Goal: Task Accomplishment & Management: Use online tool/utility

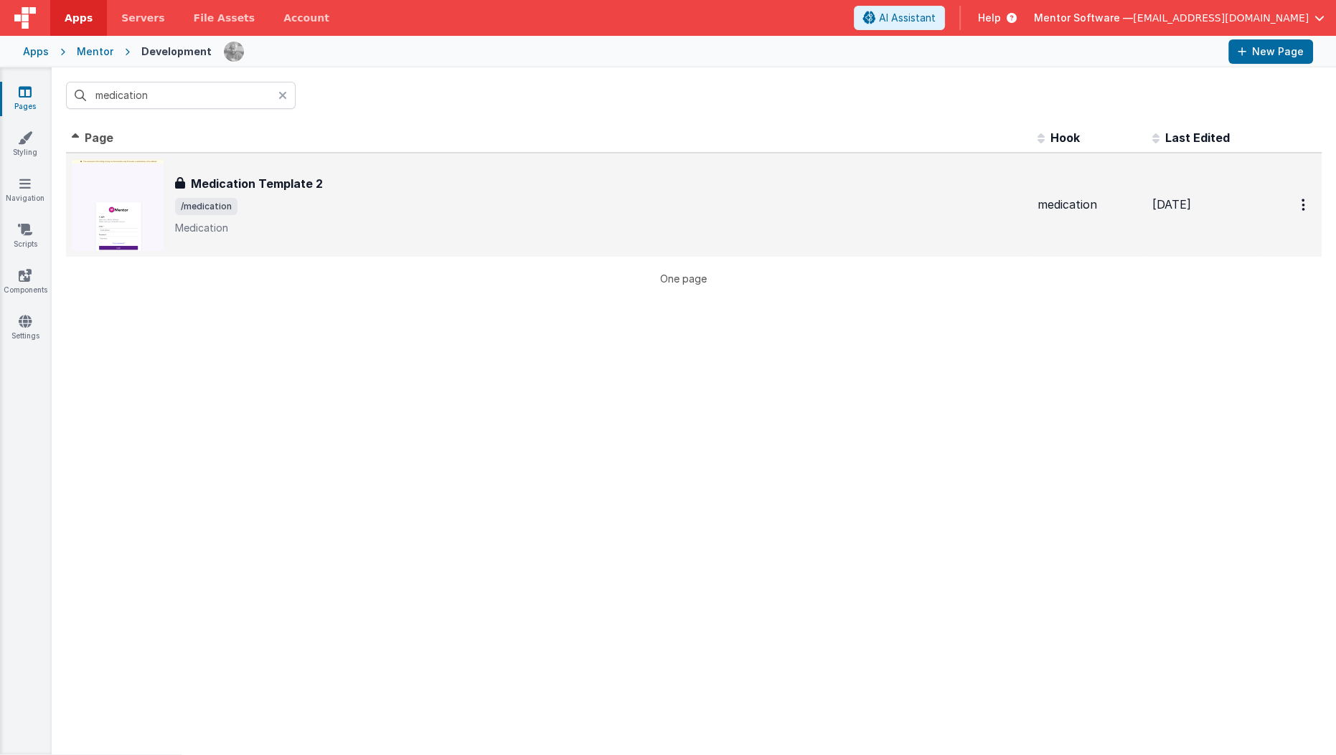
type input "medication"
click at [418, 217] on div "Medication Template 2 Medication Template 2 /medication Medication" at bounding box center [600, 205] width 851 height 60
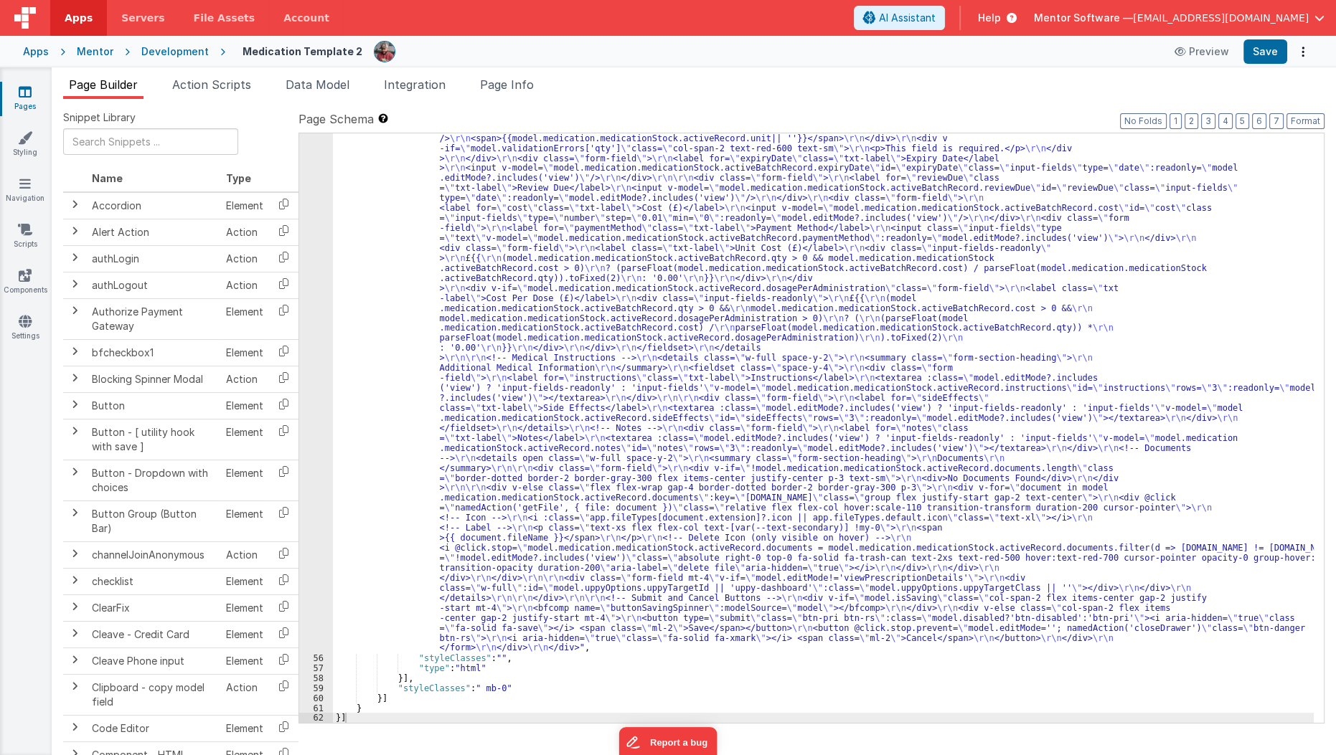
scroll to position [4299, 0]
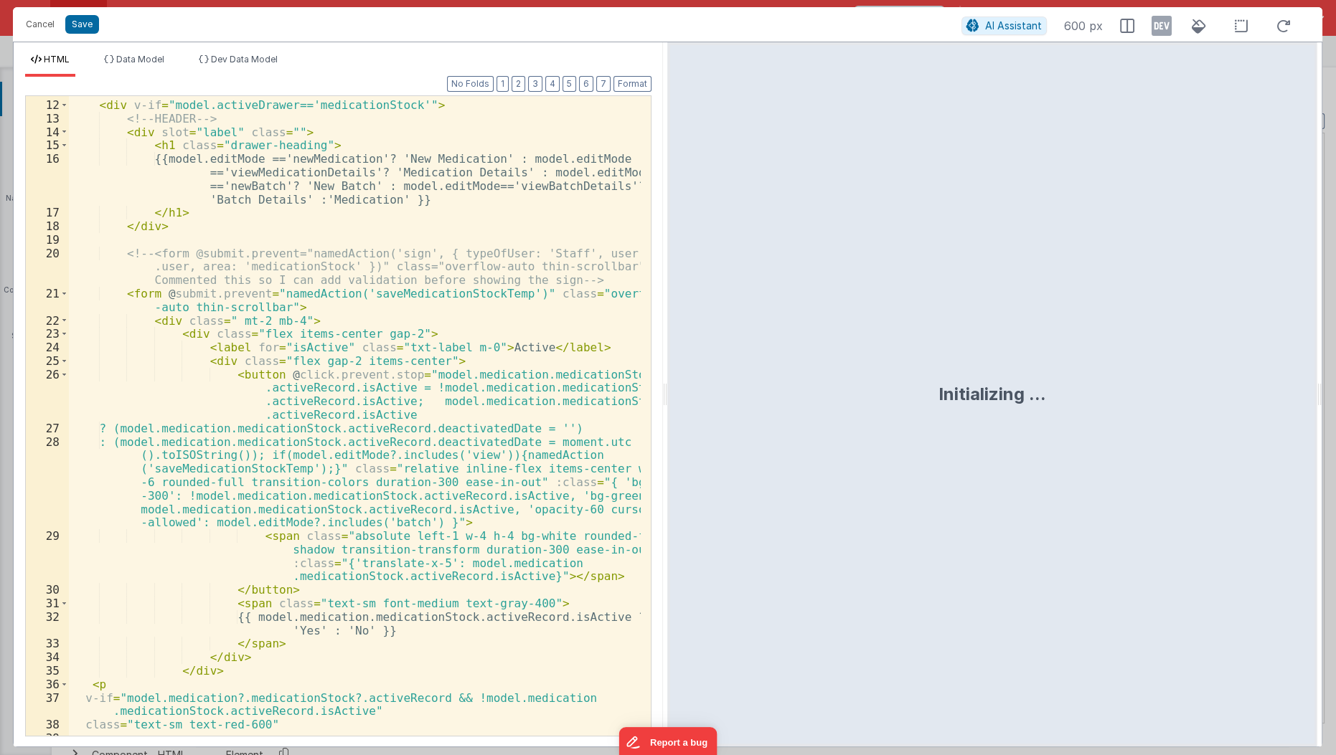
scroll to position [189, 0]
click at [314, 582] on div "<!-- drawer for medication stock --> < div v-if = "model.activeDrawer=='medicat…" at bounding box center [355, 417] width 573 height 669
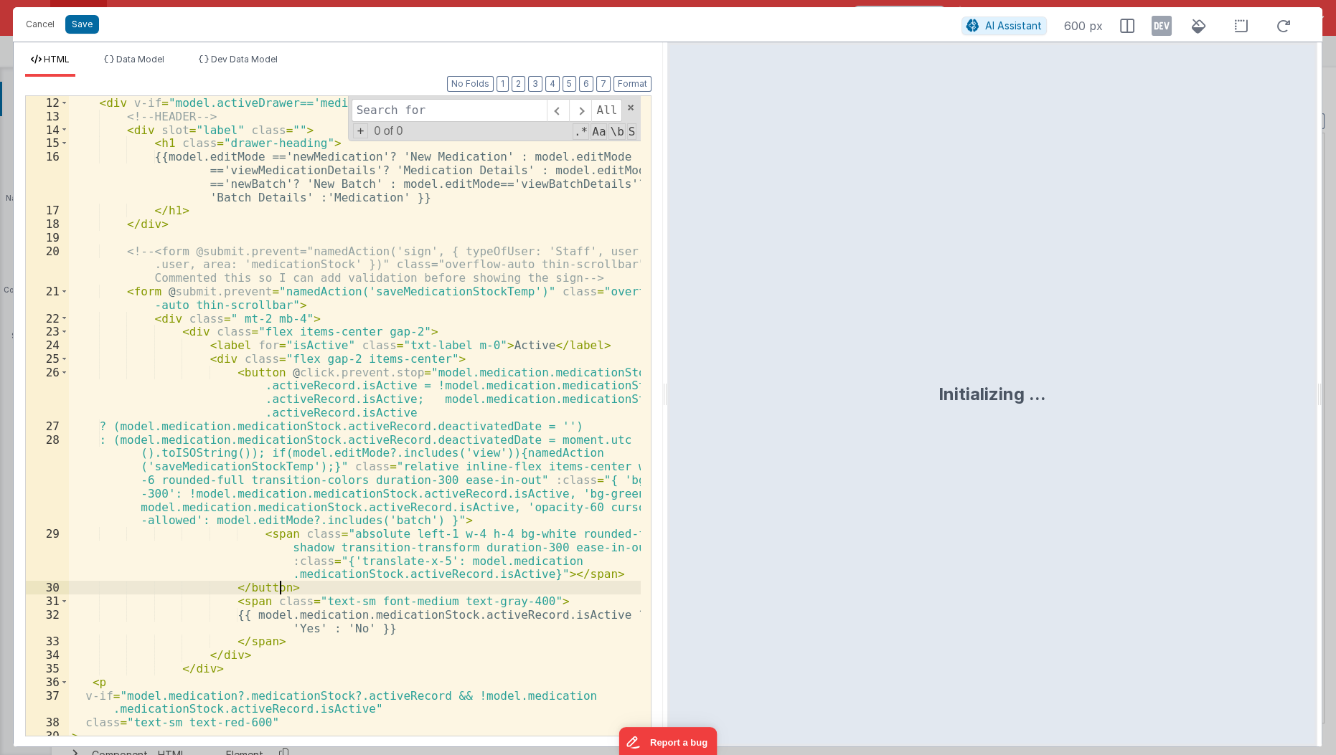
click at [314, 582] on div "<!-- drawer for medication stock --> < div v-if = "model.activeDrawer=='medicat…" at bounding box center [355, 417] width 573 height 669
click at [431, 106] on input "s" at bounding box center [449, 110] width 195 height 23
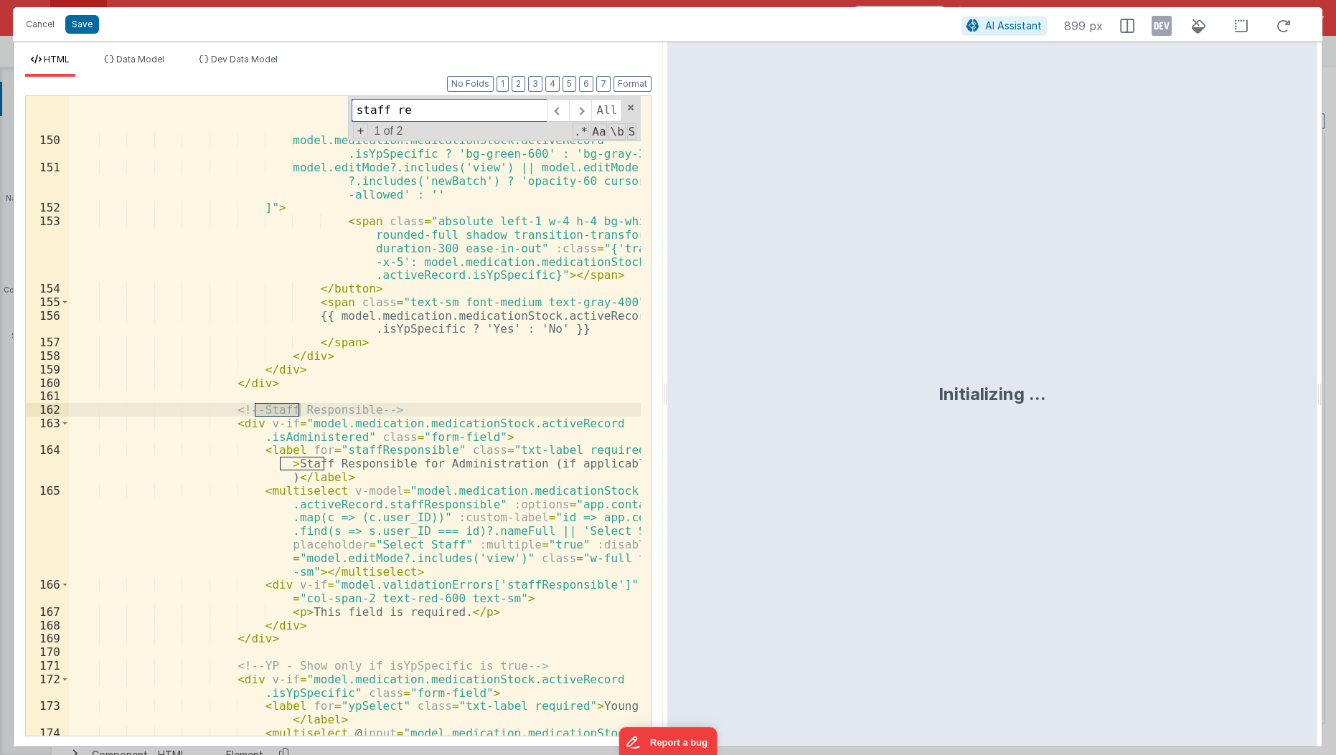
scroll to position [3170, 0]
click at [318, 498] on div "< button @ click.prevent.stop = "(!model.editMode ?.includes('view') || !model.…" at bounding box center [355, 461] width 573 height 870
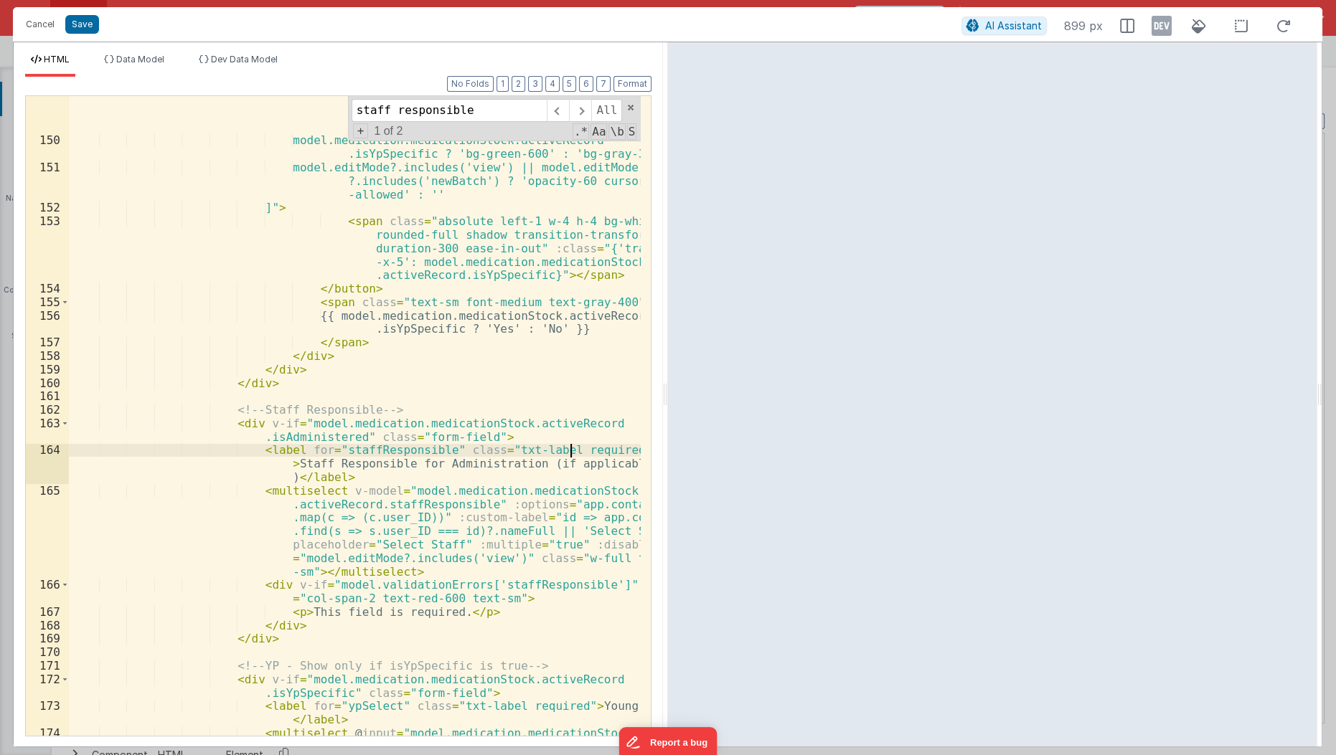
click at [572, 451] on div "< button @ click.prevent.stop = "(!model.editMode ?.includes('view') || !model.…" at bounding box center [355, 461] width 573 height 870
click at [382, 506] on div "< button @ click.prevent.stop = "(!model.editMode ?.includes('view') || !model.…" at bounding box center [355, 461] width 573 height 870
click at [560, 449] on div "< button @ click.prevent.stop = "(!model.editMode ?.includes('view') || !model.…" at bounding box center [355, 461] width 573 height 870
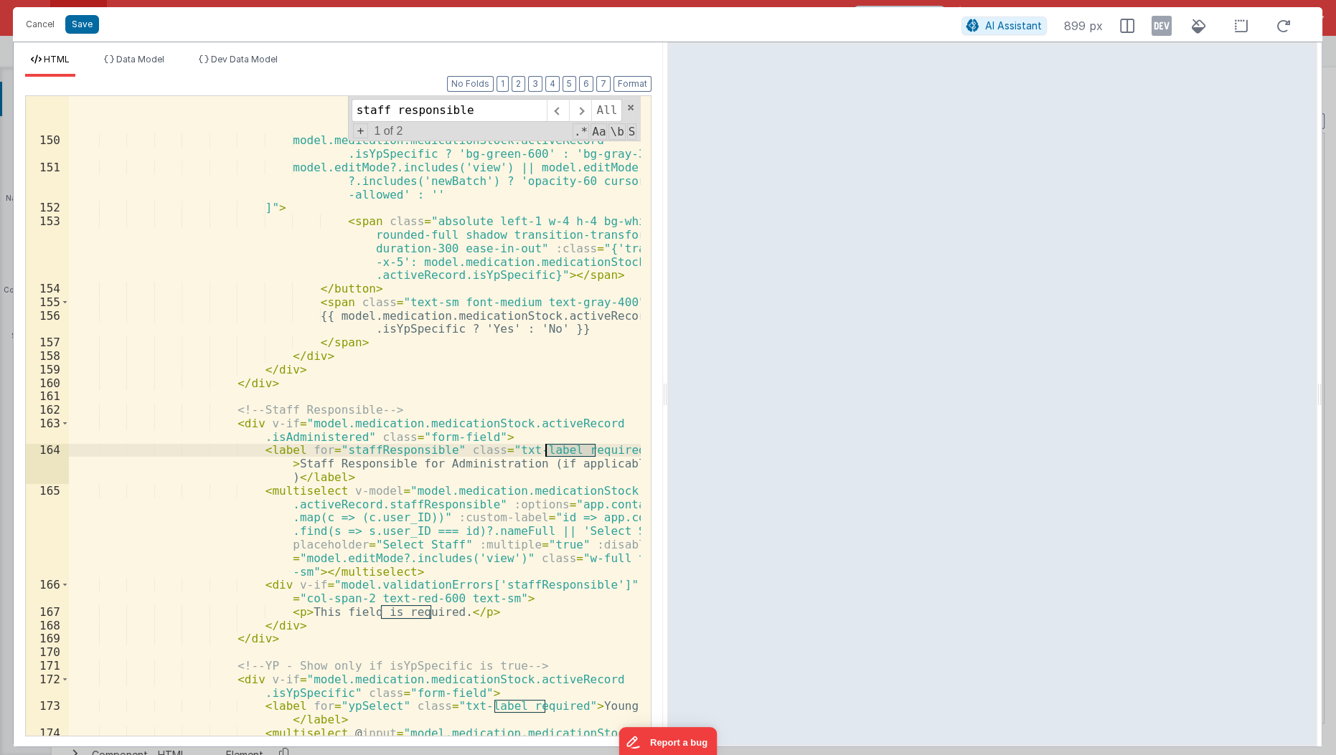
click at [560, 449] on div "< button @ click.prevent.stop = "(!model.editMode ?.includes('view') || !model.…" at bounding box center [355, 461] width 573 height 870
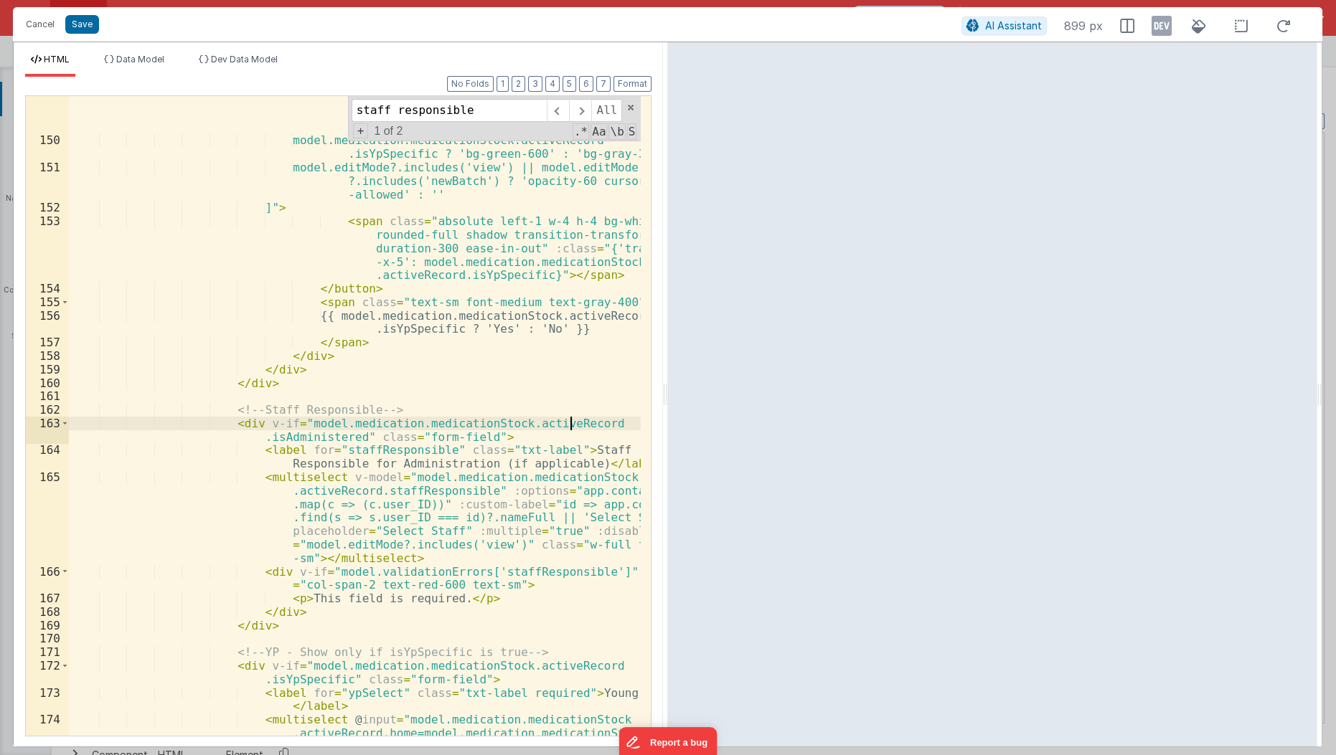
click at [572, 418] on div "< button @ click.prevent.stop = "(!model.editMode ?.includes('view') || !model.…" at bounding box center [355, 461] width 573 height 870
paste input "R"
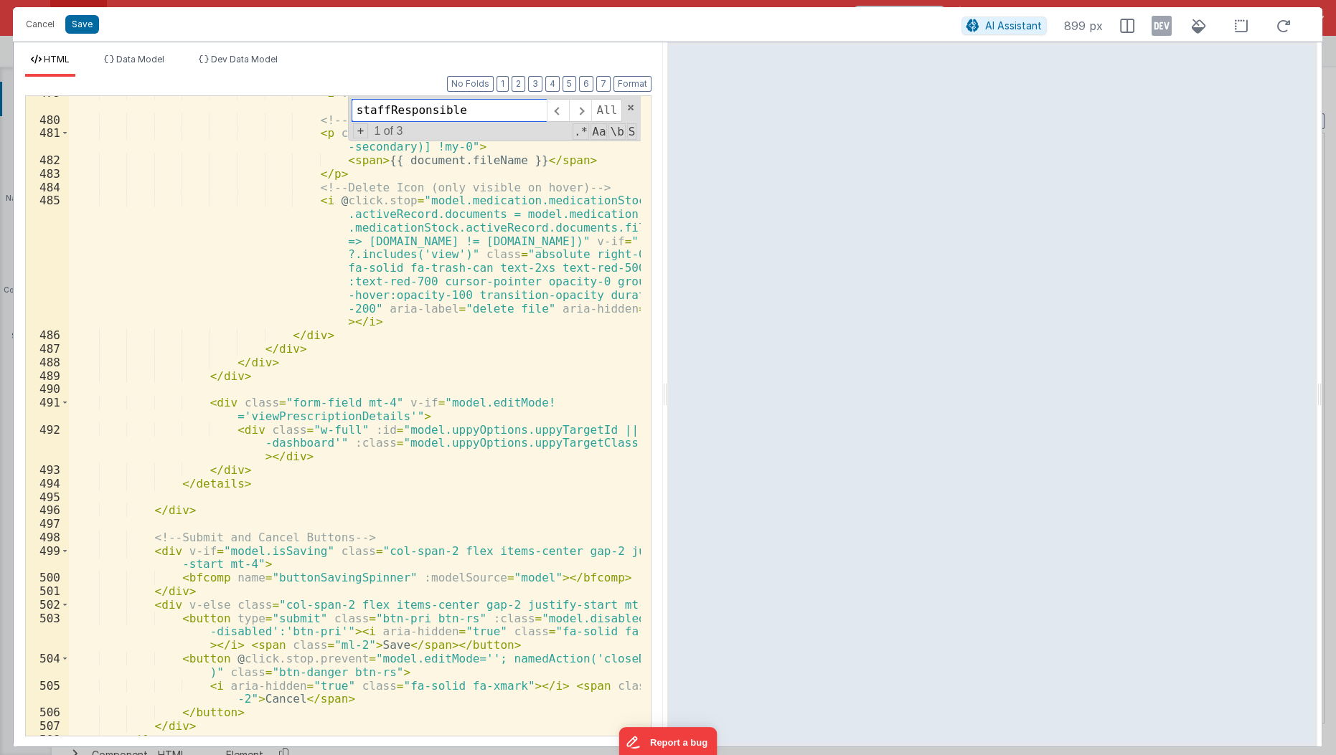
scroll to position [10613, 0]
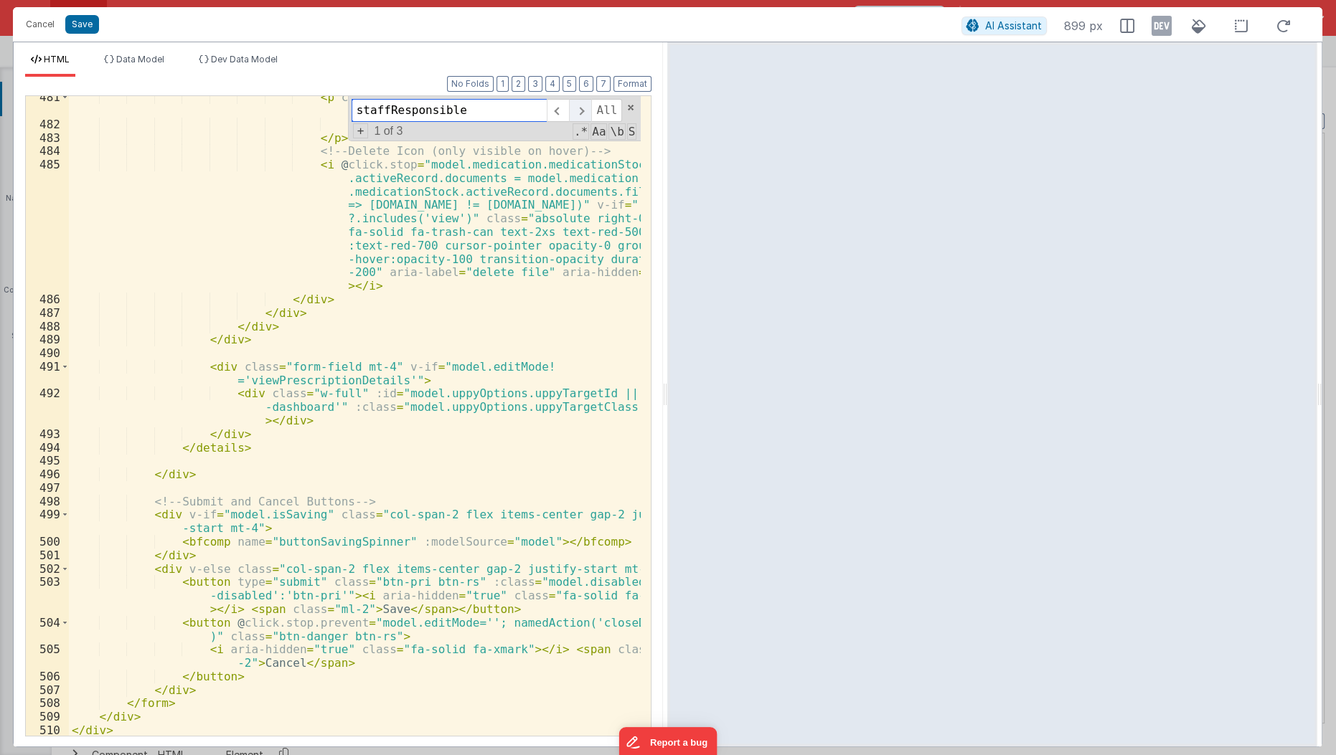
type input "staffResponsible"
click at [583, 111] on span at bounding box center [580, 110] width 22 height 23
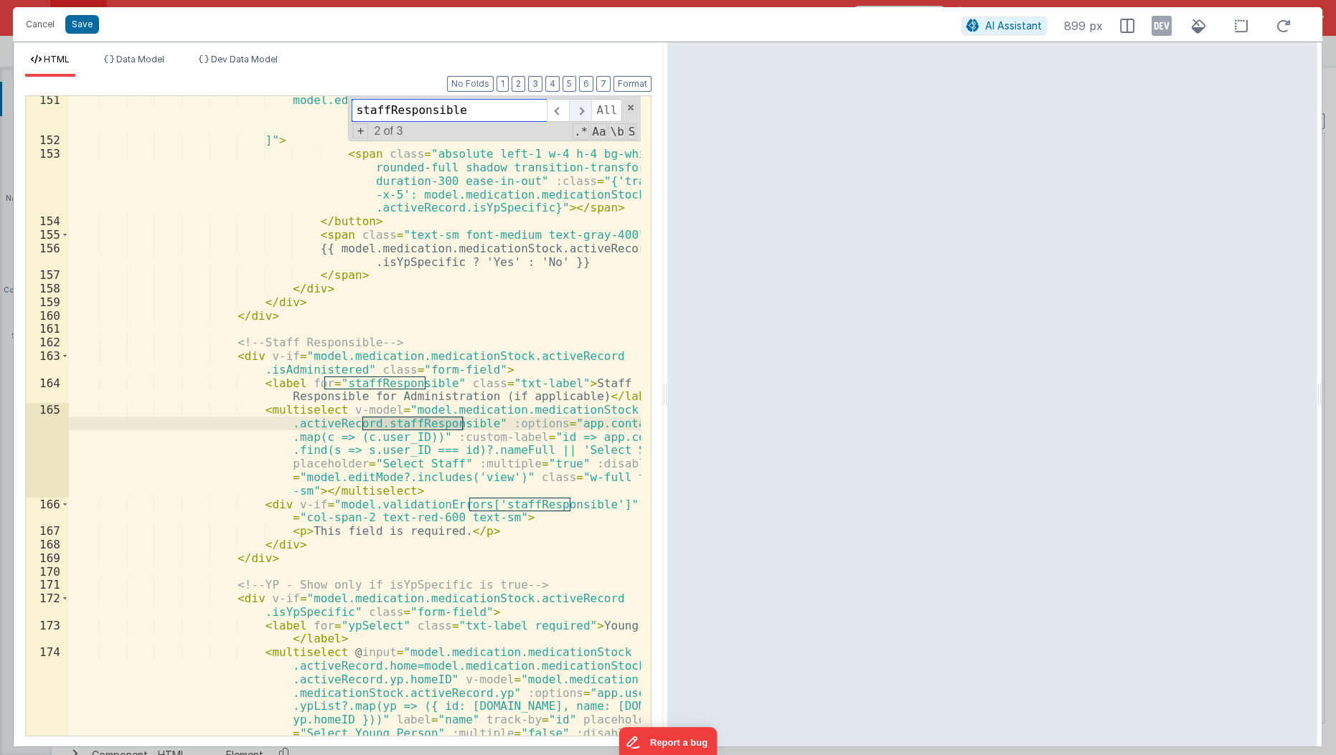
scroll to position [3237, 0]
click at [583, 111] on span at bounding box center [580, 110] width 22 height 23
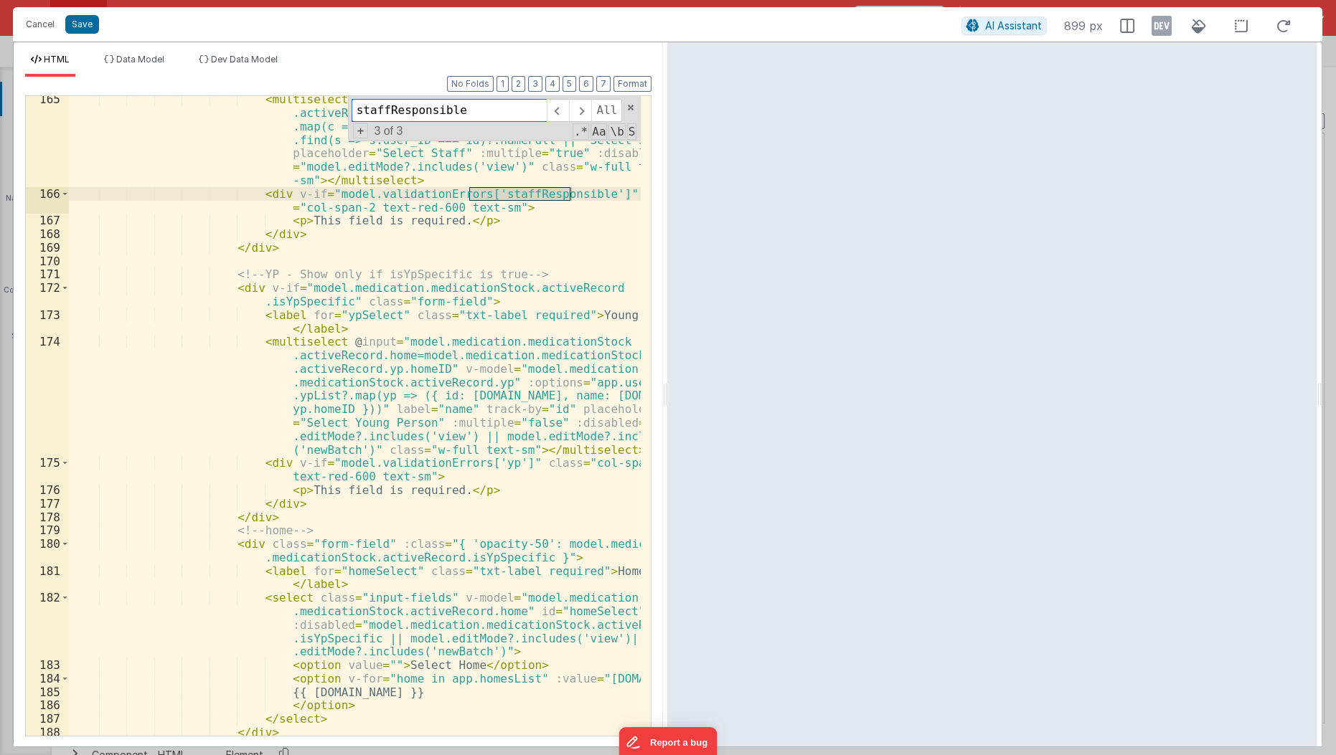
scroll to position [3557, 0]
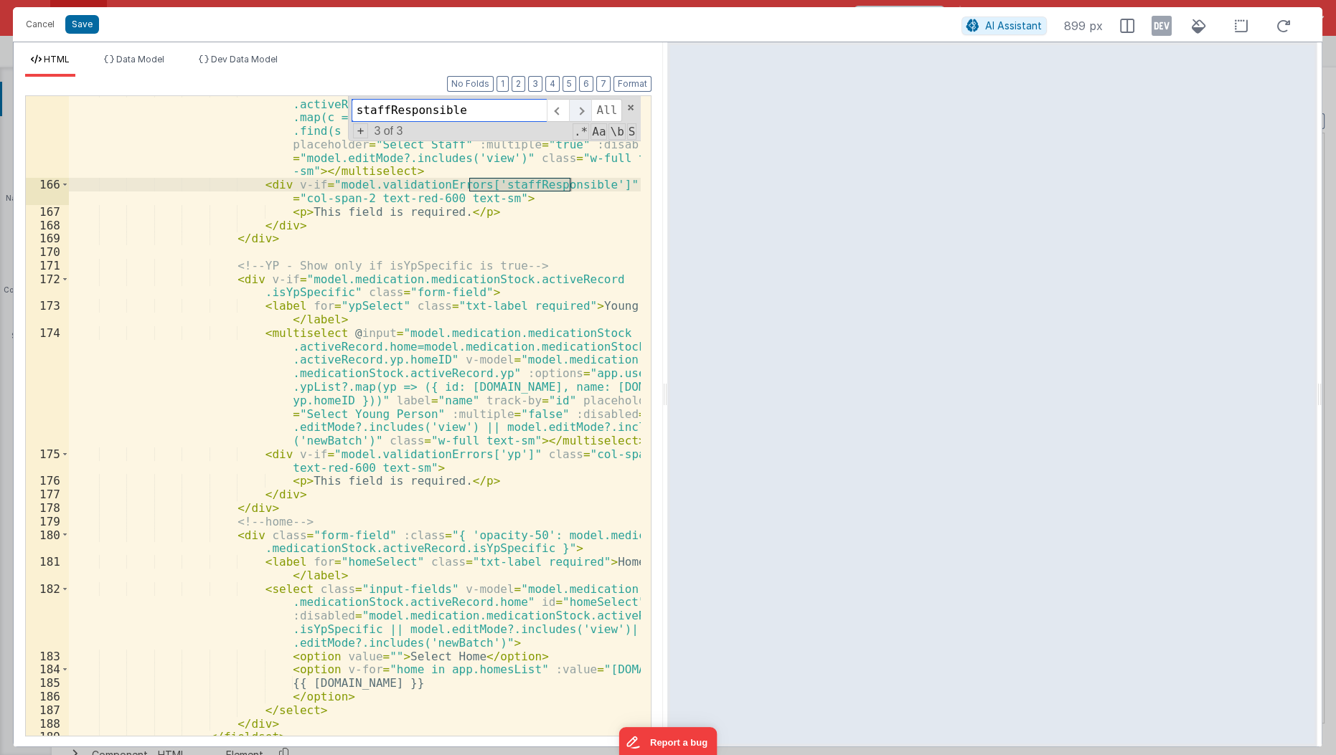
click at [578, 100] on span at bounding box center [580, 110] width 22 height 23
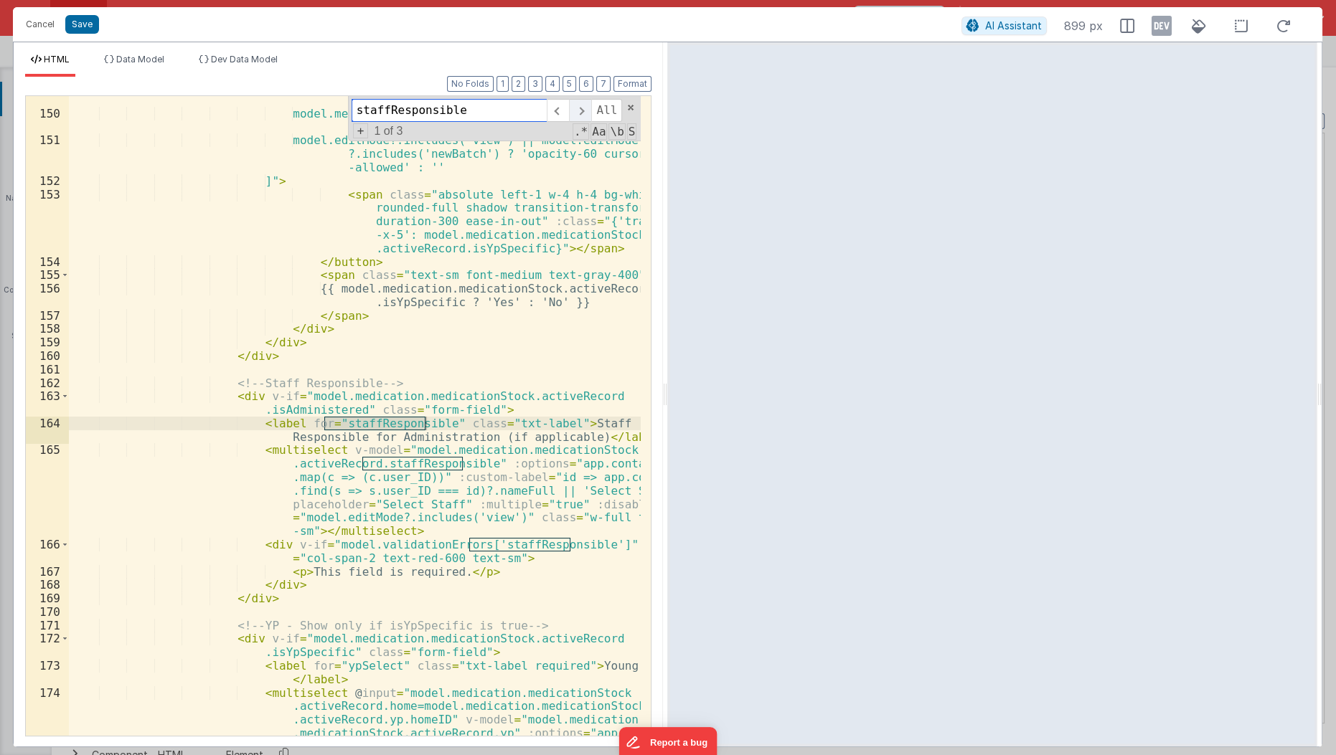
scroll to position [3197, 0]
click at [578, 100] on span at bounding box center [580, 110] width 22 height 23
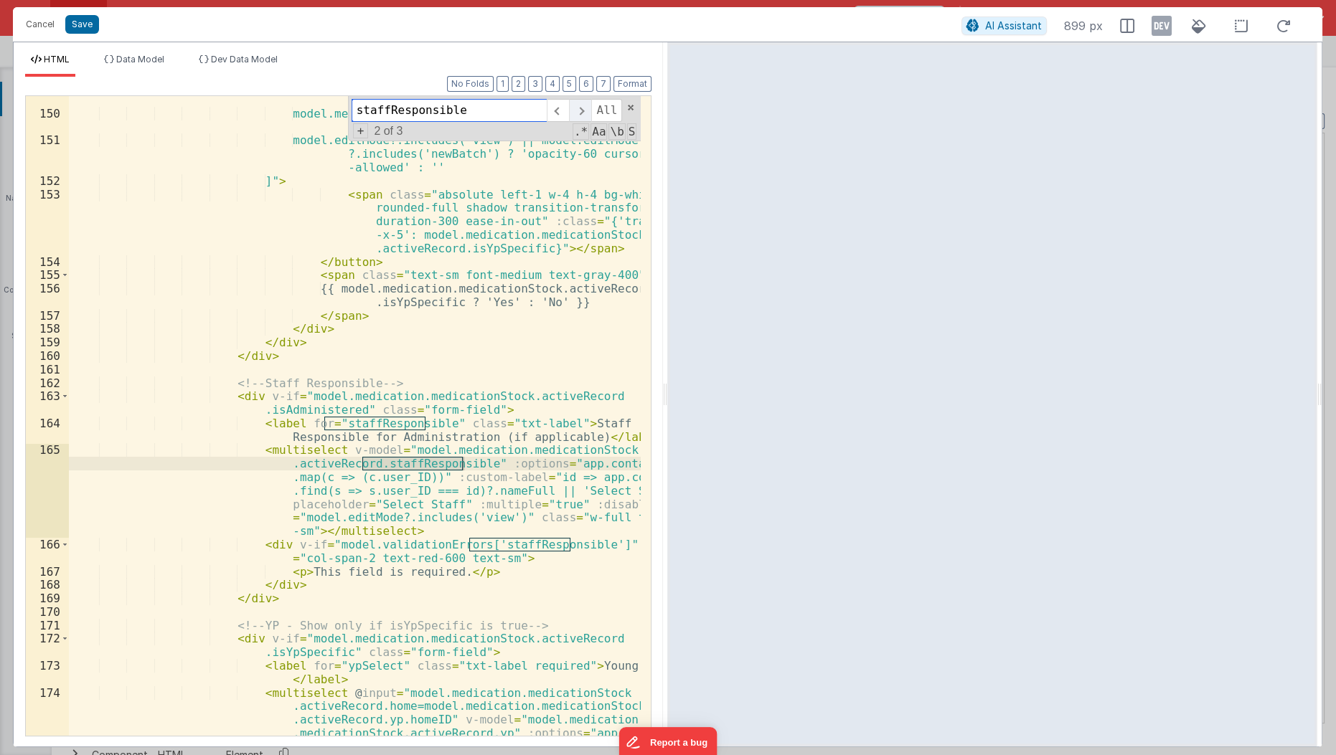
click at [578, 100] on span at bounding box center [580, 110] width 22 height 23
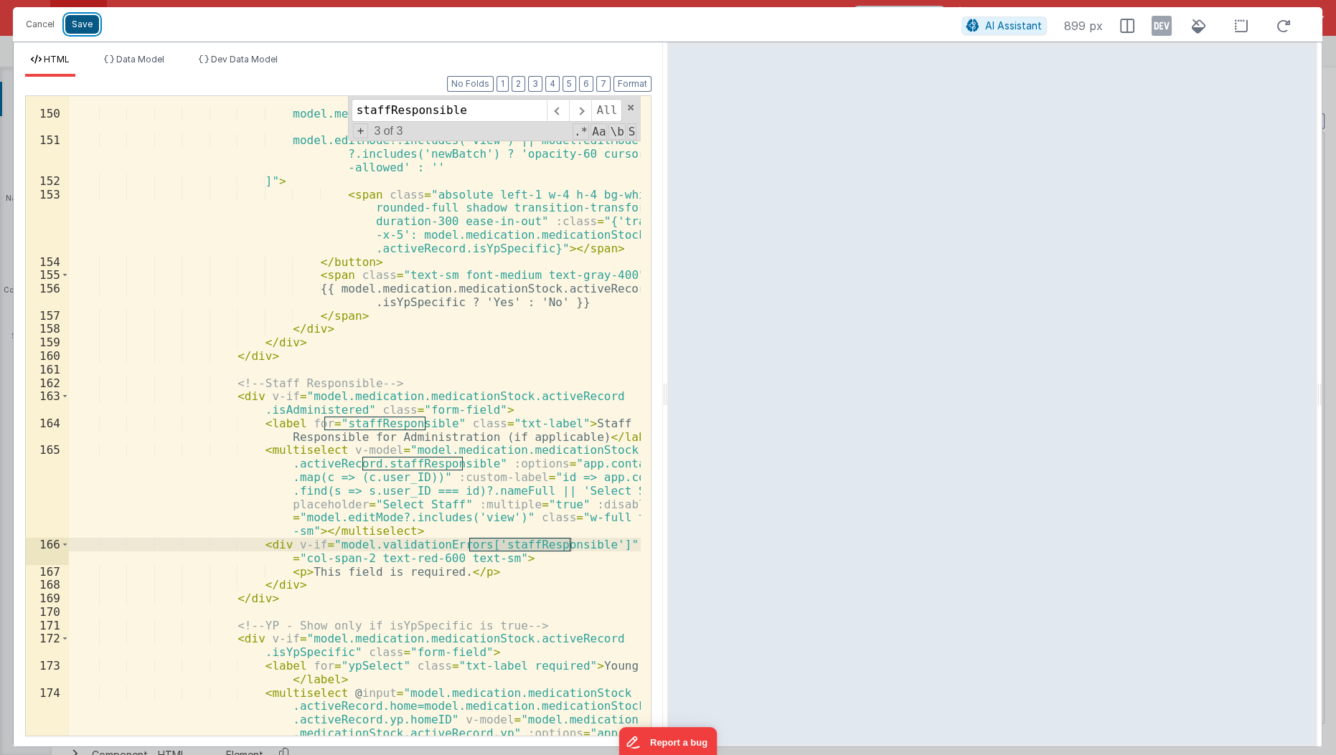
click at [95, 29] on button "Save" at bounding box center [82, 24] width 34 height 19
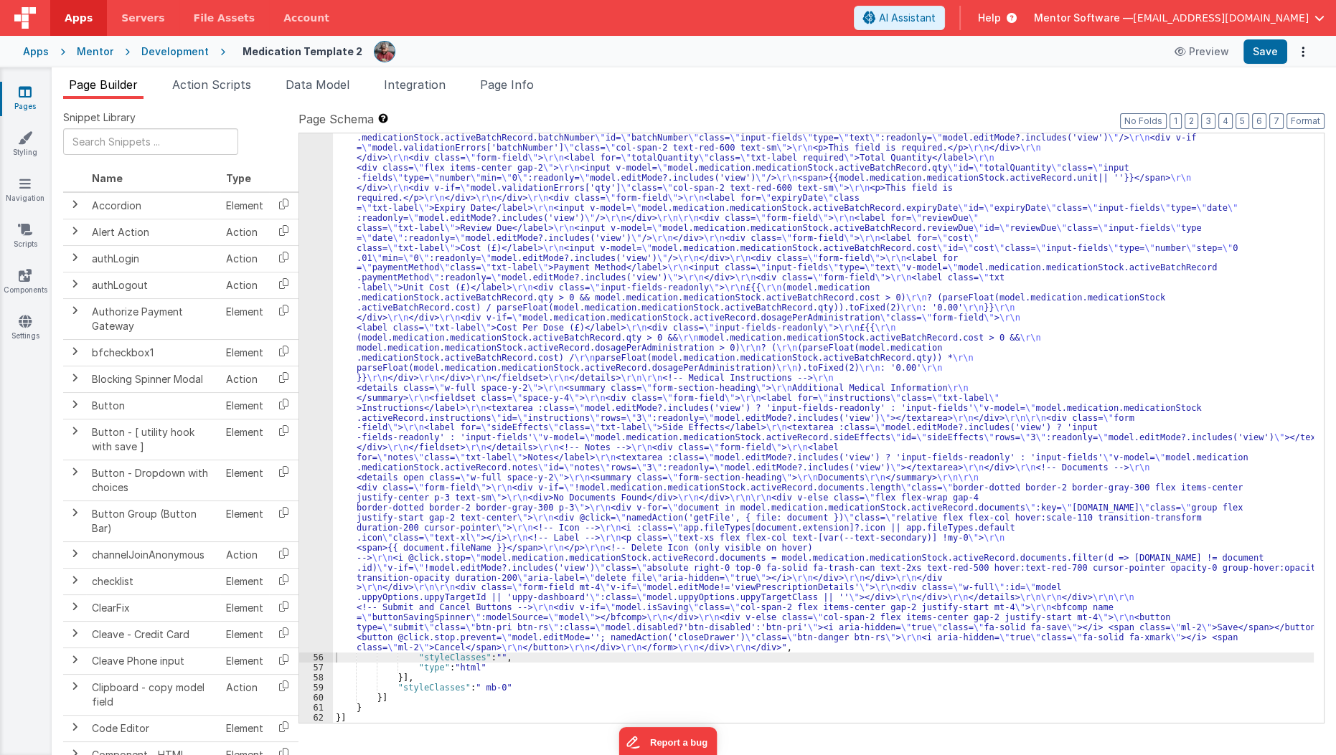
scroll to position [4110, 0]
click at [509, 93] on li "Page Info" at bounding box center [506, 87] width 65 height 23
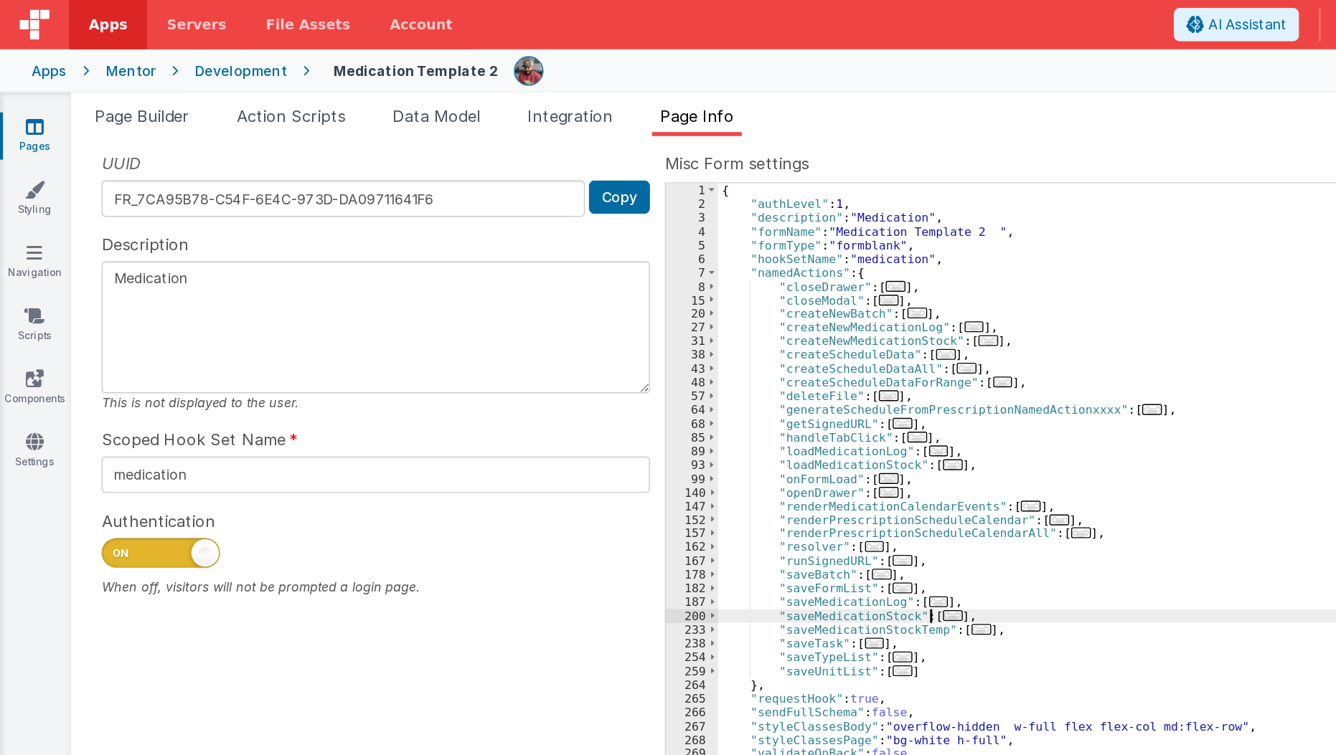
click at [494, 416] on div "1 2 3 4 5 6 7 8 15 20 27 31 38 43 48 57 64 68 85 89 93 99 140 147 152 157 162 1…" at bounding box center [904, 428] width 841 height 591
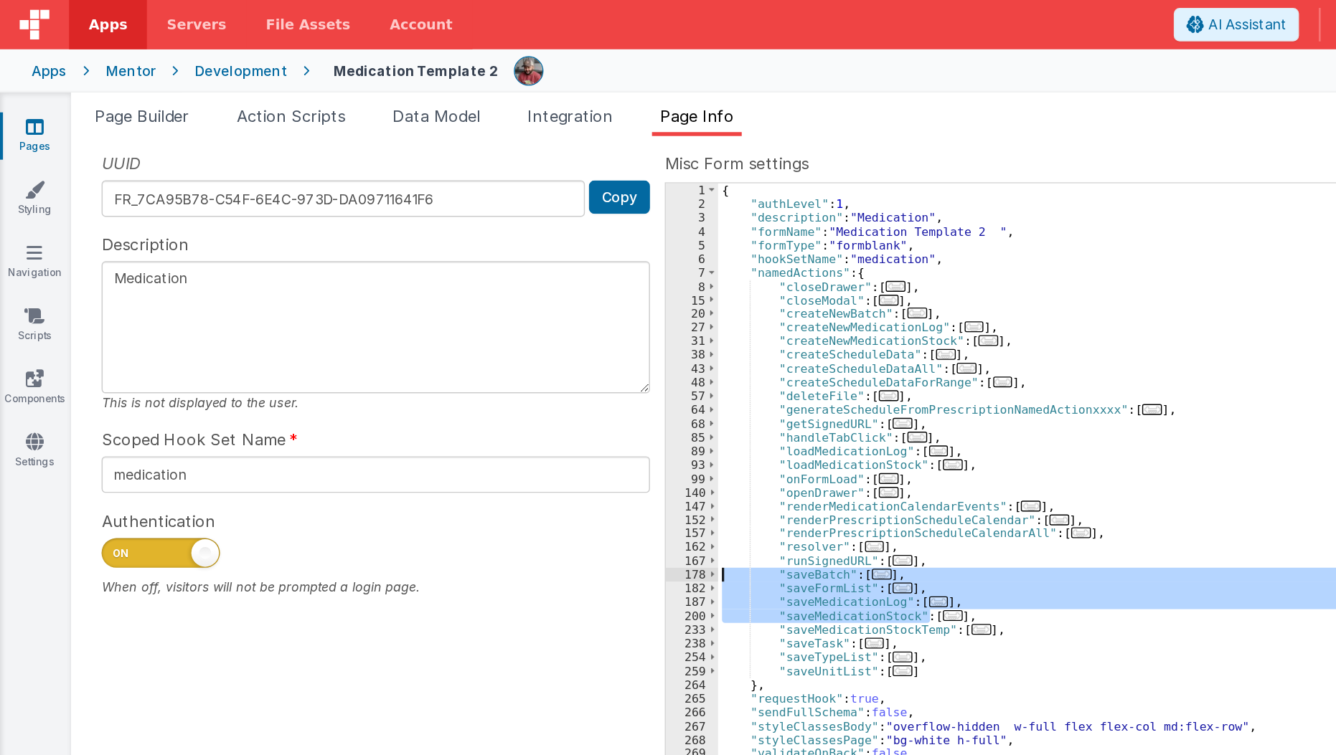
click at [687, 446] on div "{ "authLevel" : 1 , "description" : "Medication" , "formName" : "Medication Tem…" at bounding box center [922, 428] width 801 height 590
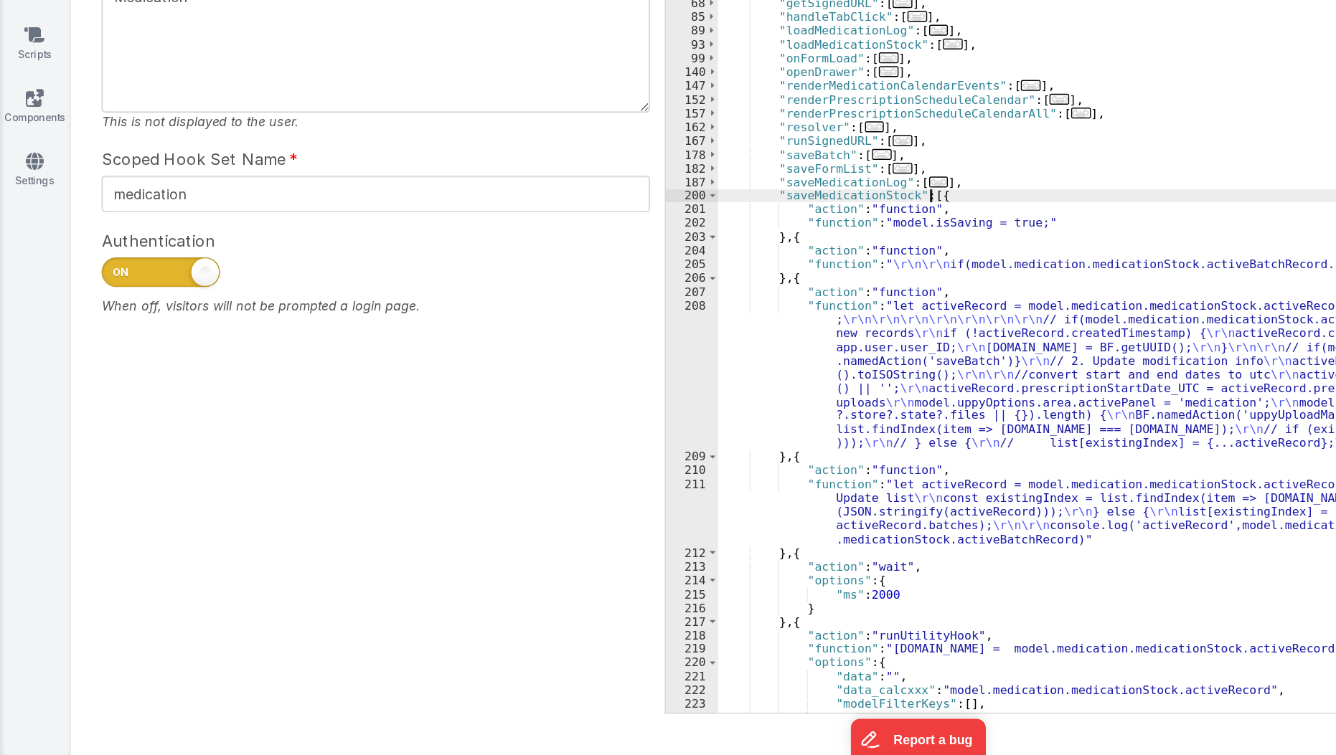
scroll to position [101, 0]
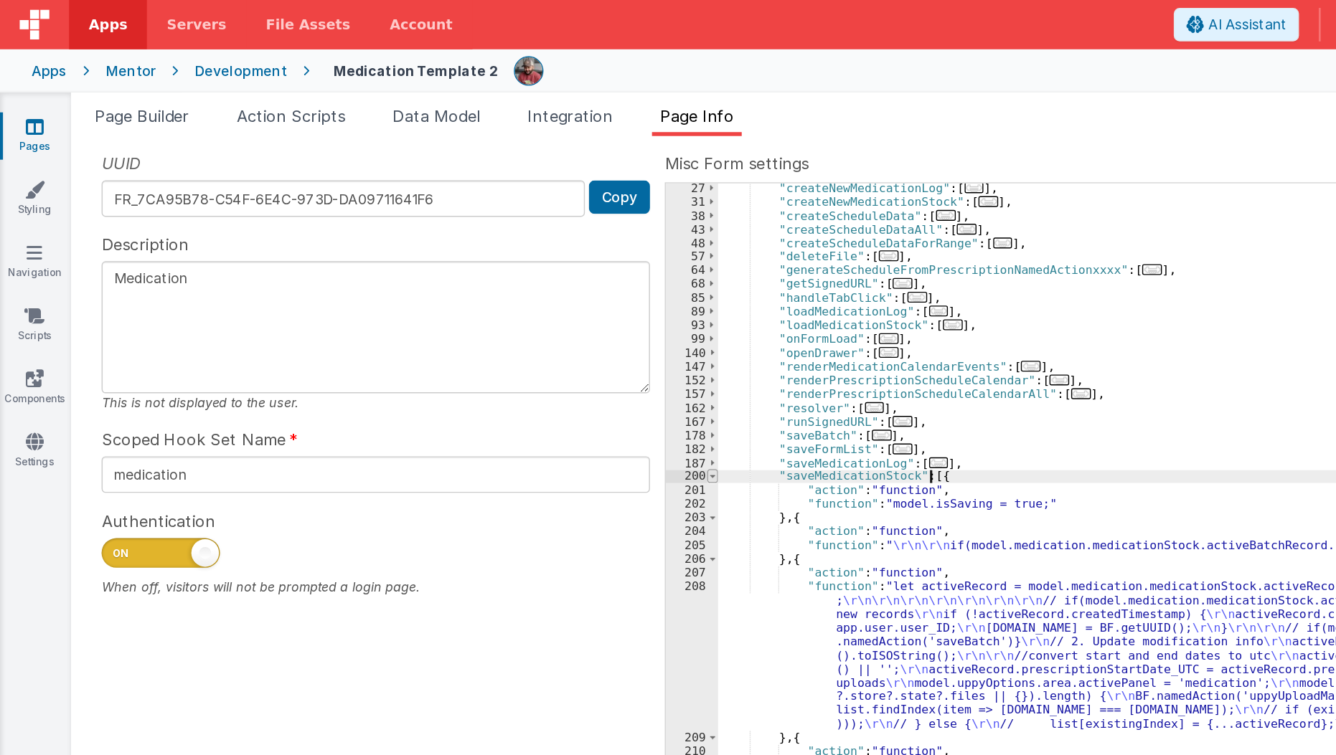
click at [517, 141] on div "27 31 38 43 48 57 64 68 85 89 93 99 140 147 152 157 162 167 178 182 187 200 201…" at bounding box center [503, 437] width 38 height 610
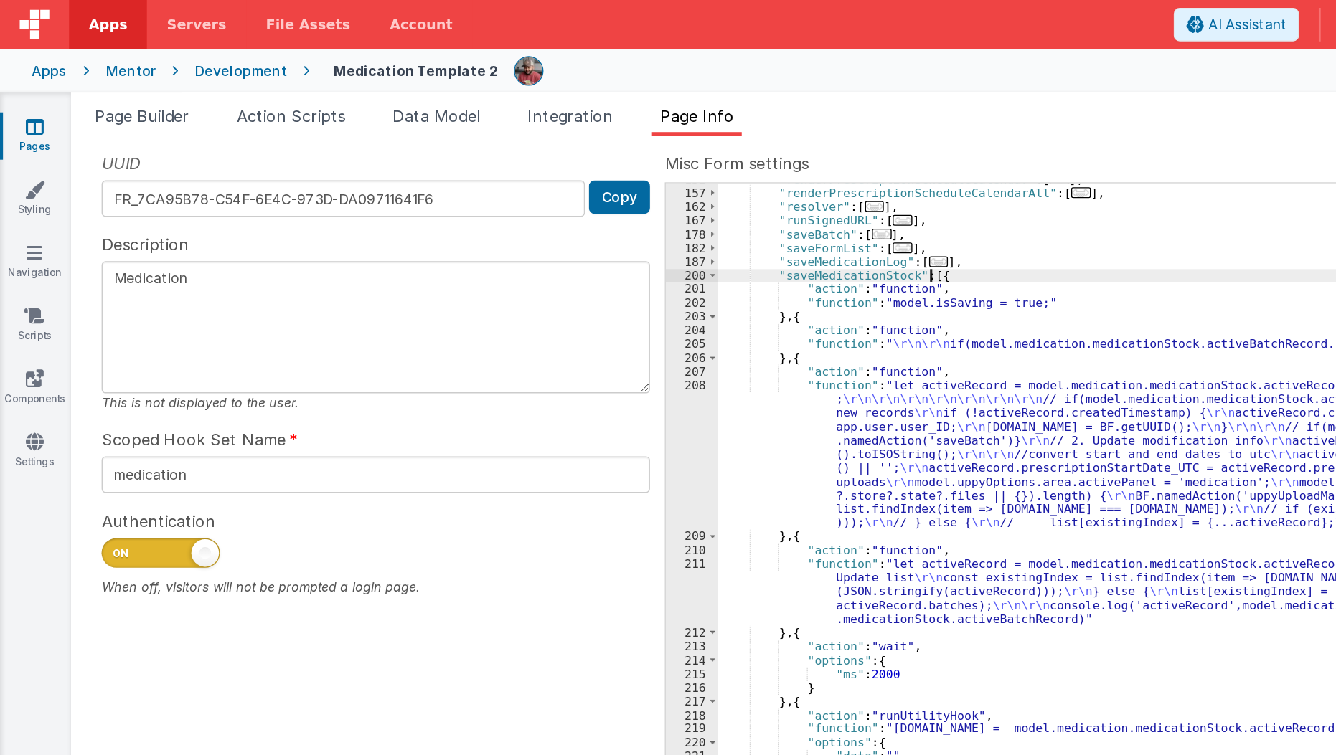
scroll to position [628, 0]
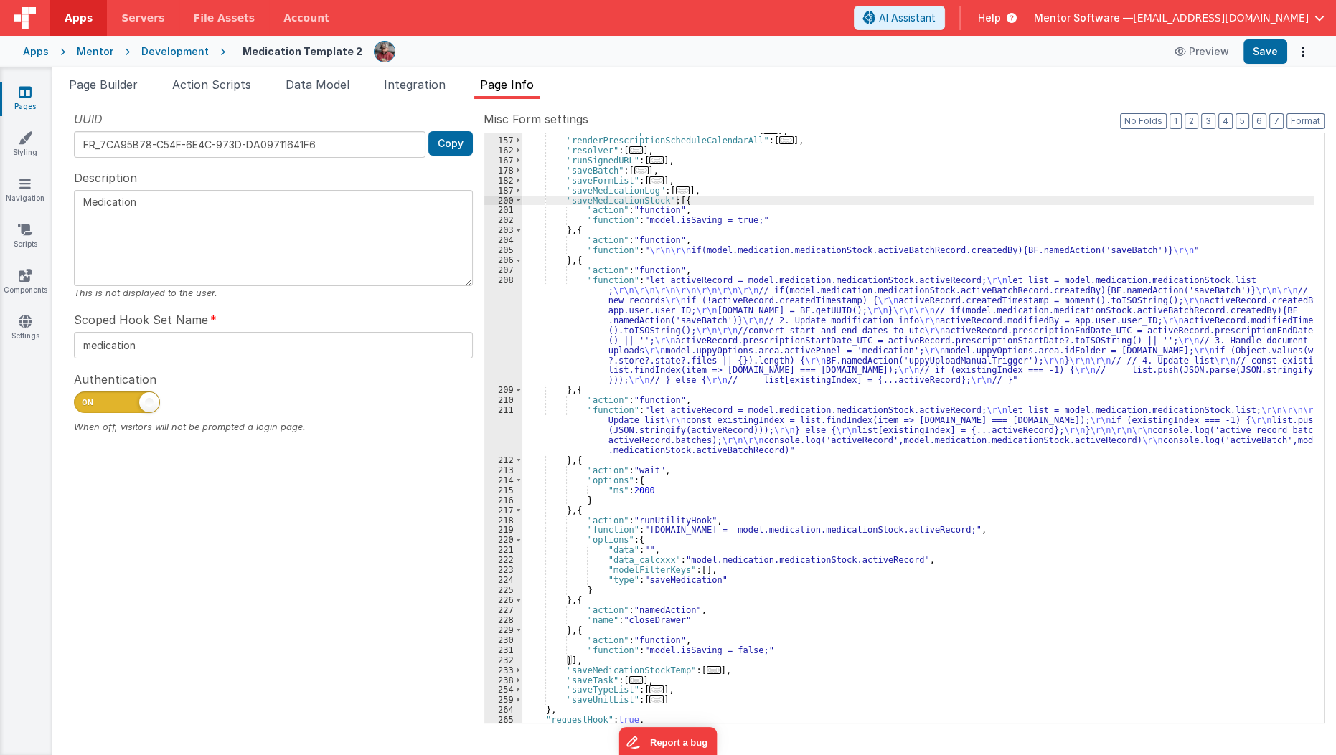
click at [1208, 128] on div "Misc Form settings Format 7 6 5 4 3 2 1 No Folds 152 157 162 167 178 182 187 20…" at bounding box center [904, 416] width 841 height 612
click at [1208, 123] on button "3" at bounding box center [1208, 121] width 14 height 16
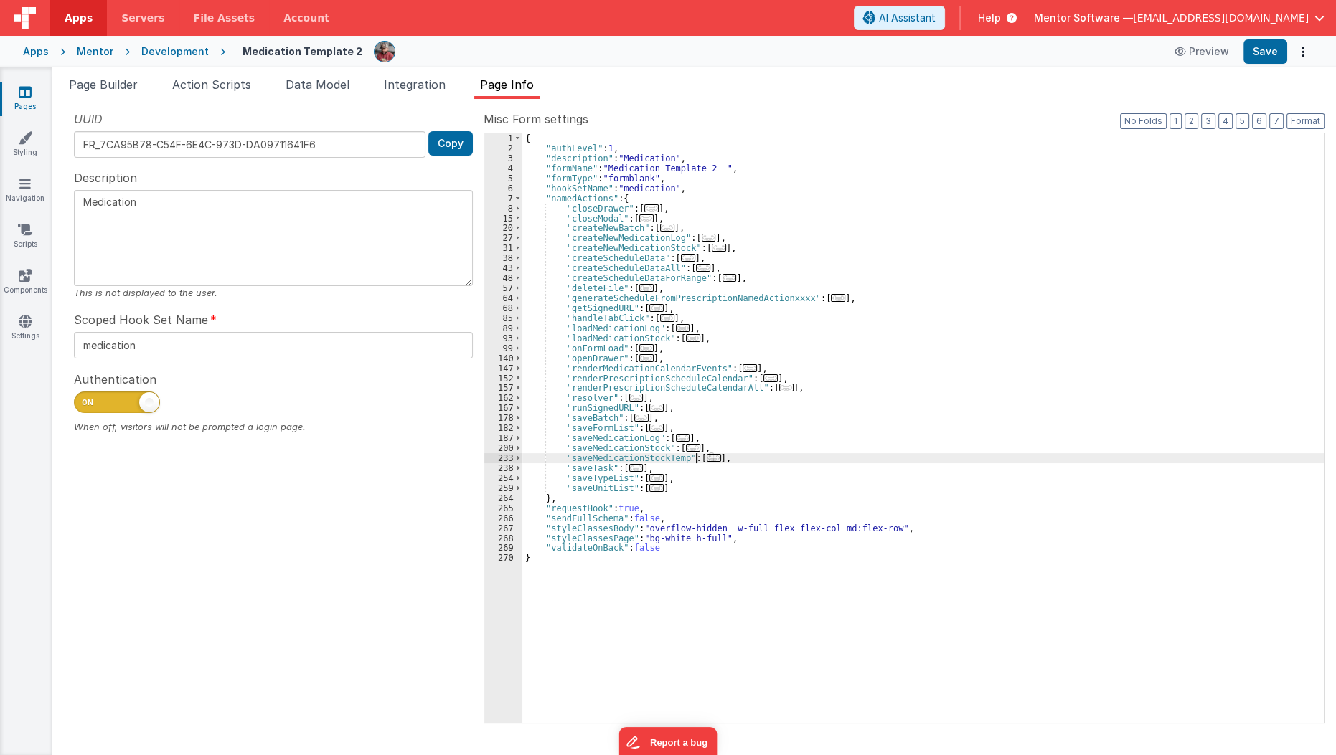
click at [707, 454] on span "..." at bounding box center [714, 458] width 14 height 8
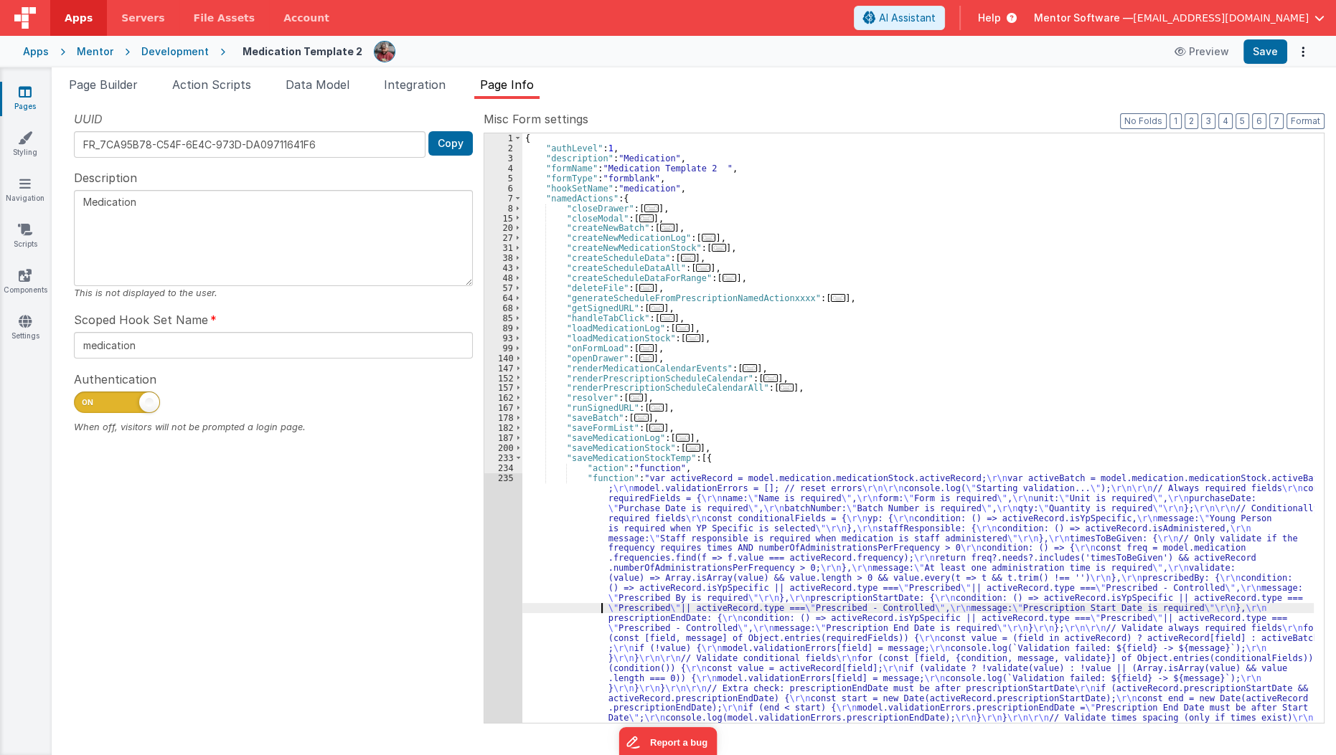
click at [563, 611] on div "{ "authLevel" : 1 , "description" : "Medication" , "formName" : "Medication Tem…" at bounding box center [918, 613] width 792 height 960
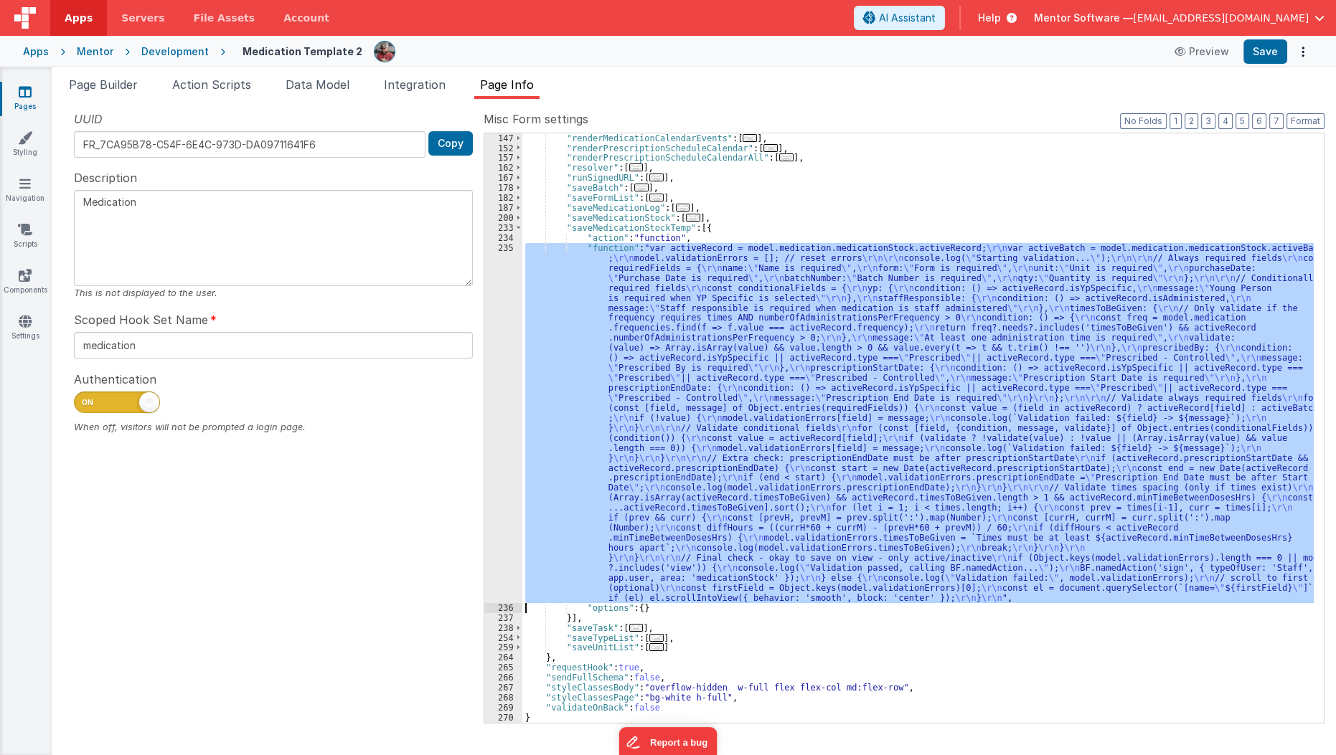
click at [505, 522] on div "235" at bounding box center [503, 423] width 38 height 360
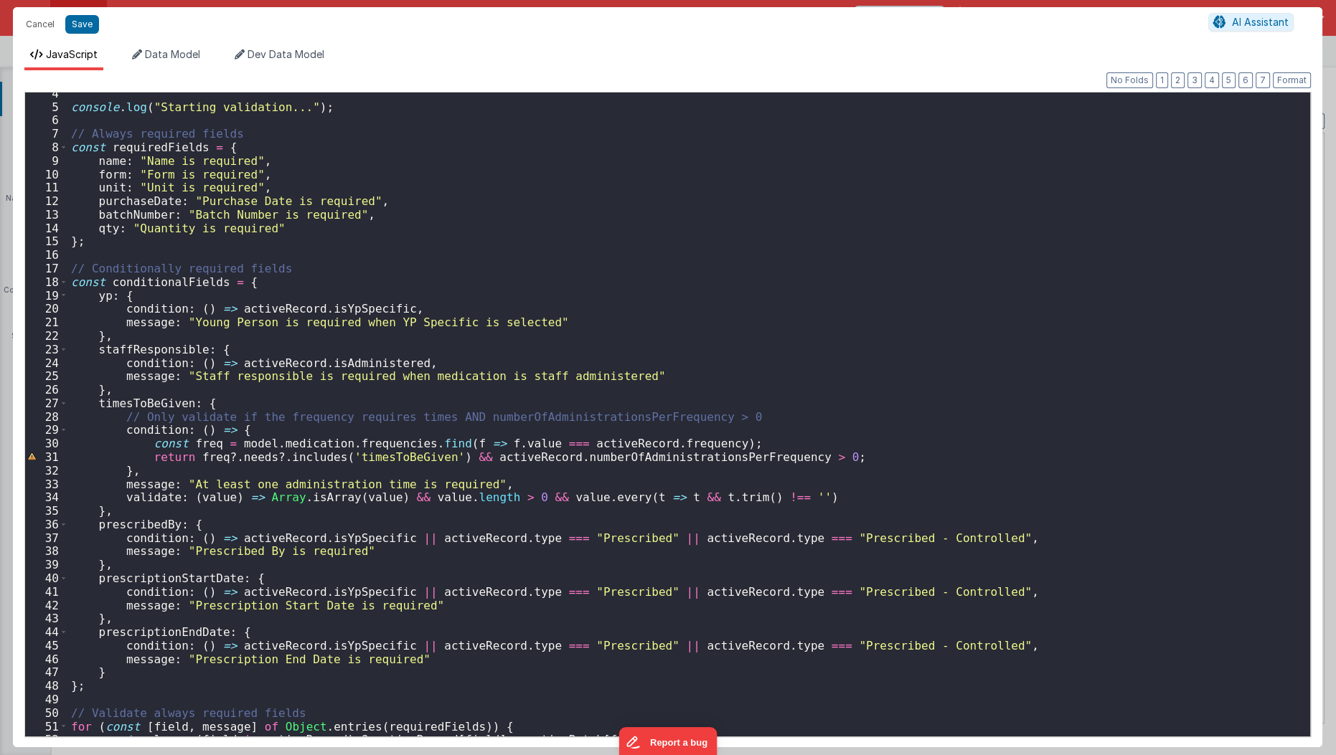
scroll to position [46, 0]
drag, startPoint x: 87, startPoint y: 348, endPoint x: 117, endPoint y: 395, distance: 56.1
drag, startPoint x: 117, startPoint y: 395, endPoint x: 103, endPoint y: 369, distance: 30.2
click at [103, 369] on div "console . log ( "Starting validation..." ) ; // Always required fields const re…" at bounding box center [684, 423] width 1233 height 672
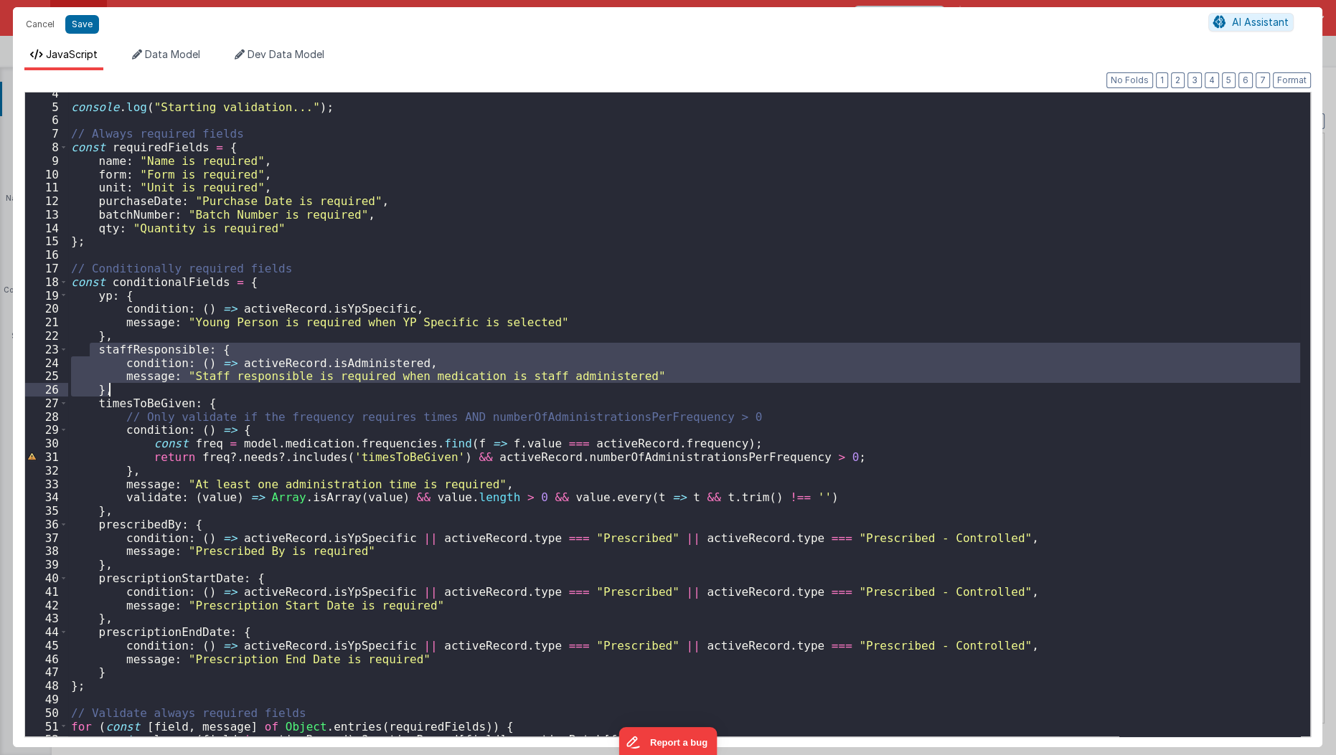
drag, startPoint x: 88, startPoint y: 348, endPoint x: 126, endPoint y: 387, distance: 54.3
click at [126, 387] on div "console . log ( "Starting validation..." ) ; // Always required fields const re…" at bounding box center [684, 423] width 1233 height 672
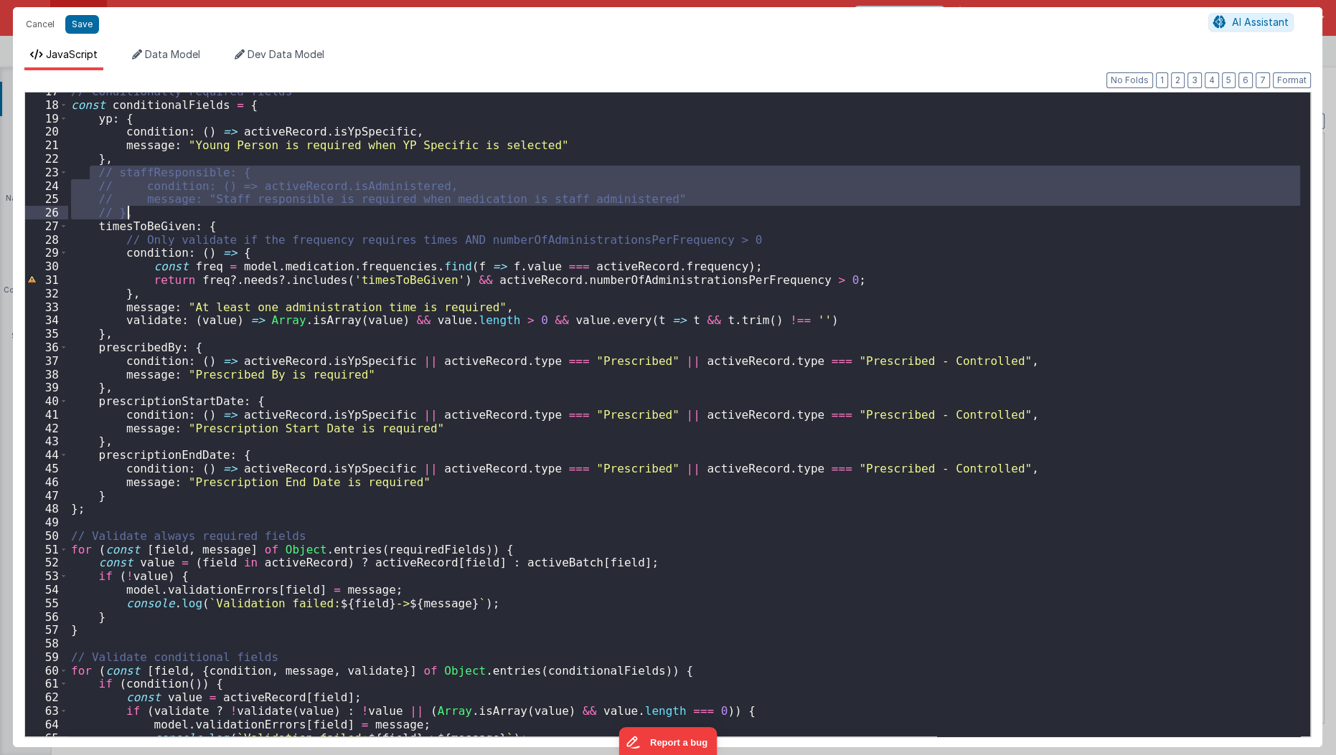
scroll to position [0, 0]
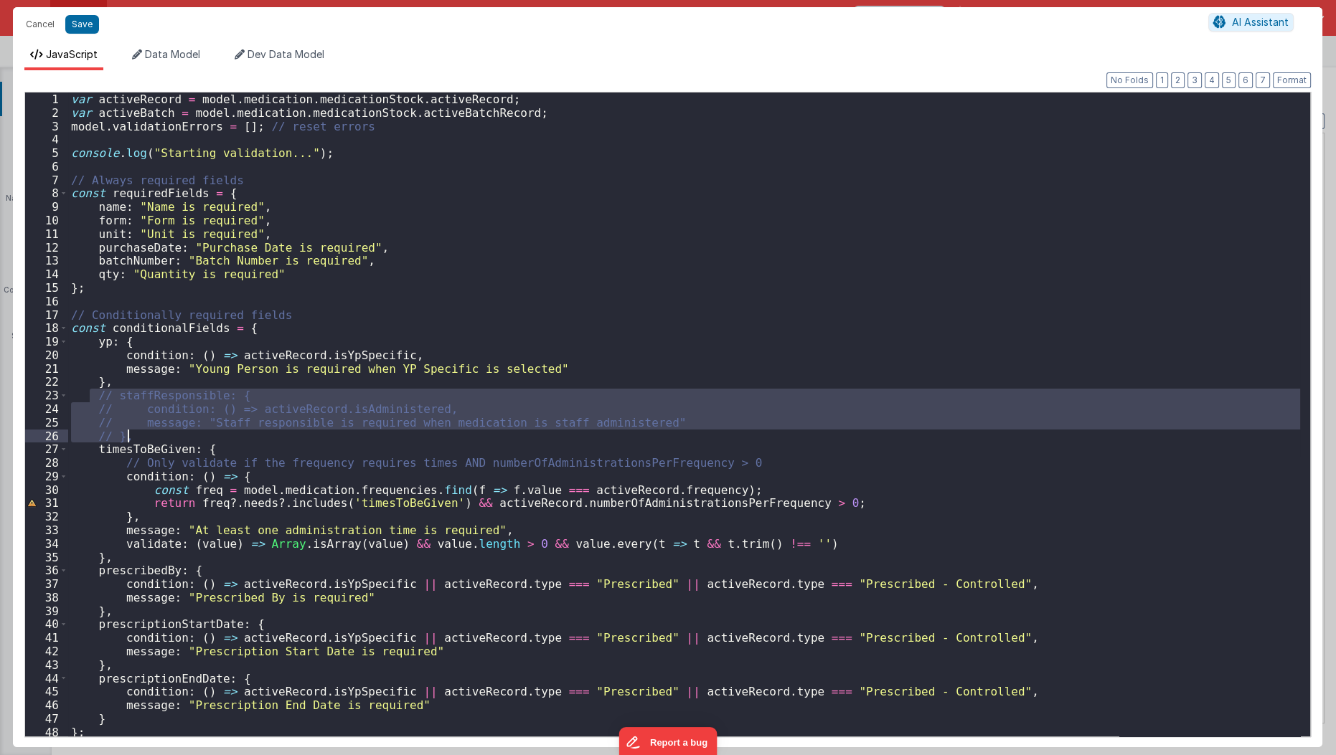
click at [185, 394] on div "var activeRecord = model . medication . medicationStock . activeRecord ; var ac…" at bounding box center [684, 415] width 1232 height 644
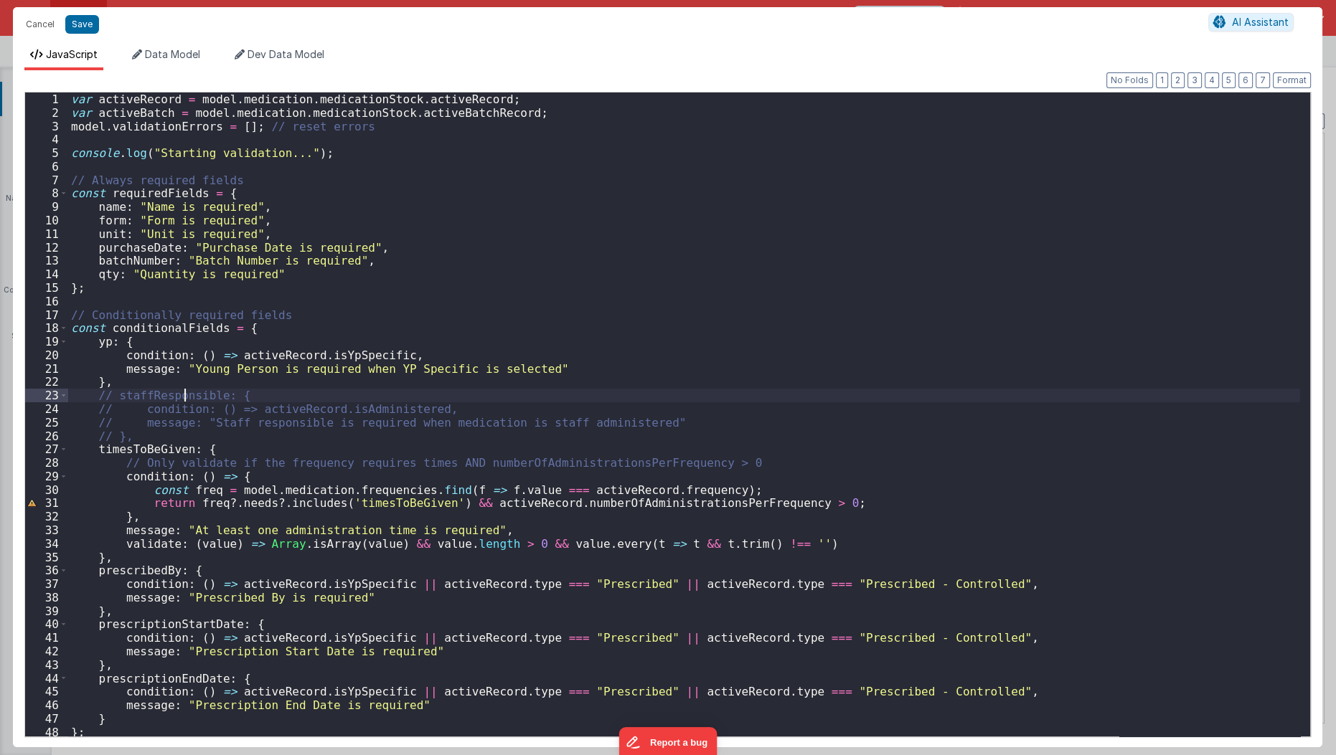
click at [185, 394] on div "var activeRecord = model . medication . medicationStock . activeRecord ; var ac…" at bounding box center [684, 429] width 1233 height 672
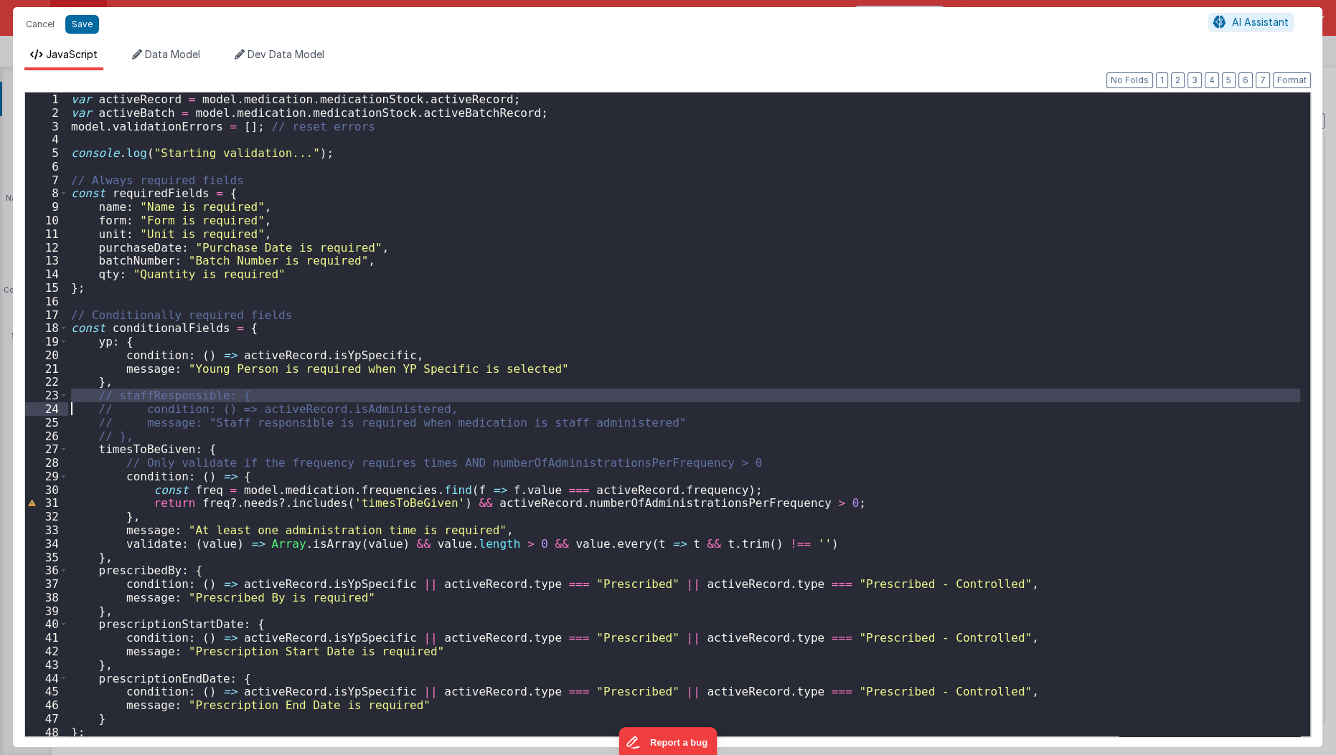
click at [185, 394] on div "var activeRecord = model . medication . medicationStock . activeRecord ; var ac…" at bounding box center [684, 429] width 1233 height 672
click at [185, 394] on div "var activeRecord = model . medication . medicationStock . activeRecord ; var ac…" at bounding box center [684, 415] width 1232 height 644
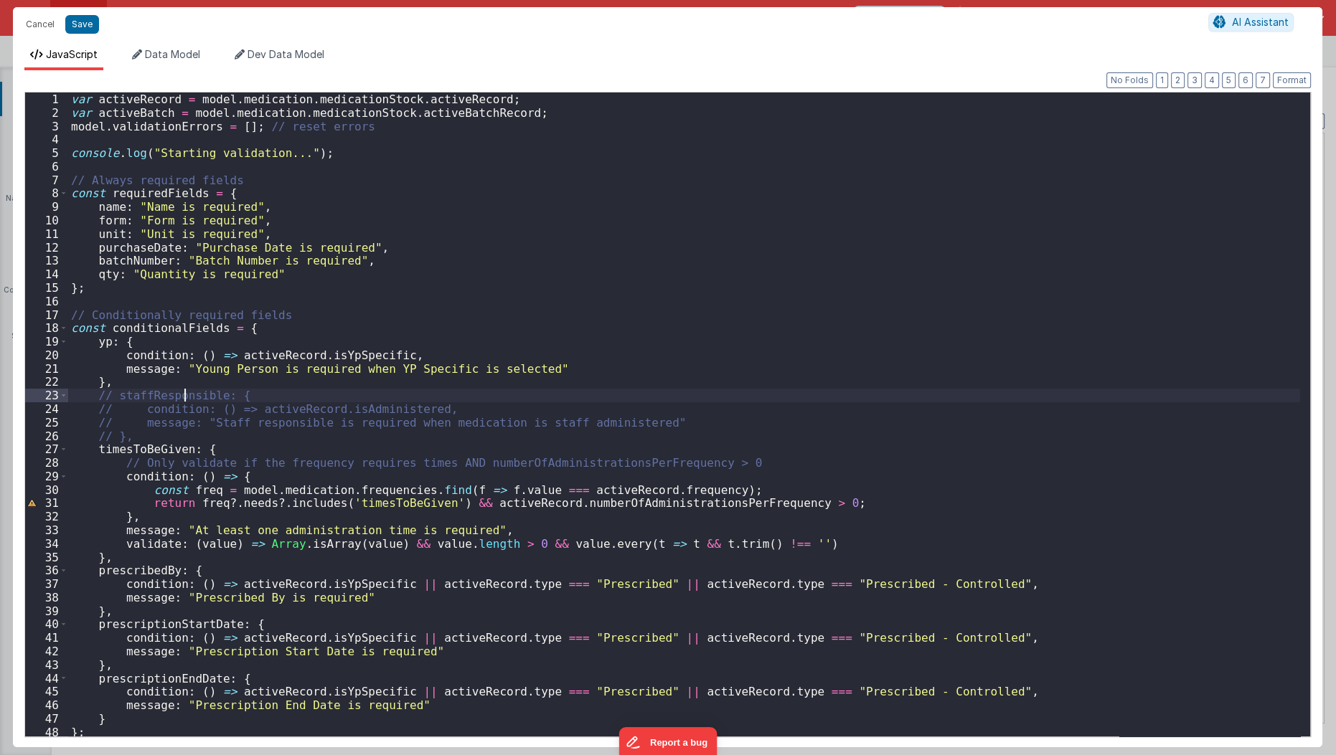
click at [185, 394] on div "var activeRecord = model . medication . medicationStock . activeRecord ; var ac…" at bounding box center [684, 429] width 1233 height 672
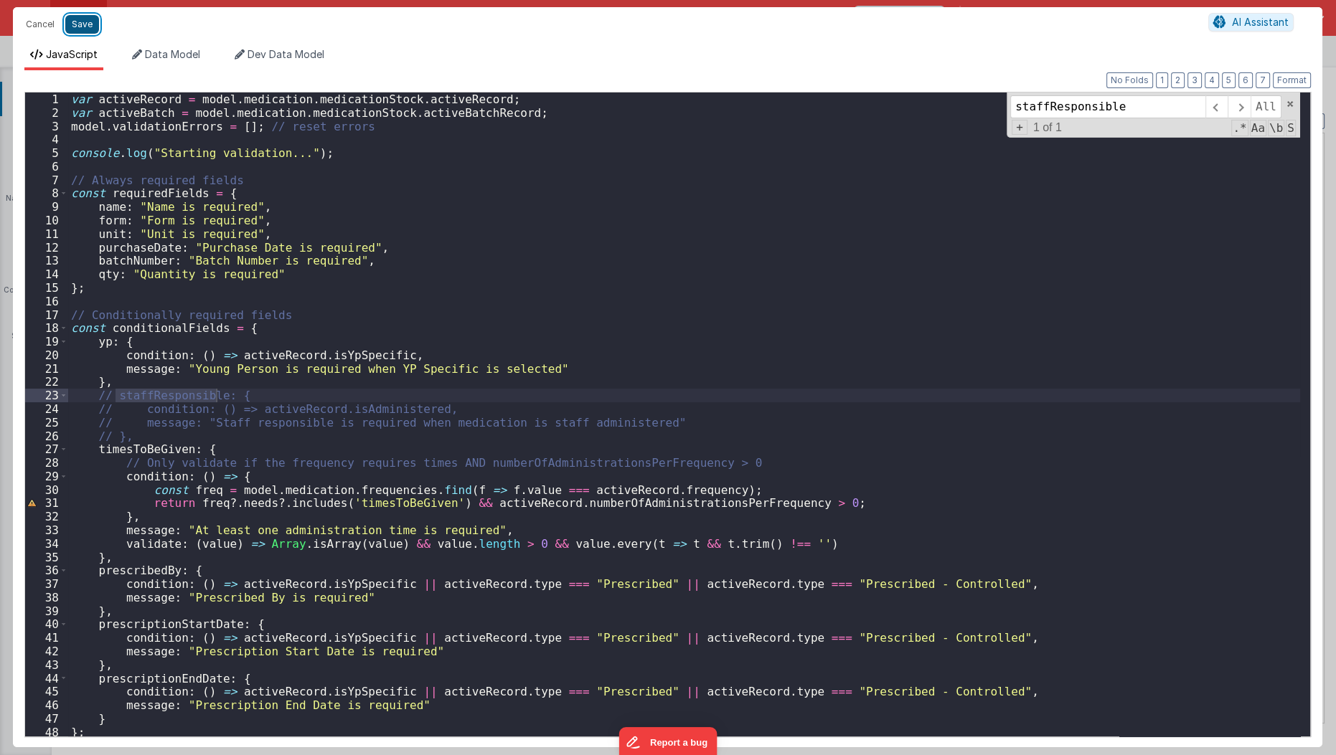
click at [74, 20] on button "Save" at bounding box center [82, 24] width 34 height 19
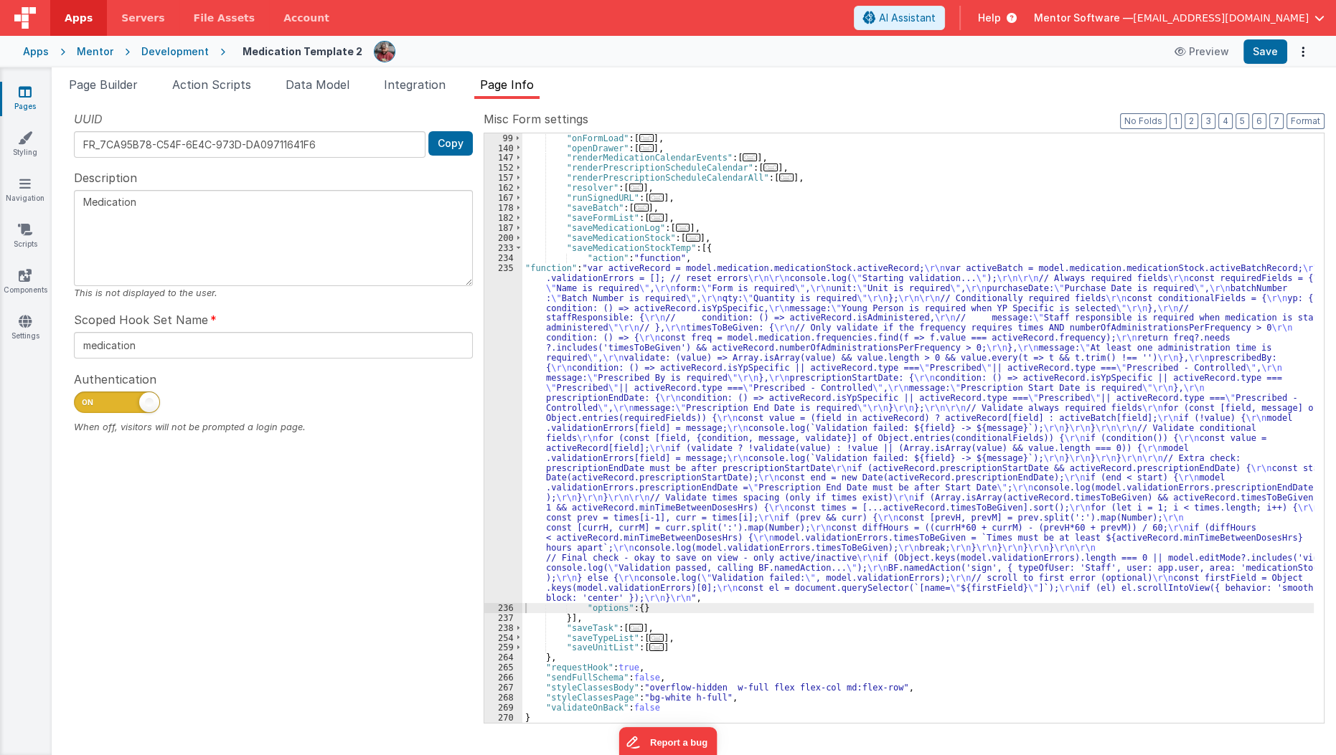
scroll to position [209, 0]
click at [1266, 55] on button "Save" at bounding box center [1265, 51] width 44 height 24
click at [349, 85] on span "Data Model" at bounding box center [318, 84] width 64 height 14
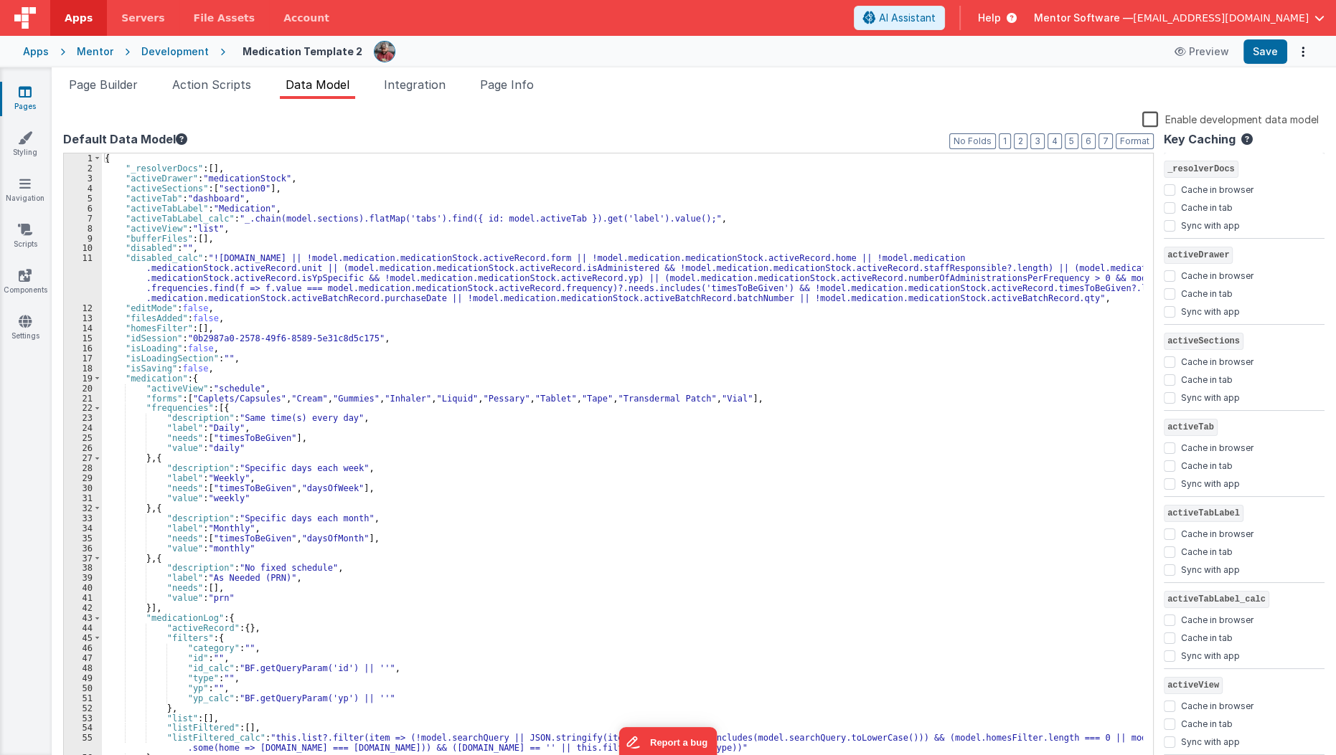
click at [770, 377] on div "{ "_resolverDocs" : [ ] , "activeDrawer" : "medicationStock" , "activeSections"…" at bounding box center [623, 471] width 1042 height 634
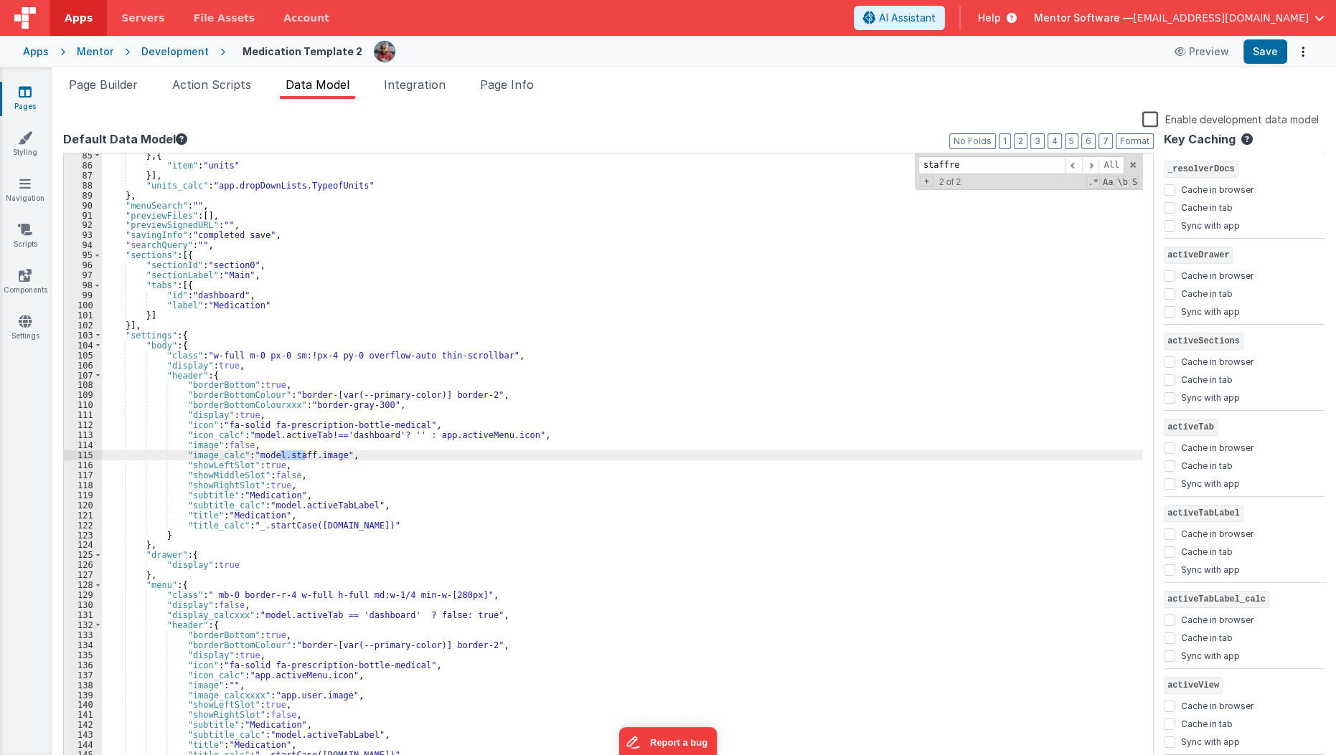
scroll to position [0, 0]
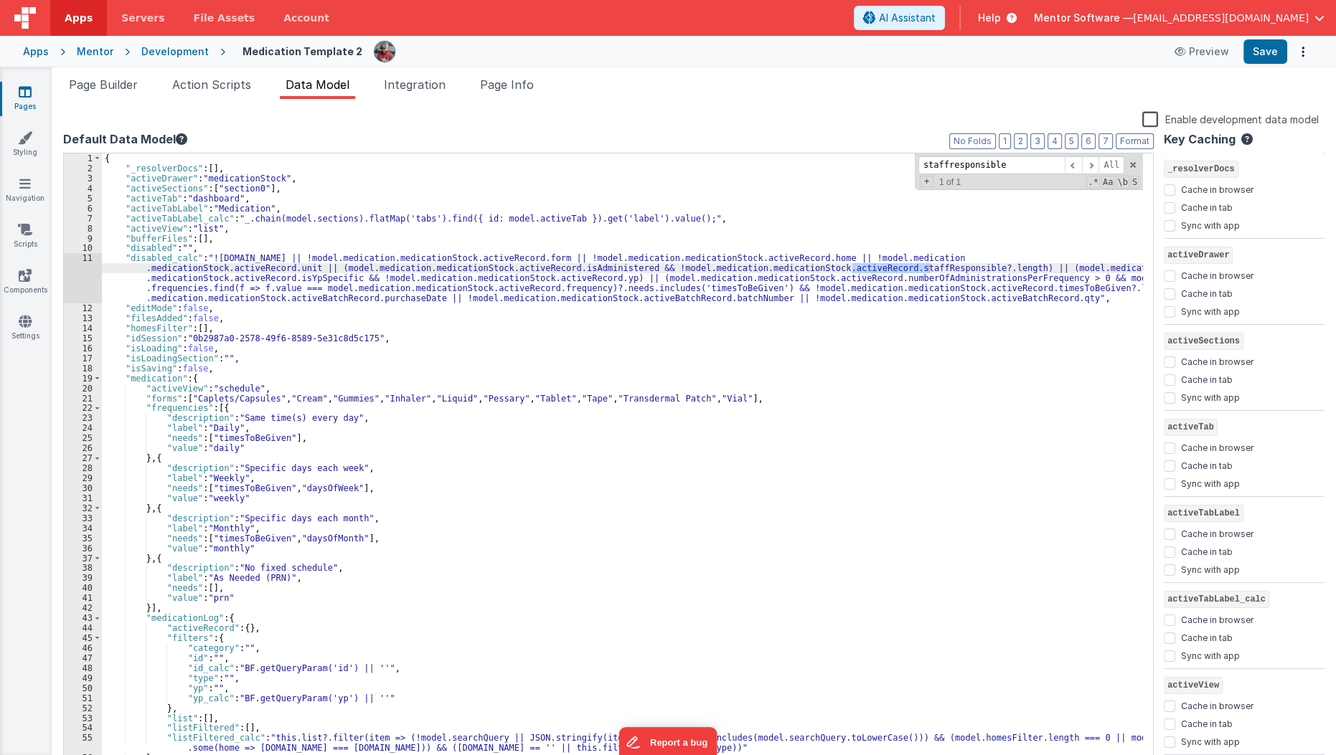
type input "staffresponsible"
click at [628, 268] on div "{ "_resolverDocs" : [ ] , "activeDrawer" : "medicationStock" , "activeSections"…" at bounding box center [623, 471] width 1042 height 634
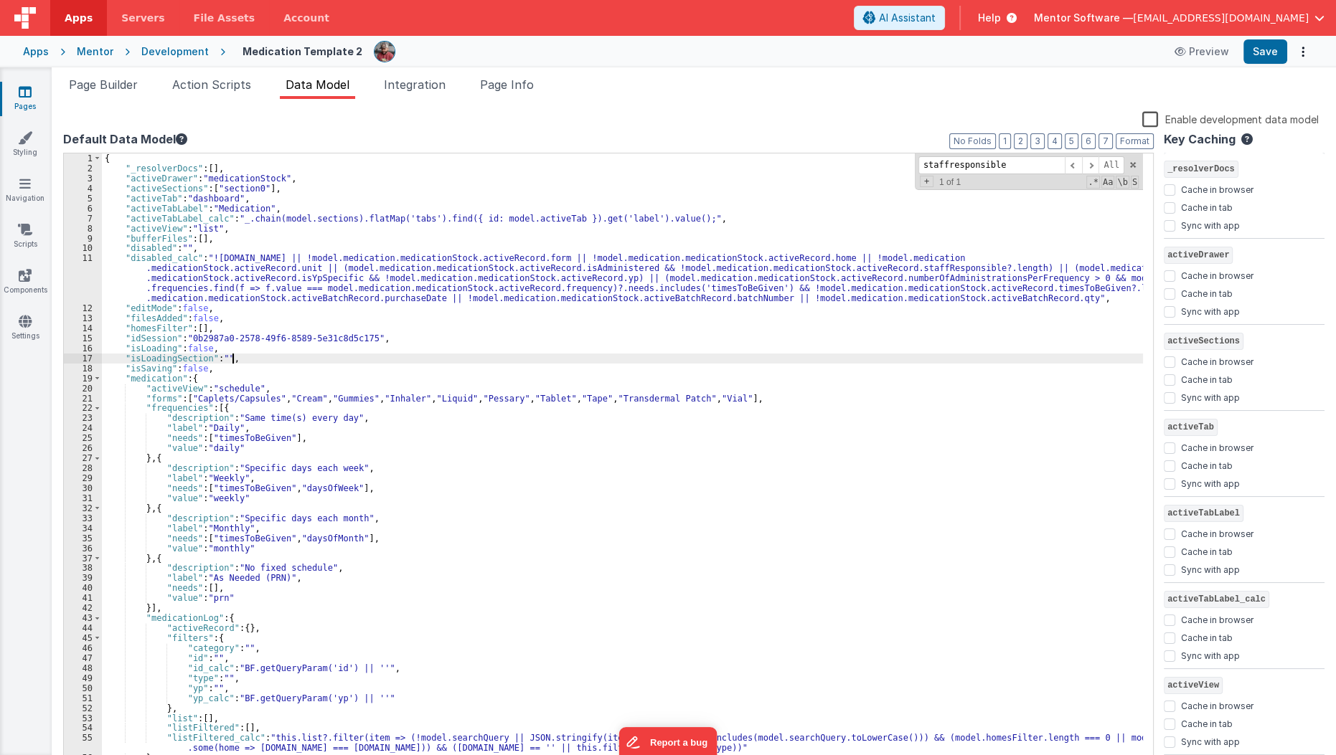
click at [654, 360] on div "{ "_resolverDocs" : [ ] , "activeDrawer" : "medicationStock" , "activeSections"…" at bounding box center [623, 471] width 1042 height 634
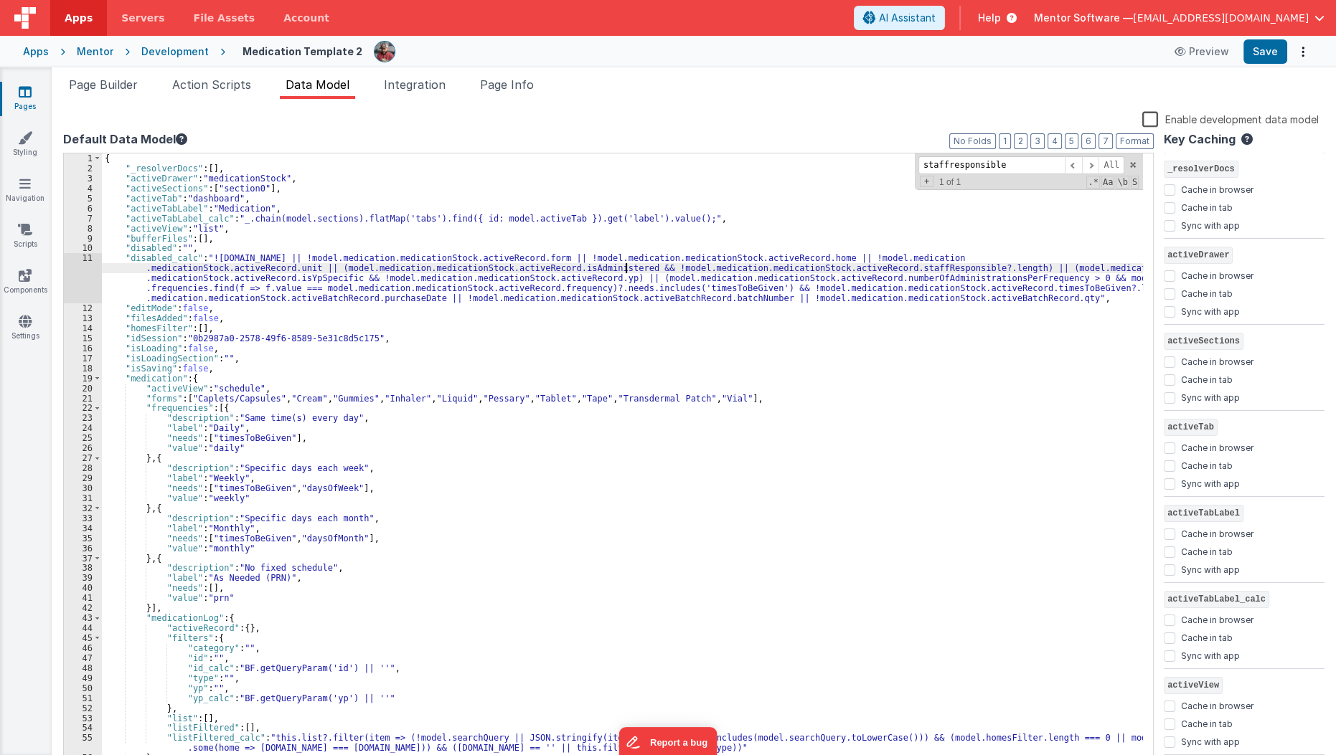
drag, startPoint x: 626, startPoint y: 269, endPoint x: 677, endPoint y: 433, distance: 171.5
click at [677, 433] on div "{ "_resolverDocs" : [ ] , "activeDrawer" : "medicationStock" , "activeSections"…" at bounding box center [623, 471] width 1042 height 634
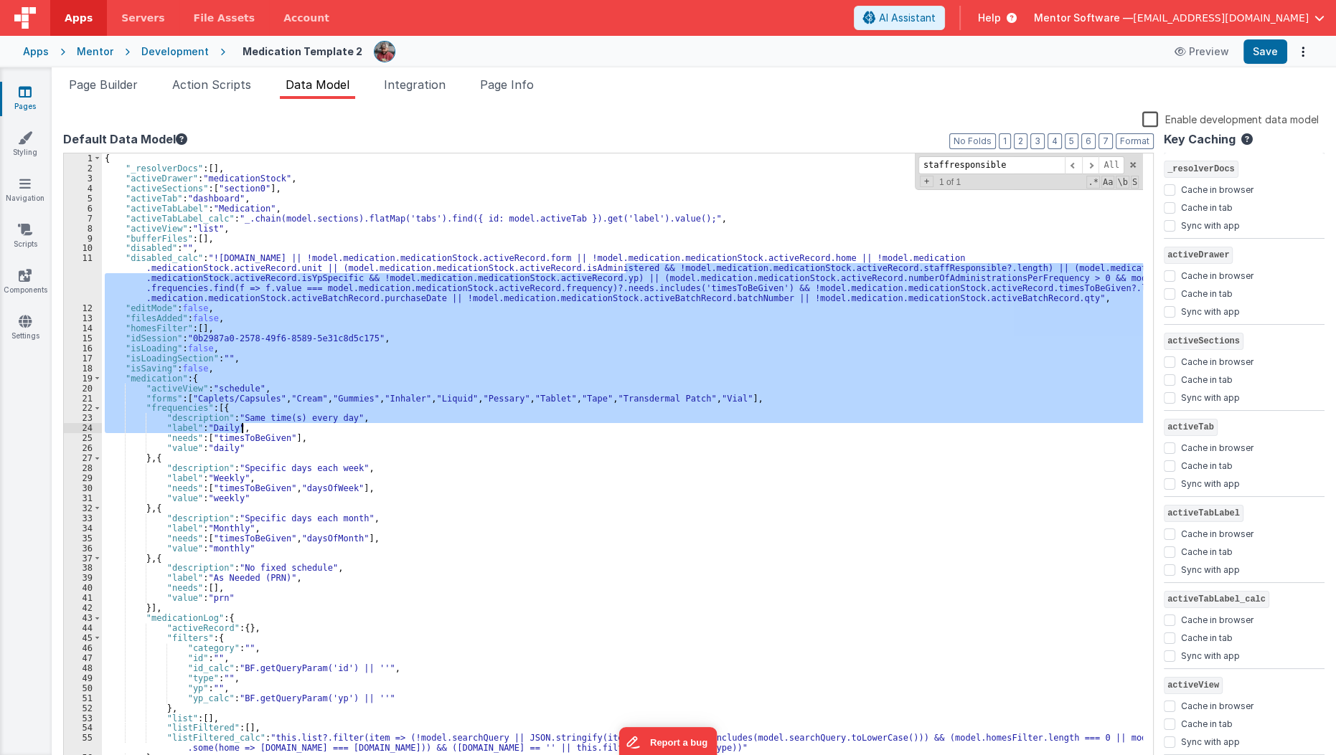
click at [643, 285] on div "{ "_resolverDocs" : [ ] , "activeDrawer" : "medicationStock" , "activeSections"…" at bounding box center [622, 461] width 1041 height 614
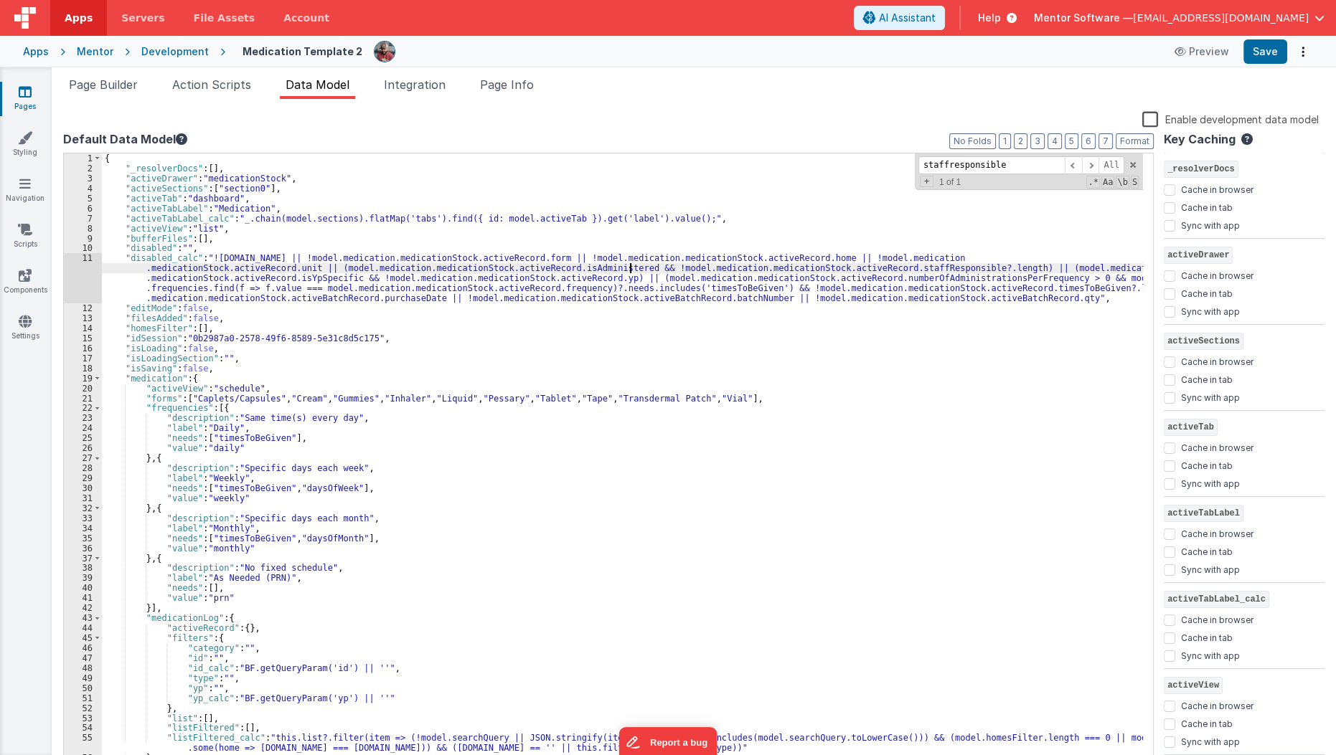
click at [628, 270] on div "{ "_resolverDocs" : [ ] , "activeDrawer" : "medicationStock" , "activeSections"…" at bounding box center [623, 471] width 1042 height 634
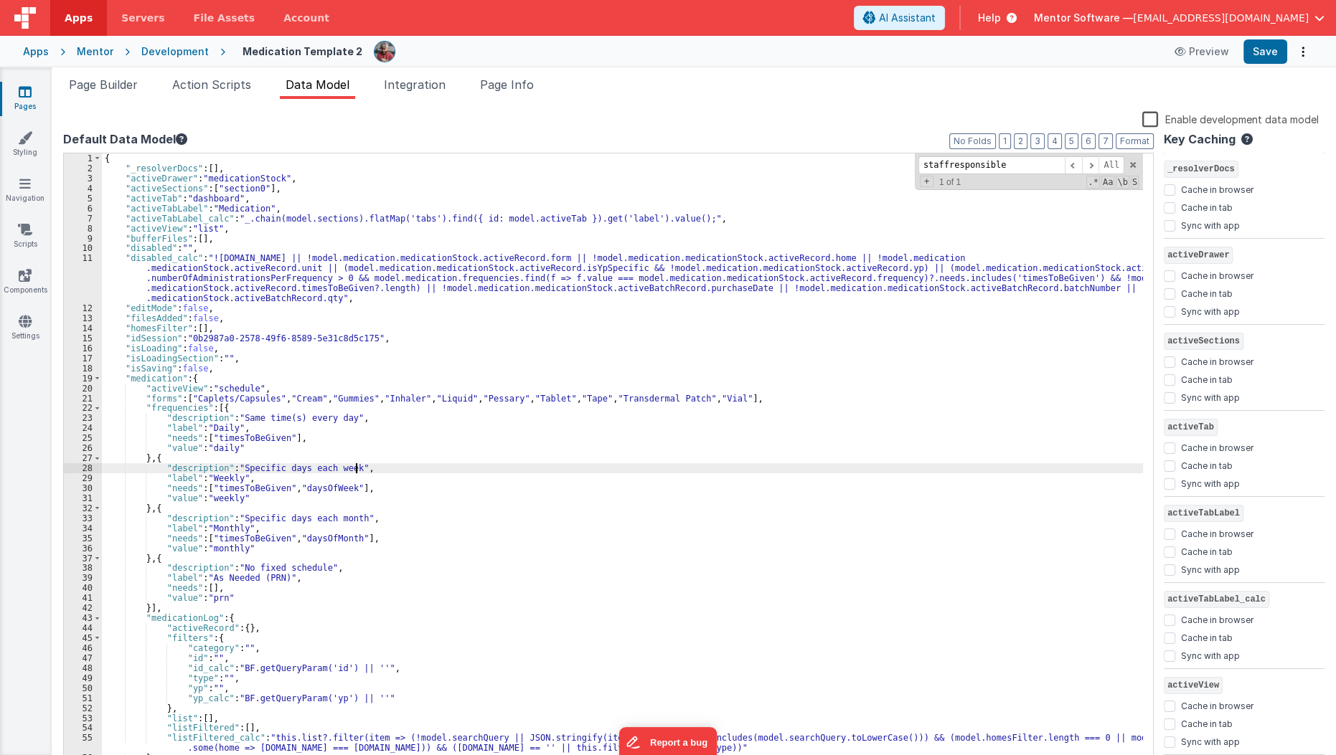
click at [707, 470] on div "{ "_resolverDocs" : [ ] , "activeDrawer" : "medicationStock" , "activeSections"…" at bounding box center [623, 471] width 1042 height 634
click at [1253, 49] on button "Save" at bounding box center [1265, 51] width 44 height 24
click at [97, 55] on div "Mentor" at bounding box center [95, 51] width 37 height 14
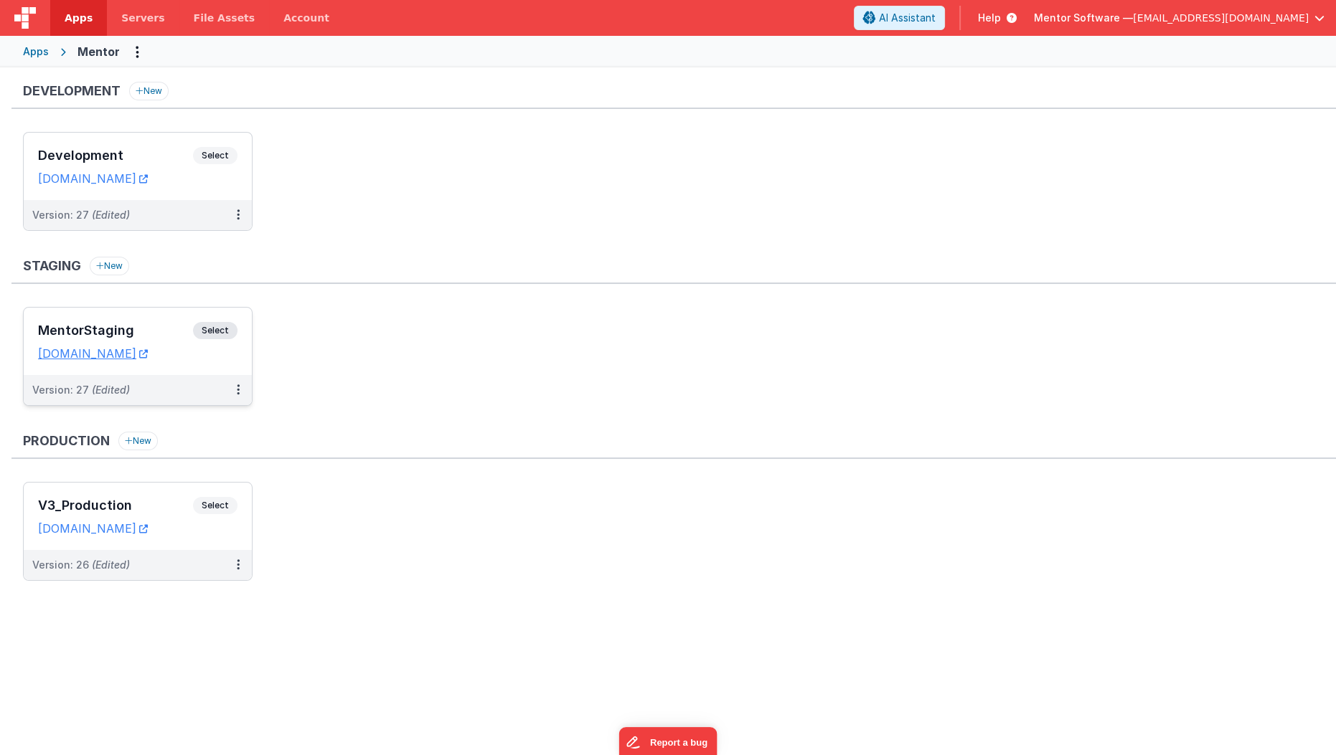
click at [159, 324] on h3 "MentorStaging" at bounding box center [115, 331] width 155 height 14
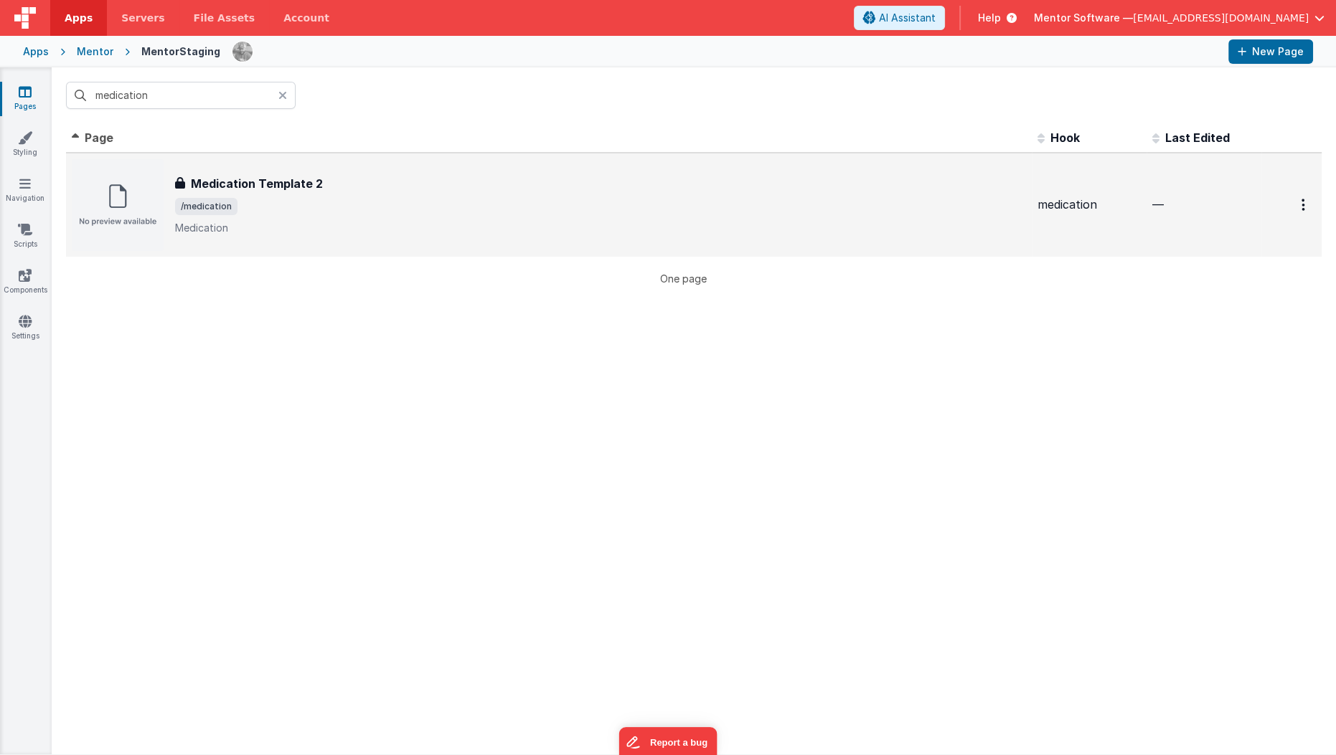
click at [297, 192] on div "Medication Template 2 Medication Template 2 /medication Medication" at bounding box center [600, 205] width 851 height 60
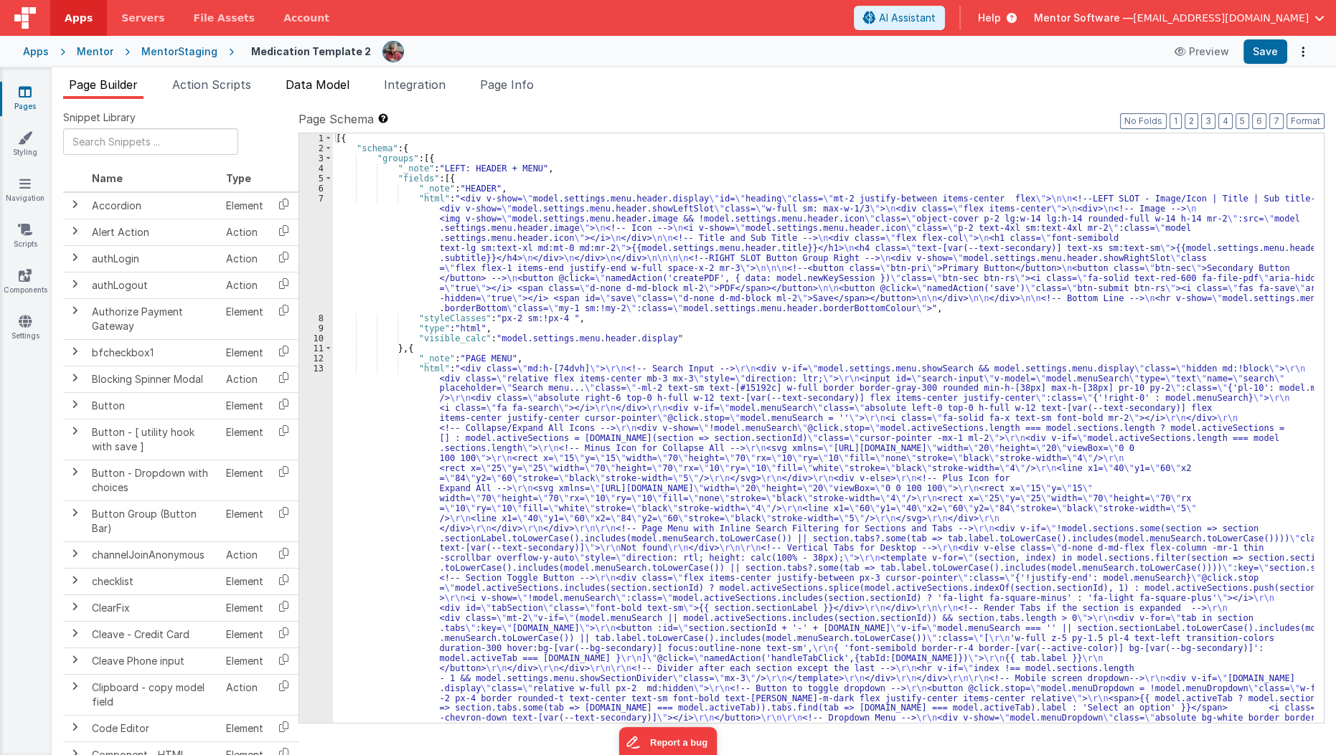
click at [321, 92] on li "Data Model" at bounding box center [317, 87] width 75 height 23
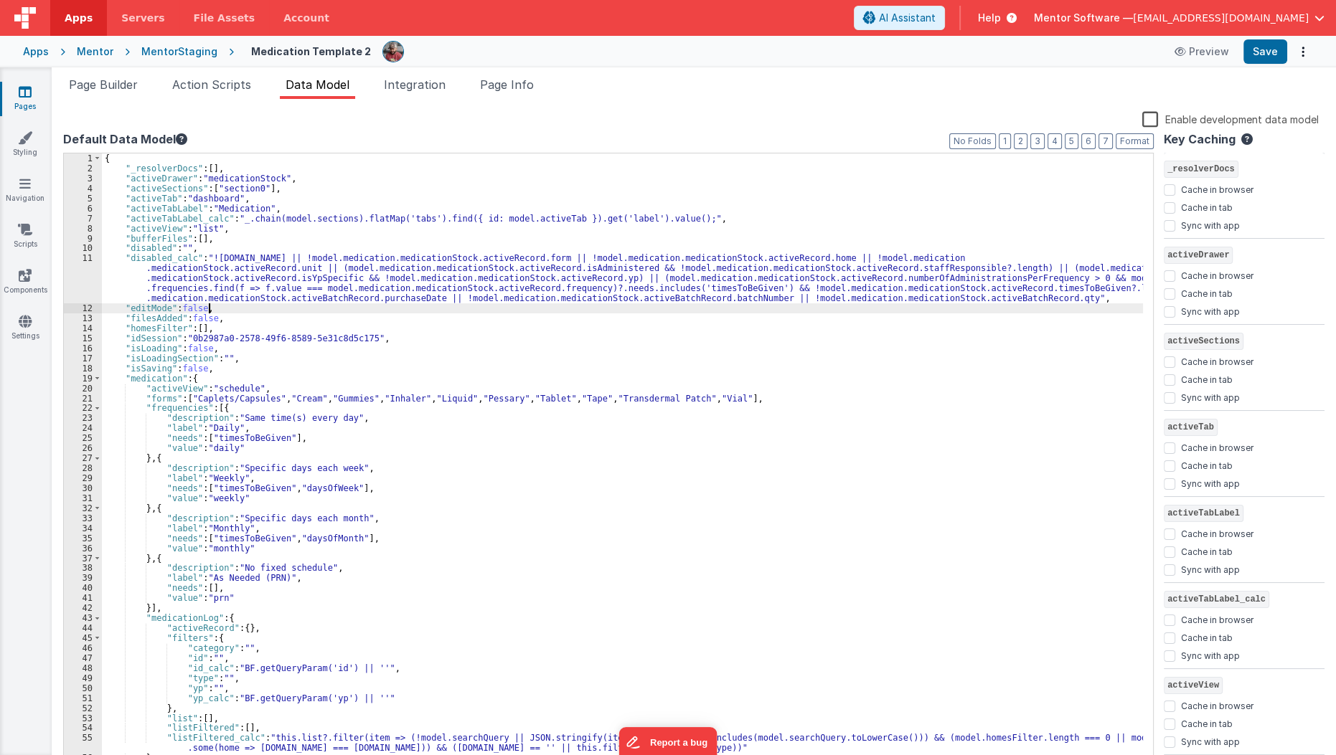
click at [312, 306] on div "{ "_resolverDocs" : [ ] , "activeDrawer" : "medicationStock" , "activeSections"…" at bounding box center [623, 471] width 1042 height 634
click at [325, 269] on div "{ "_resolverDocs" : [ ] , "activeDrawer" : "medicationStock" , "activeSections"…" at bounding box center [623, 471] width 1042 height 634
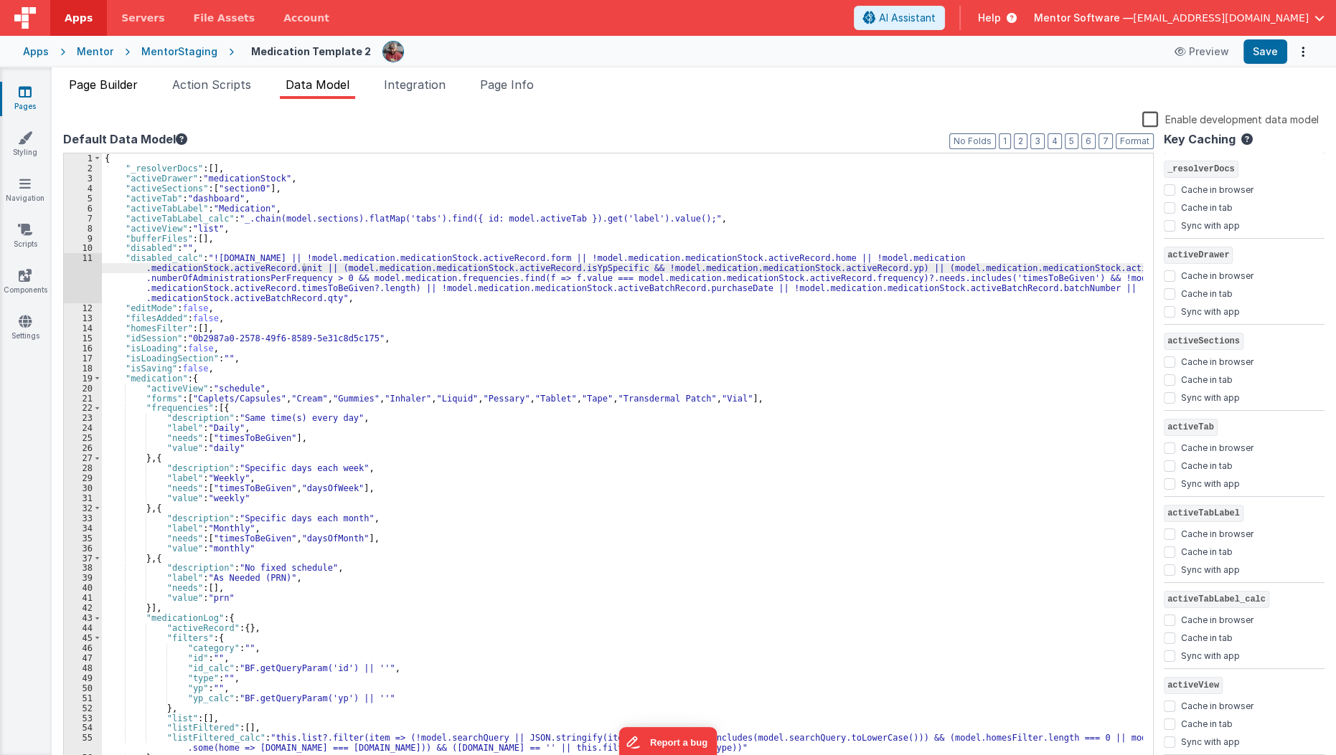
click at [121, 92] on li "Page Builder" at bounding box center [103, 87] width 80 height 23
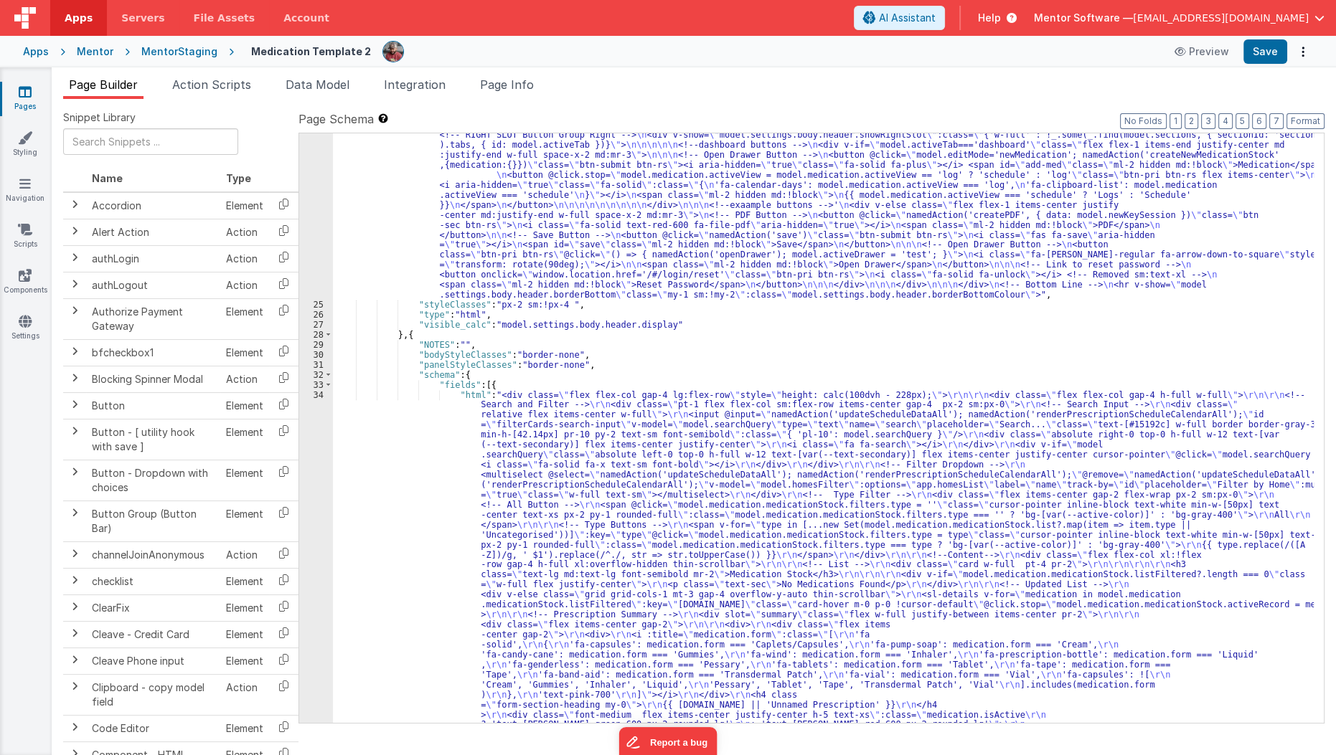
scroll to position [4299, 0]
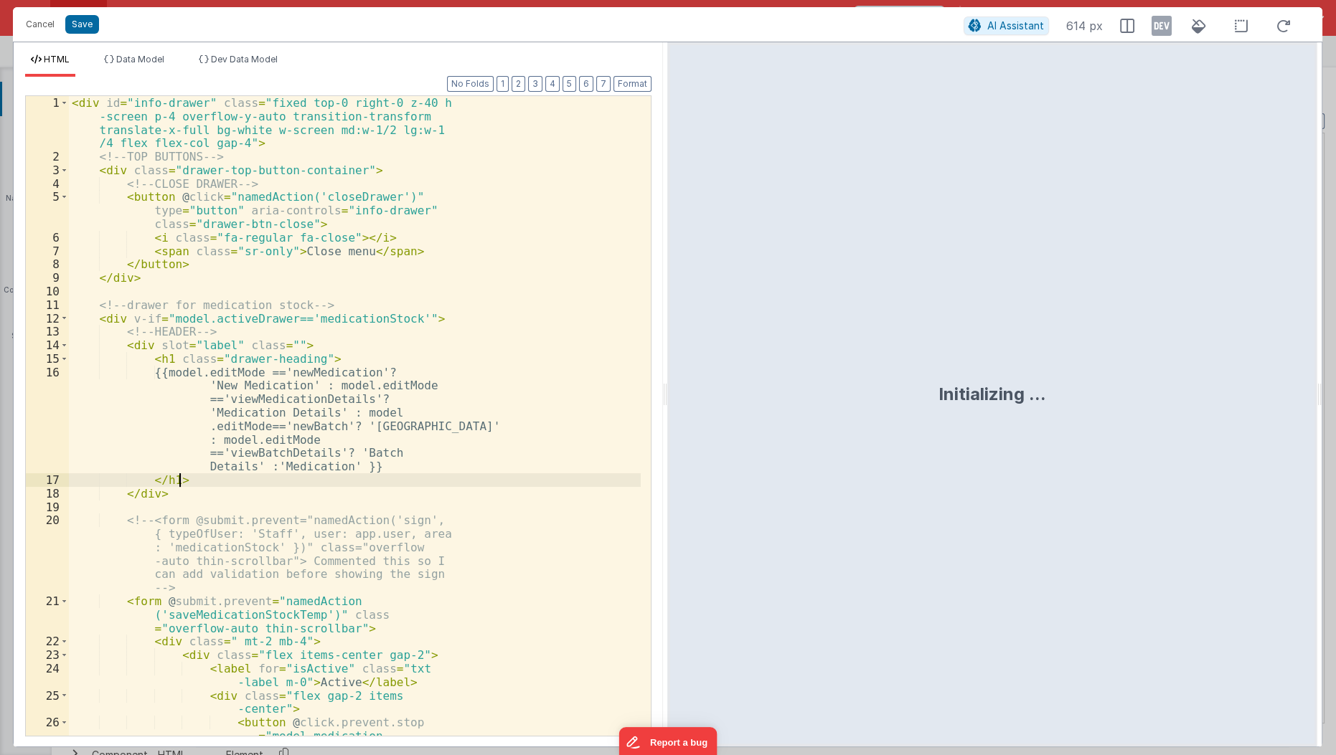
click at [384, 482] on div "< div id = "info-drawer" class = "fixed top-0 right-0 z-40 h -screen p-4 overfl…" at bounding box center [355, 511] width 572 height 830
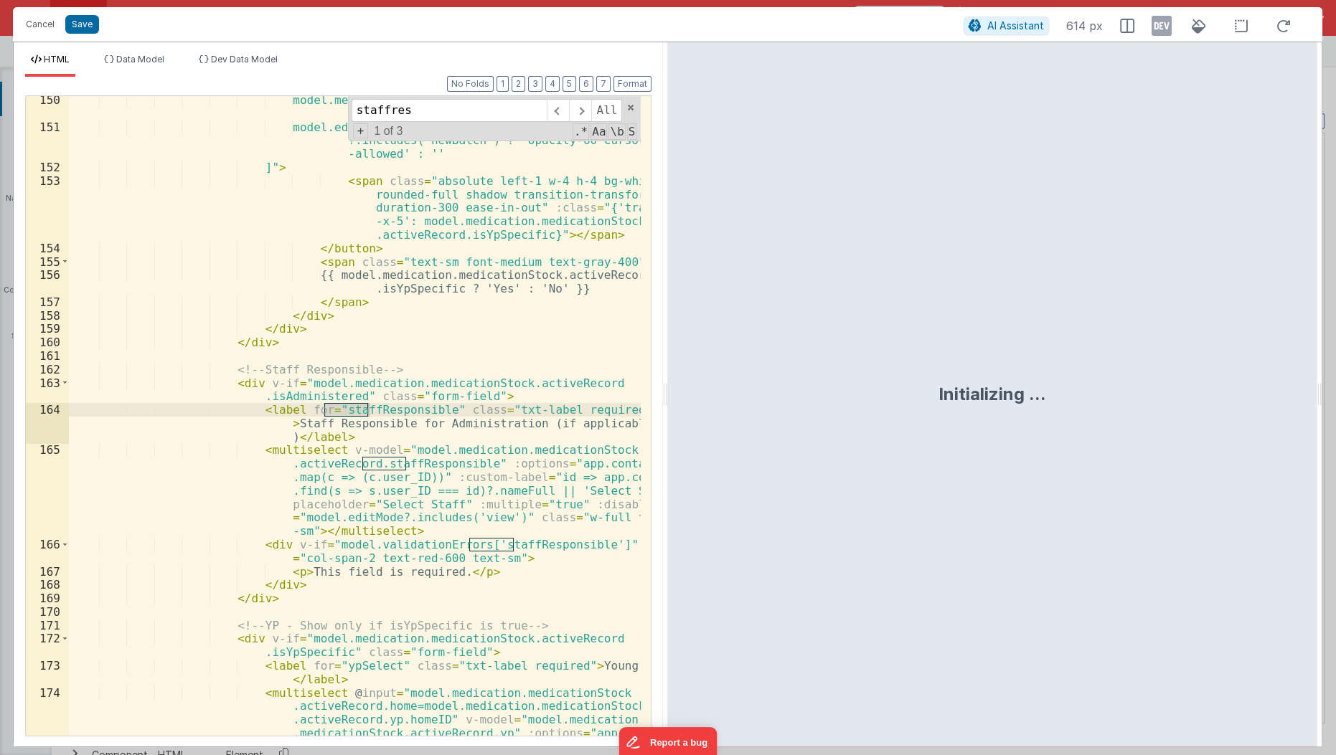
scroll to position [3210, 0]
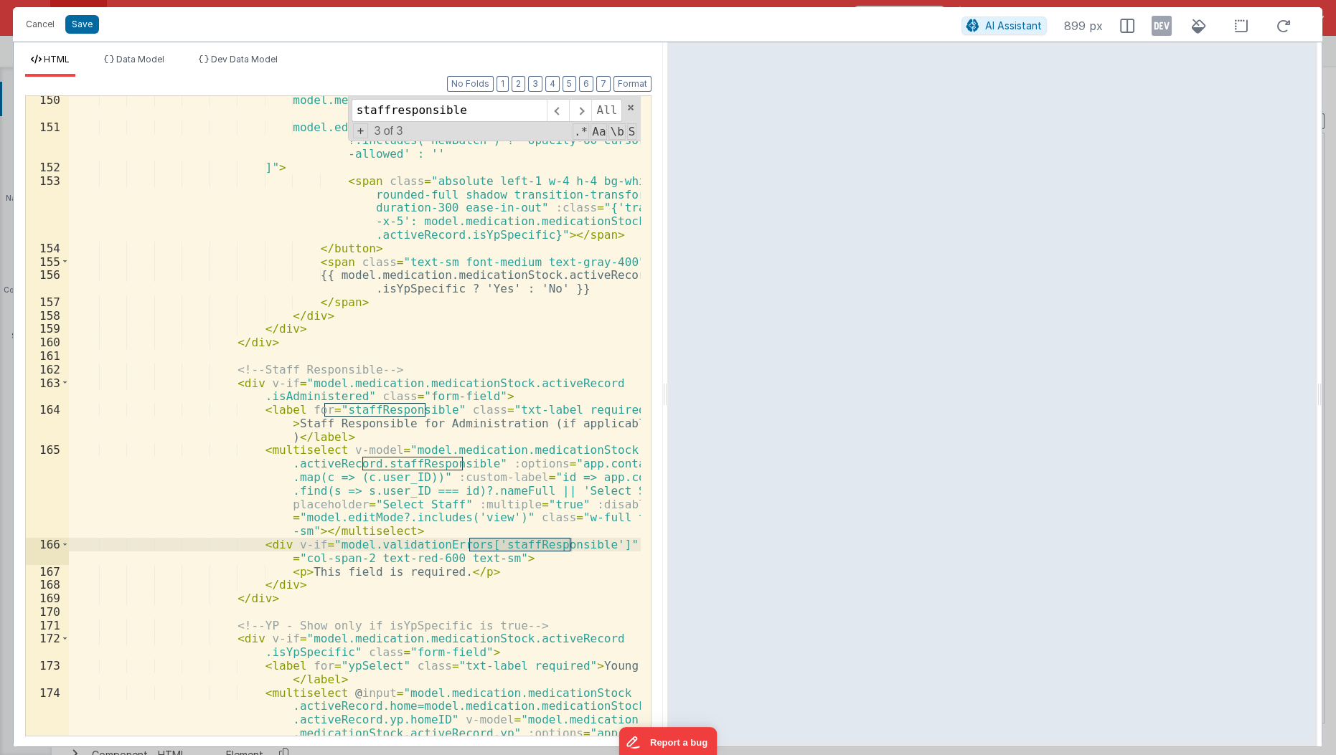
type input "staffresponsible"
click at [439, 527] on div "model.medication.medicationStock.activeRecord .isYpSpecific ? 'bg-green-600' : …" at bounding box center [355, 488] width 573 height 790
click at [565, 406] on div "model.medication.medicationStock.activeRecord .isYpSpecific ? 'bg-green-600' : …" at bounding box center [355, 488] width 573 height 790
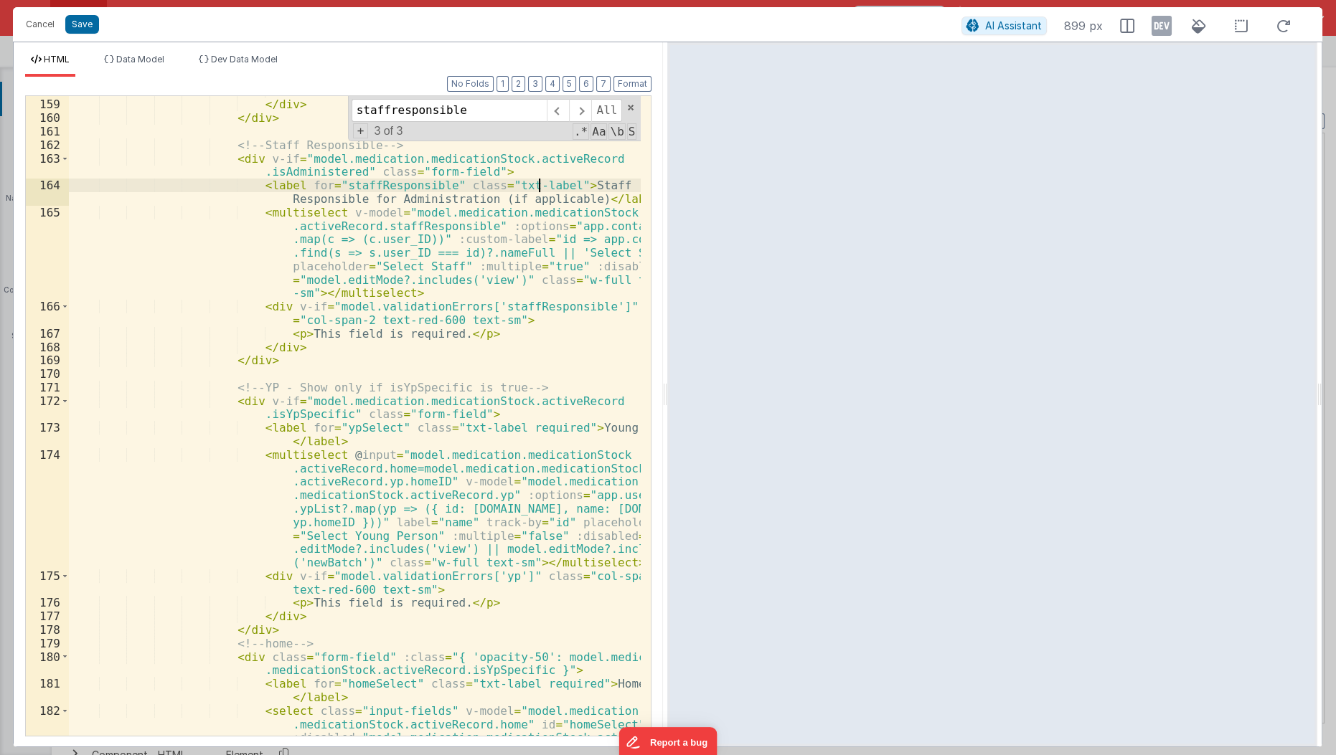
scroll to position [3436, 0]
click at [583, 108] on span at bounding box center [580, 110] width 22 height 23
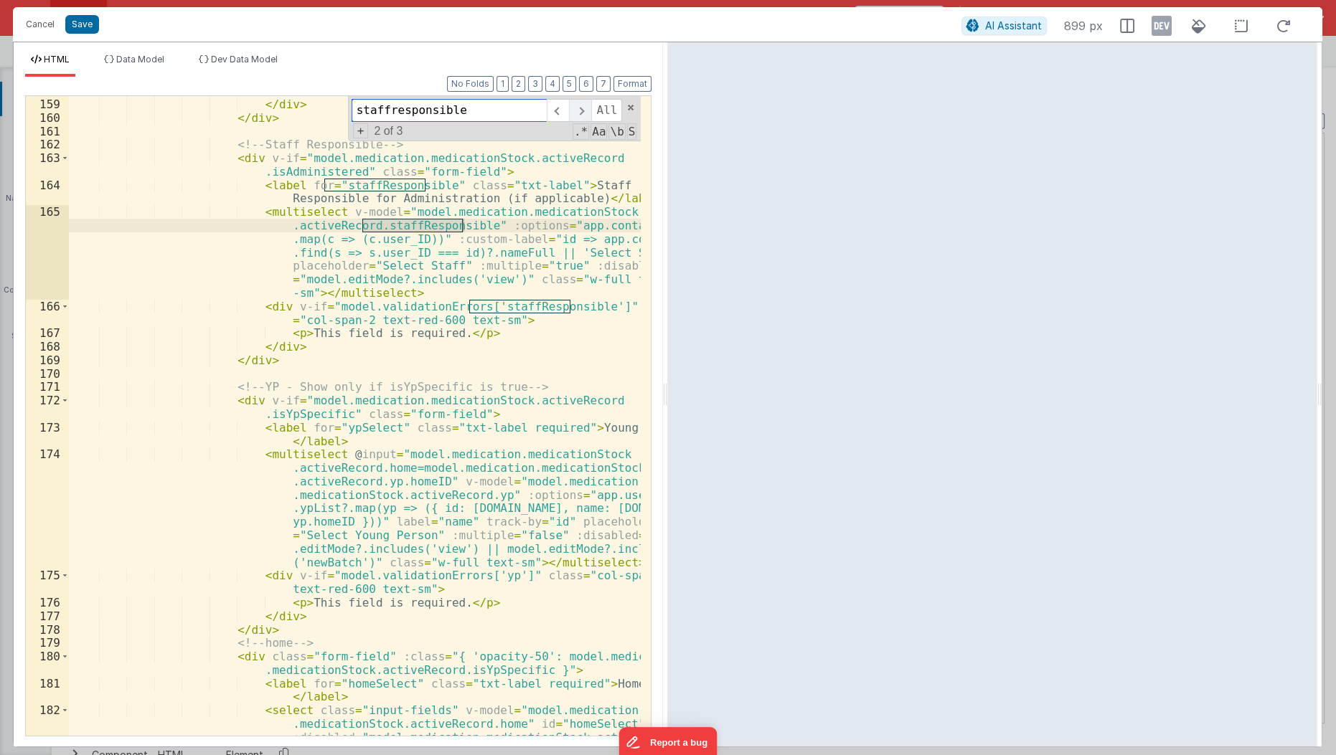
click at [583, 108] on span at bounding box center [580, 110] width 22 height 23
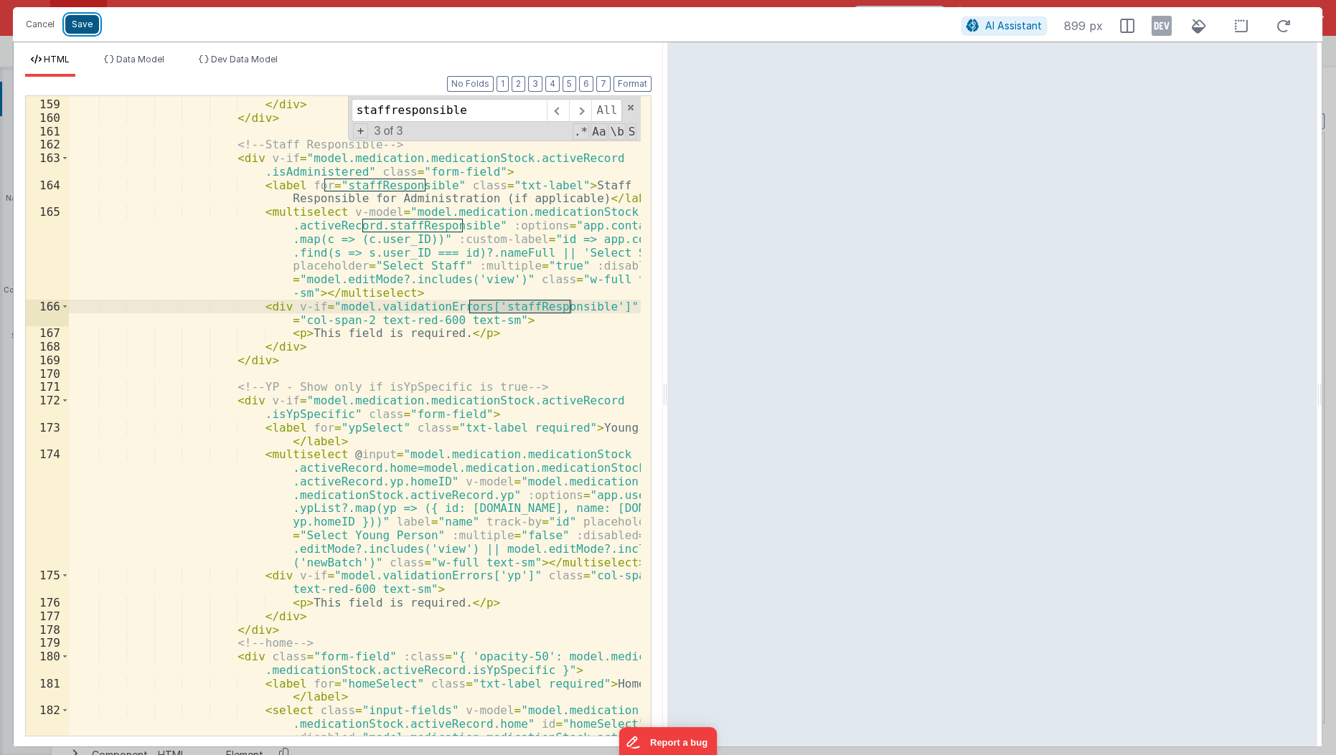
click at [79, 28] on button "Save" at bounding box center [82, 24] width 34 height 19
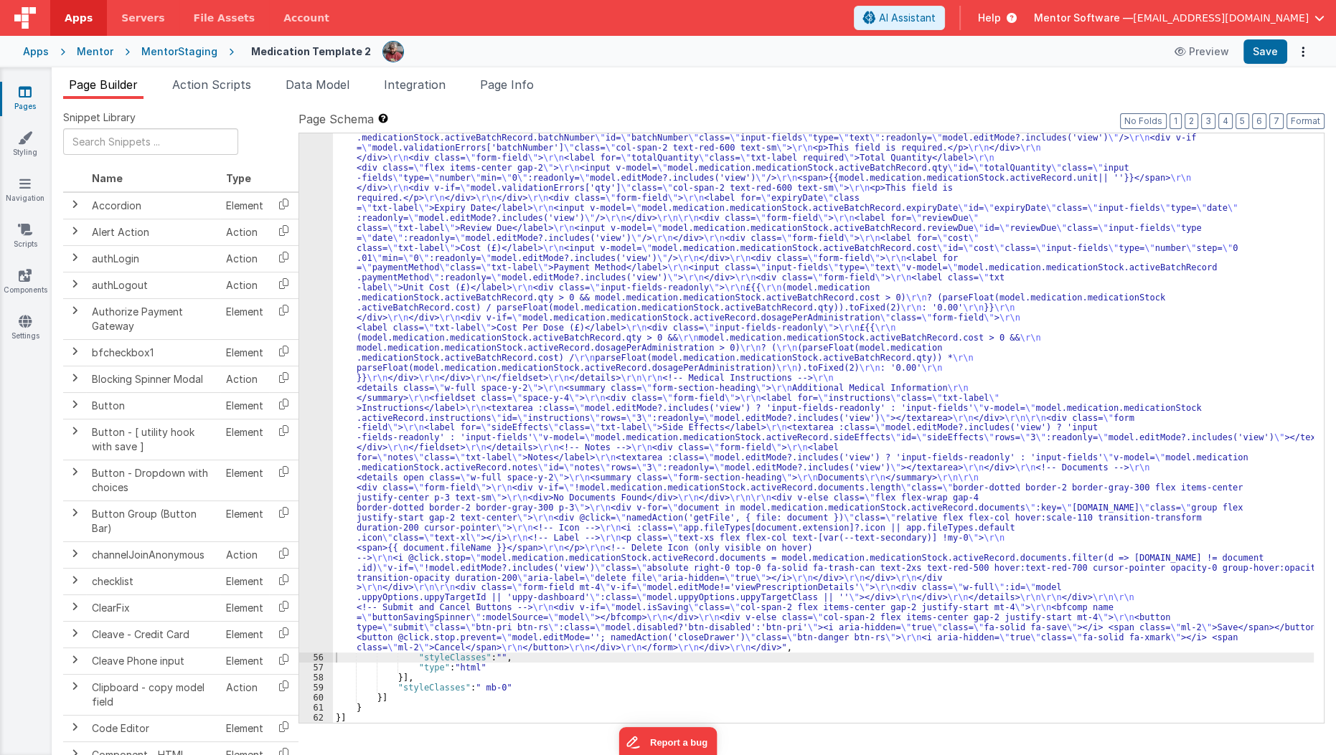
scroll to position [4110, 0]
click at [519, 83] on span "Page Info" at bounding box center [507, 84] width 54 height 14
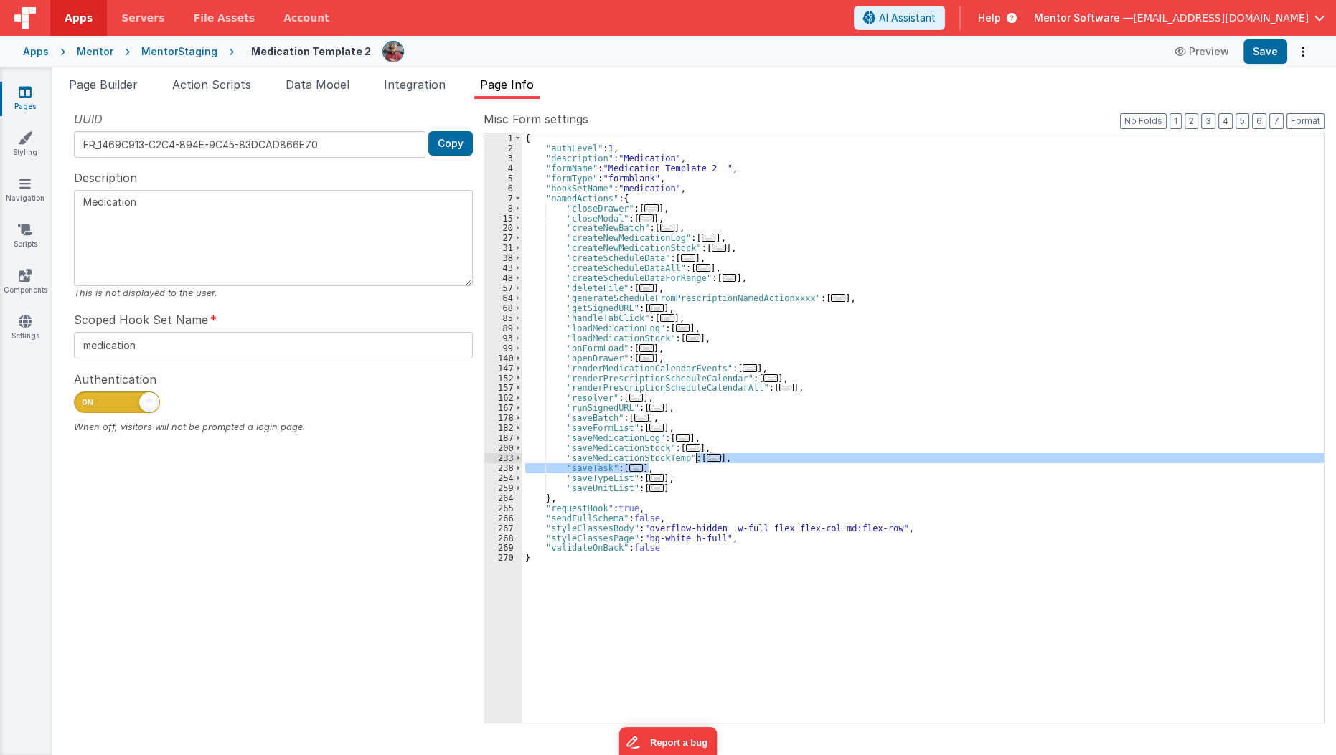
click at [706, 458] on div "{ "authLevel" : 1 , "description" : "Medication" , "formName" : "Medication Tem…" at bounding box center [923, 438] width 802 height 610
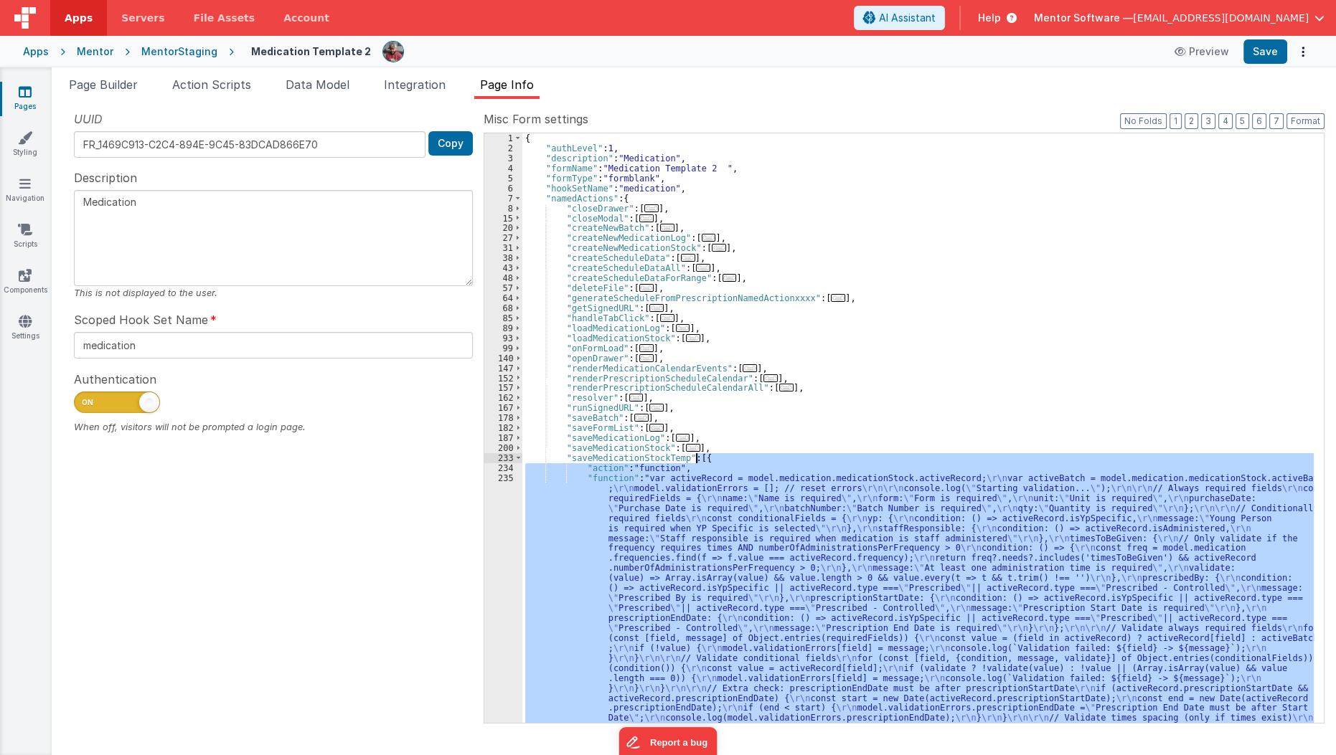
click at [706, 458] on div "{ "authLevel" : 1 , "description" : "Medication" , "formName" : "Medication Tem…" at bounding box center [917, 428] width 791 height 590
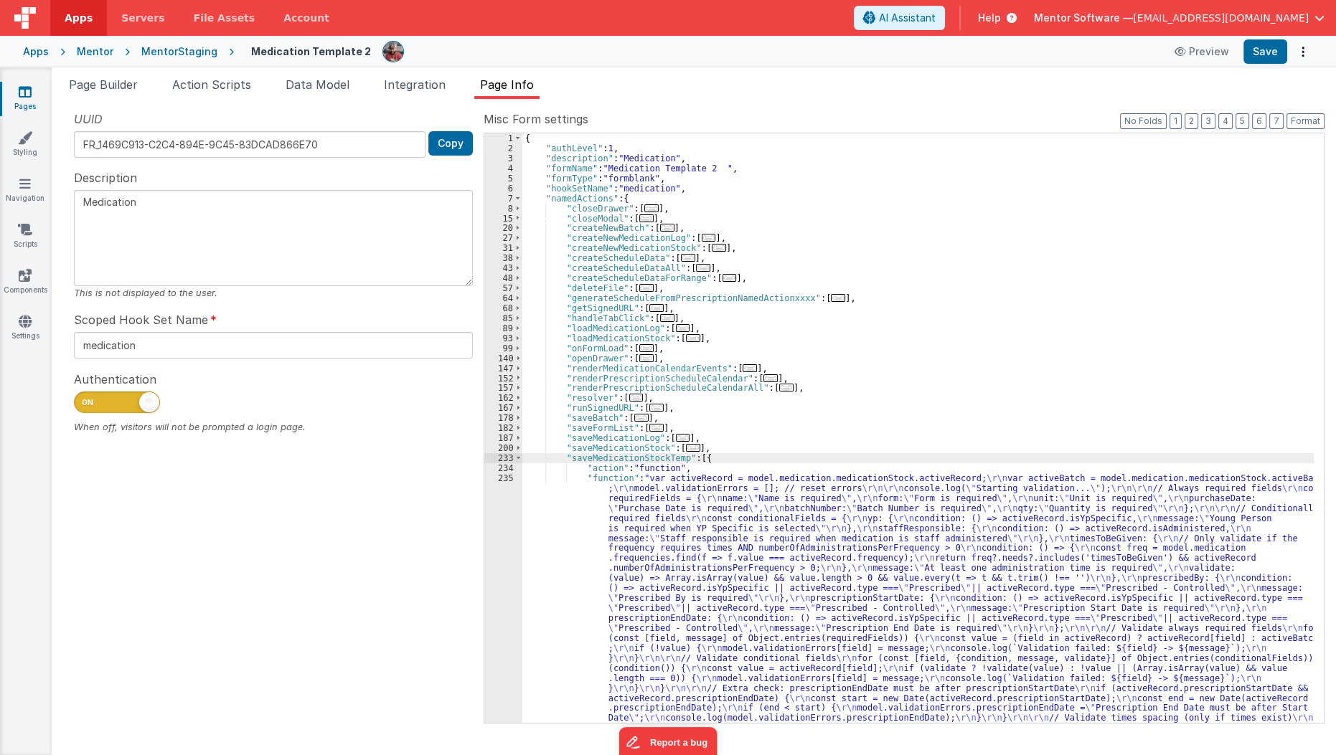
click at [706, 458] on div "{ "authLevel" : 1 , "description" : "Medication" , "formName" : "Medication Tem…" at bounding box center [918, 613] width 792 height 960
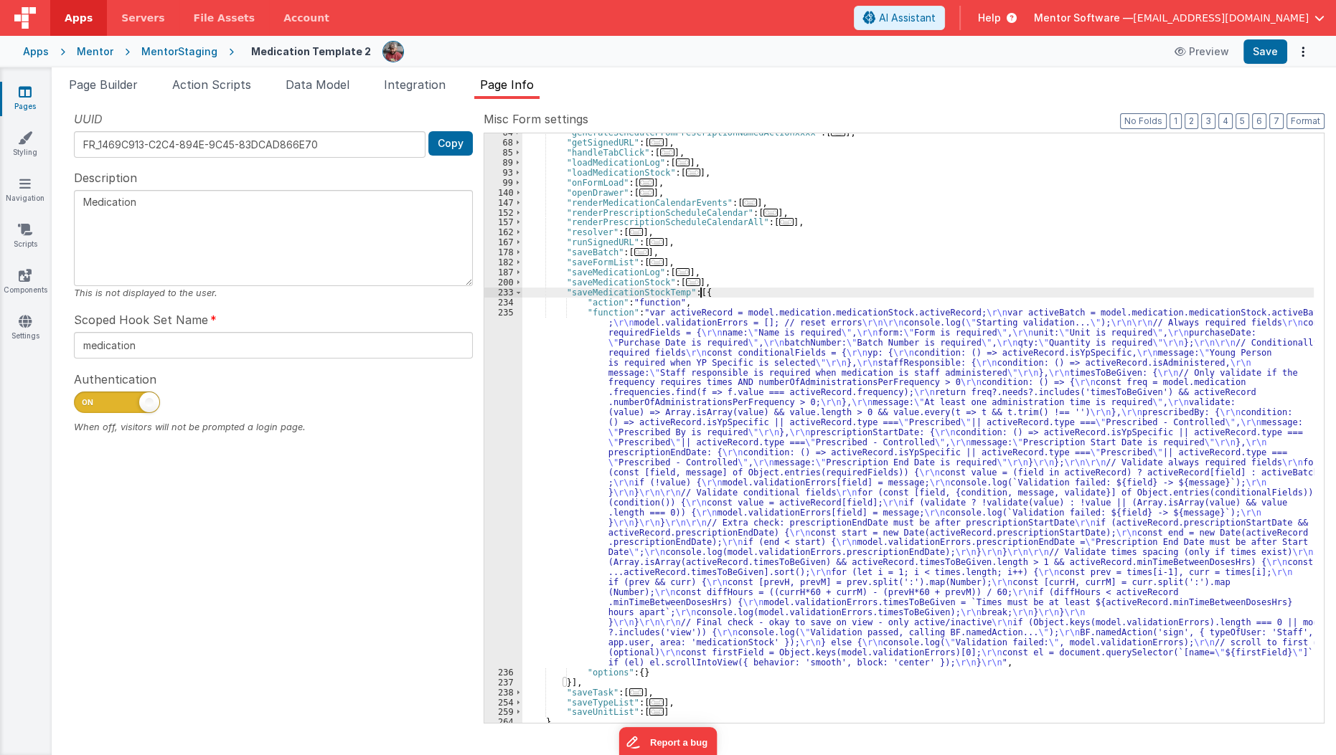
scroll to position [230, 0]
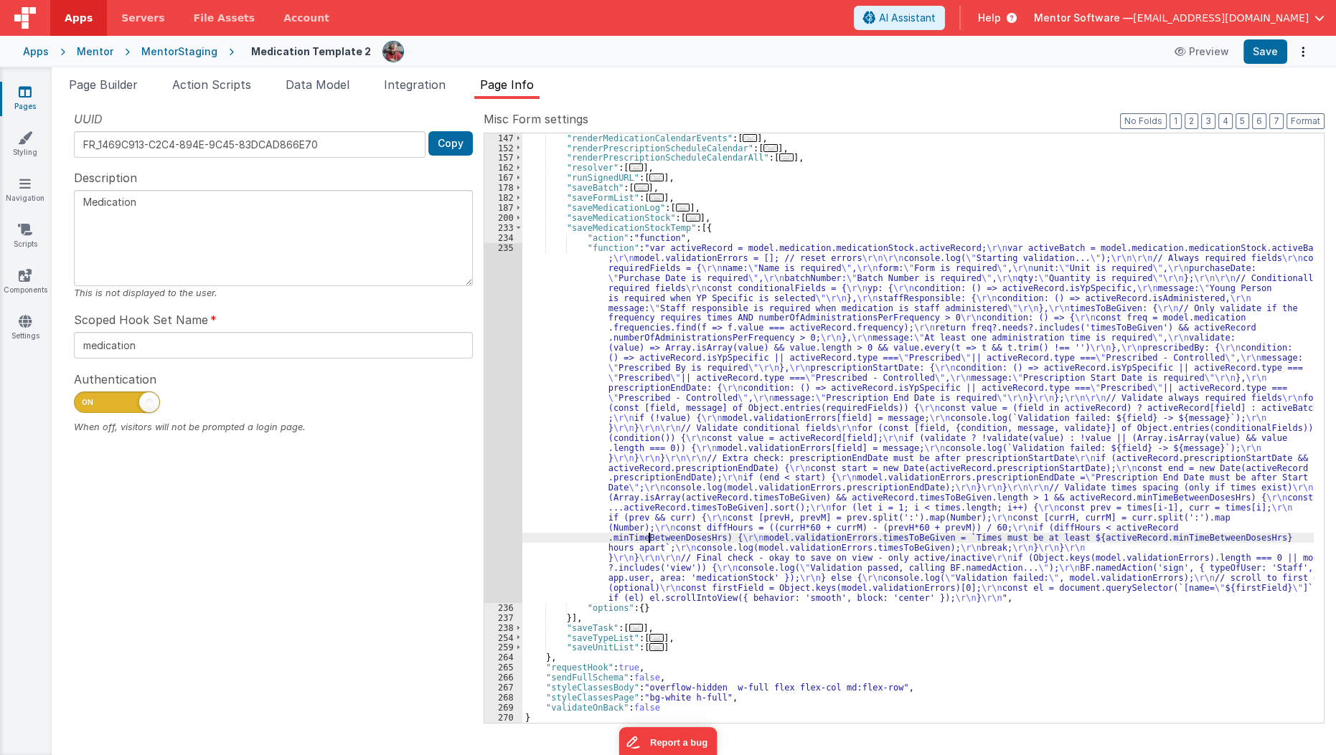
click at [648, 535] on div ""renderMedicationCalendarEvents" : [ ... ] , "renderPrescriptionScheduleCalenda…" at bounding box center [918, 438] width 792 height 610
click at [488, 542] on div "235" at bounding box center [503, 423] width 38 height 360
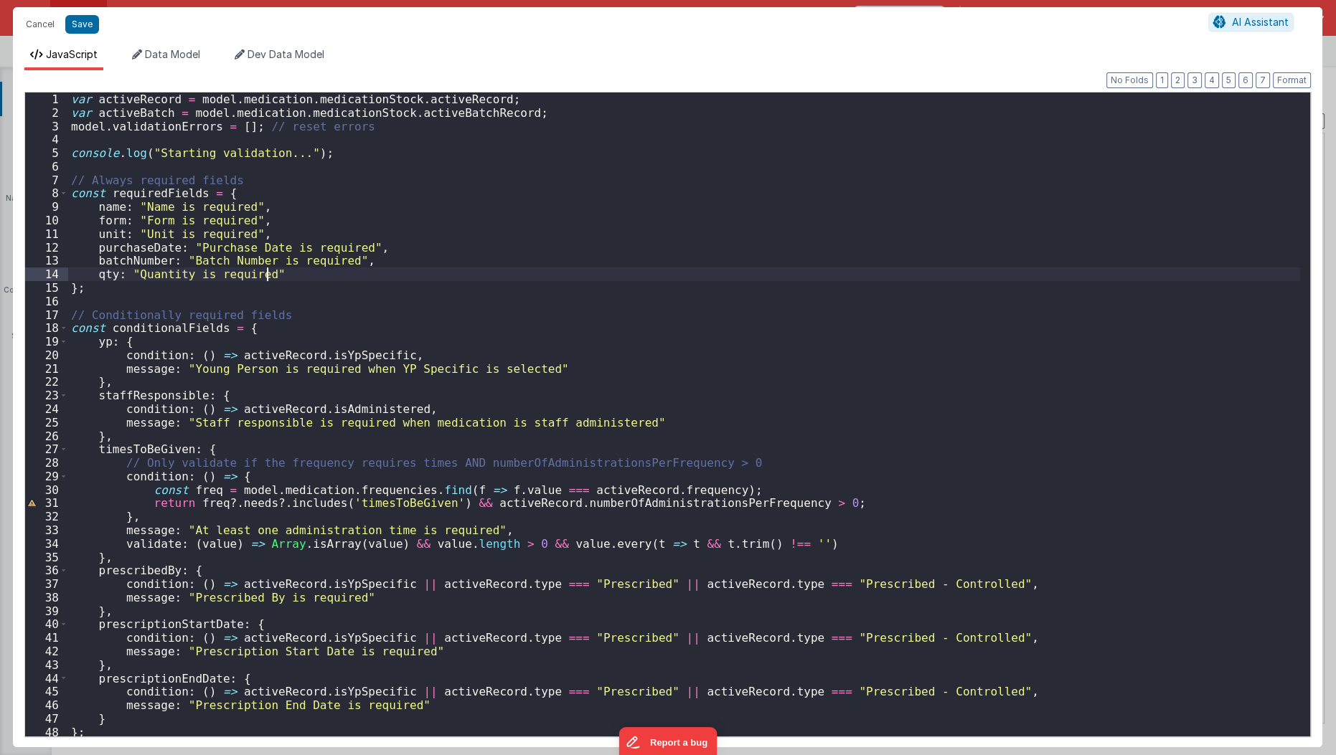
click at [431, 270] on div "var activeRecord = model . medication . medicationStock . activeRecord ; var ac…" at bounding box center [684, 429] width 1233 height 672
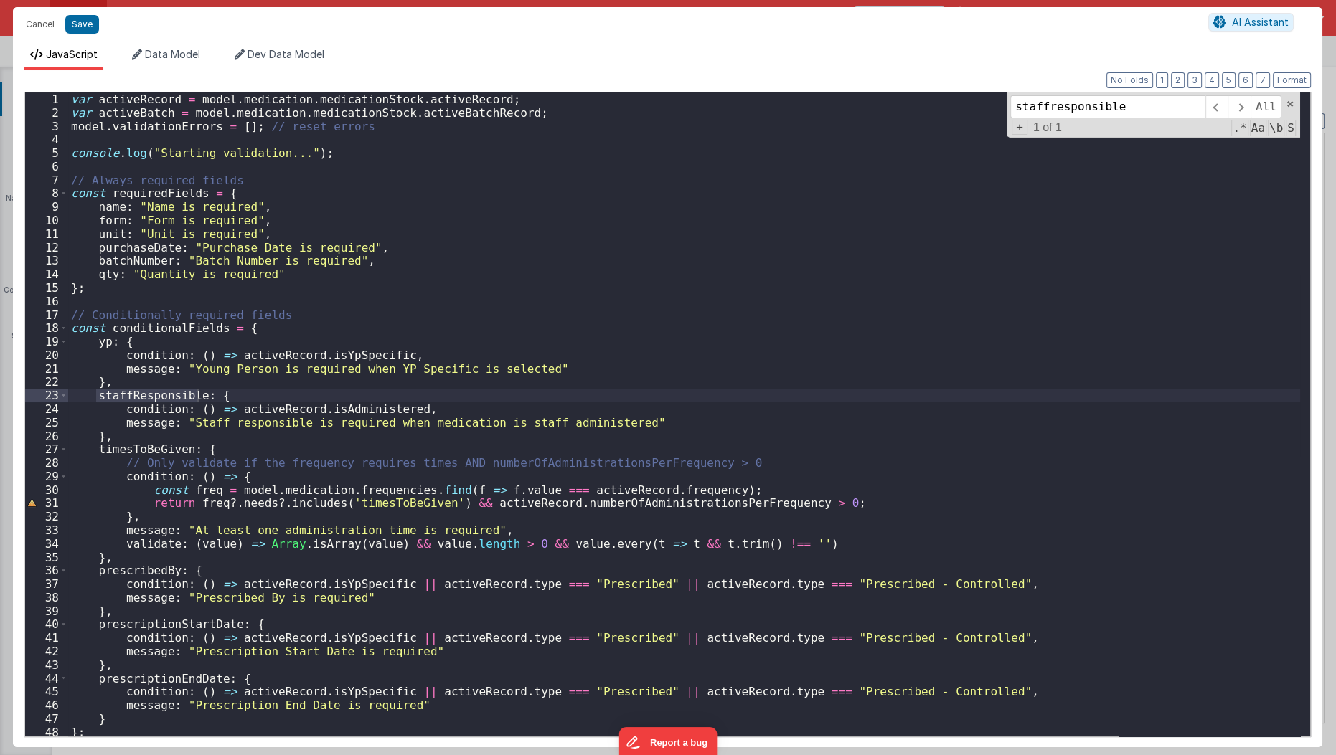
type input "staffresponsible"
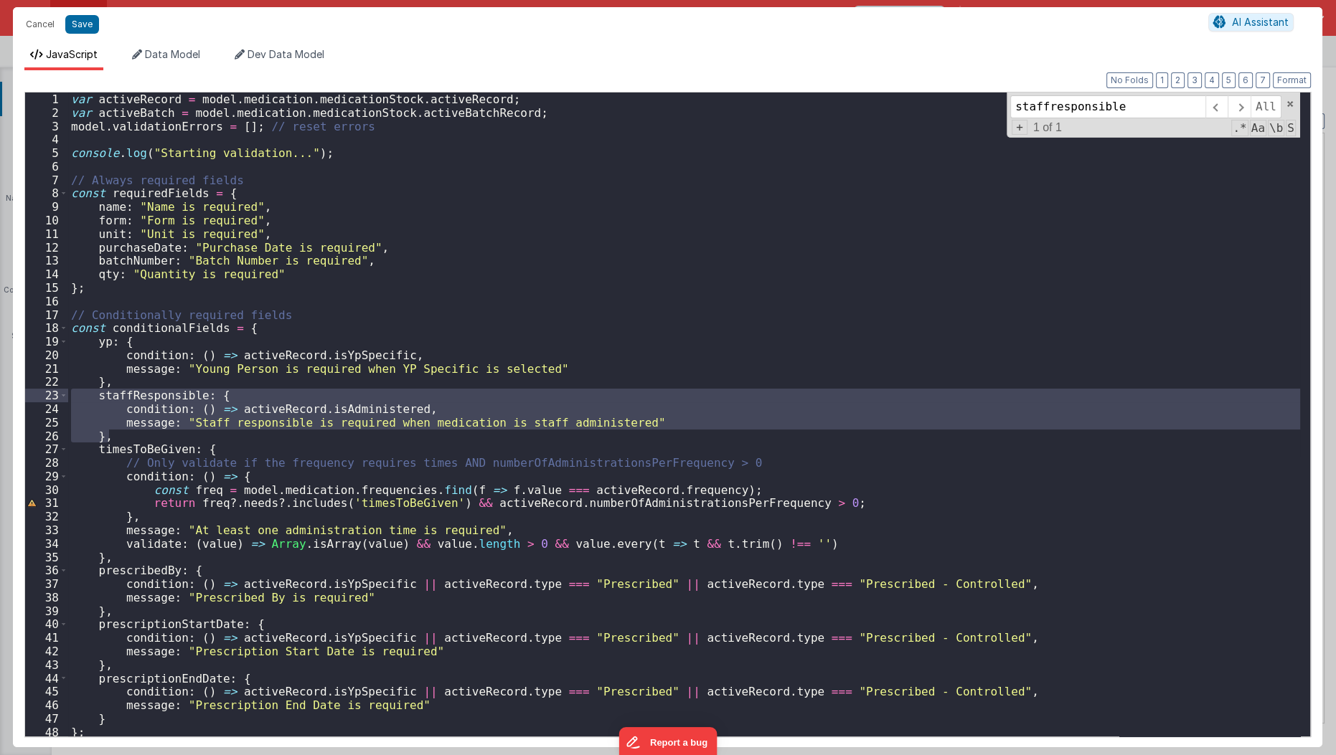
drag, startPoint x: 118, startPoint y: 437, endPoint x: 31, endPoint y: 398, distance: 95.1
click at [31, 398] on div "1 2 3 4 5 6 7 8 9 10 11 12 13 14 15 16 17 18 19 20 21 22 23 24 25 26 27 28 29 3…" at bounding box center [667, 415] width 1286 height 646
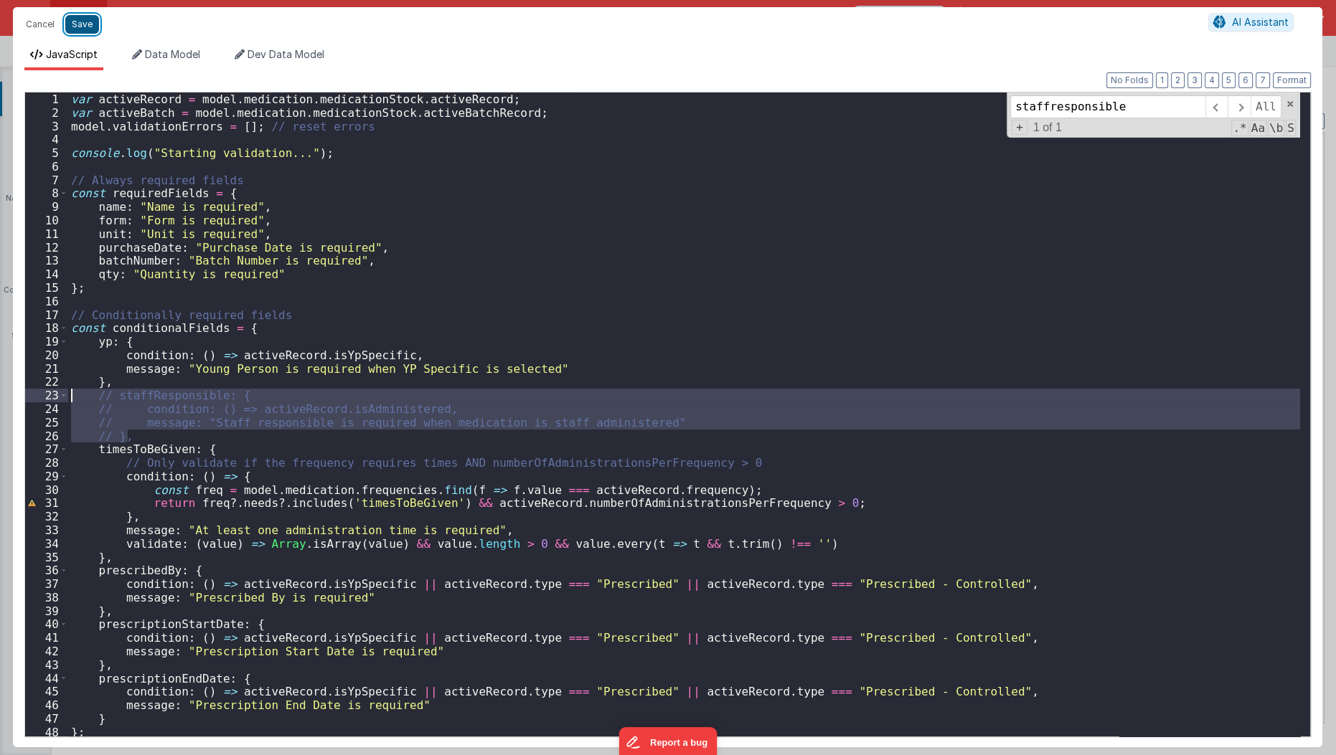
click at [78, 21] on button "Save" at bounding box center [82, 24] width 34 height 19
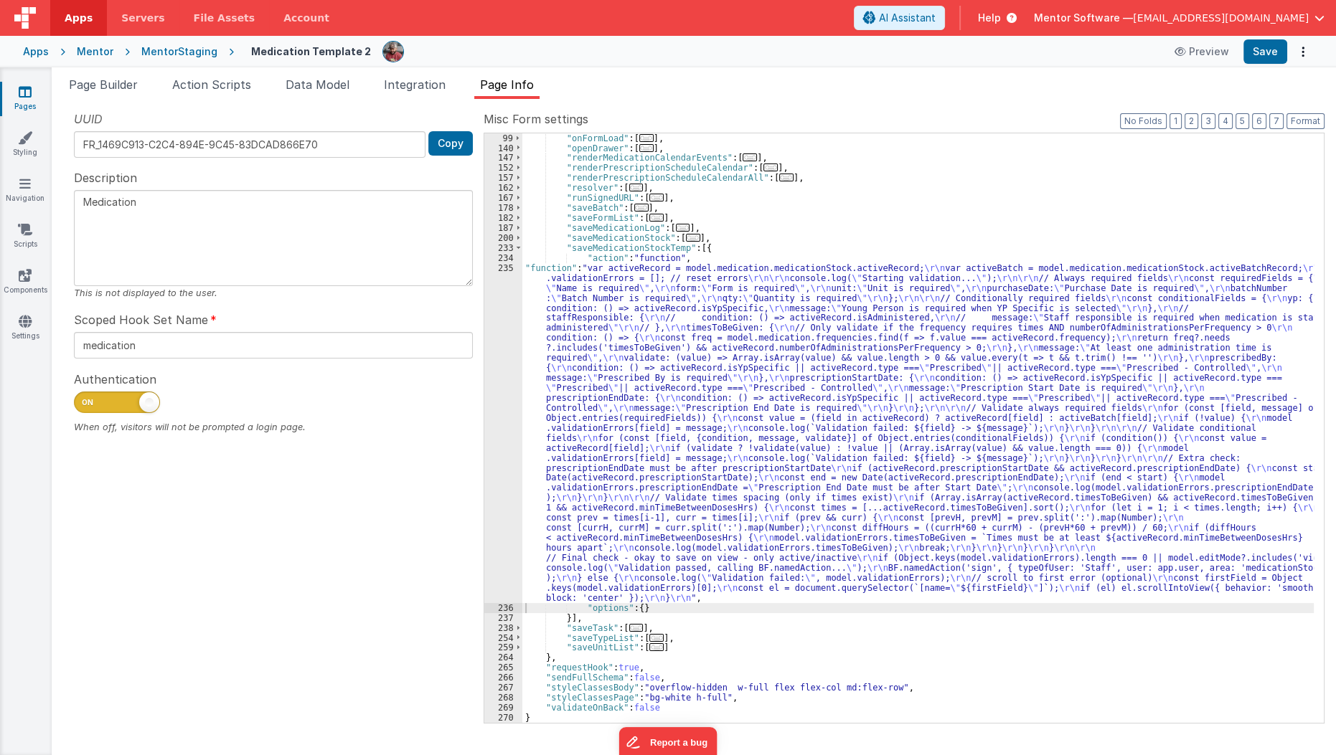
scroll to position [209, 0]
click at [1261, 44] on button "Save" at bounding box center [1265, 51] width 44 height 24
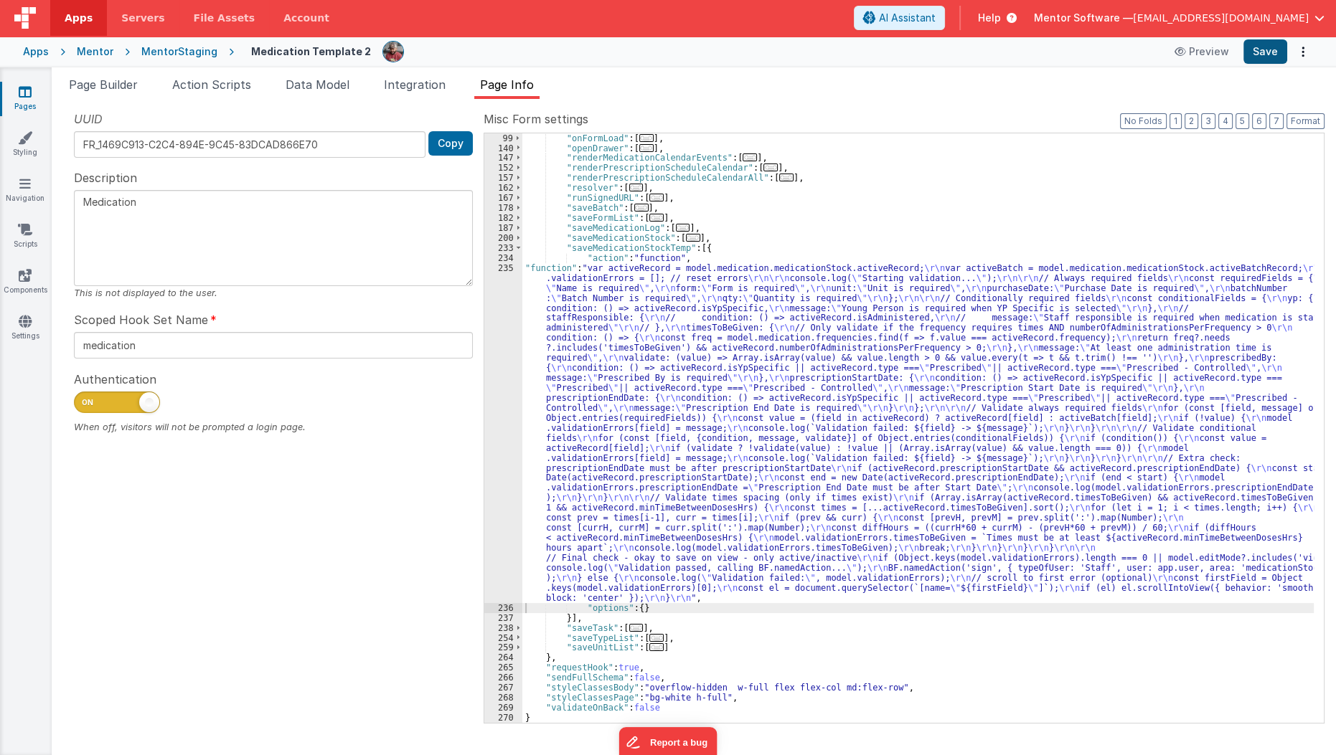
click at [1268, 63] on div "Apps Mentor MentorStaging Medication Template 2 Preview Save" at bounding box center [668, 52] width 1336 height 32
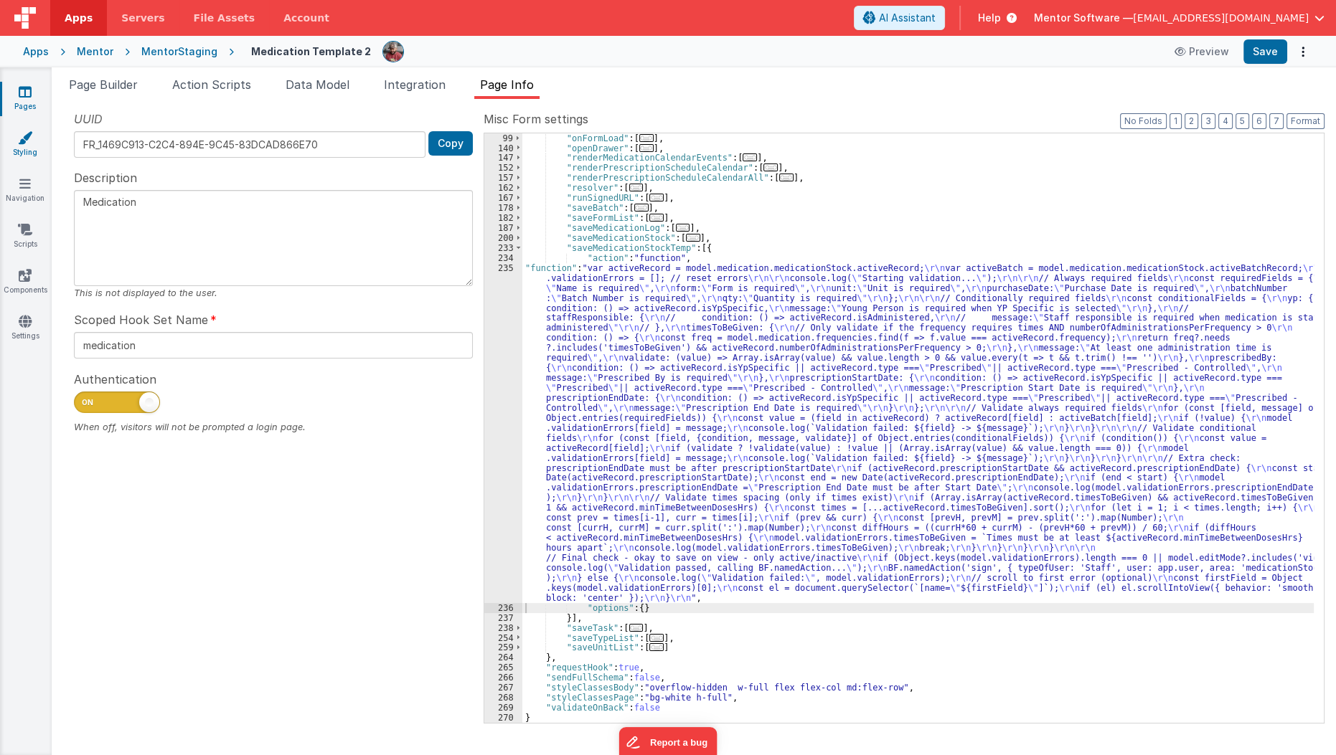
click at [17, 145] on link "Styling" at bounding box center [25, 145] width 52 height 29
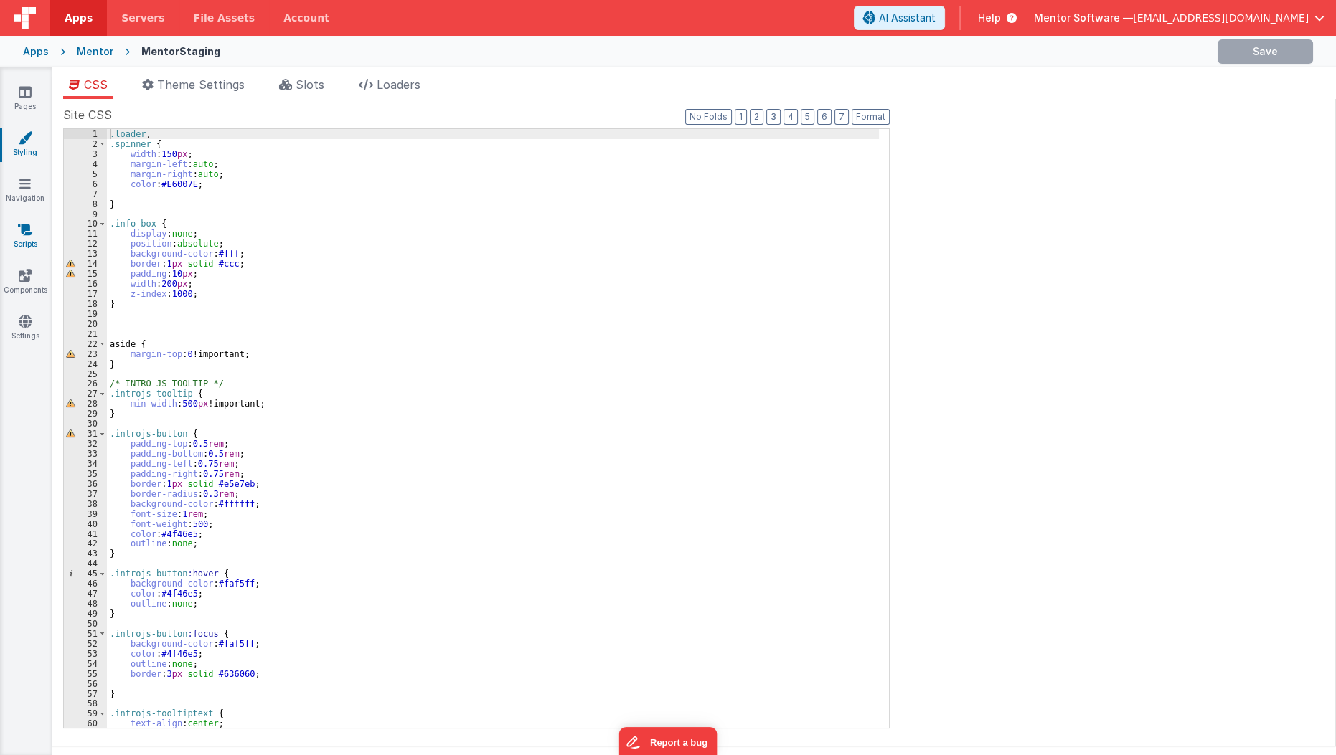
click at [17, 242] on link "Scripts" at bounding box center [25, 236] width 52 height 29
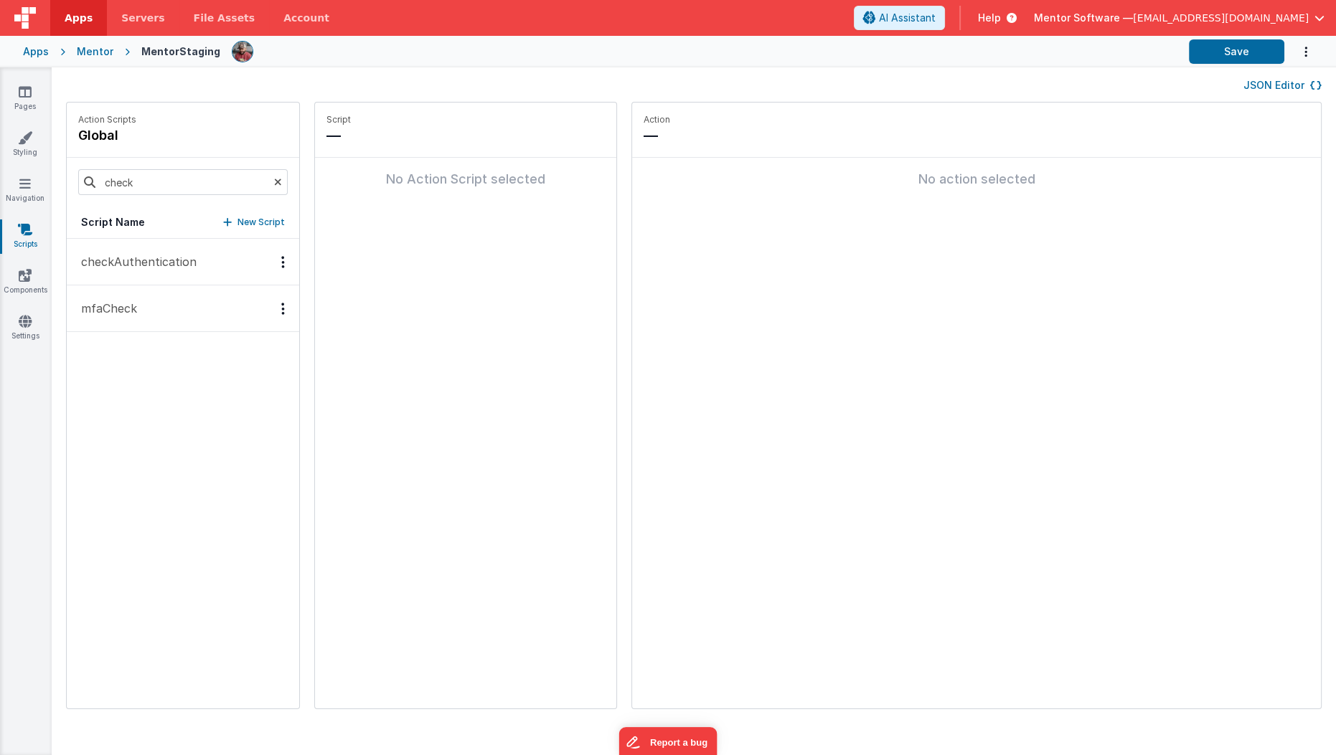
click at [194, 199] on div "check" at bounding box center [183, 182] width 232 height 49
click at [164, 251] on button "checkAuthentication" at bounding box center [183, 262] width 232 height 47
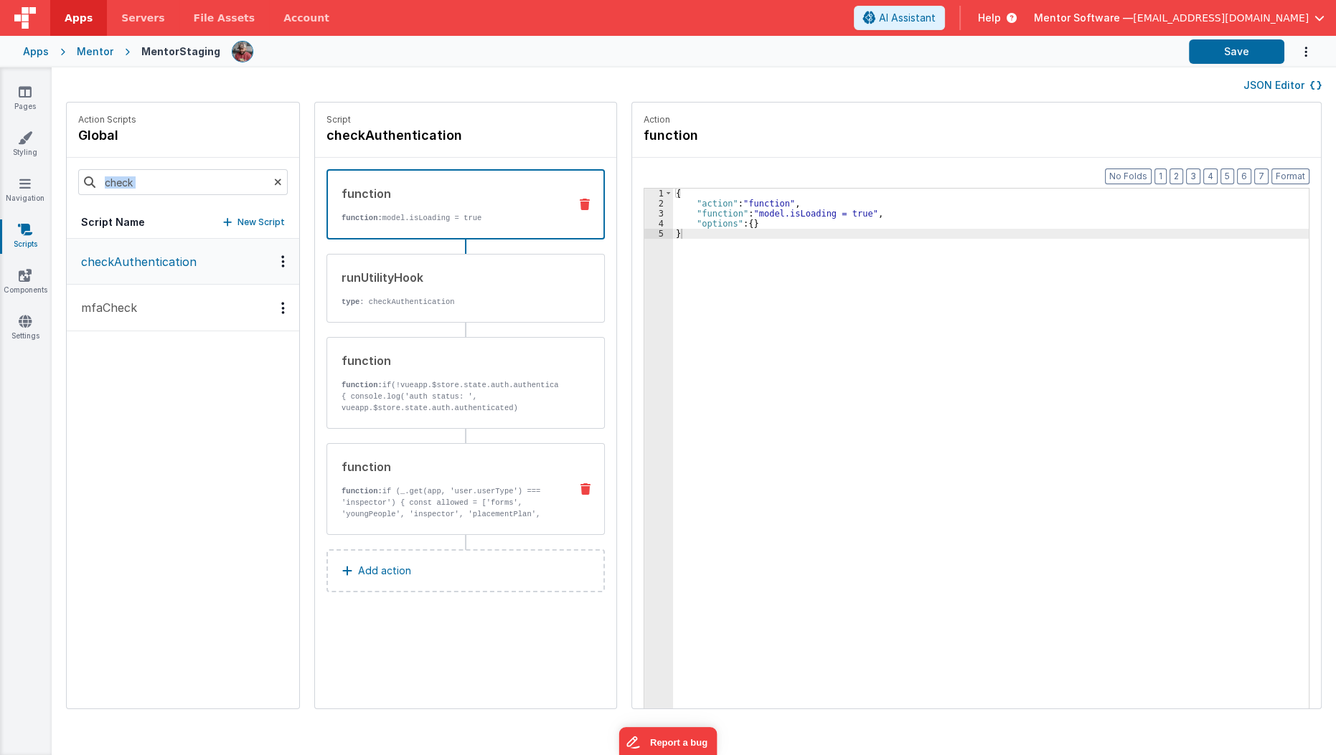
click at [433, 486] on p "function: if (_.get(app, 'user.userType') === 'inspector') { const allowed = ['…" at bounding box center [449, 514] width 217 height 57
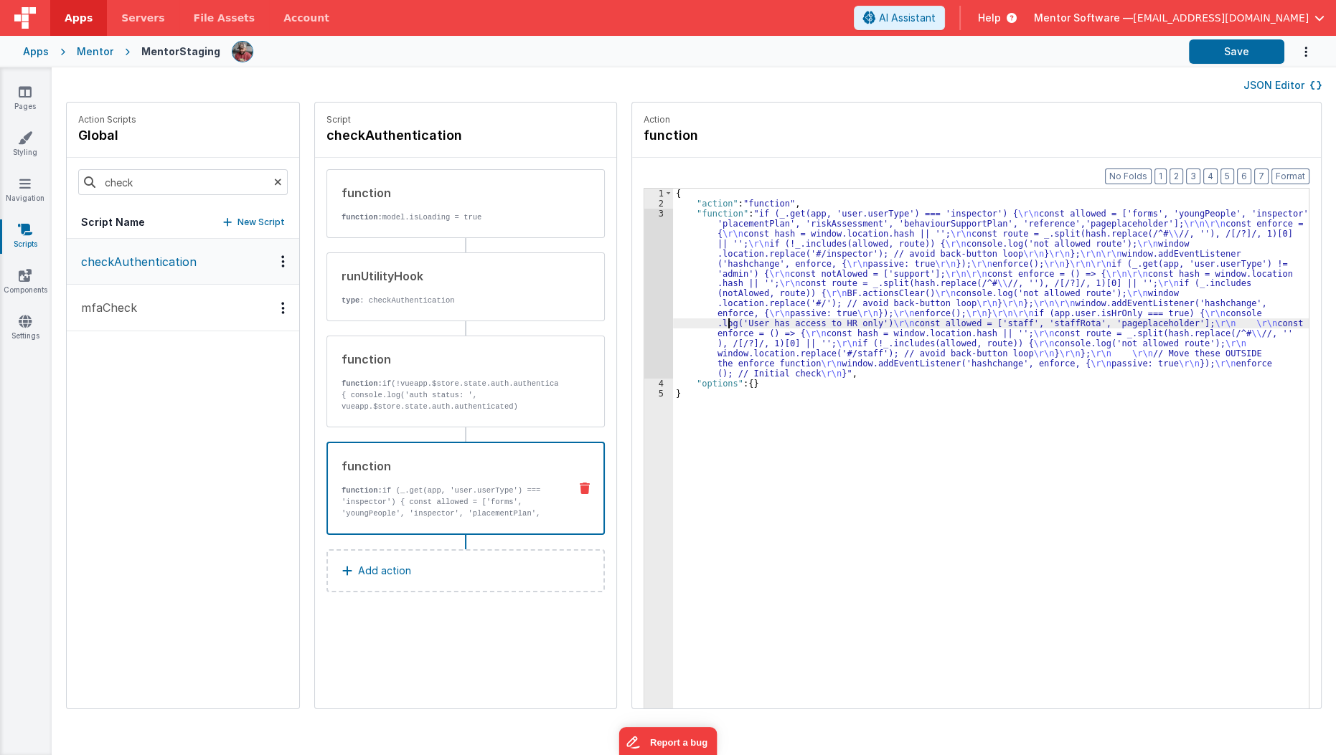
click at [712, 319] on div "{ "action" : "function" , "function" : "if (_.get(app, 'user.userType') === 'in…" at bounding box center [1000, 481] width 654 height 585
click at [644, 307] on div "3" at bounding box center [658, 294] width 29 height 170
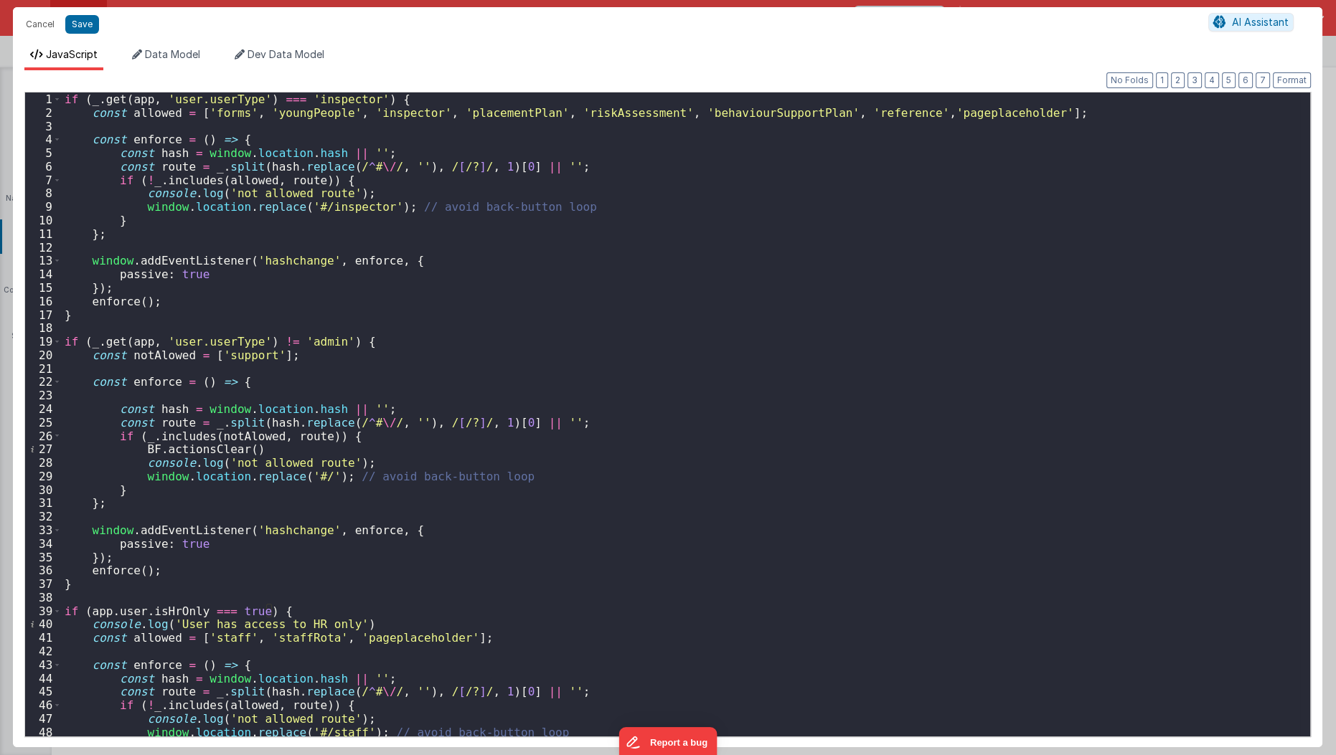
click at [986, 117] on div "if ( _ . get ( app , 'user.userType' ) === 'inspector' ) { const allowed = [ 'f…" at bounding box center [681, 429] width 1239 height 672
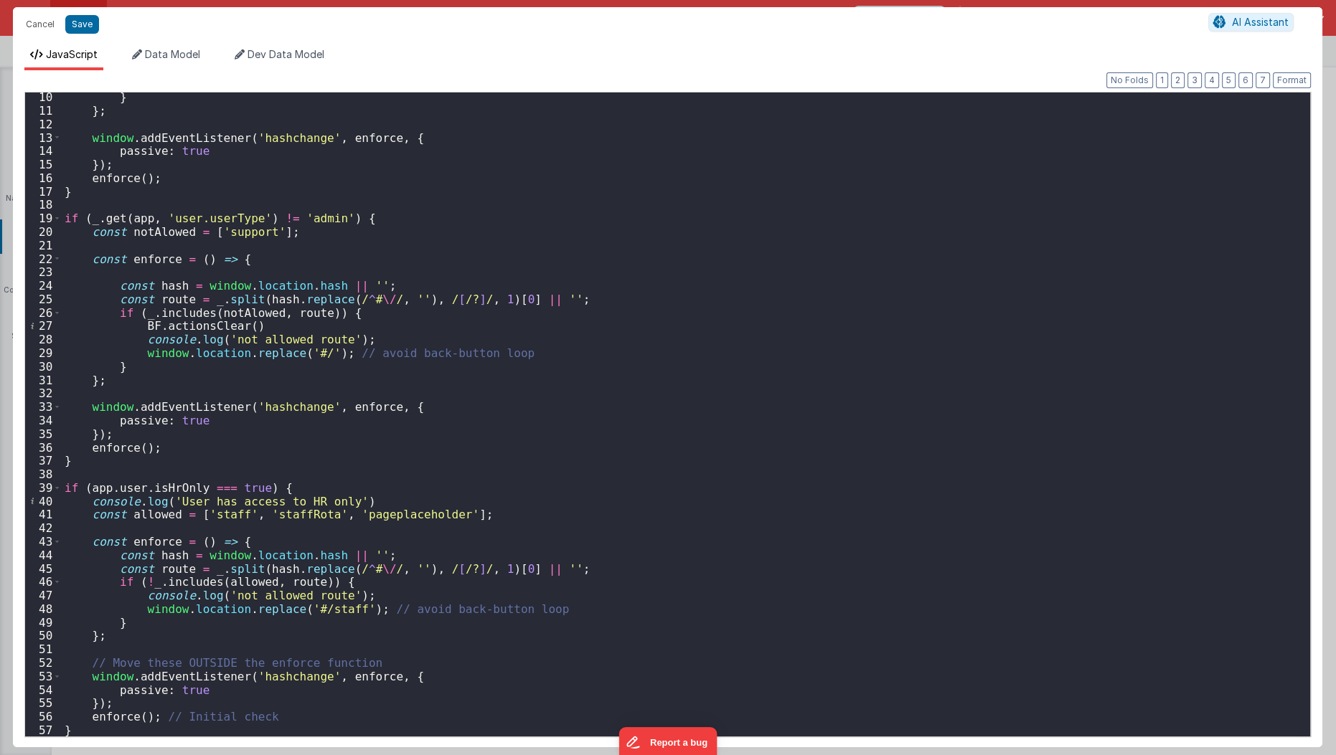
scroll to position [123, 0]
click at [439, 517] on div "} } ; window . addEventListener ( 'hashchange' , enforce , { passive : true }) …" at bounding box center [681, 426] width 1239 height 672
click at [75, 22] on button "Save" at bounding box center [82, 24] width 34 height 19
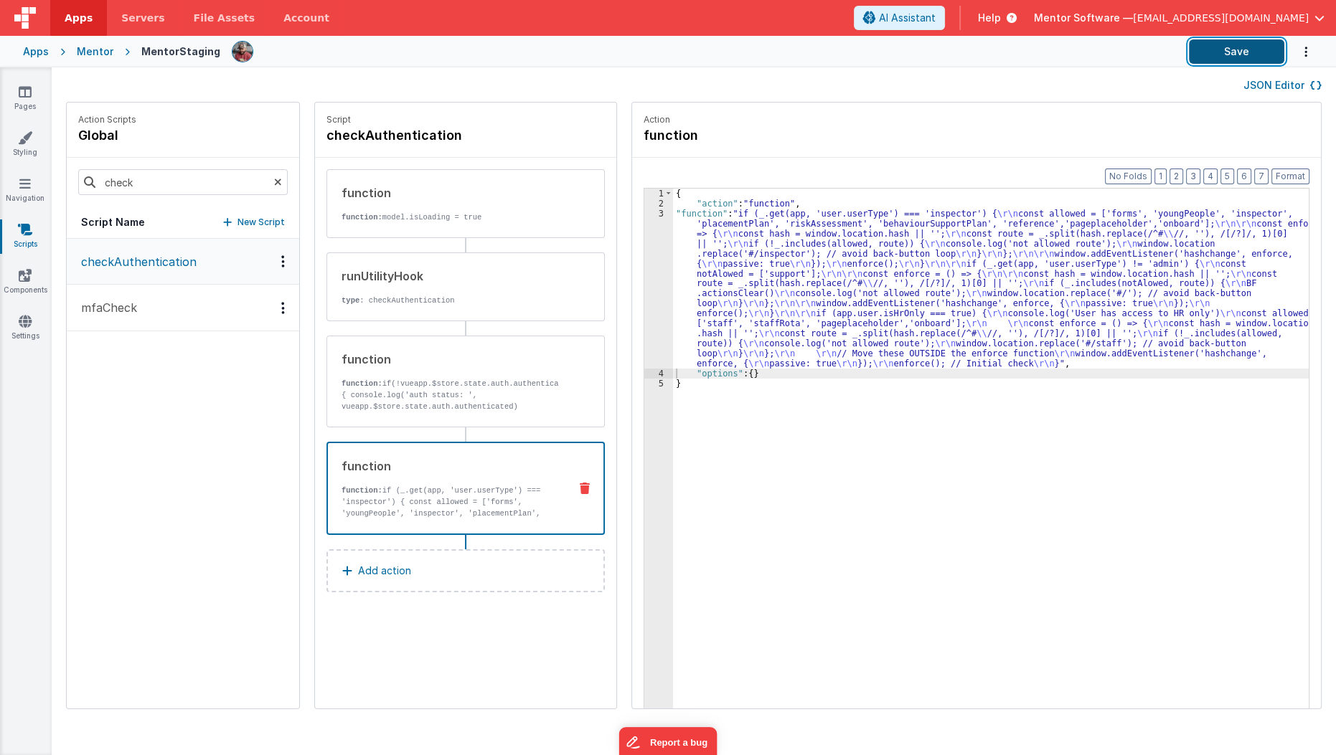
click at [1245, 55] on button "Save" at bounding box center [1236, 51] width 95 height 24
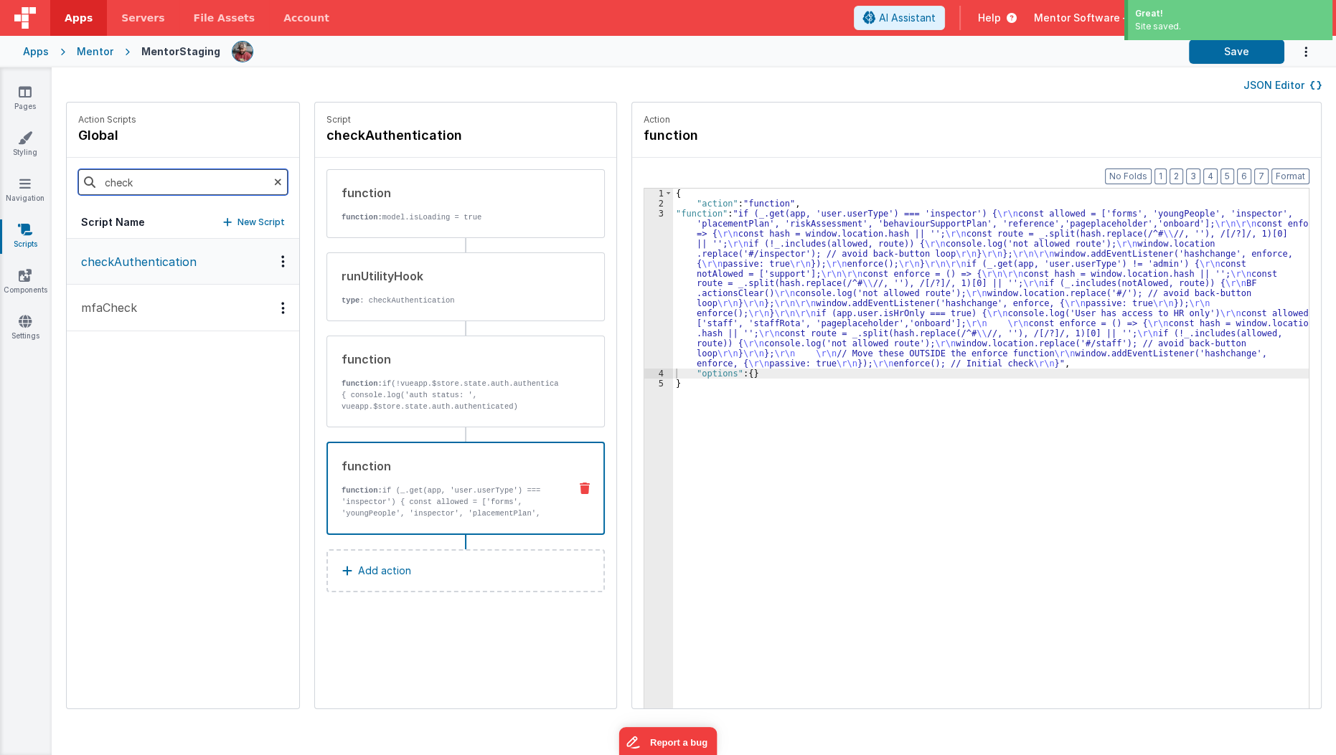
click at [132, 188] on input "check" at bounding box center [182, 182] width 209 height 26
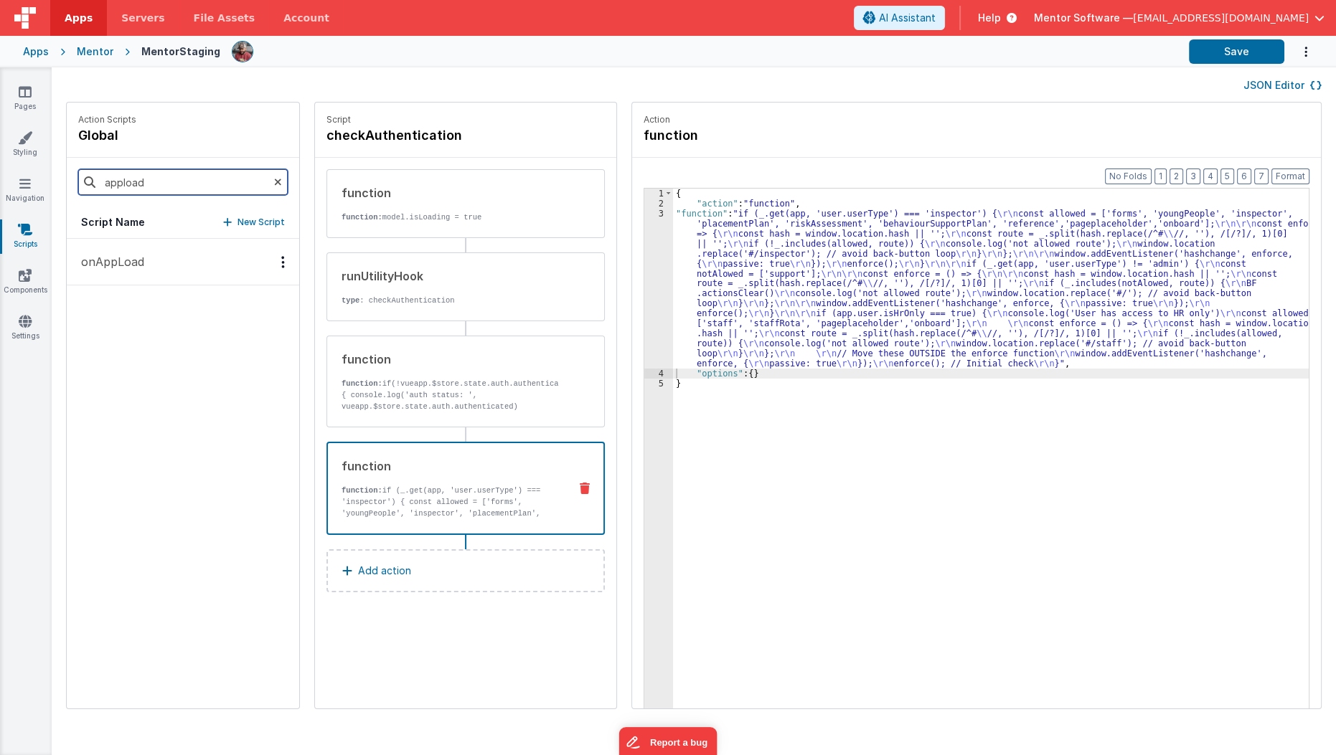
type input "appload"
click at [129, 250] on button "onAppLoad" at bounding box center [183, 262] width 232 height 47
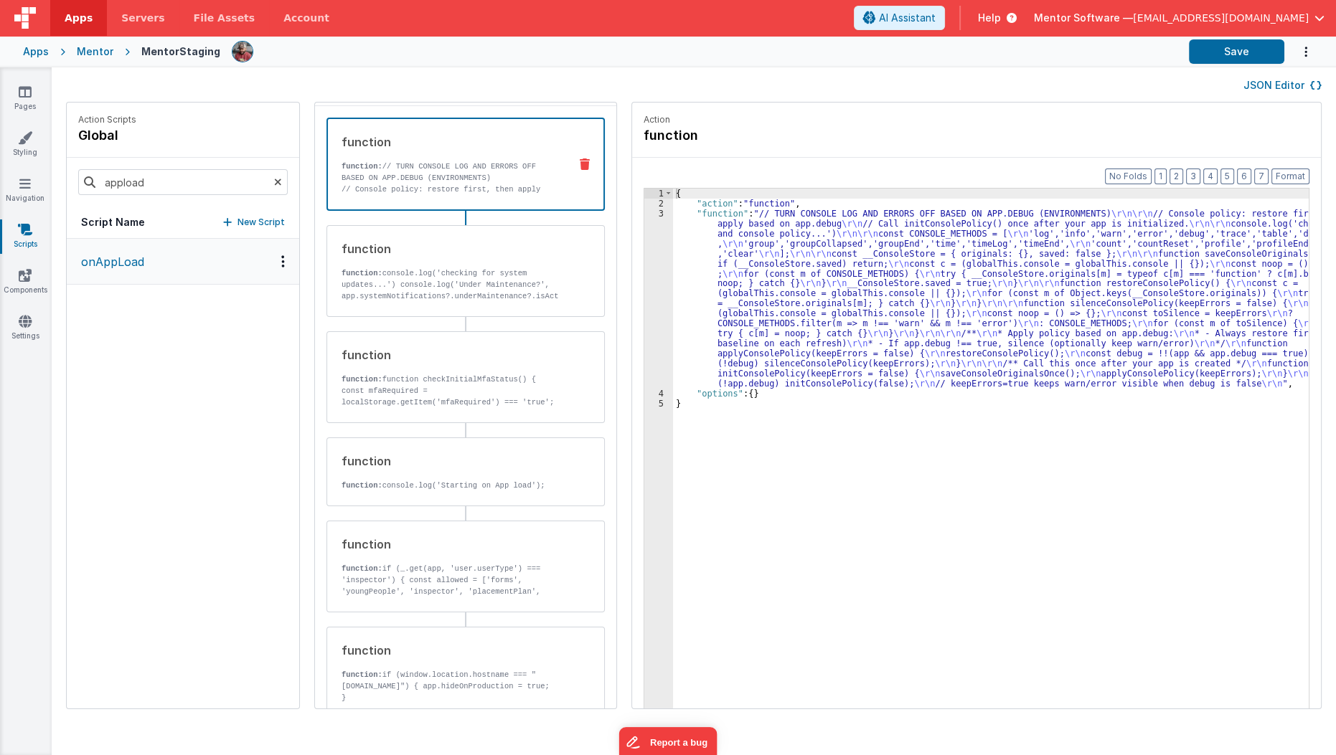
scroll to position [71, 0]
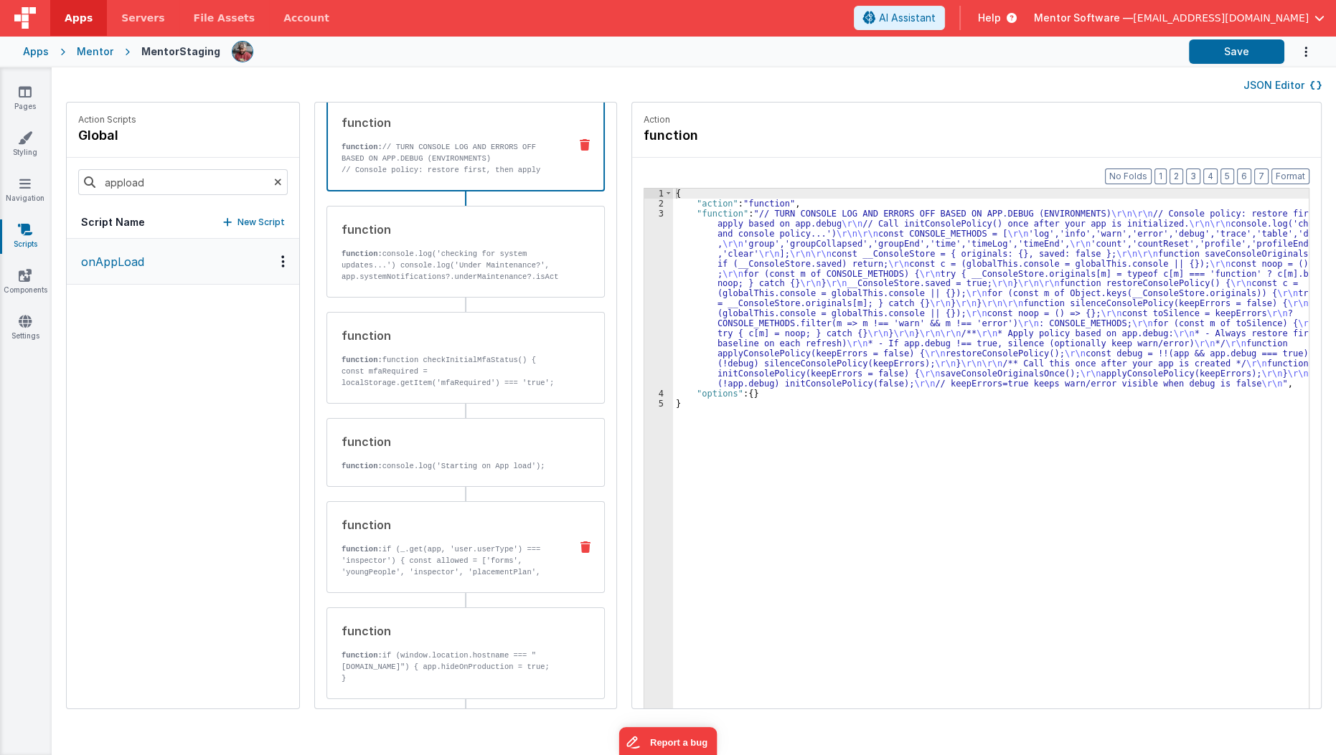
click at [418, 560] on p "function: if (_.get(app, 'user.userType') === 'inspector') { const allowed = ['…" at bounding box center [449, 572] width 217 height 57
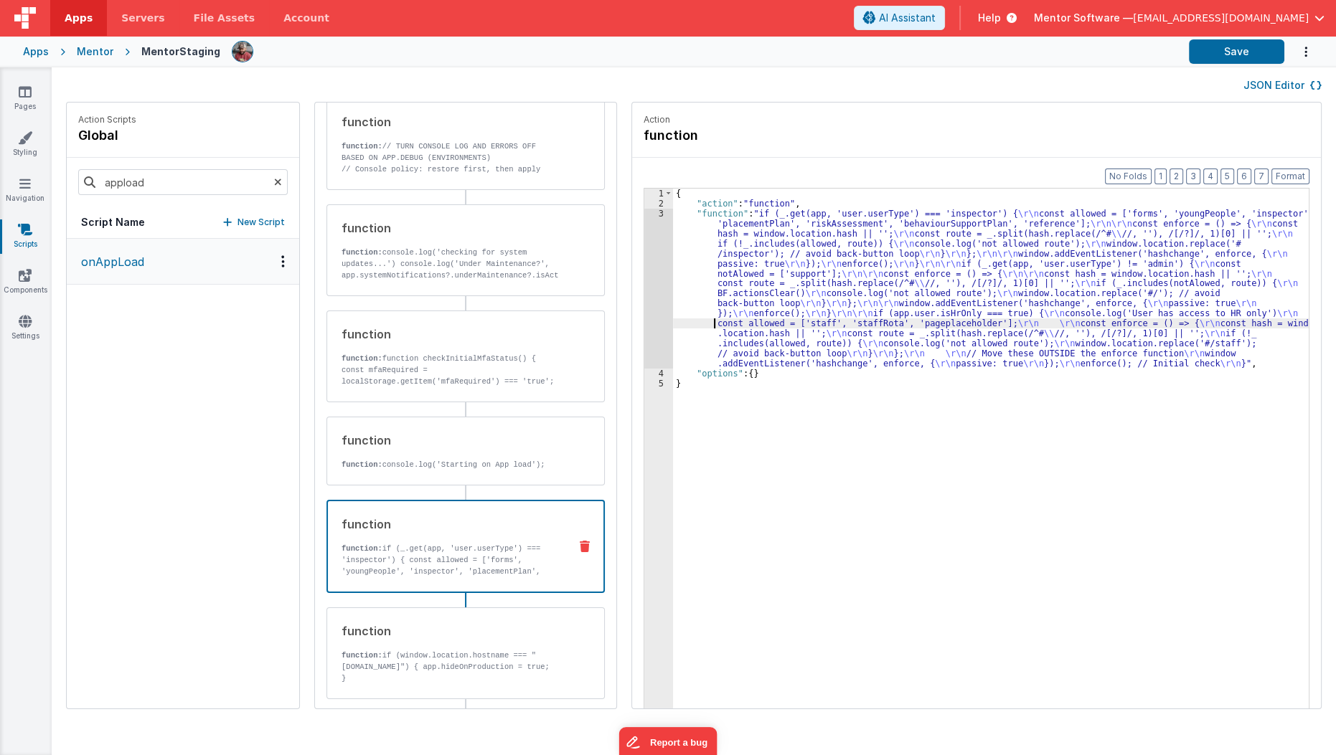
click at [685, 324] on div "{ "action" : "function" , "function" : "if (_.get(app, 'user.userType') === 'in…" at bounding box center [1000, 481] width 654 height 585
click at [644, 340] on div "3" at bounding box center [658, 289] width 29 height 160
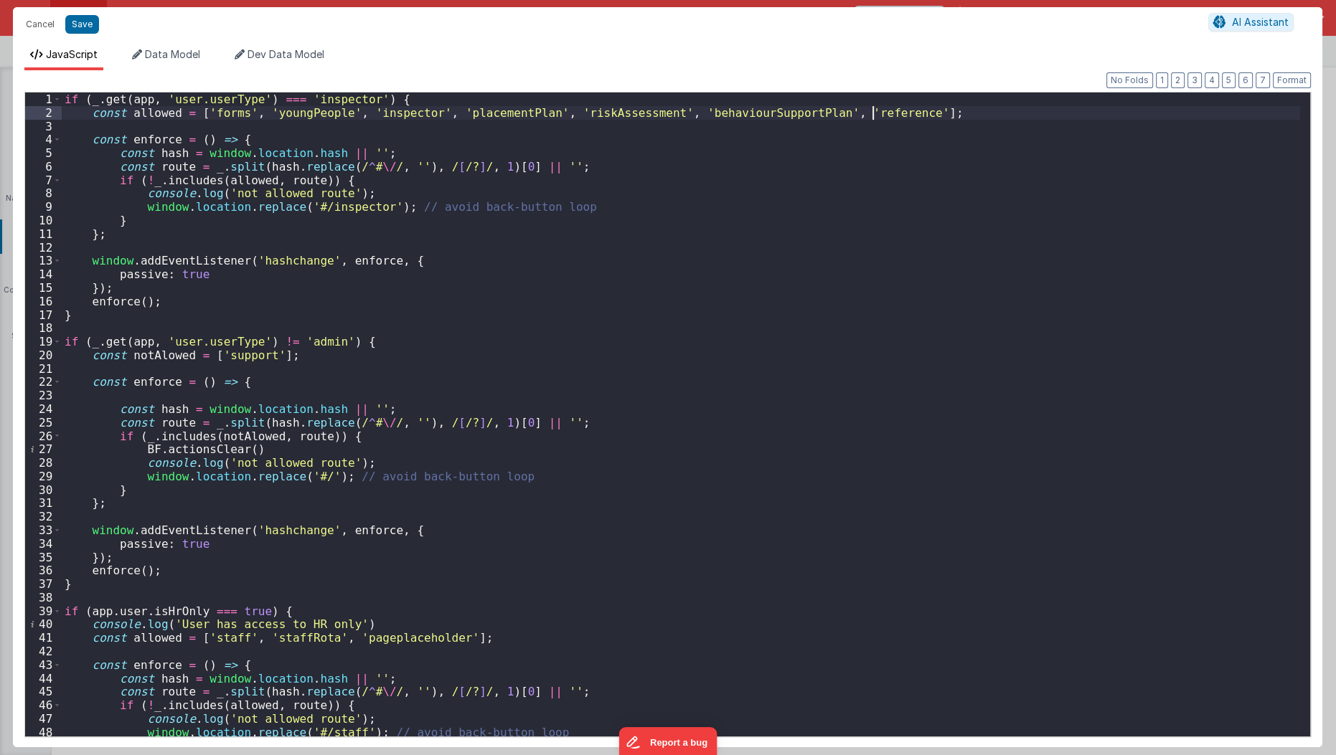
click at [871, 117] on div "if ( _ . get ( app , 'user.userType' ) === 'inspector' ) { const allowed = [ 'f…" at bounding box center [681, 429] width 1239 height 672
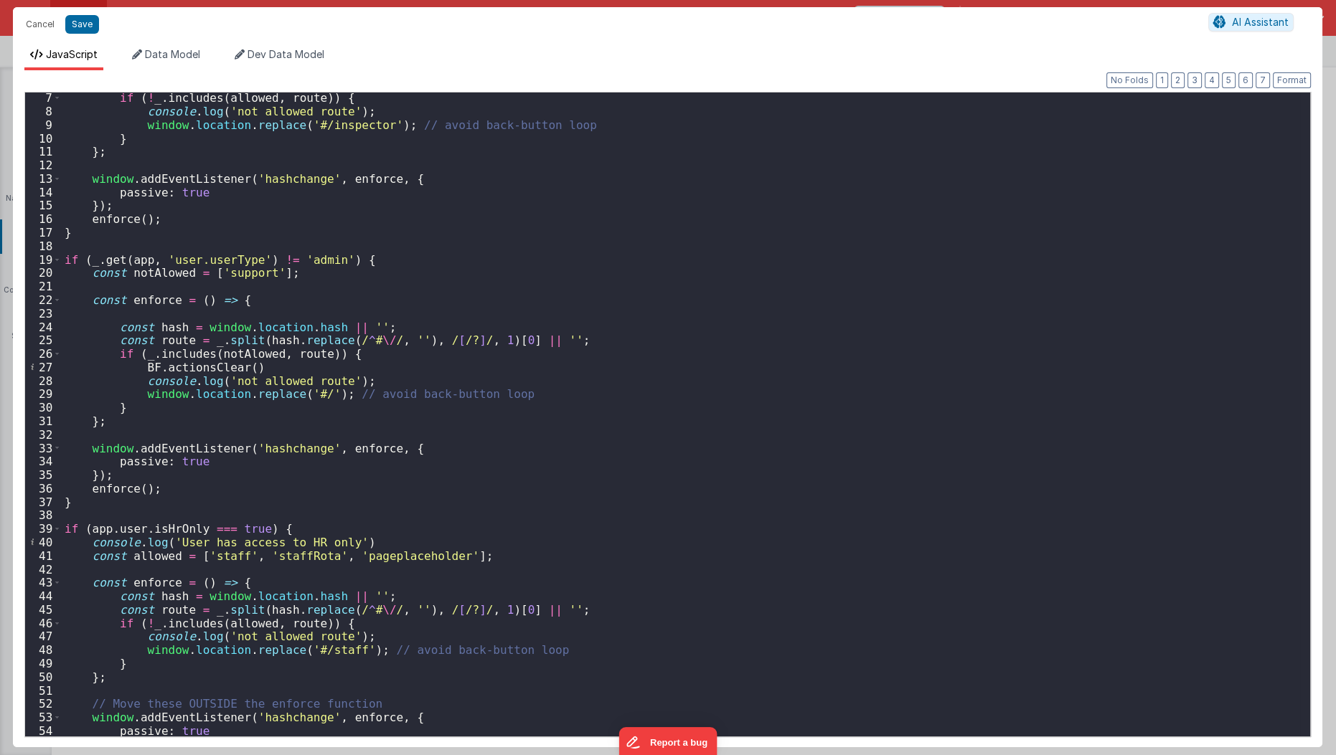
scroll to position [0, 0]
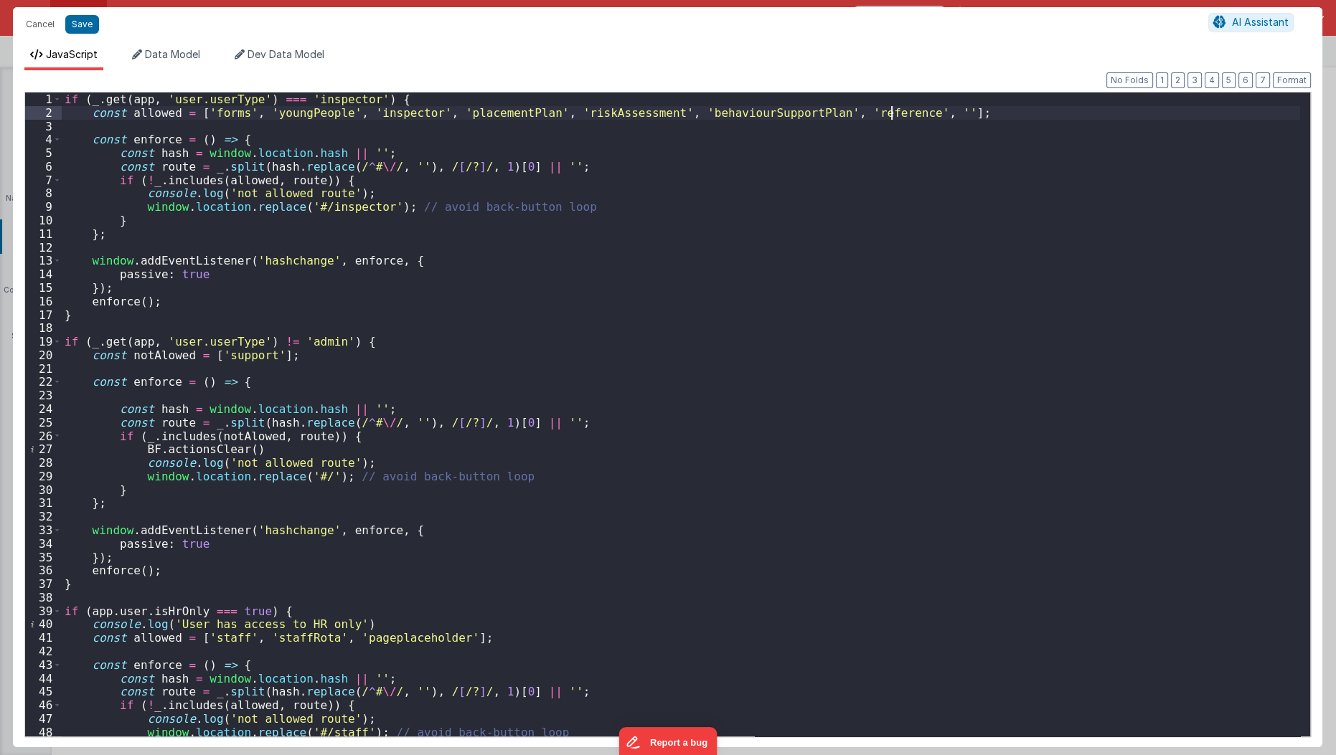
paste textarea
click at [876, 181] on div "if ( _ . get ( app , 'user.userType' ) === 'inspector' ) { const allowed = [ 'f…" at bounding box center [681, 429] width 1239 height 672
click at [946, 115] on div "if ( _ . get ( app , 'user.userType' ) === 'inspector' ) { const allowed = [ 'f…" at bounding box center [681, 429] width 1239 height 672
paste textarea
click at [443, 640] on div "if ( _ . get ( app , 'user.userType' ) === 'inspector' ) { const allowed = [ 'f…" at bounding box center [681, 429] width 1239 height 672
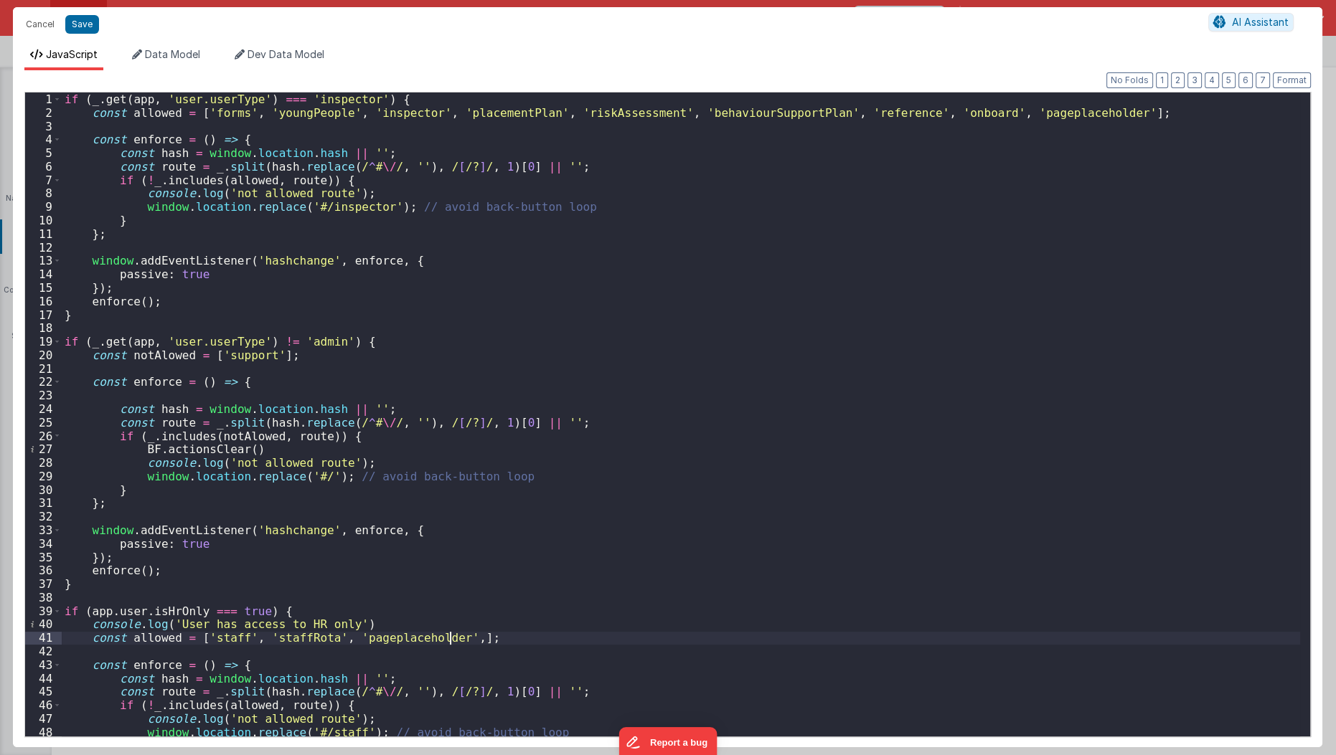
paste textarea
click at [656, 498] on div "if ( _ . get ( app , 'user.userType' ) === 'inspector' ) { const allowed = [ 'f…" at bounding box center [681, 429] width 1239 height 672
click at [80, 23] on button "Save" at bounding box center [82, 24] width 34 height 19
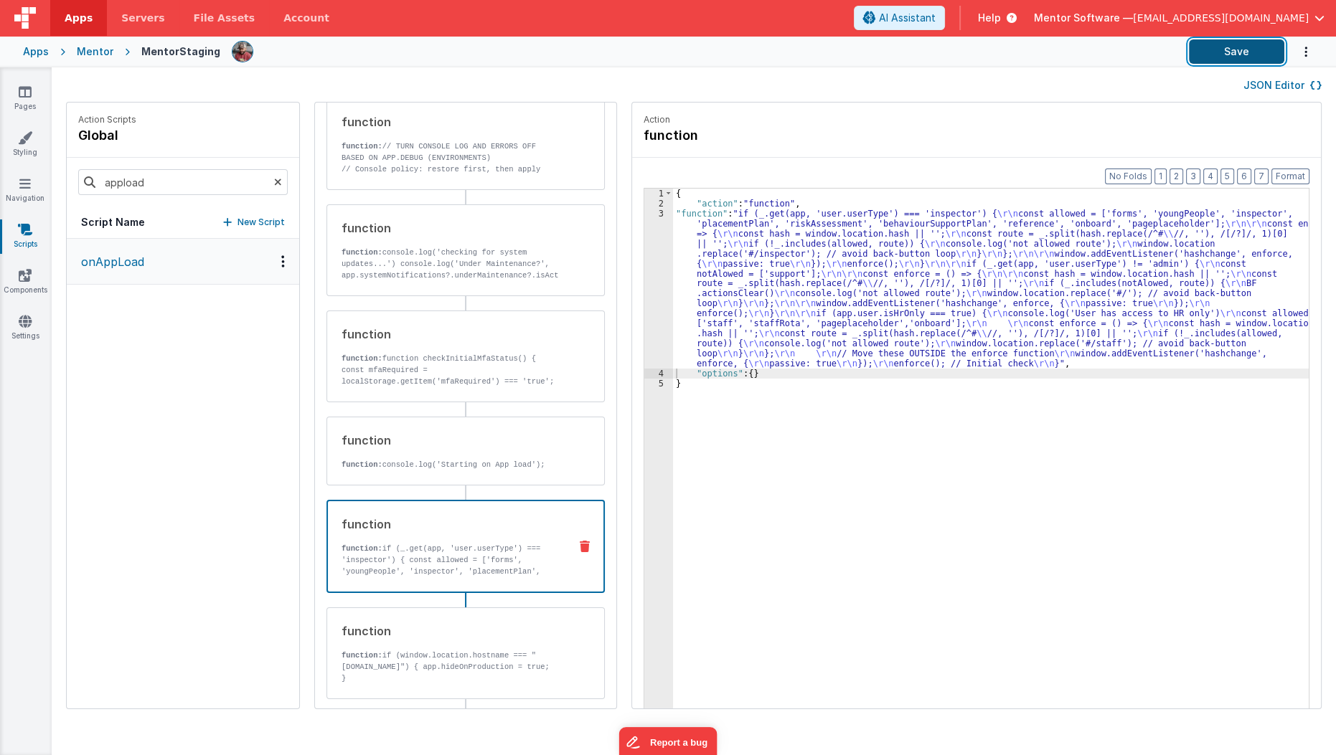
click at [1239, 52] on button "Save" at bounding box center [1236, 51] width 95 height 24
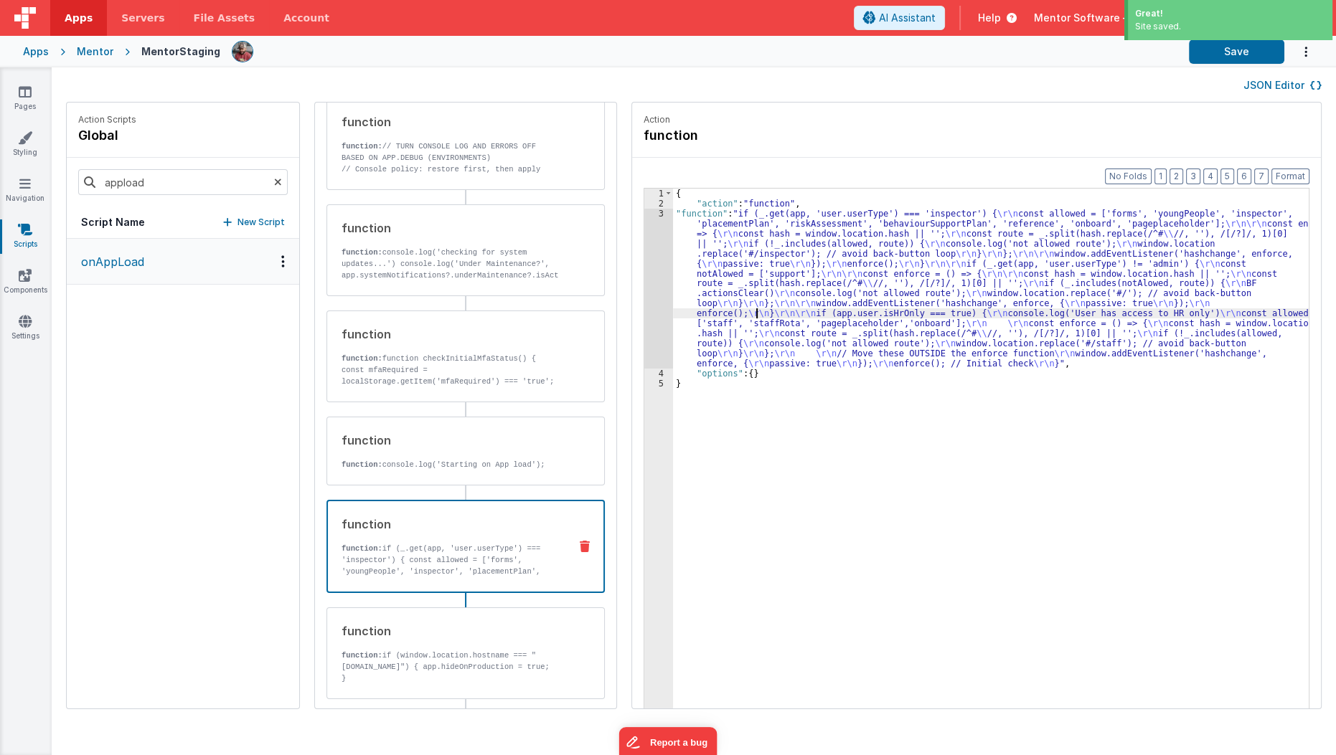
click at [741, 310] on div "{ "action" : "function" , "function" : "if (_.get(app, 'user.userType') === 'in…" at bounding box center [1000, 481] width 654 height 585
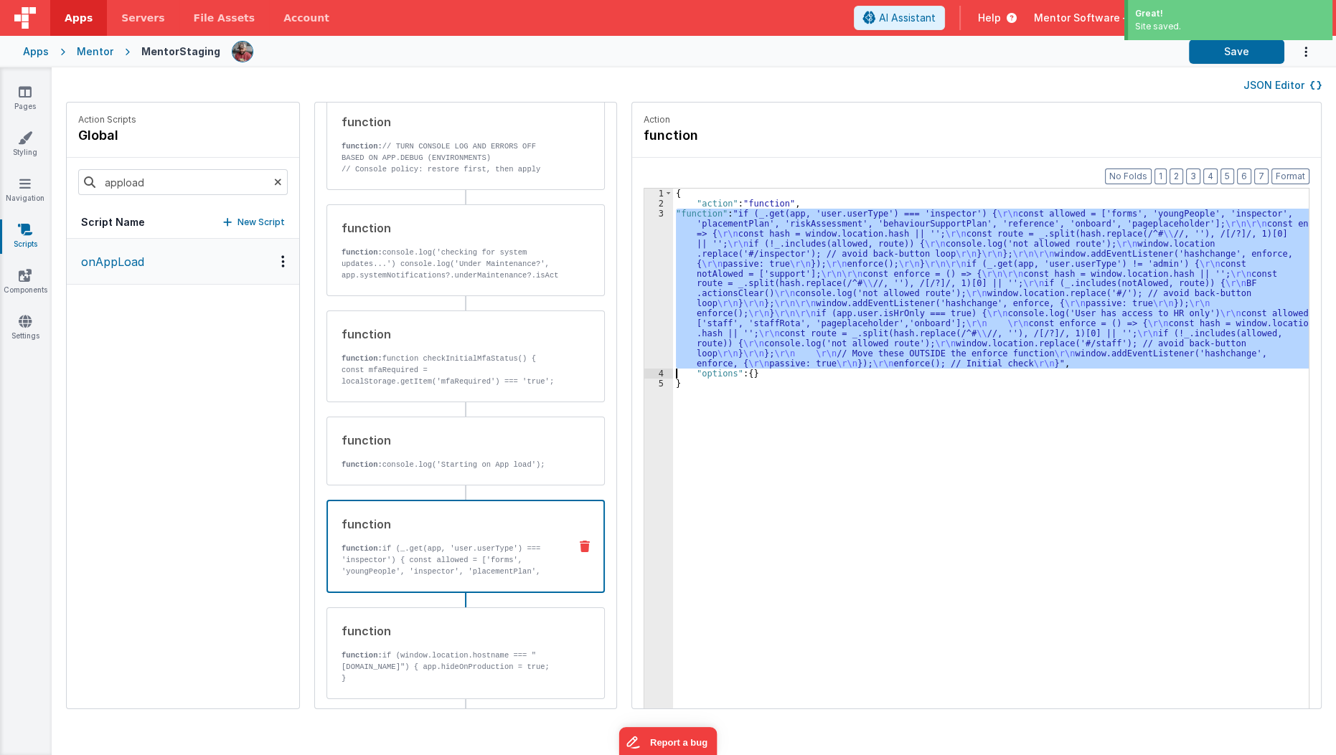
click at [644, 311] on div "3" at bounding box center [658, 289] width 29 height 160
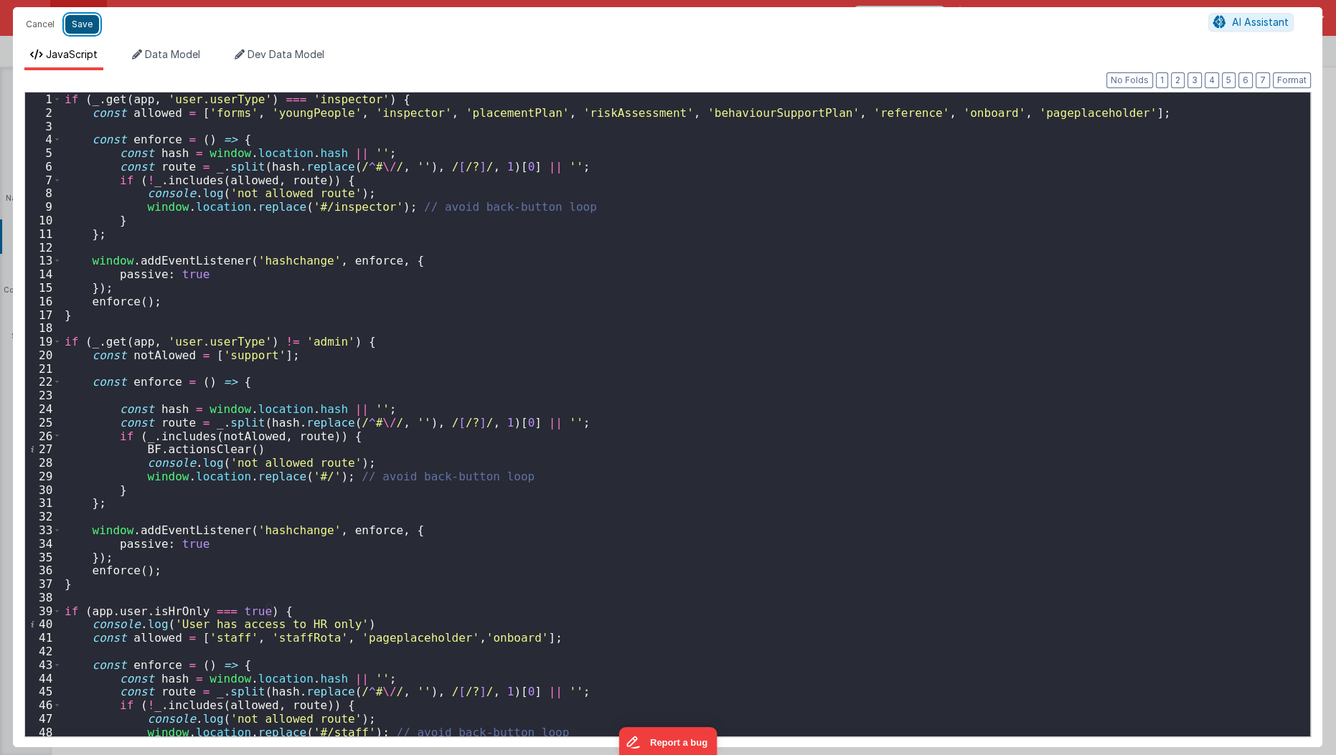
click at [94, 30] on button "Save" at bounding box center [82, 24] width 34 height 19
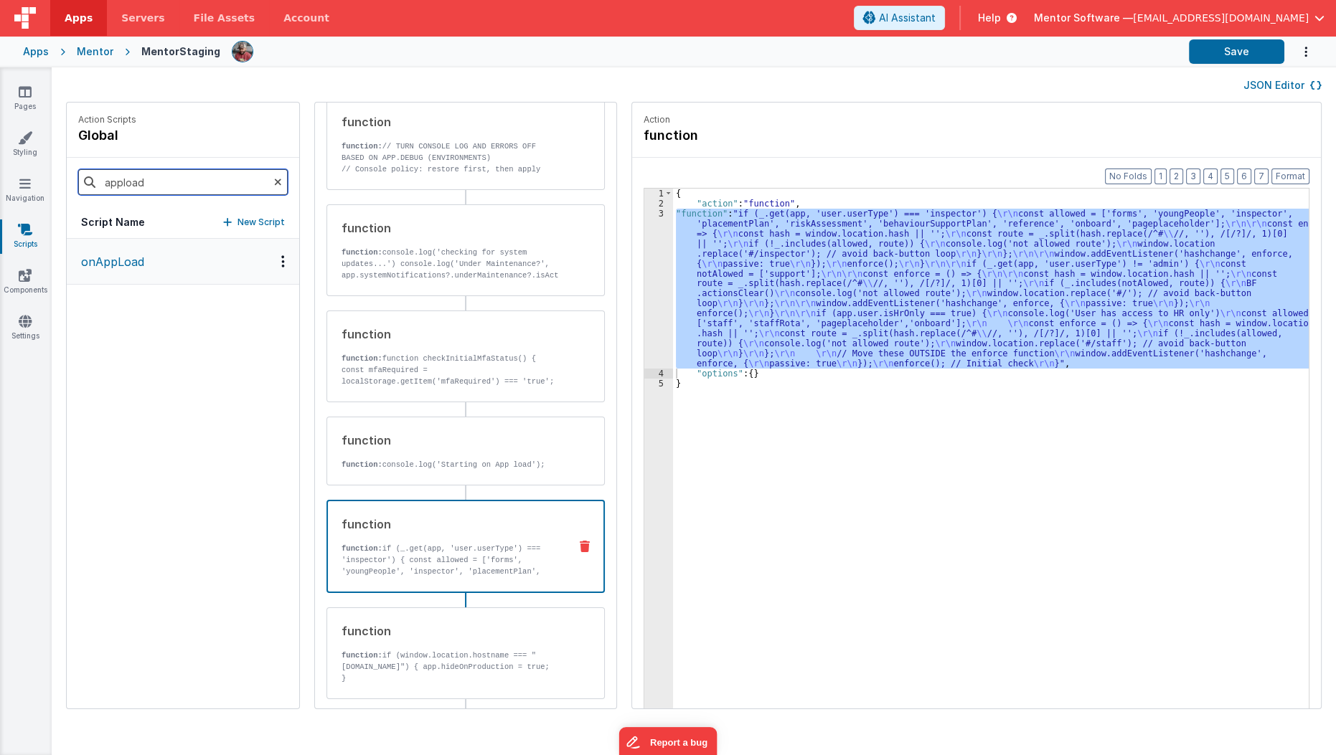
click at [133, 186] on input "appload" at bounding box center [182, 182] width 209 height 26
type input "check"
click at [150, 257] on p "checkAuthentication" at bounding box center [134, 261] width 124 height 17
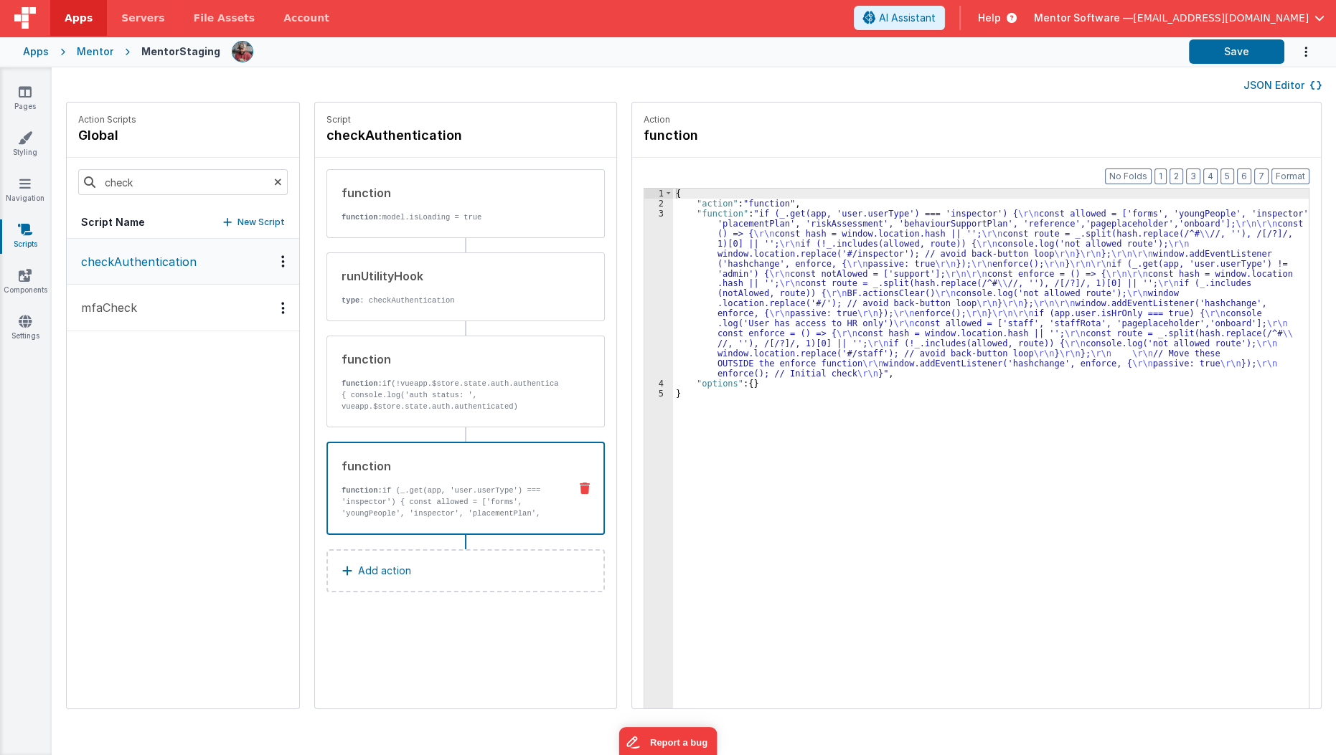
click at [420, 502] on p "function: if (_.get(app, 'user.userType') === 'inspector') { const allowed = ['…" at bounding box center [449, 513] width 216 height 57
click at [728, 321] on div "{ "action" : "function" , "function" : "if (_.get(app, 'user.userType') === 'in…" at bounding box center [1000, 481] width 654 height 585
click at [644, 319] on div "3" at bounding box center [658, 294] width 29 height 170
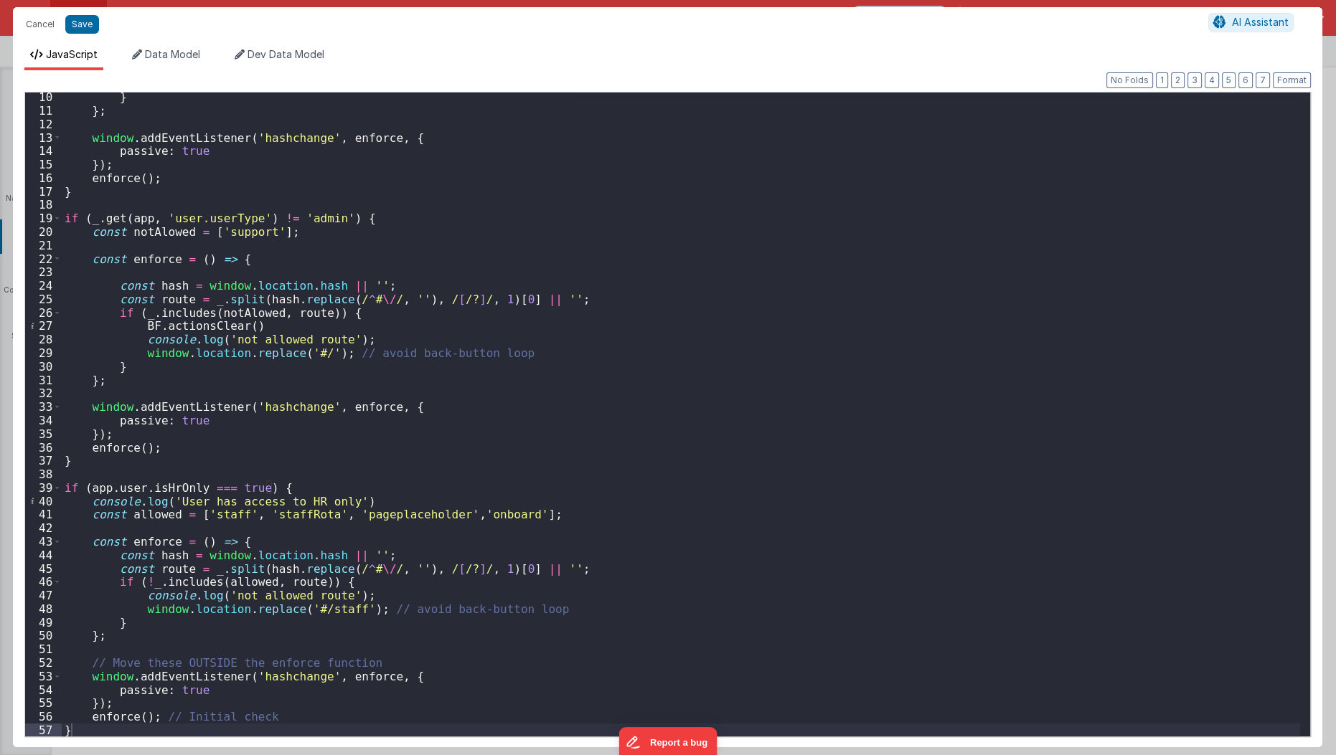
scroll to position [123, 0]
click at [34, 29] on button "Cancel" at bounding box center [40, 24] width 43 height 20
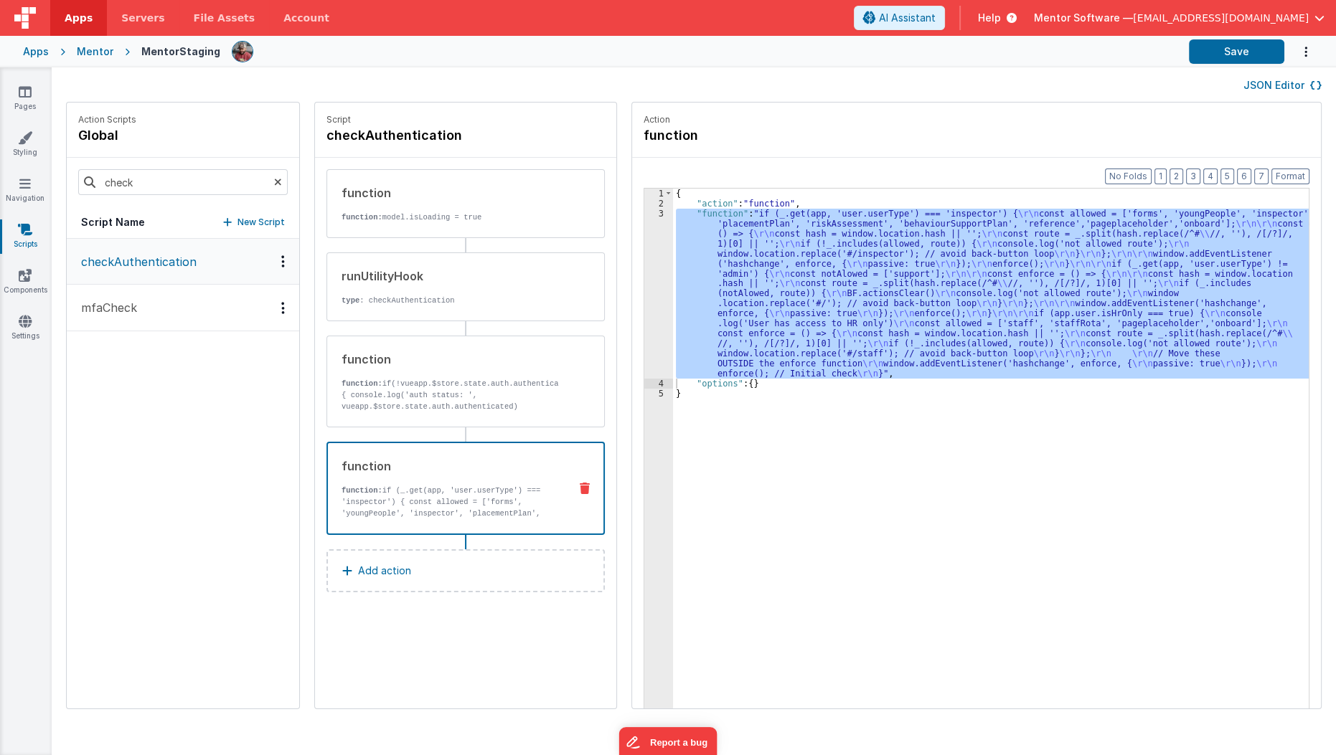
click at [98, 49] on div "Mentor" at bounding box center [95, 51] width 37 height 14
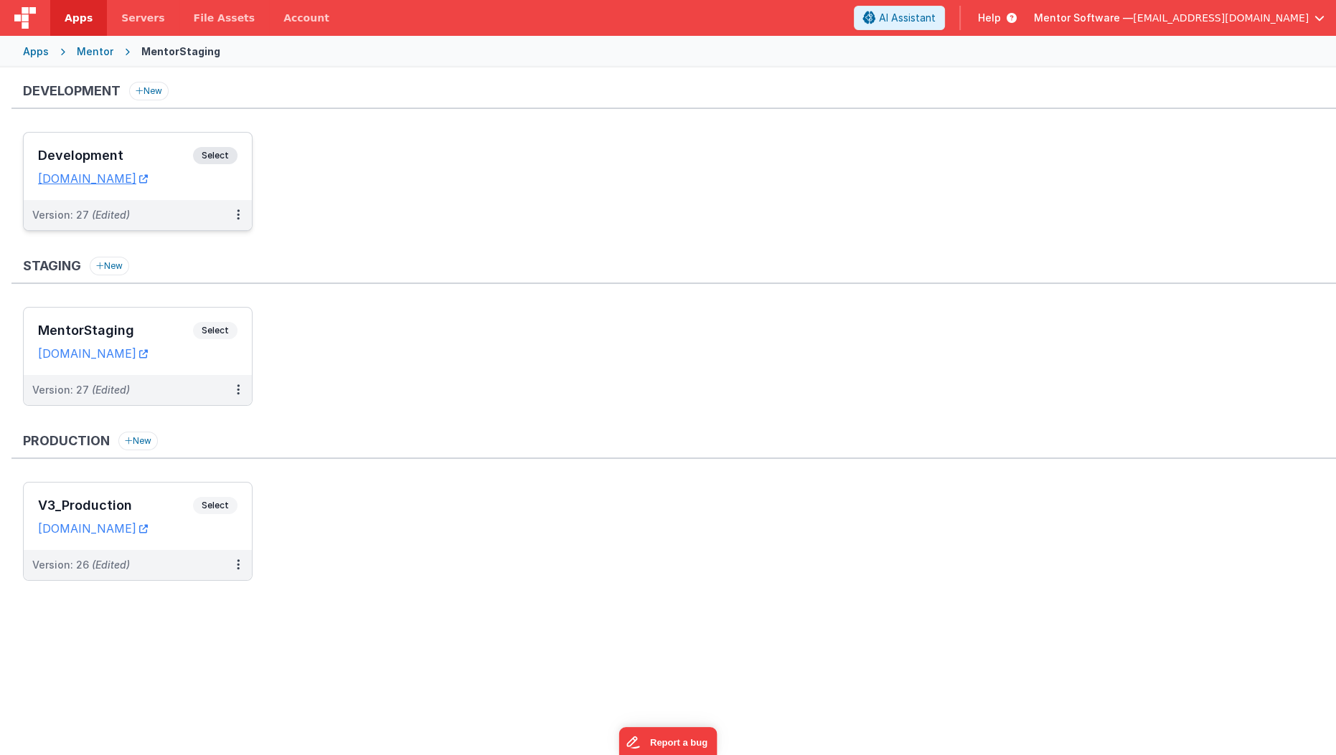
click at [171, 164] on div "Development Select" at bounding box center [137, 159] width 199 height 24
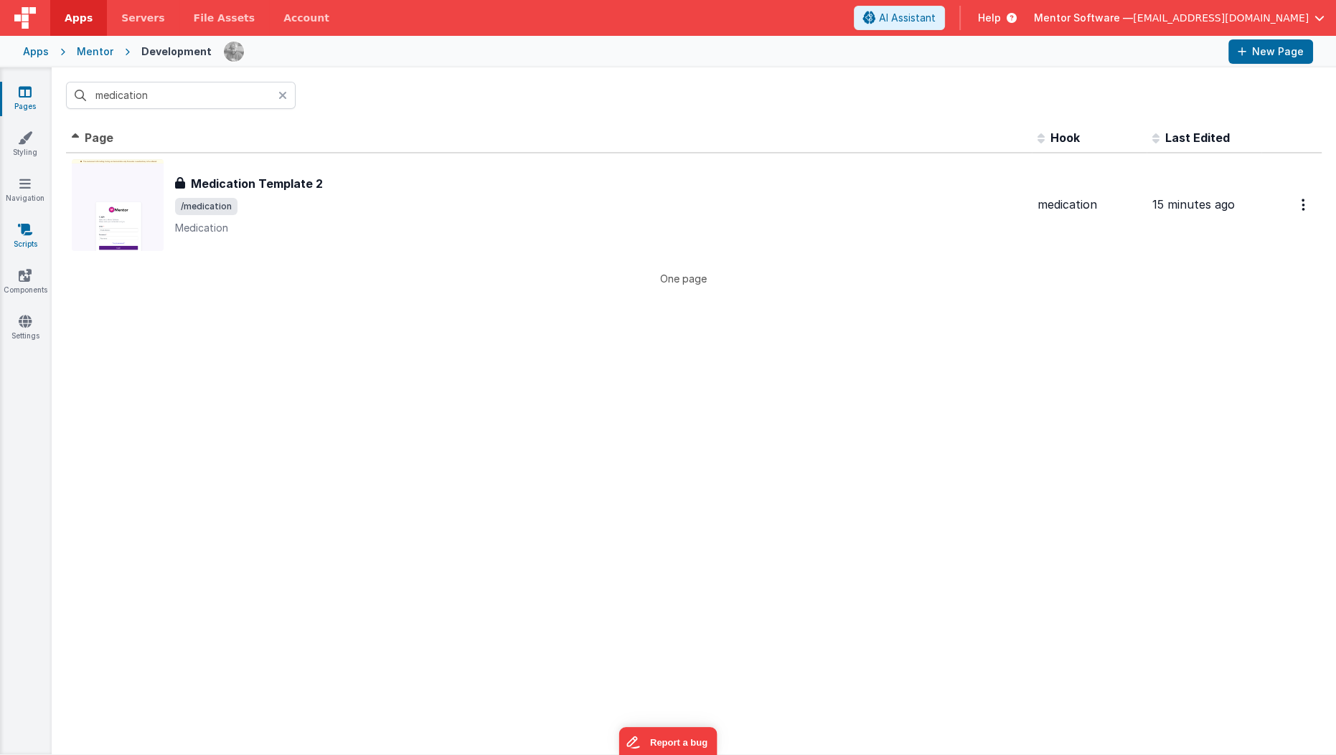
click at [16, 241] on link "Scripts" at bounding box center [25, 236] width 52 height 29
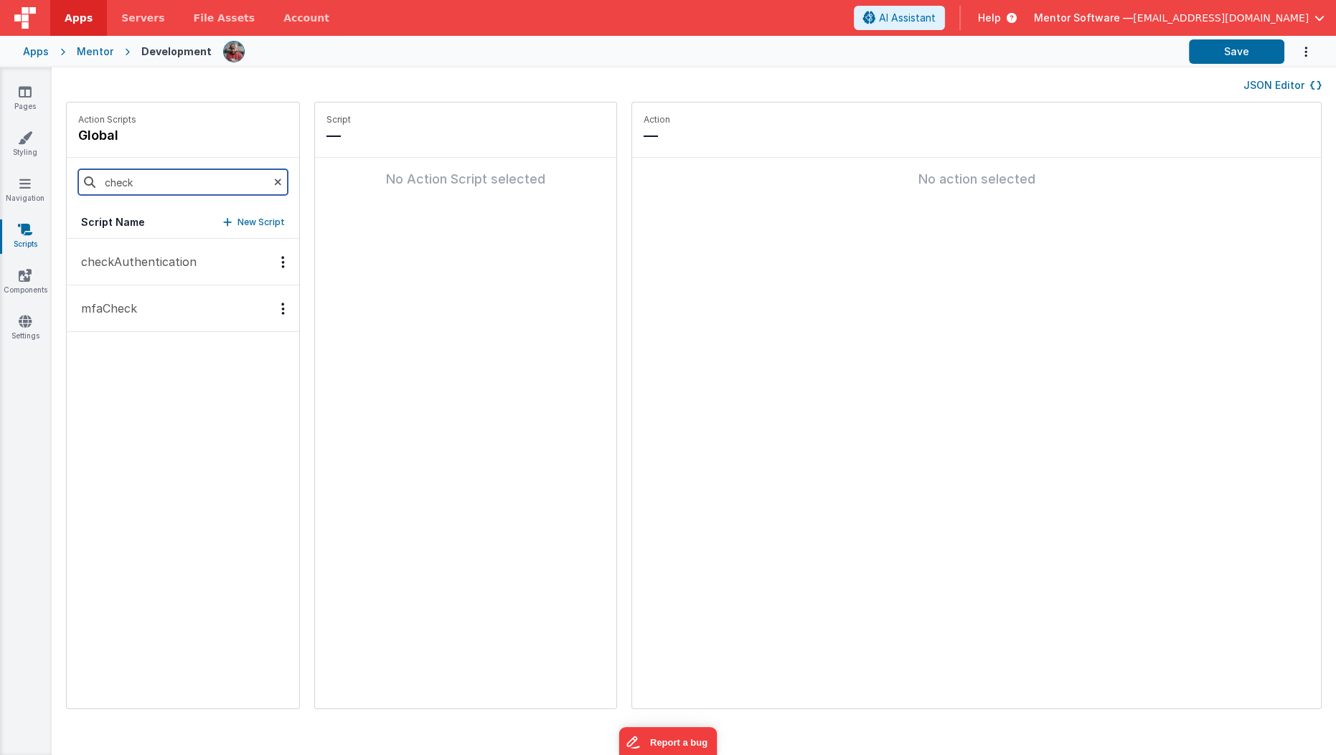
click at [203, 192] on input "check" at bounding box center [182, 182] width 209 height 26
type input "onappload"
click at [191, 268] on button "onAppLoad" at bounding box center [183, 262] width 232 height 47
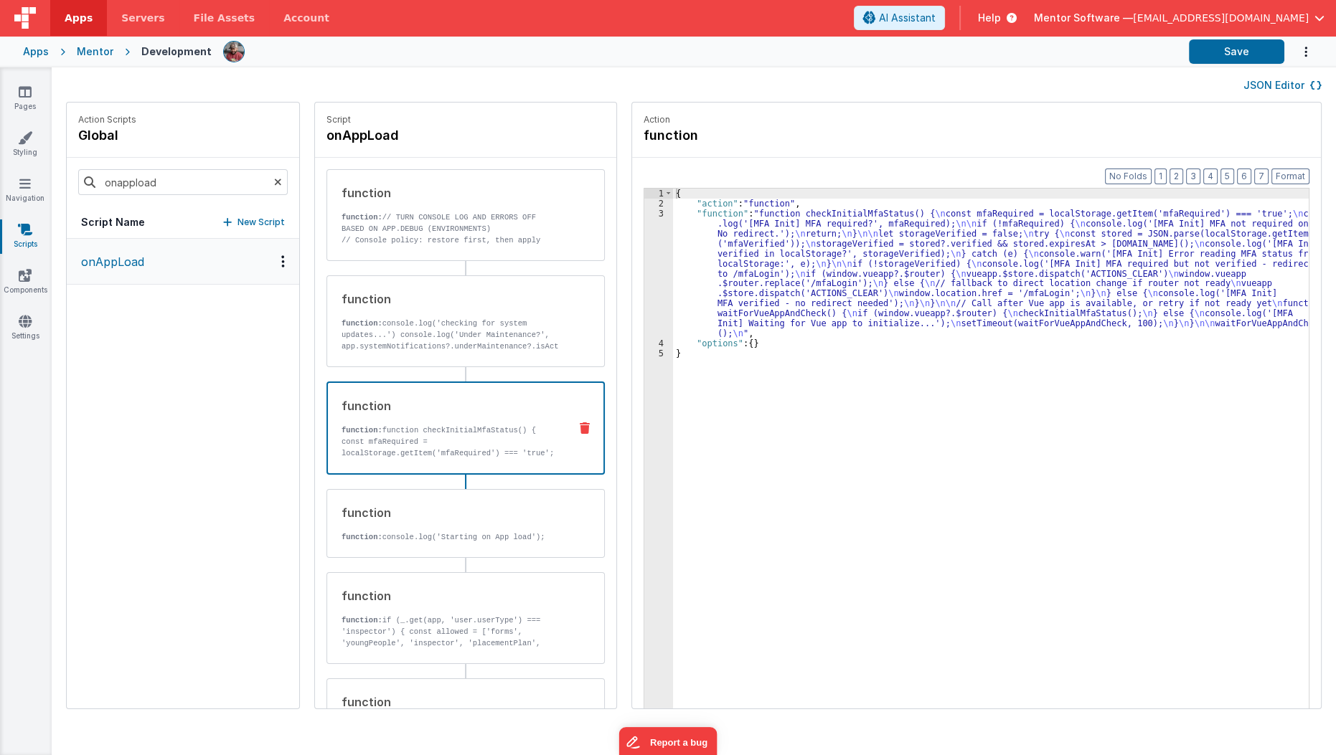
click at [461, 438] on p "function: function checkInitialMfaStatus() { const mfaRequired = localStorage.g…" at bounding box center [449, 453] width 216 height 57
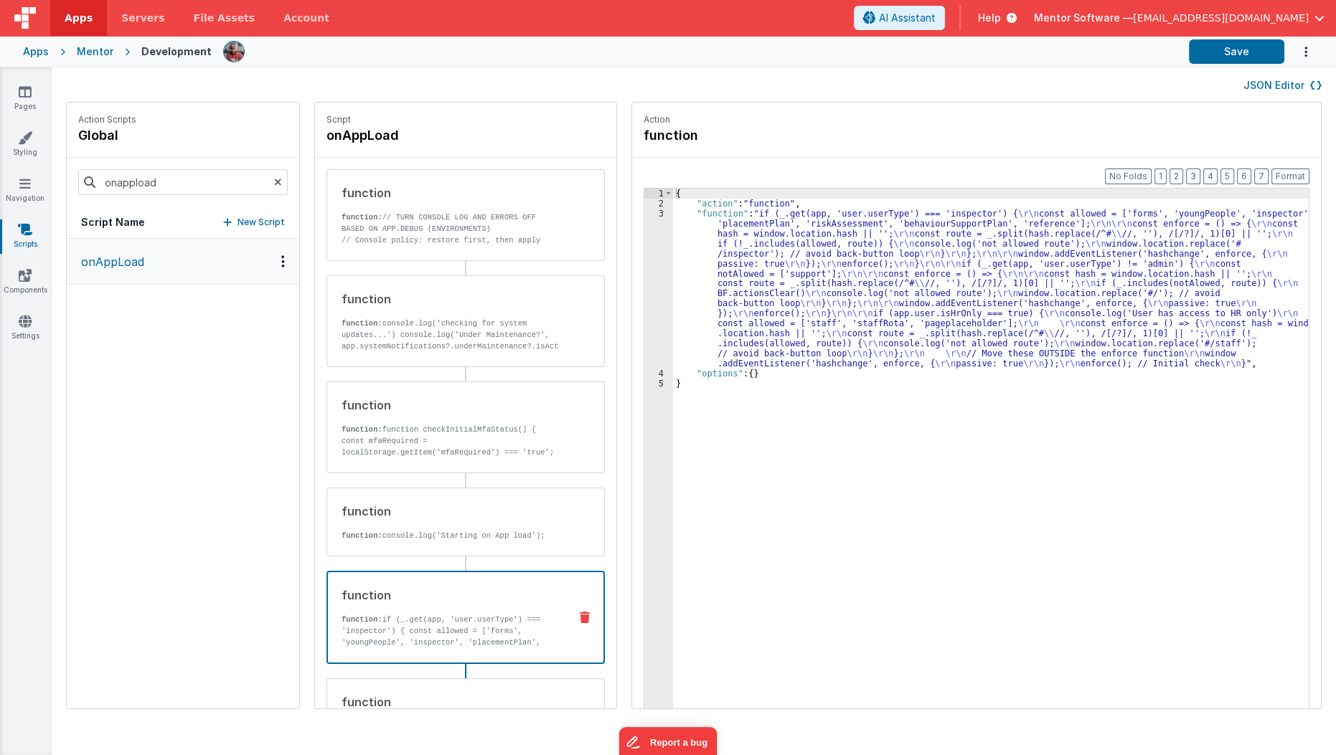
click at [474, 608] on div "function function: if (_.get(app, 'user.userType') === 'inspector') { const all…" at bounding box center [443, 618] width 230 height 62
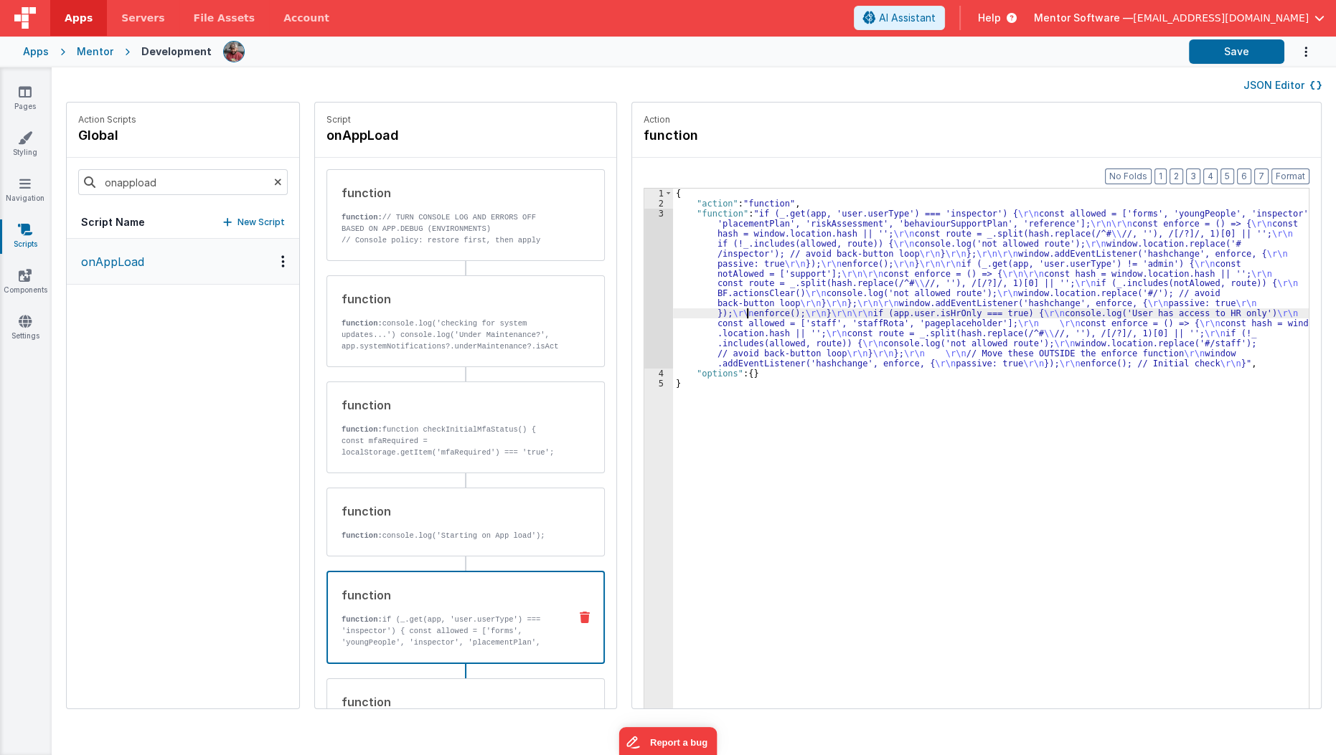
click at [730, 314] on div "{ "action" : "function" , "function" : "if (_.get(app, 'user.userType') === 'in…" at bounding box center [1000, 481] width 654 height 585
click at [649, 310] on div "3" at bounding box center [658, 289] width 29 height 160
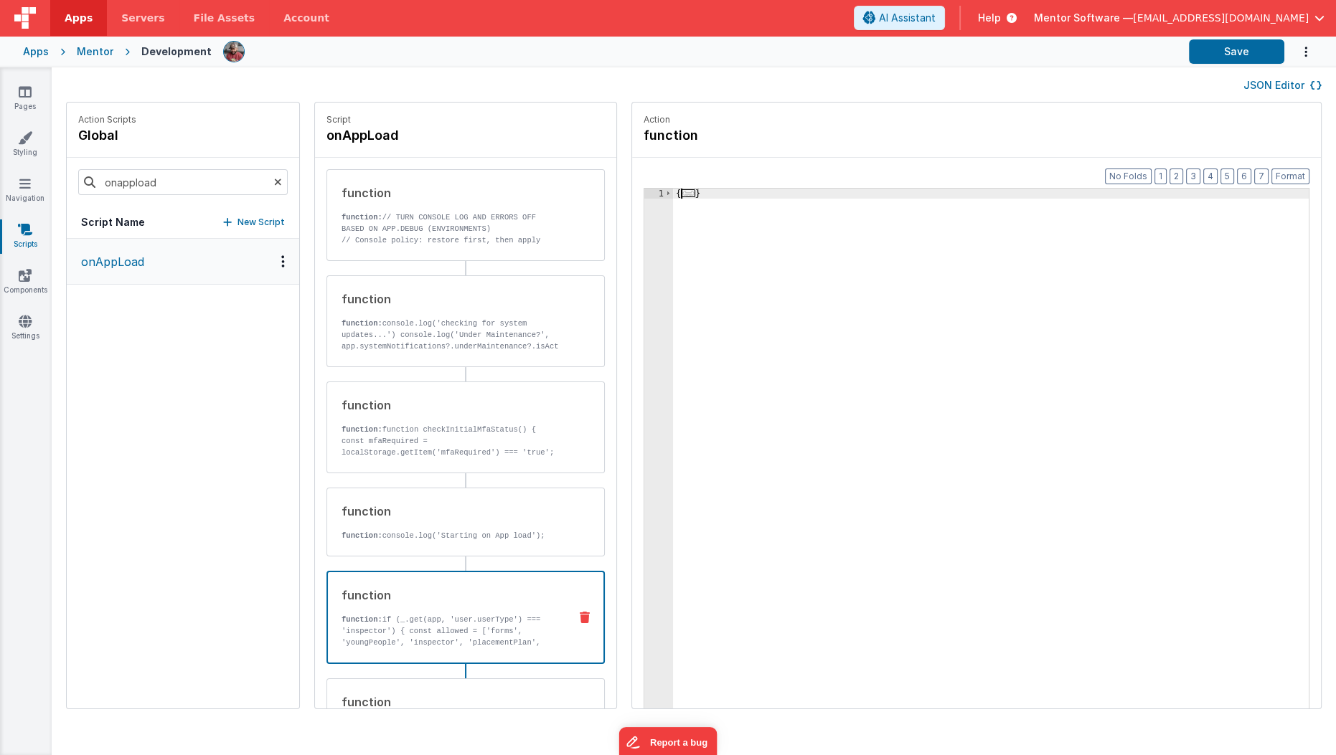
click at [681, 192] on span "..." at bounding box center [688, 193] width 14 height 8
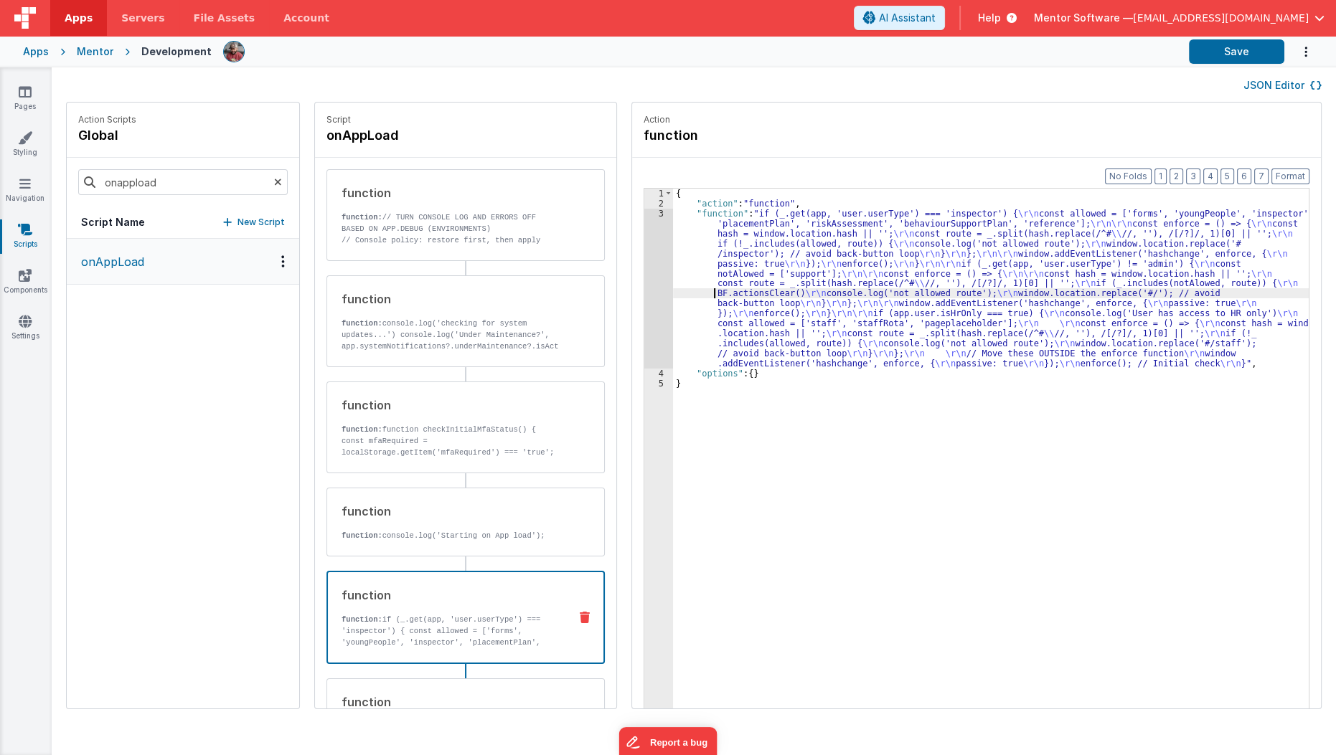
click at [680, 292] on div "{ "action" : "function" , "function" : "if (_.get(app, 'user.userType') === 'in…" at bounding box center [1000, 481] width 654 height 585
click at [644, 302] on div "3" at bounding box center [658, 289] width 29 height 160
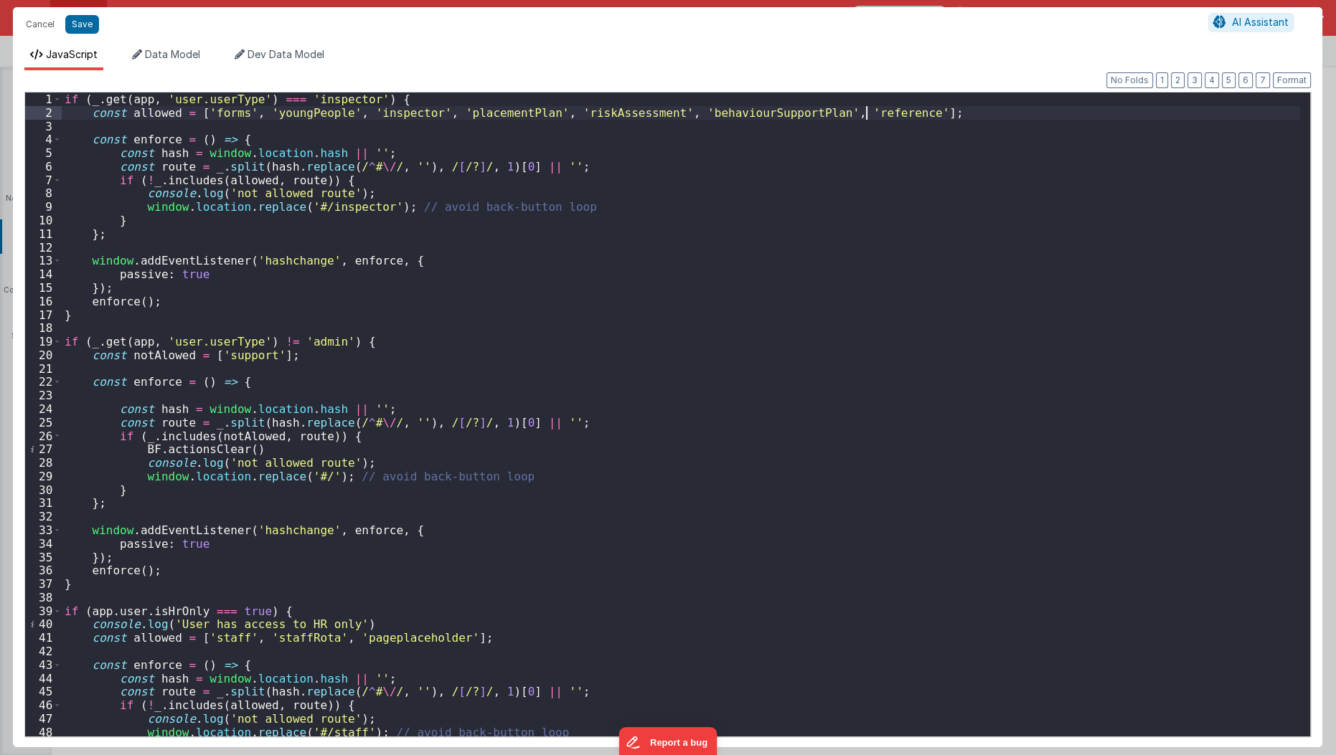
click at [868, 113] on div "if ( _ . get ( app , 'user.userType' ) === 'inspector' ) { const allowed = [ 'f…" at bounding box center [681, 429] width 1239 height 672
click at [440, 640] on div "if ( _ . get ( app , 'user.userType' ) === 'inspector' ) { const allowed = [ 'f…" at bounding box center [681, 429] width 1239 height 672
click at [83, 21] on button "Save" at bounding box center [82, 24] width 34 height 19
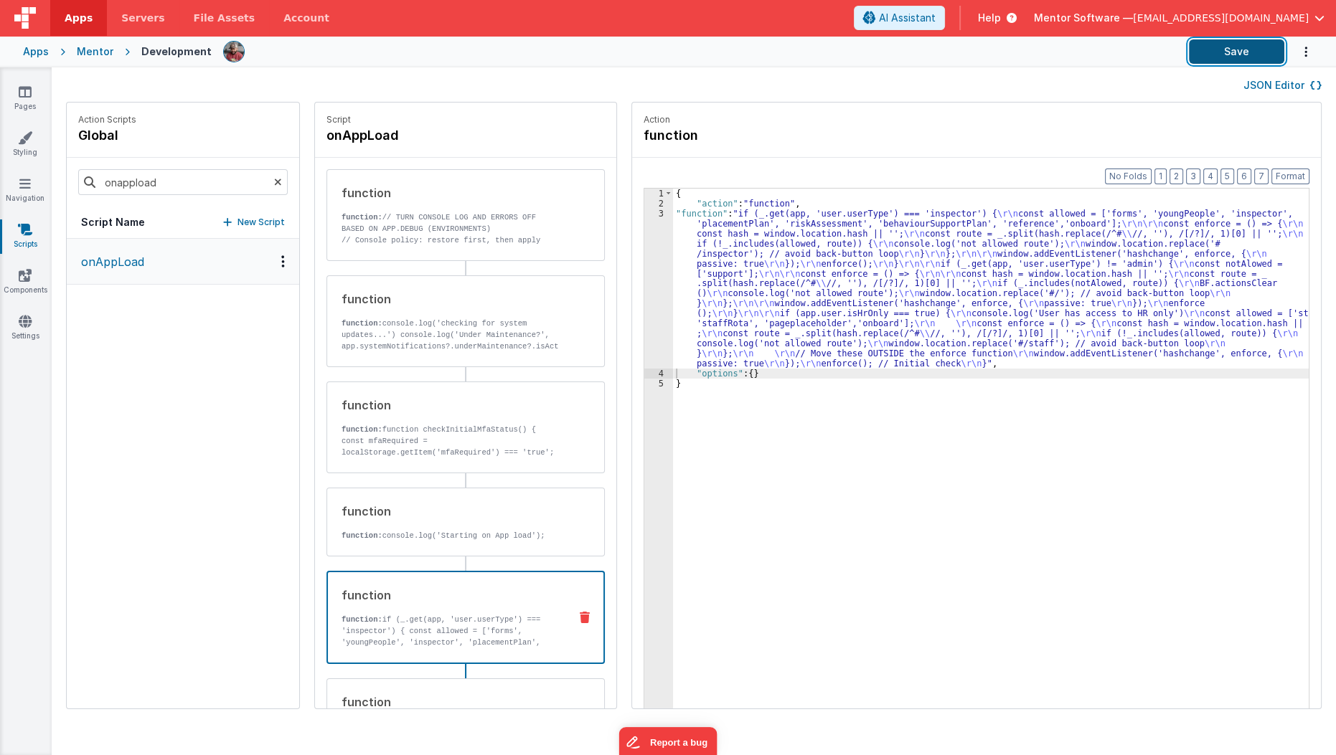
click at [1223, 53] on button "Save" at bounding box center [1236, 51] width 95 height 24
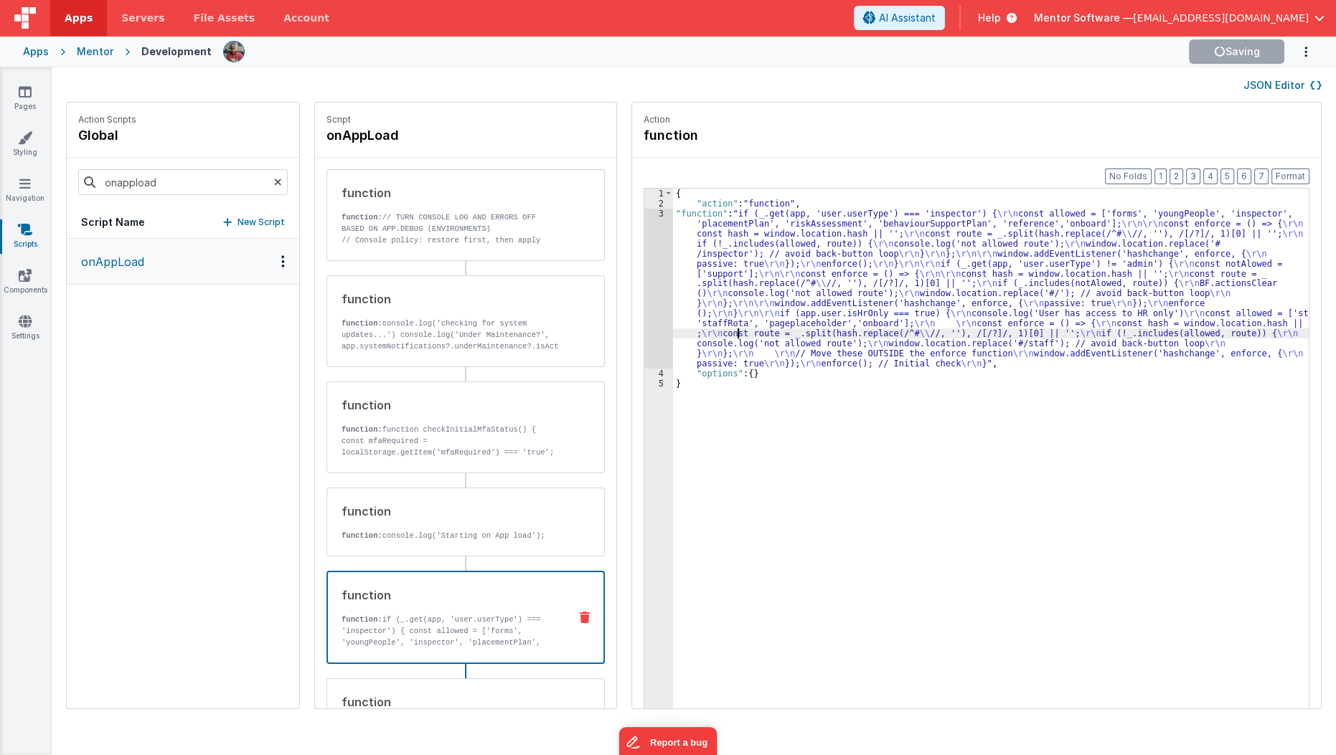
click at [718, 337] on div "{ "action" : "function" , "function" : "if (_.get(app, 'user.userType') === 'in…" at bounding box center [1000, 481] width 654 height 585
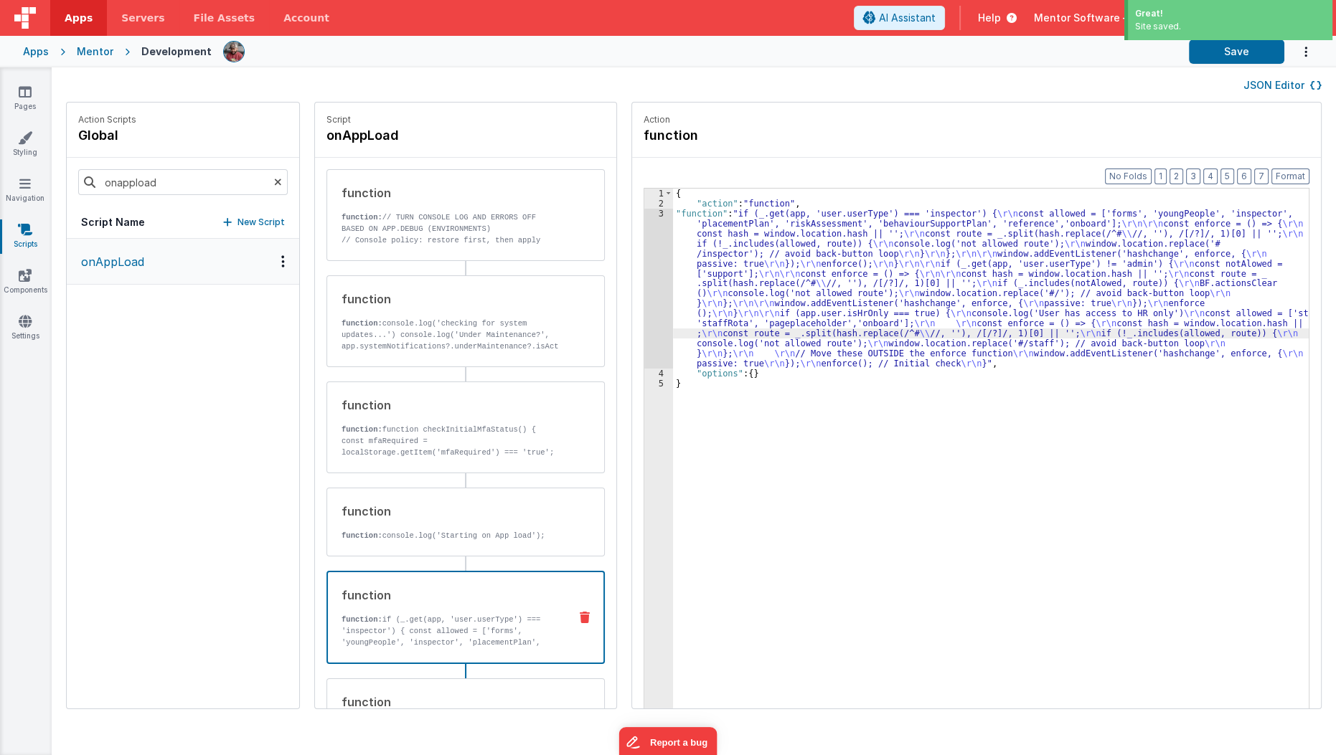
click at [644, 329] on div "3" at bounding box center [658, 289] width 29 height 160
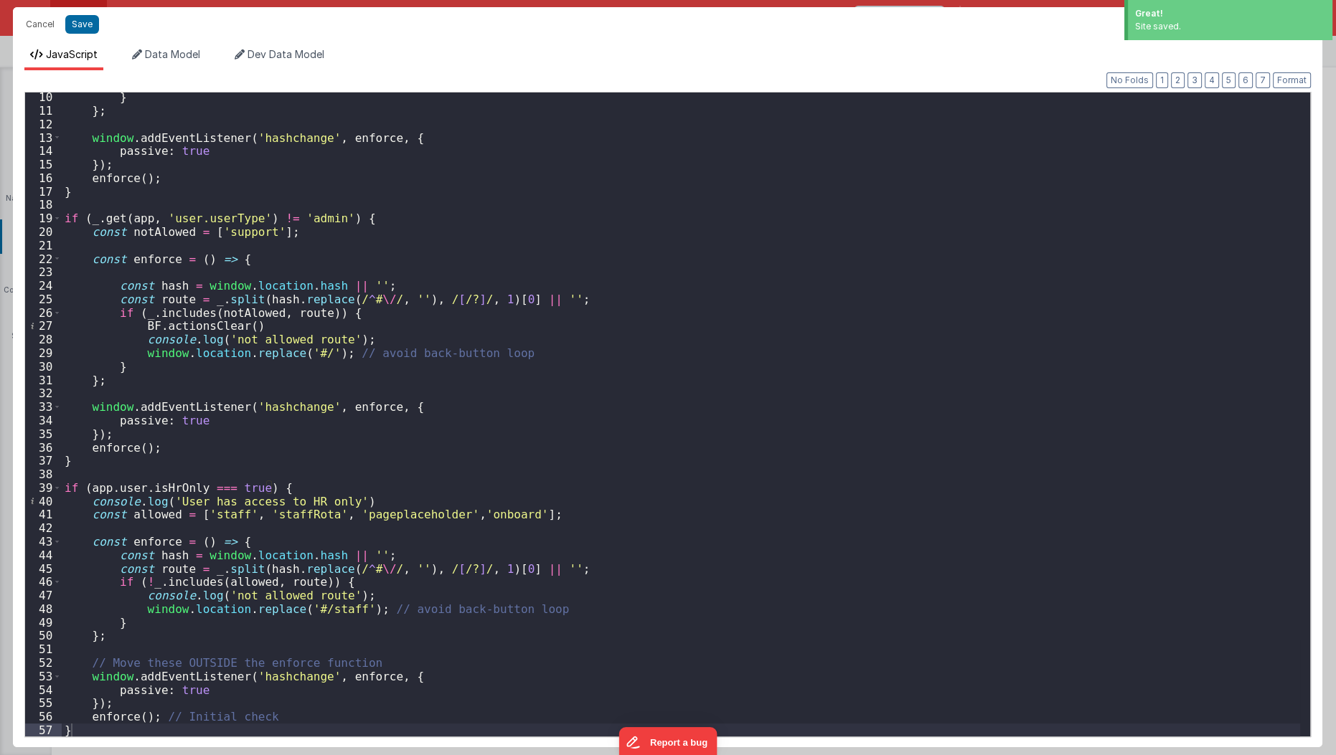
scroll to position [123, 0]
click at [41, 29] on button "Cancel" at bounding box center [40, 24] width 43 height 20
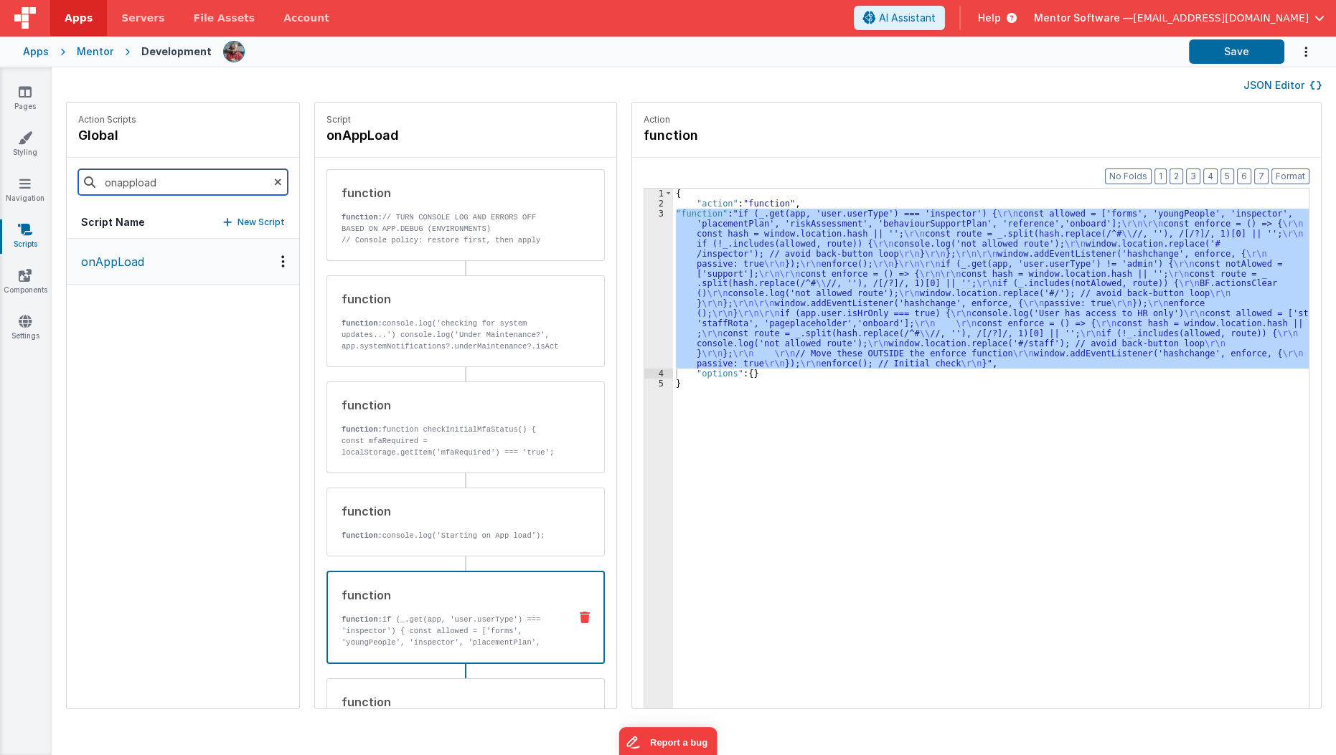
click at [133, 182] on input "onappload" at bounding box center [182, 182] width 209 height 26
type input "check"
click at [133, 263] on p "checkAuthentication" at bounding box center [134, 261] width 124 height 17
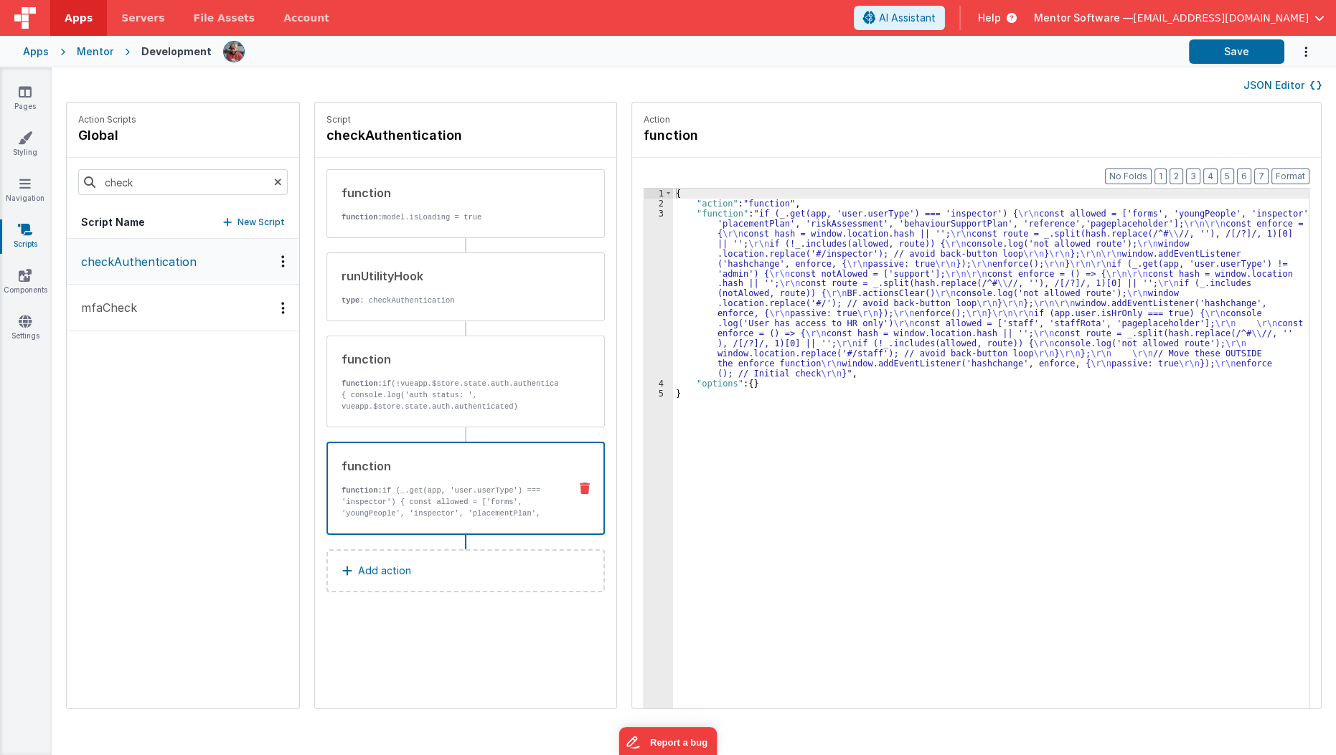
click at [461, 485] on p "function: if (_.get(app, 'user.userType') === 'inspector') { const allowed = ['…" at bounding box center [449, 513] width 216 height 57
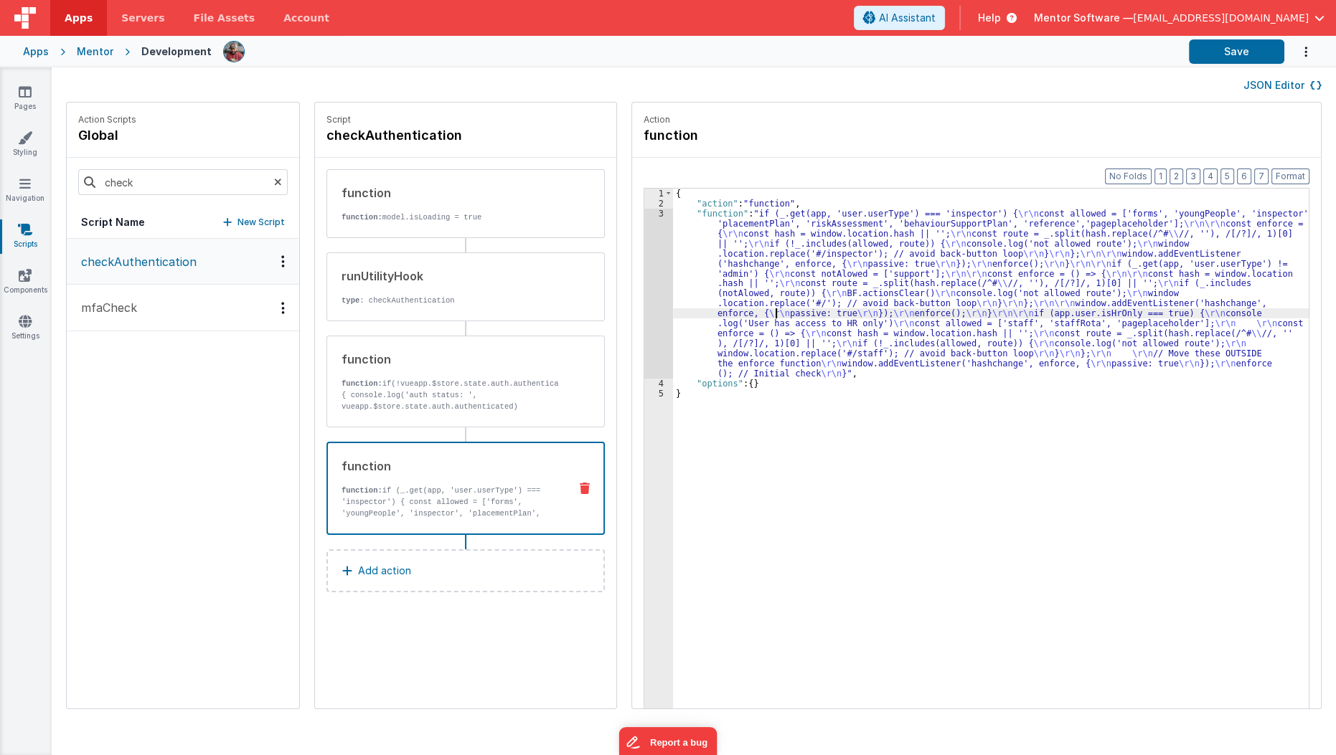
click at [756, 315] on div "{ "action" : "function" , "function" : "if (_.get(app, 'user.userType') === 'in…" at bounding box center [1000, 481] width 654 height 585
click at [644, 324] on div "3" at bounding box center [658, 294] width 29 height 170
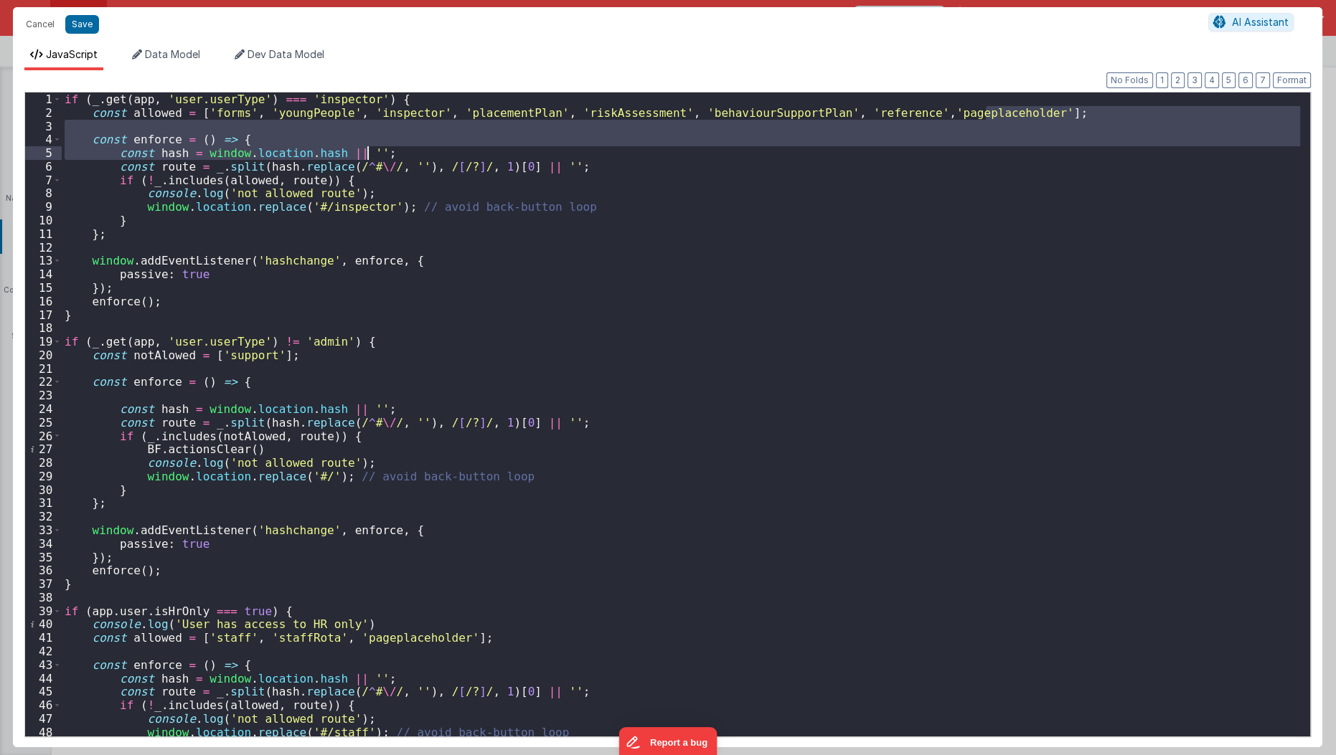
drag, startPoint x: 984, startPoint y: 114, endPoint x: 996, endPoint y: 182, distance: 69.1
click at [996, 182] on div "if ( _ . get ( app , 'user.userType' ) === 'inspector' ) { const allowed = [ 'f…" at bounding box center [681, 429] width 1239 height 672
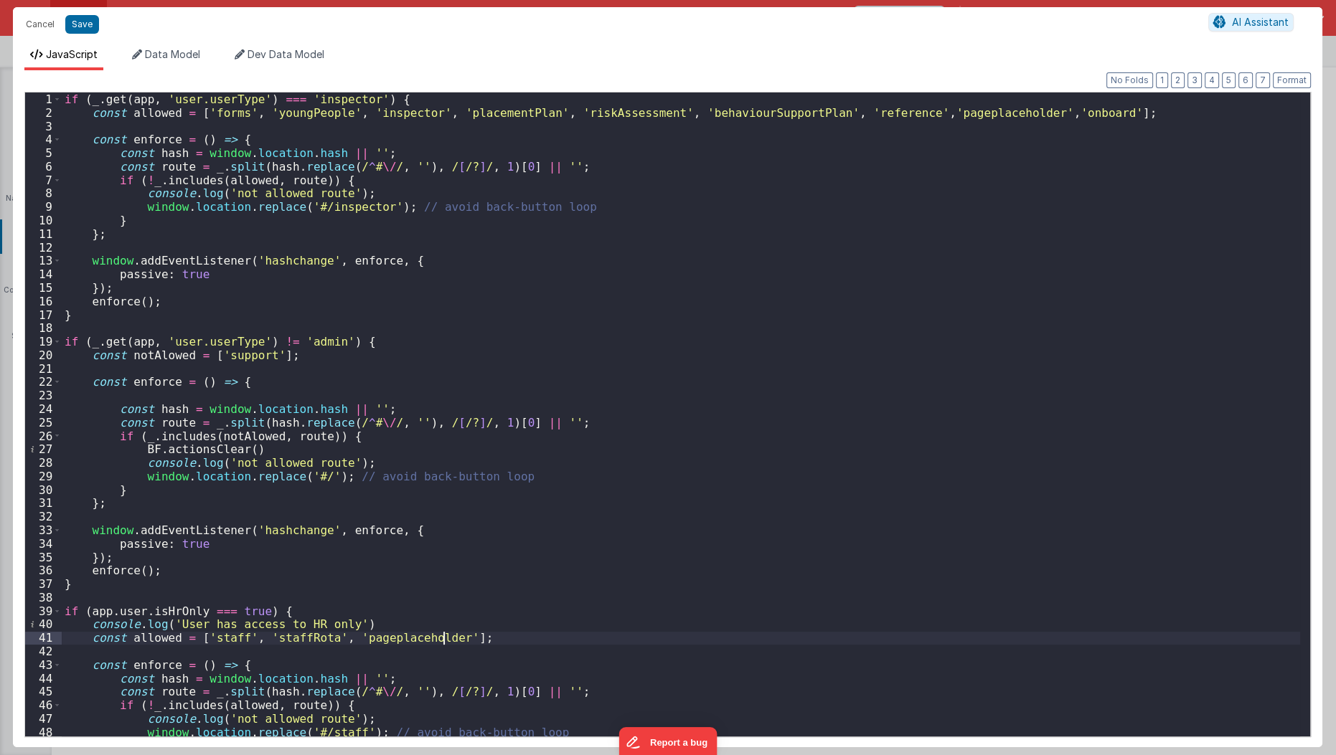
click at [440, 638] on div "if ( _ . get ( app , 'user.userType' ) === 'inspector' ) { const allowed = [ 'f…" at bounding box center [681, 429] width 1239 height 672
click at [75, 26] on button "Save" at bounding box center [82, 24] width 34 height 19
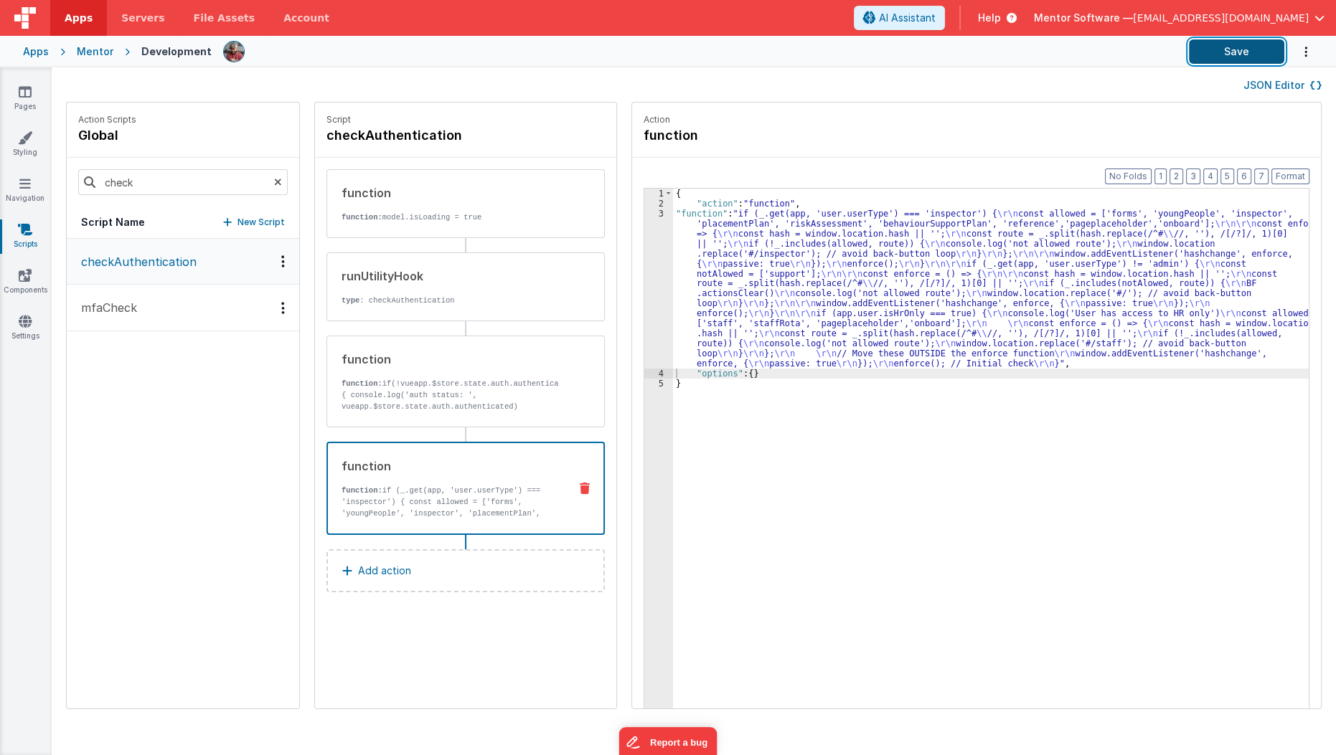
click at [1222, 53] on button "Save" at bounding box center [1236, 51] width 95 height 24
click at [28, 196] on link "Navigation" at bounding box center [25, 190] width 52 height 29
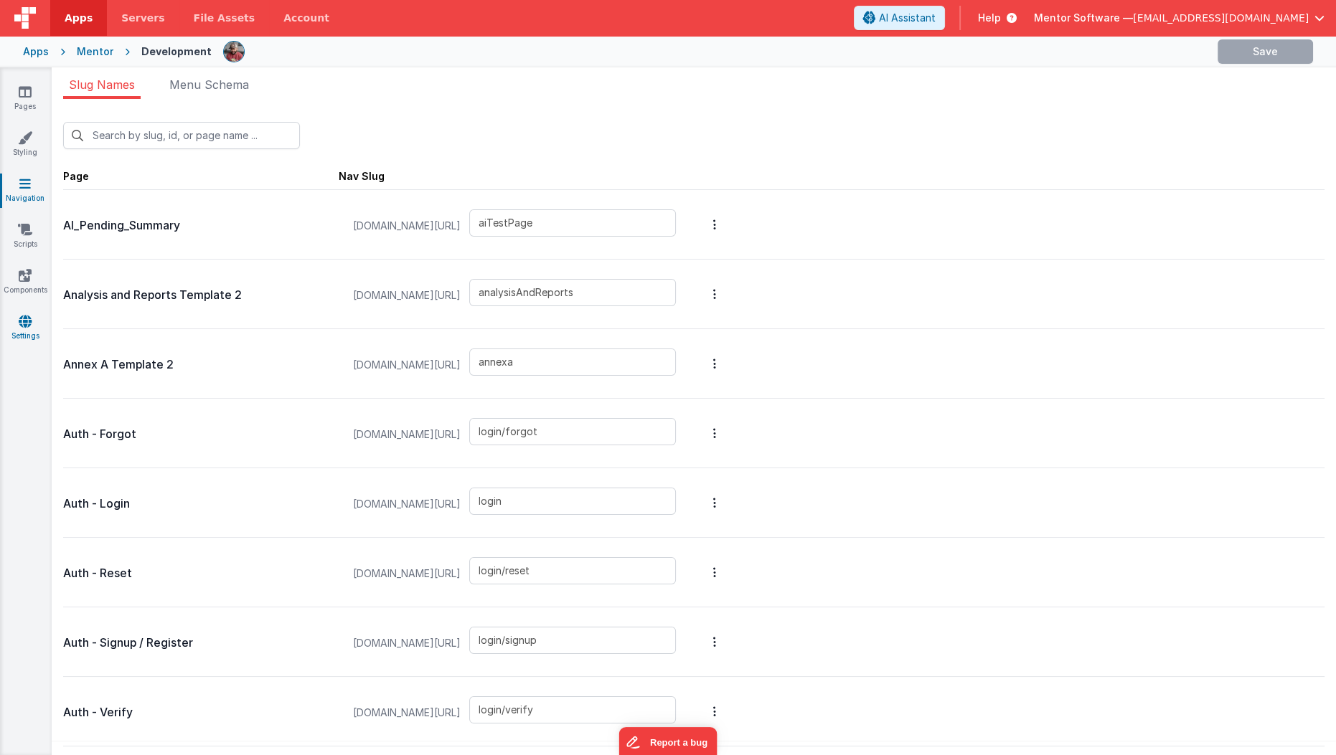
click at [31, 336] on link "Settings" at bounding box center [25, 328] width 52 height 29
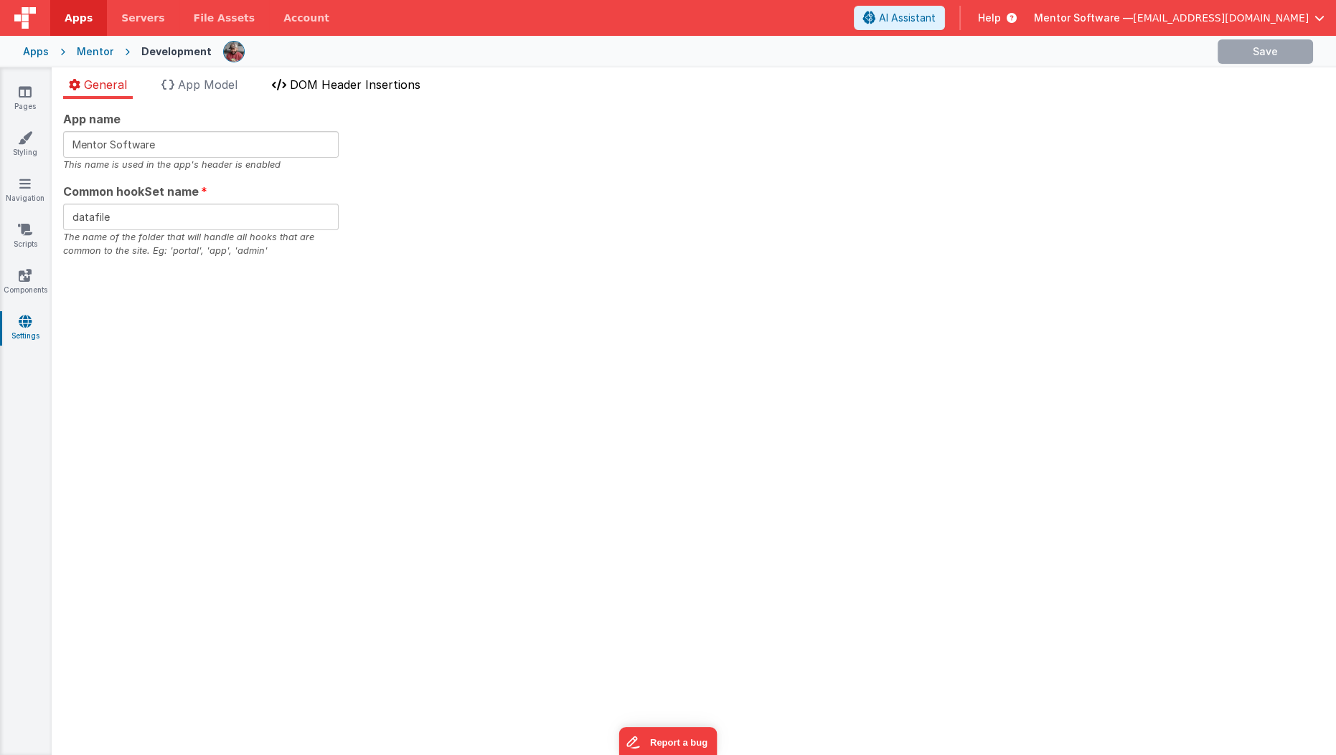
click at [378, 97] on li "DOM Header Insertions" at bounding box center [346, 87] width 160 height 23
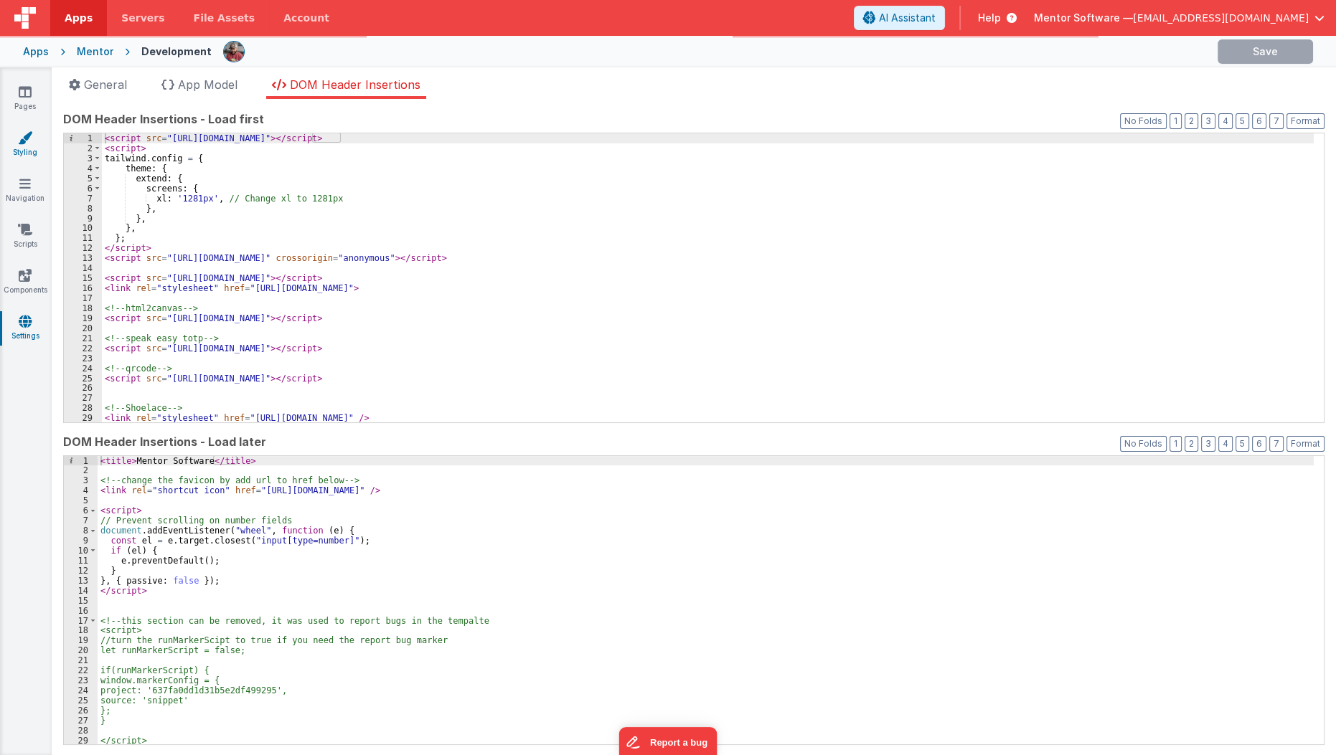
click at [42, 133] on link "Styling" at bounding box center [25, 145] width 52 height 29
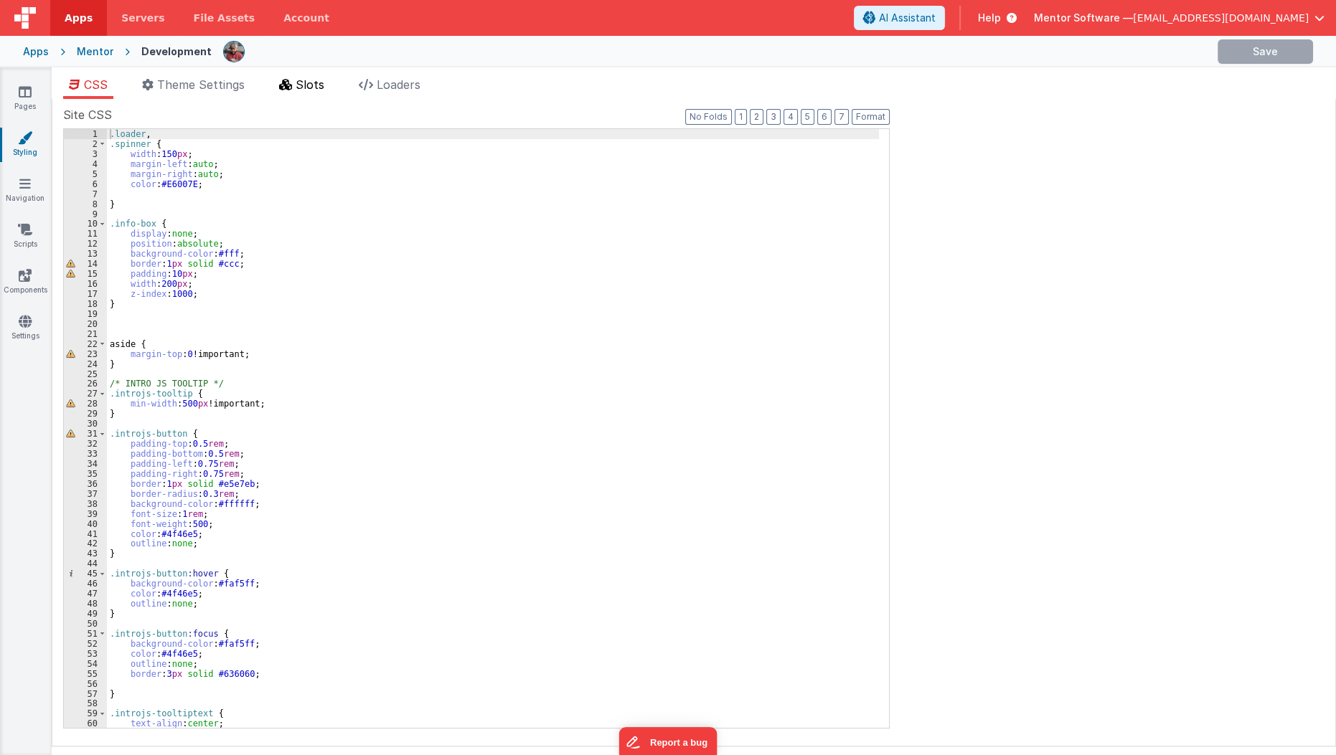
click at [306, 88] on span "Slots" at bounding box center [310, 84] width 29 height 14
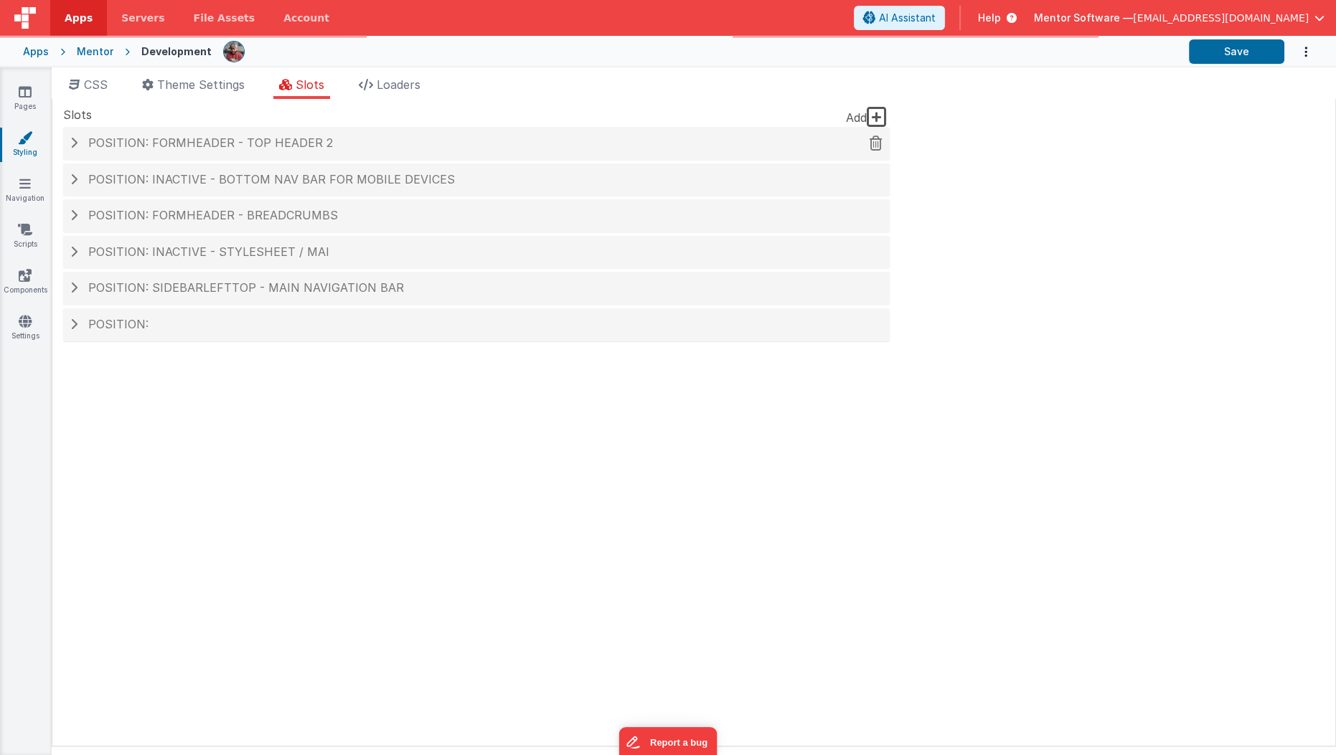
click at [344, 149] on h4 "Position: formHeader - top header 2" at bounding box center [476, 143] width 812 height 13
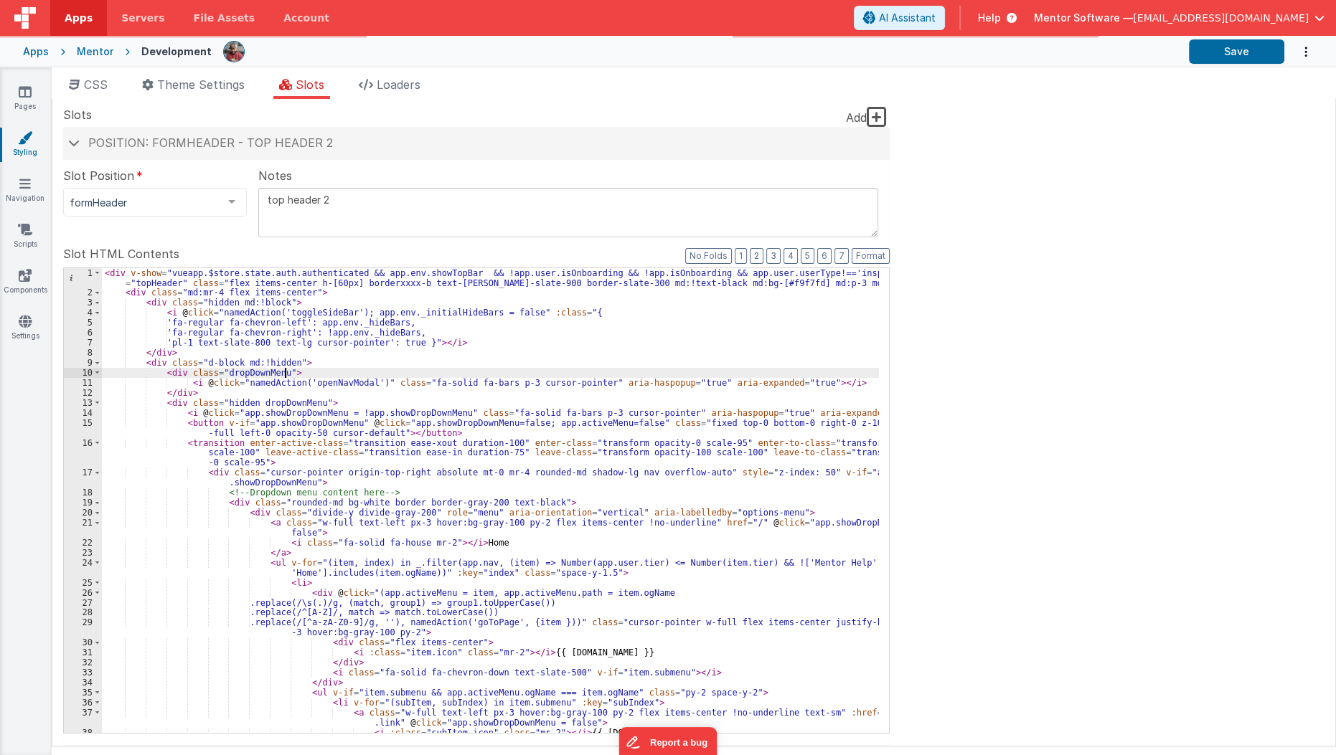
click at [397, 372] on div "< div v-show = "vueapp.$store.state.auth.authenticated && app.env.showTopBar &&…" at bounding box center [491, 516] width 778 height 496
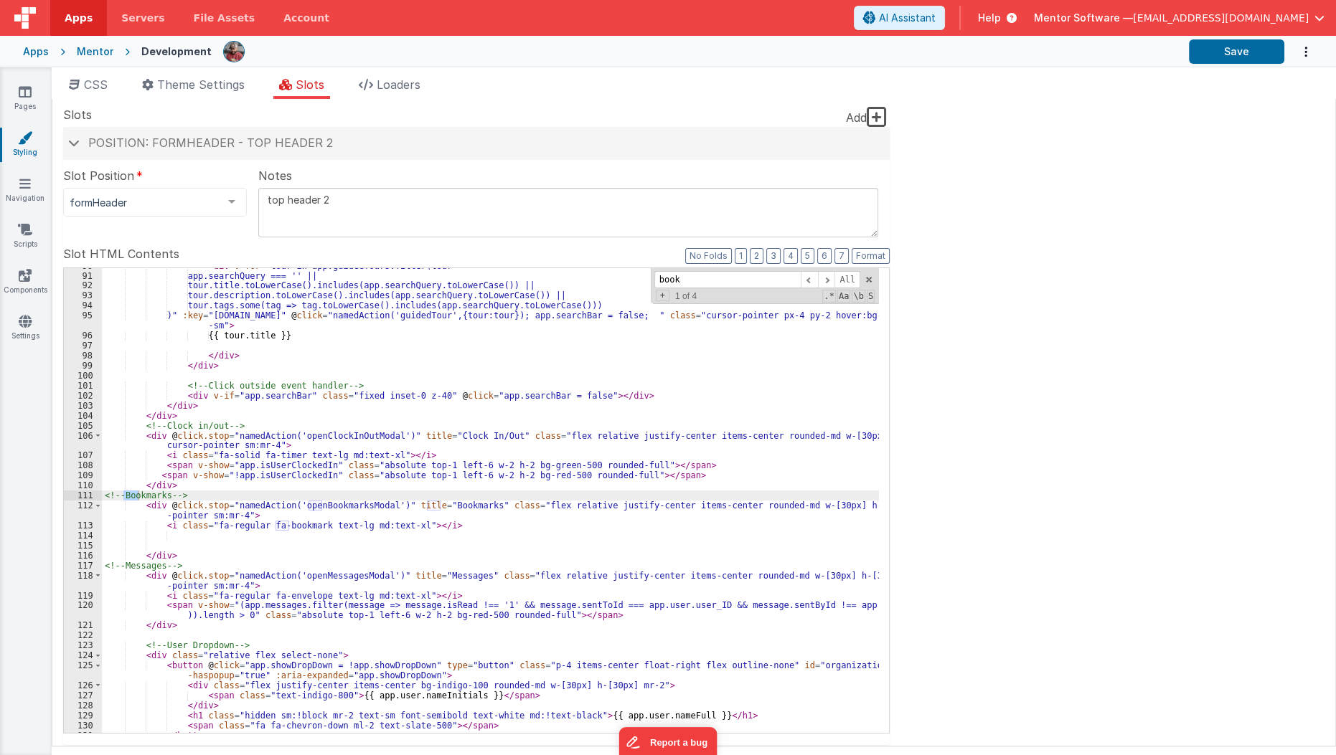
scroll to position [1027, 0]
type input "bookmarks"
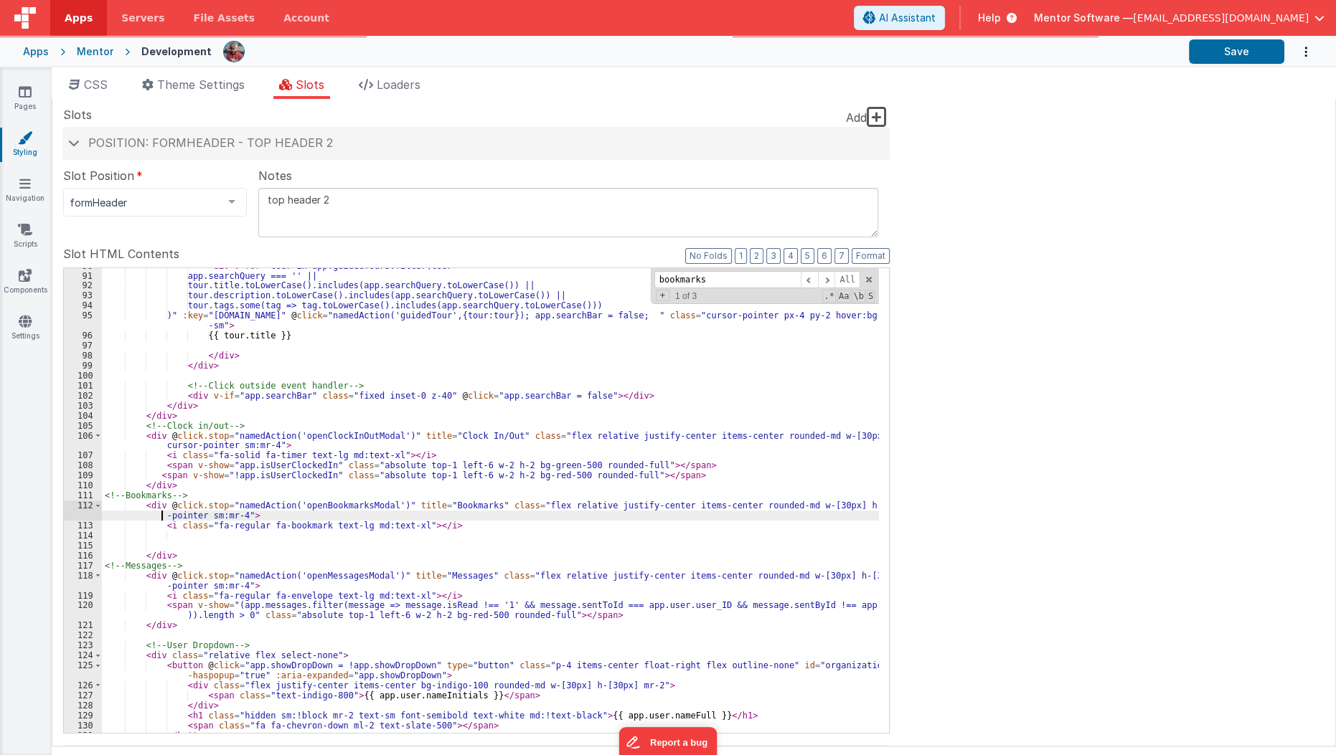
click at [157, 510] on div "< div v-for = "tour in app.guidedTours.filter(tour => app.searchQuery === '' ||…" at bounding box center [491, 504] width 778 height 486
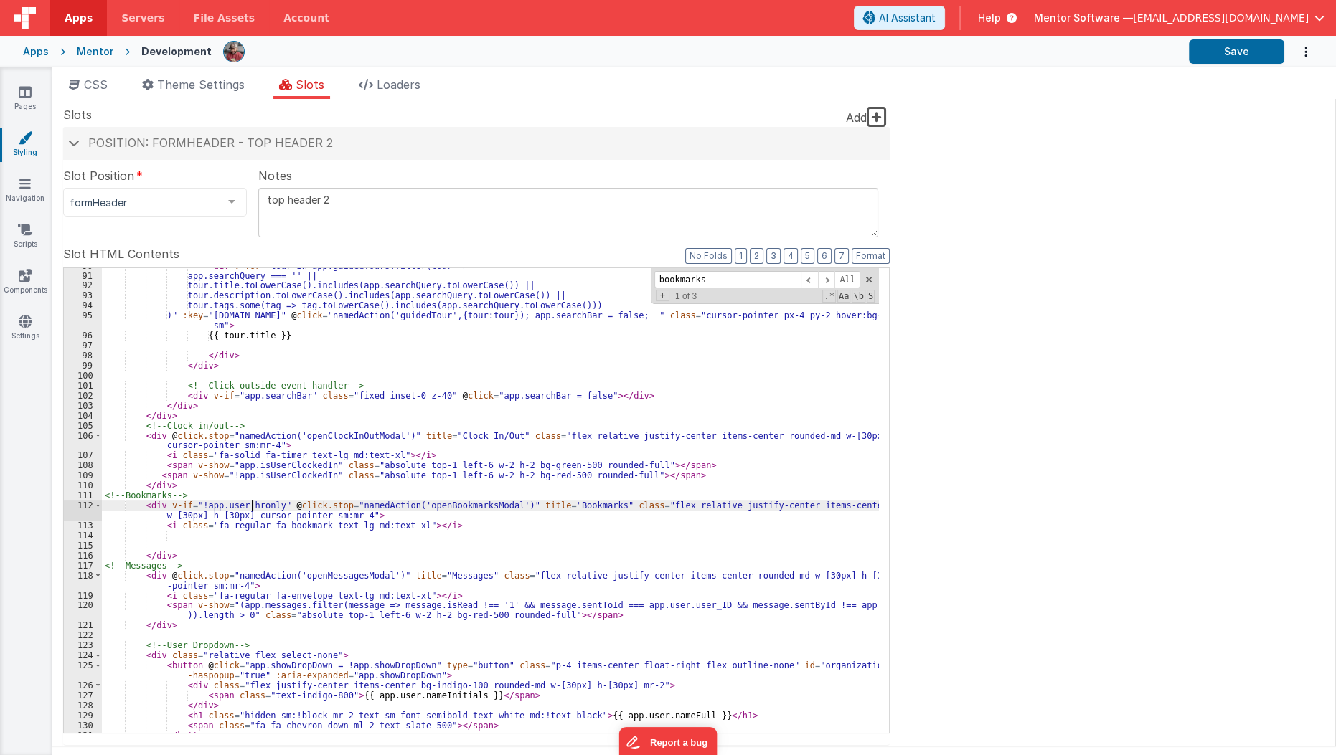
click at [250, 504] on div "< div v-for = "tour in app.guidedTours.filter(tour => app.searchQuery === '' ||…" at bounding box center [491, 504] width 778 height 486
click at [1210, 45] on button "Save" at bounding box center [1236, 51] width 95 height 24
click at [77, 50] on div "Mentor" at bounding box center [95, 51] width 37 height 14
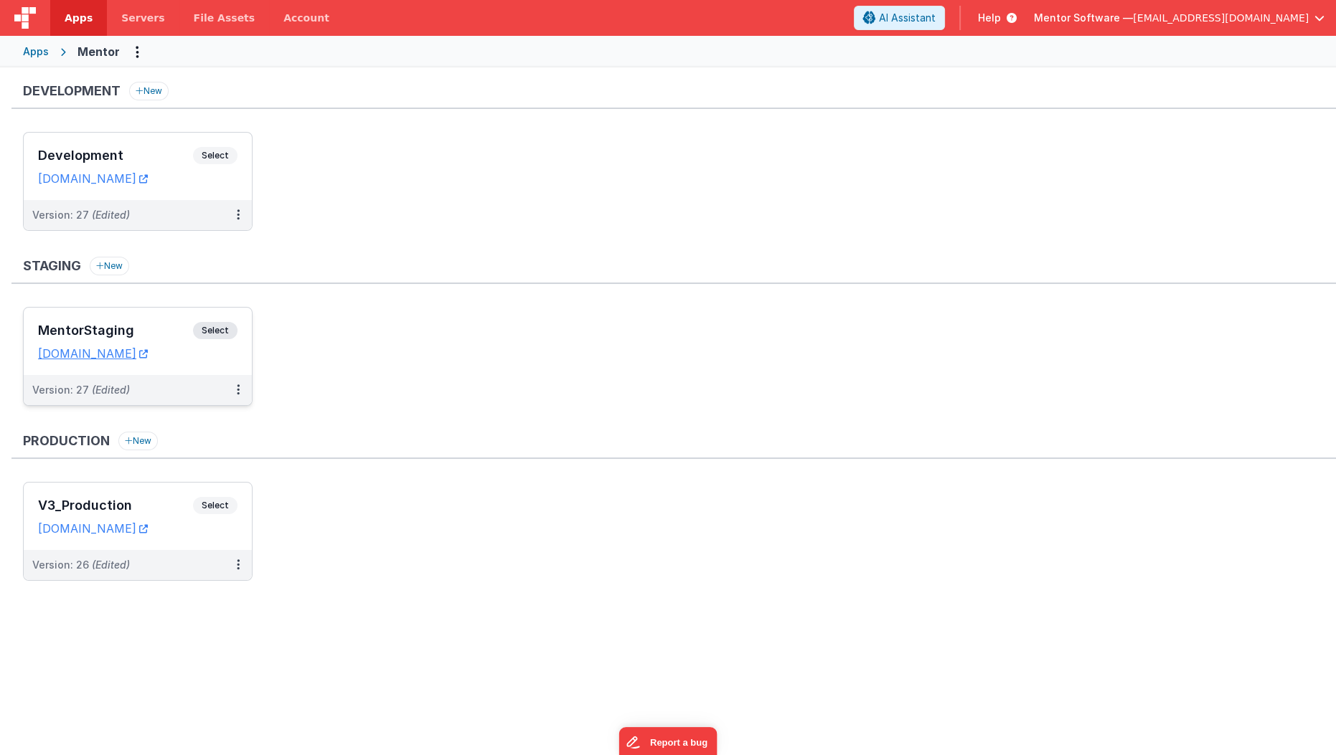
click at [171, 328] on h3 "MentorStaging" at bounding box center [115, 331] width 155 height 14
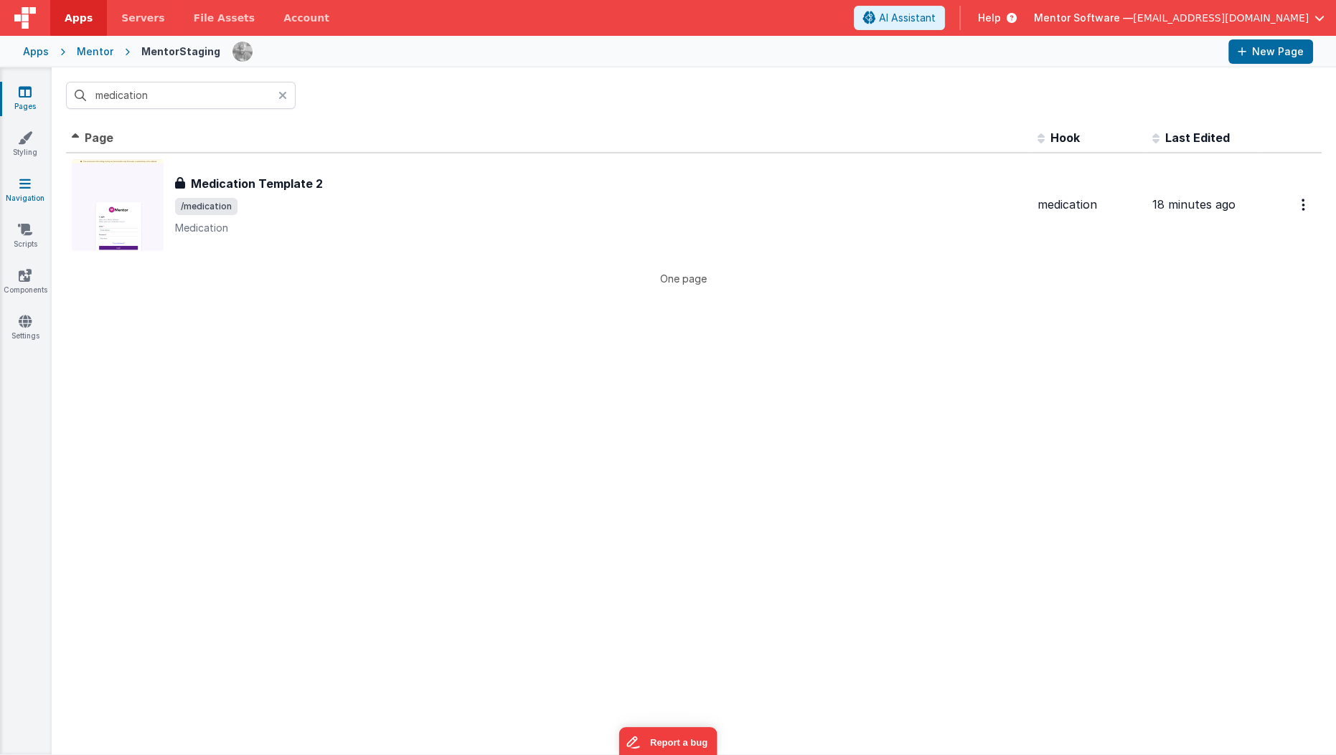
click at [17, 184] on link "Navigation" at bounding box center [25, 190] width 52 height 29
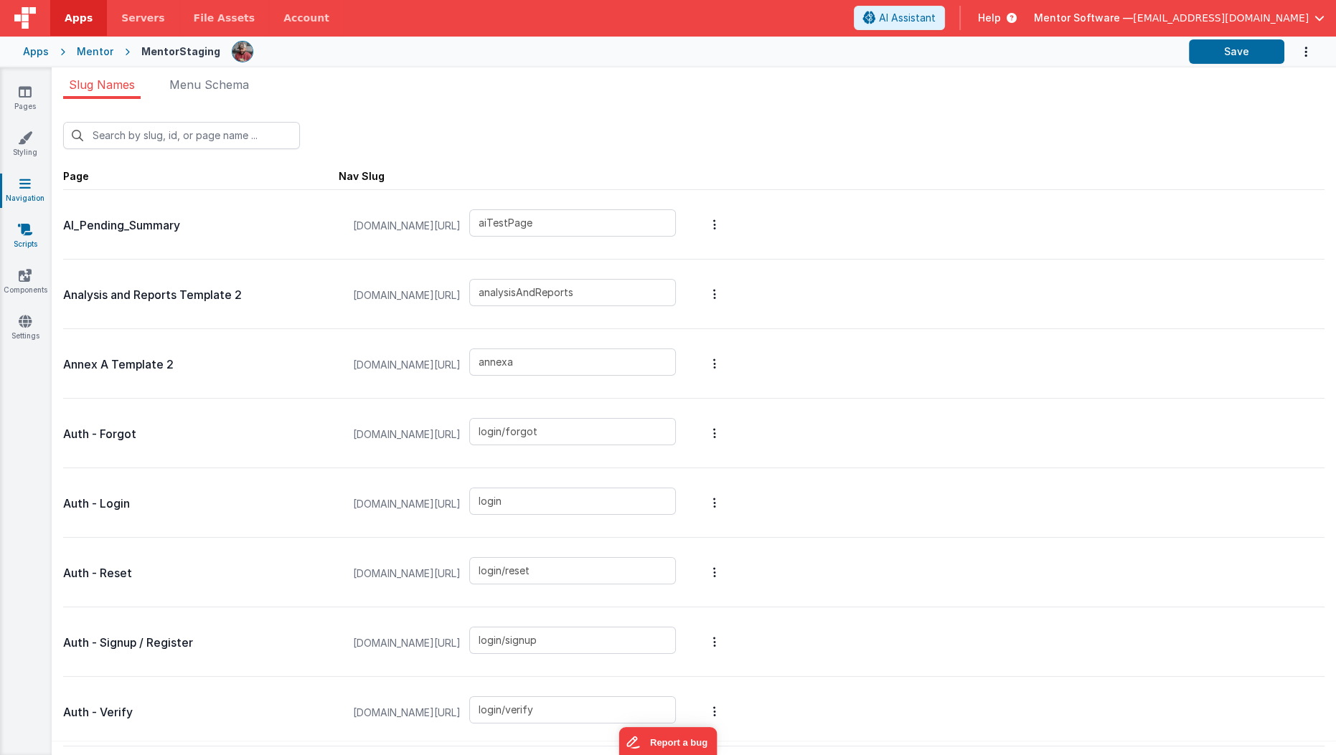
click at [23, 232] on icon at bounding box center [25, 229] width 14 height 14
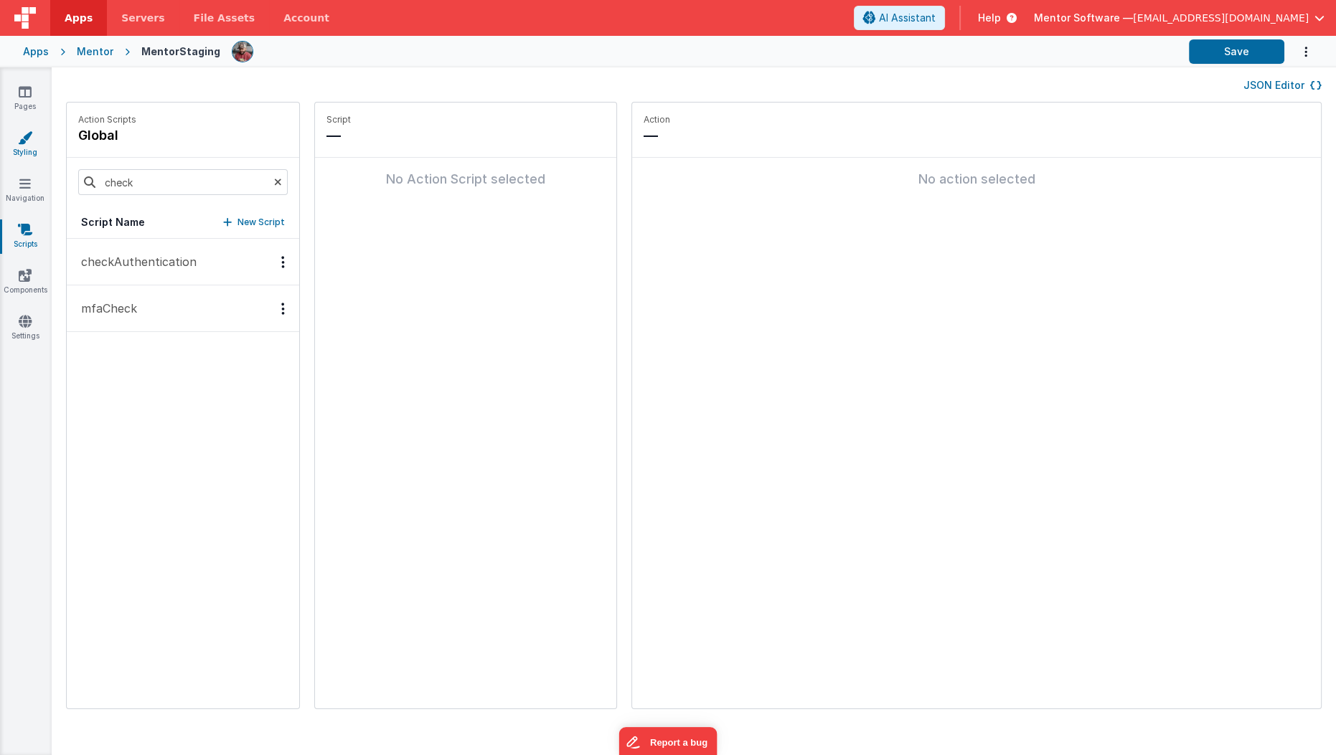
click at [25, 141] on icon at bounding box center [25, 138] width 14 height 14
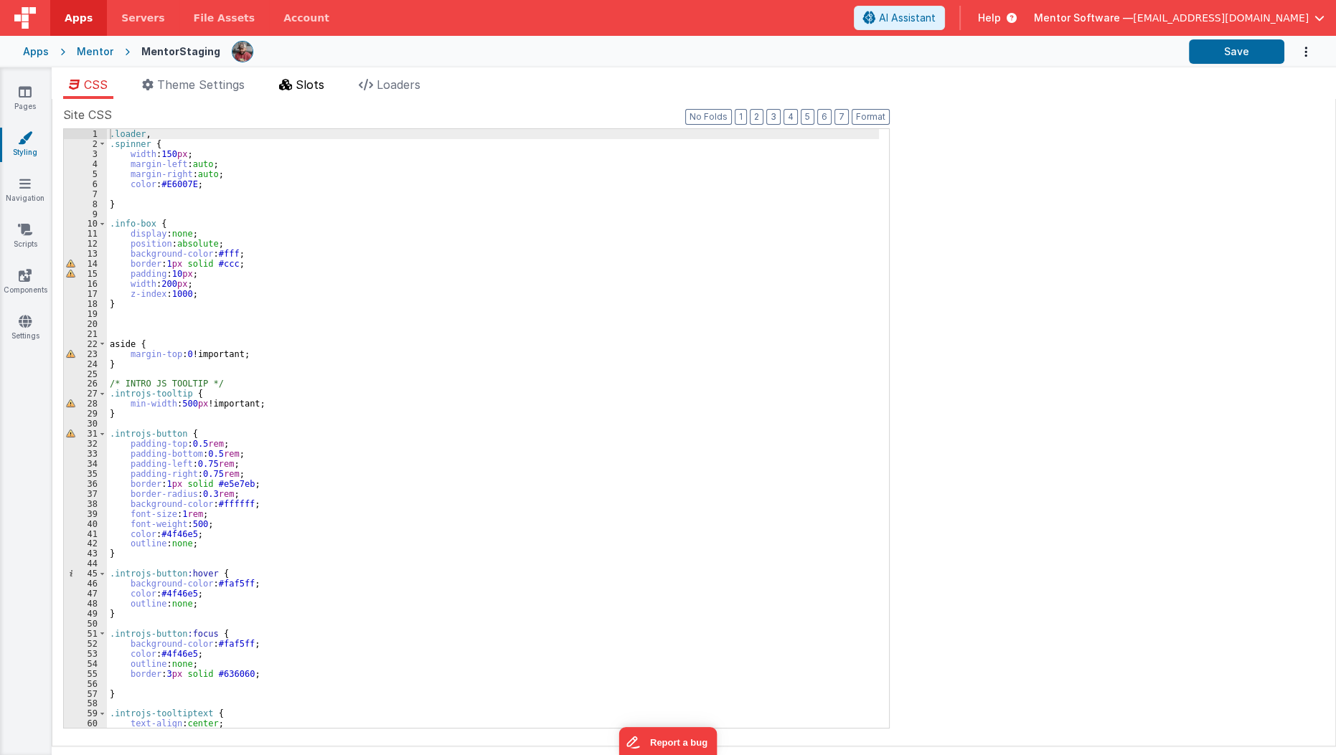
click at [318, 92] on li "Slots" at bounding box center [301, 87] width 57 height 23
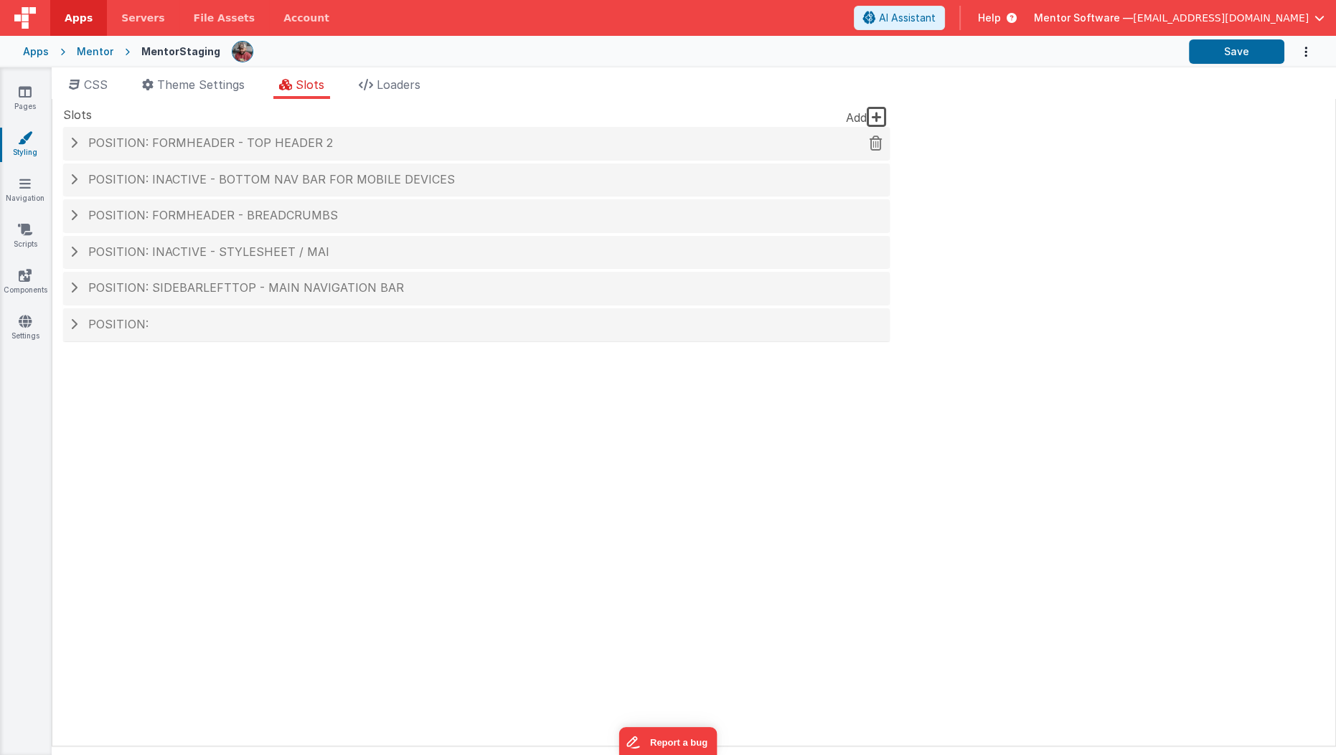
click at [565, 135] on div "Position: formHeader - top header 2" at bounding box center [476, 143] width 826 height 33
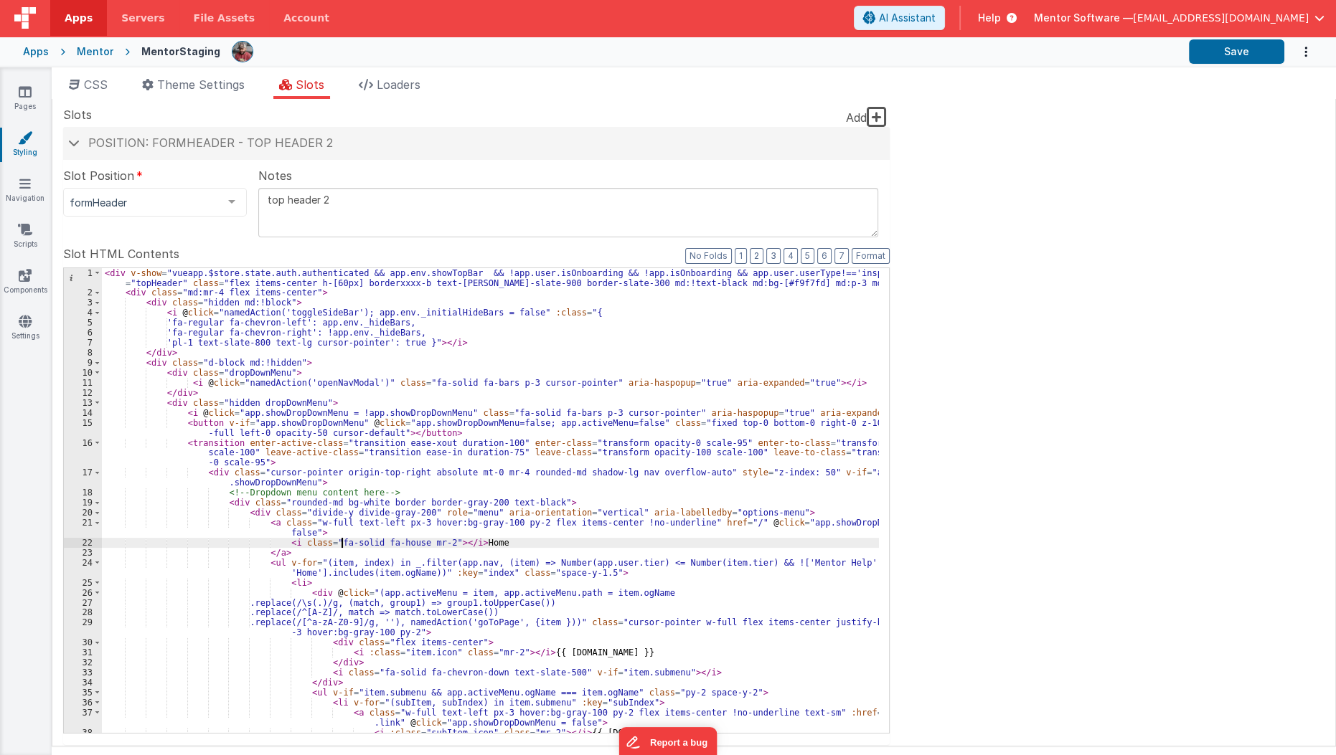
click at [340, 541] on div "< div v-show = "vueapp.$store.state.auth.authenticated && app.env.showTopBar &&…" at bounding box center [491, 516] width 778 height 496
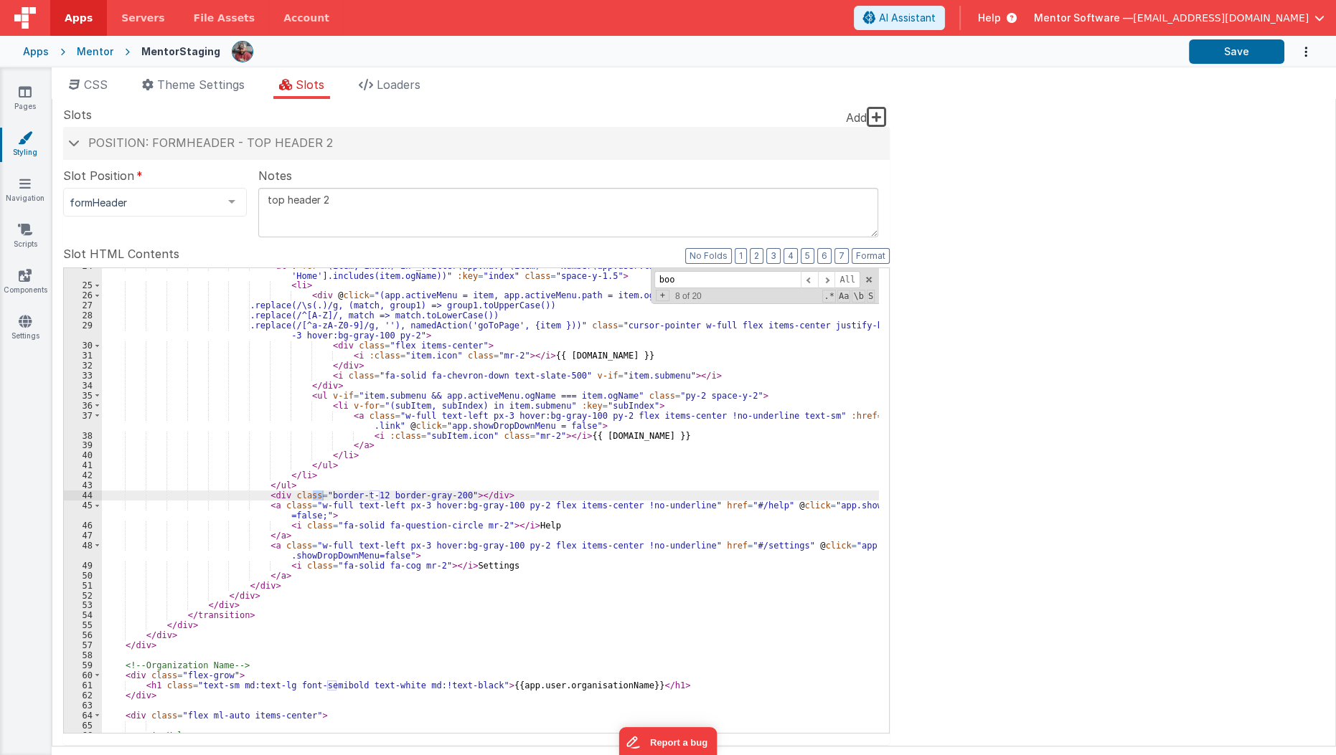
scroll to position [1027, 0]
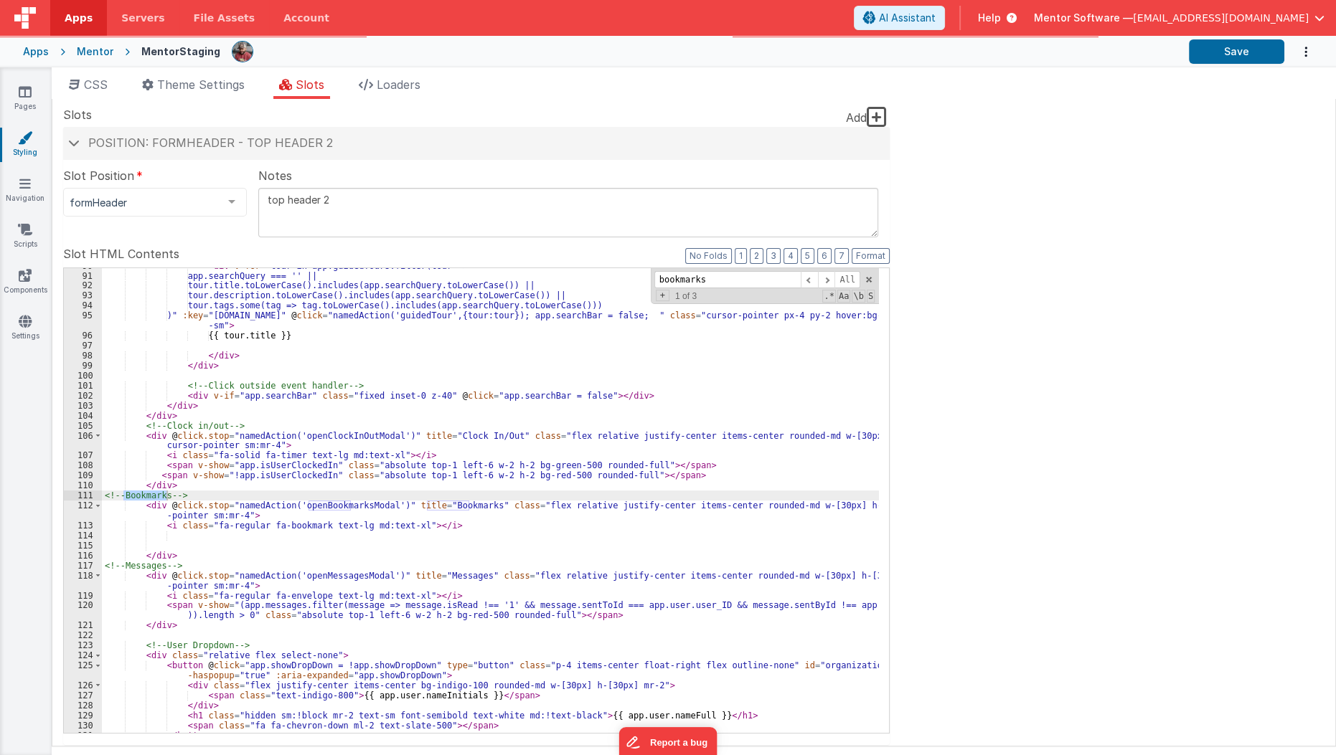
type input "bookmarks"
click at [165, 504] on div "< div v-for = "tour in app.guidedTours.filter(tour => app.searchQuery === '' ||…" at bounding box center [491, 504] width 778 height 486
click at [250, 504] on div "< div v-for = "tour in app.guidedTours.filter(tour => app.searchQuery === '' ||…" at bounding box center [491, 504] width 778 height 486
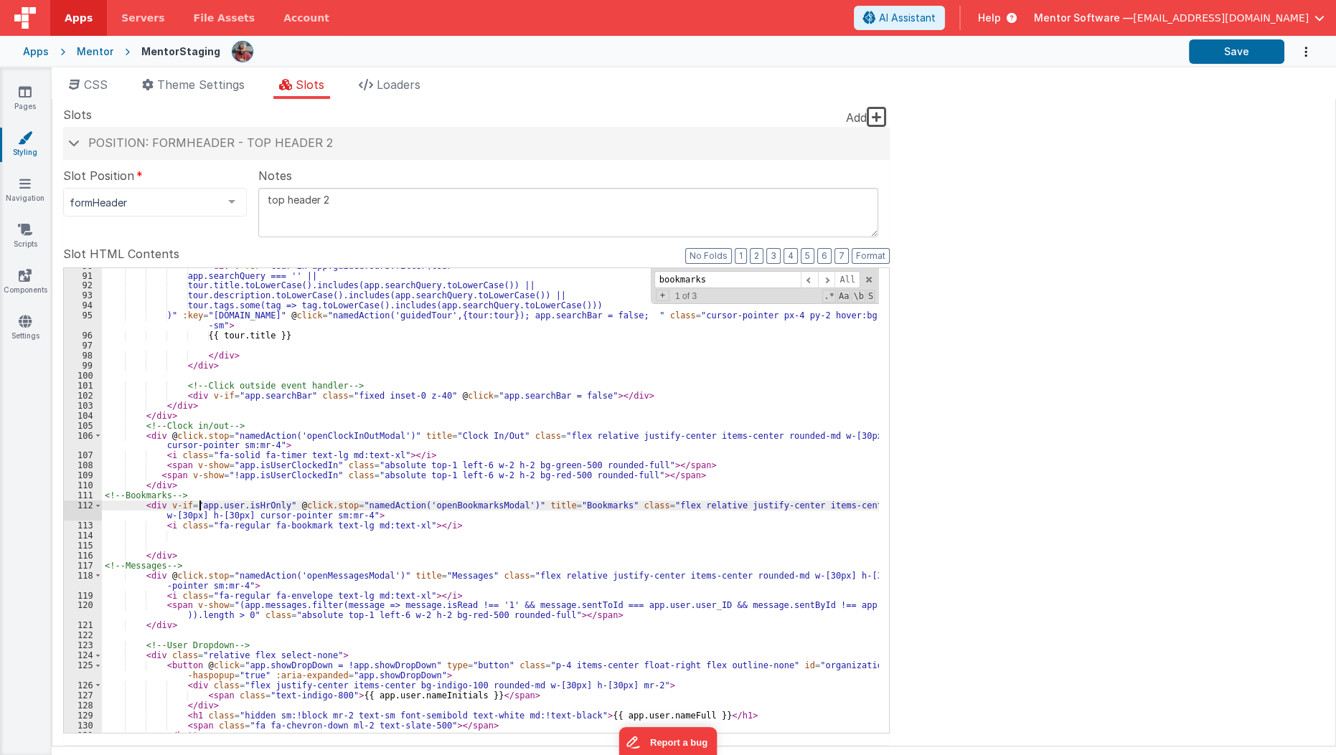
click at [197, 506] on div "< div v-for = "tour in app.guidedTours.filter(tour => app.searchQuery === '' ||…" at bounding box center [491, 504] width 778 height 486
click at [1265, 43] on button "Save" at bounding box center [1236, 51] width 95 height 24
click at [85, 49] on div "Mentor" at bounding box center [95, 51] width 37 height 14
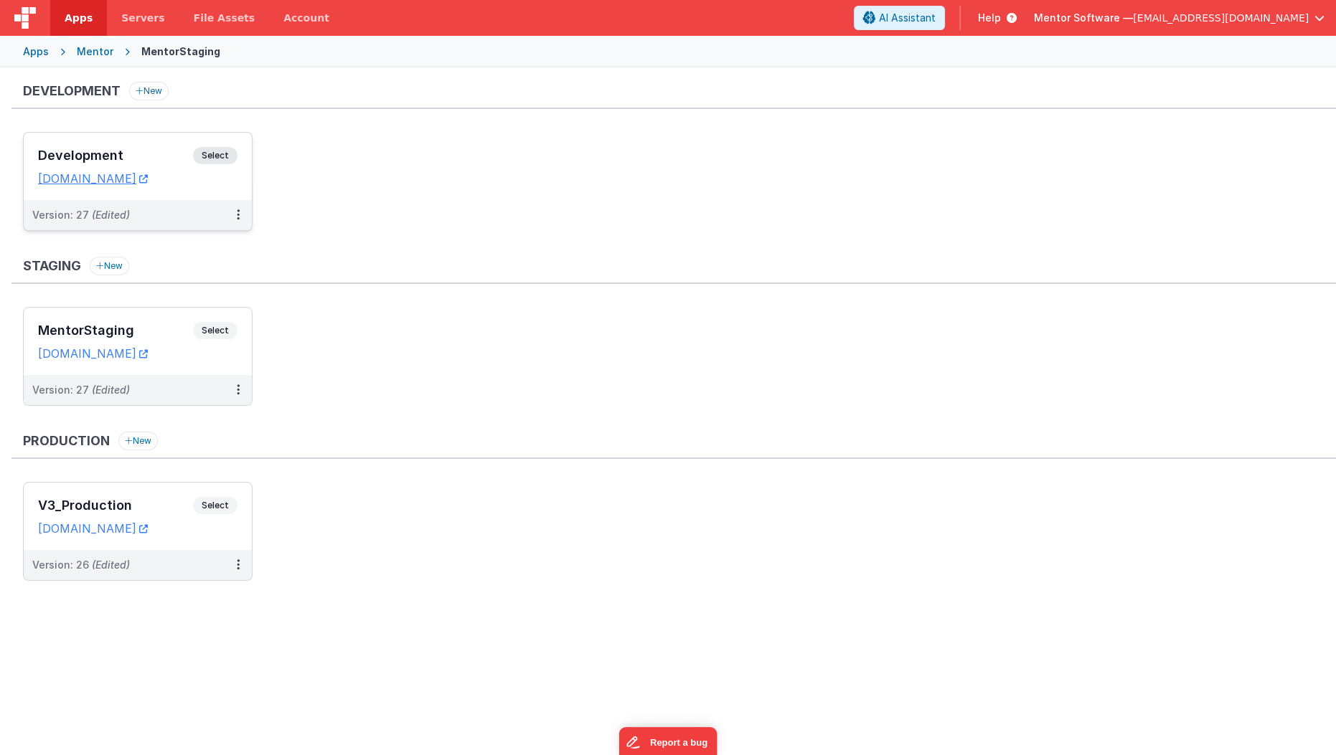
click at [107, 161] on div "Development Select" at bounding box center [137, 159] width 199 height 24
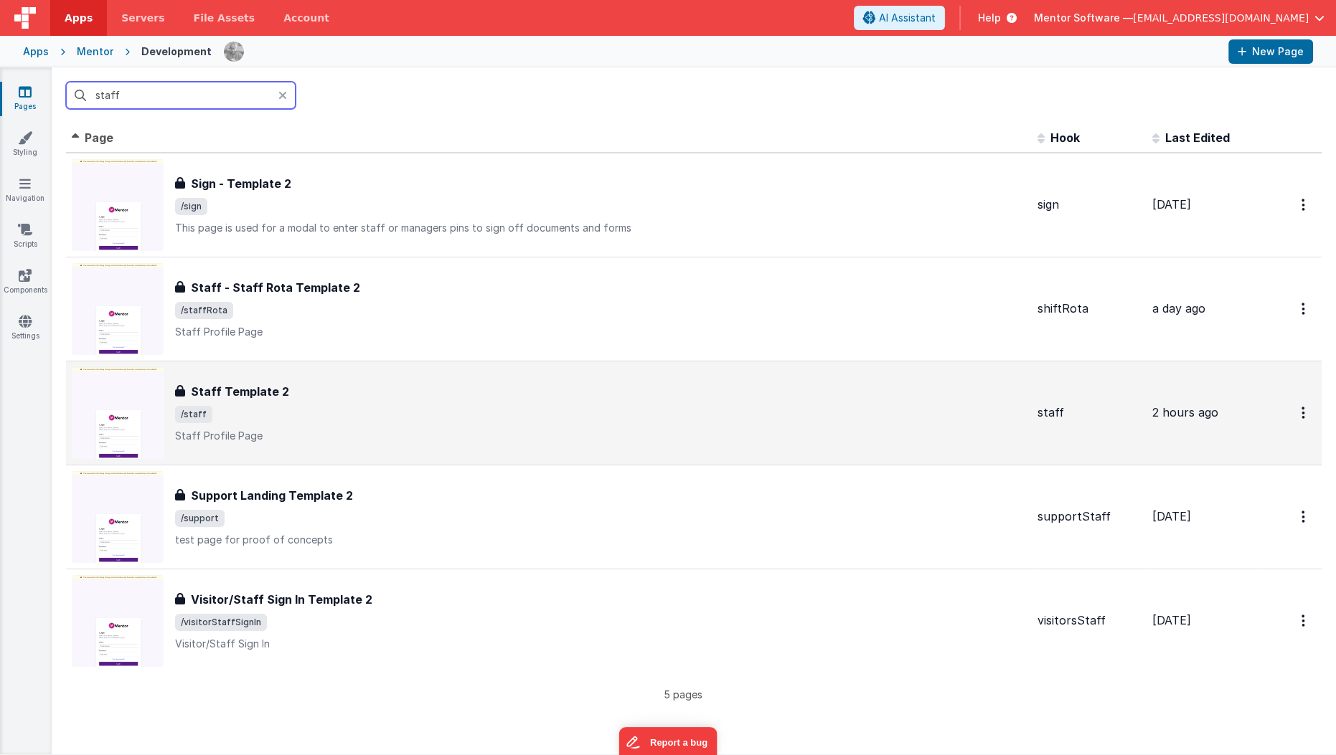
type input "staff"
click at [327, 403] on div "Staff Template 2 Staff Template 2 /staff Staff Profile Page" at bounding box center [600, 413] width 851 height 60
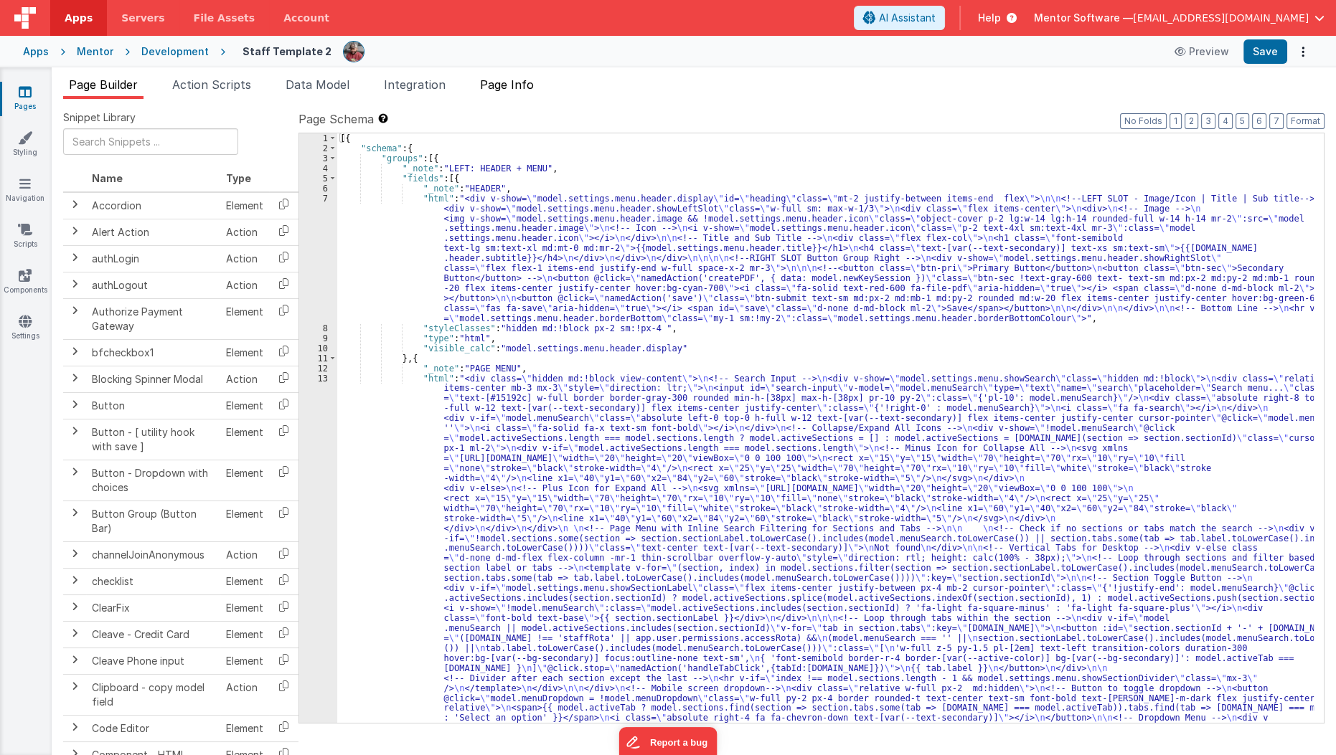
click at [519, 97] on li "Page Info" at bounding box center [506, 87] width 65 height 23
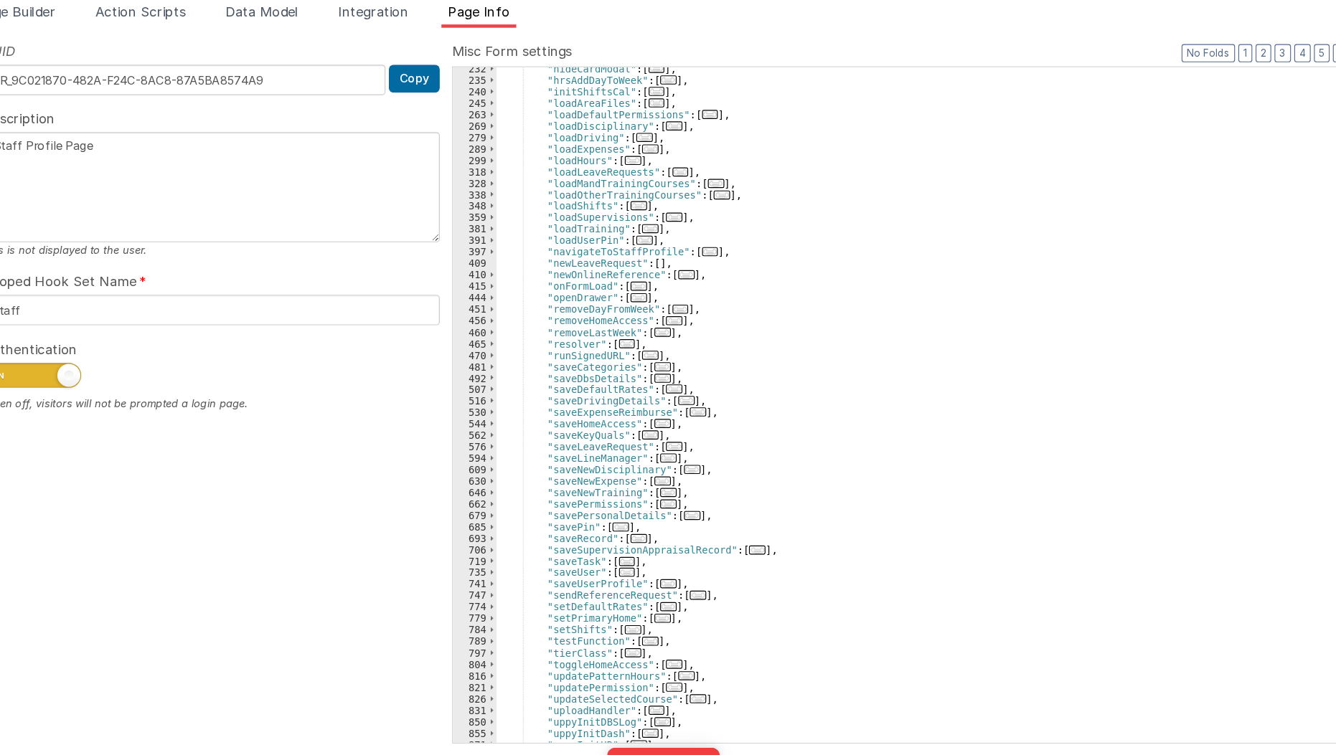
scroll to position [396, 0]
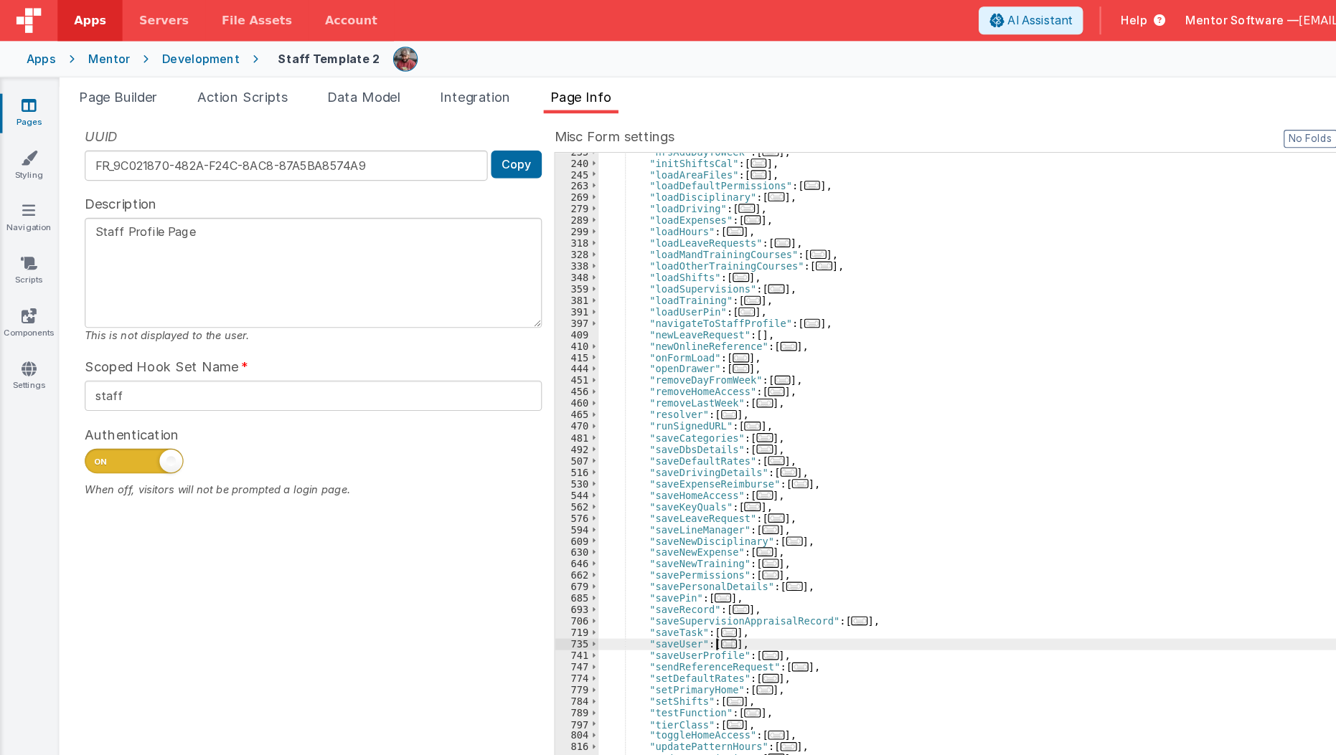
click at [537, 484] on div ""hrsAddDayToWeek" : [ ... ] , "initShiftsCal" : [ ... ] , "loadAreaFiles" : [ .…" at bounding box center [918, 433] width 792 height 610
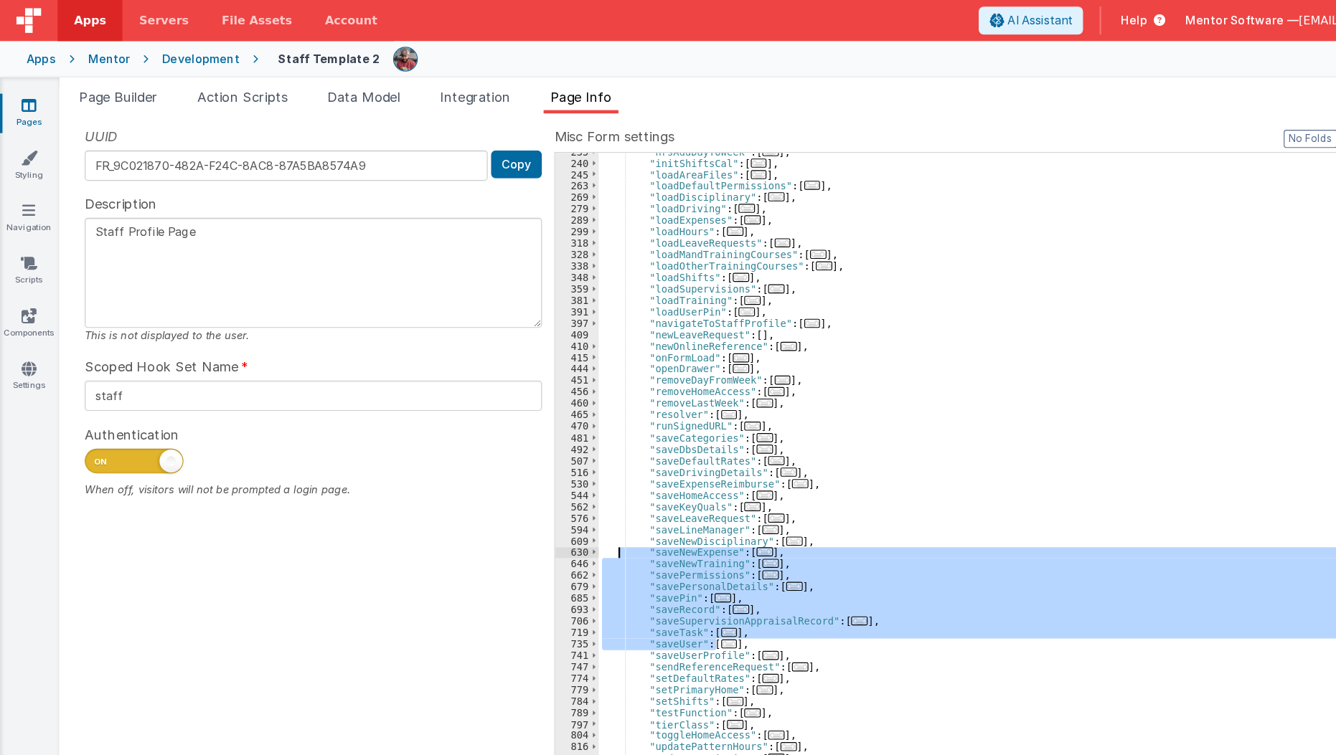
click at [633, 561] on div ""hrsAddDayToWeek" : [ ... ] , "initShiftsCal" : [ ... ] , "loadAreaFiles" : [ .…" at bounding box center [917, 428] width 791 height 590
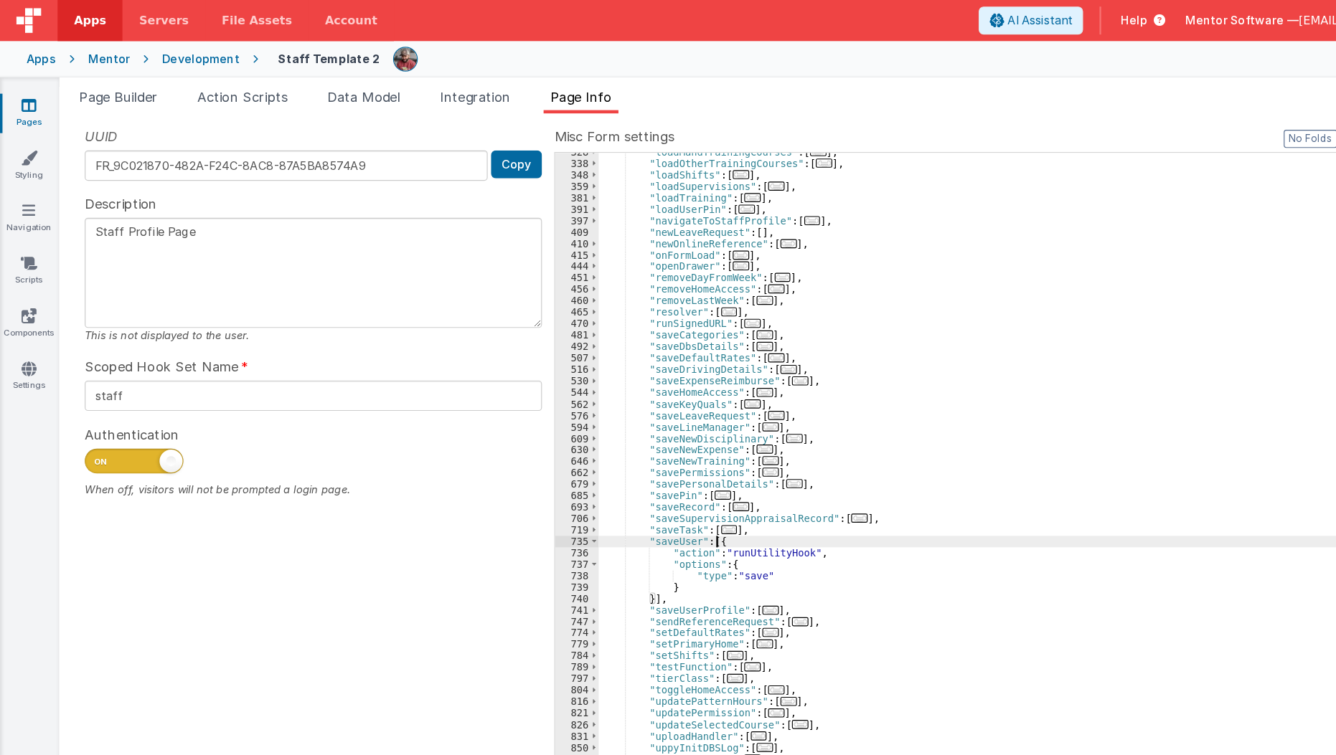
scroll to position [485, 0]
click at [692, 512] on div ""loadMandTrainingCourses" : [ ... ] , "loadOtherTrainingCourses" : [ ... ] , "l…" at bounding box center [918, 433] width 792 height 610
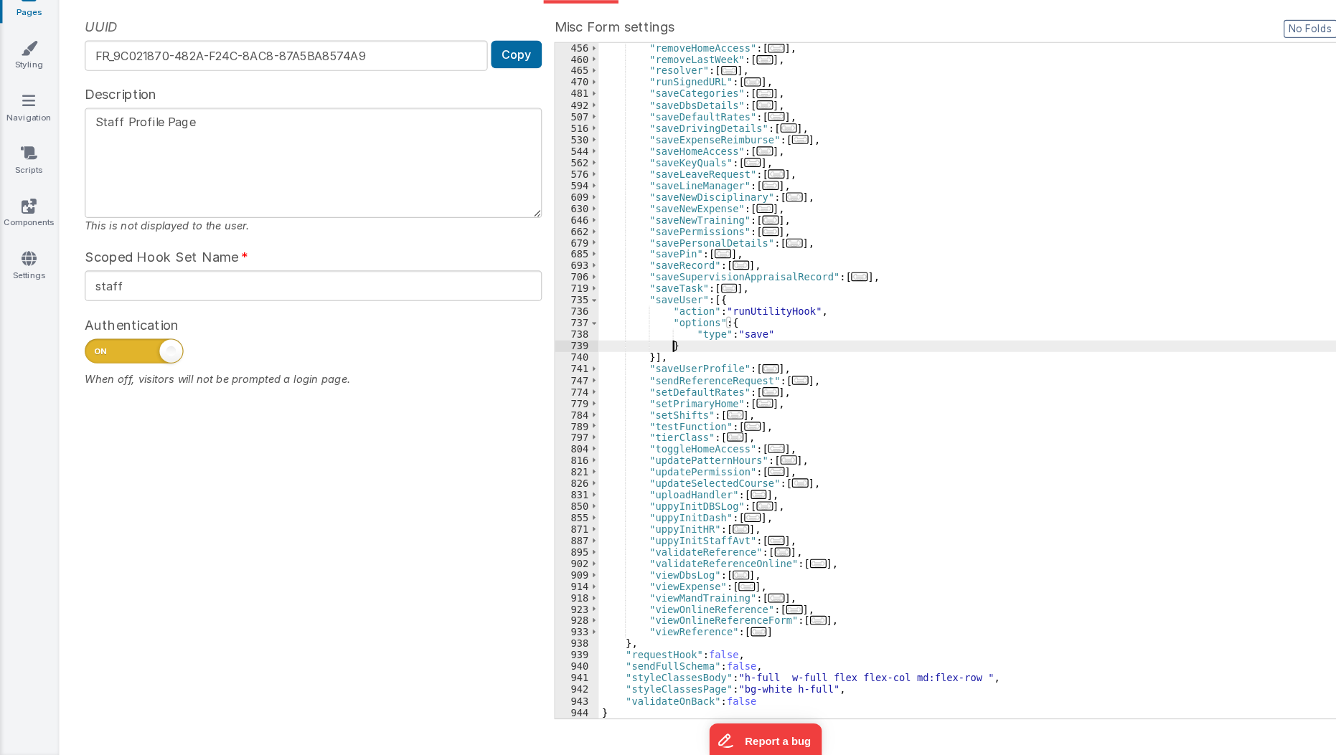
scroll to position [0, 0]
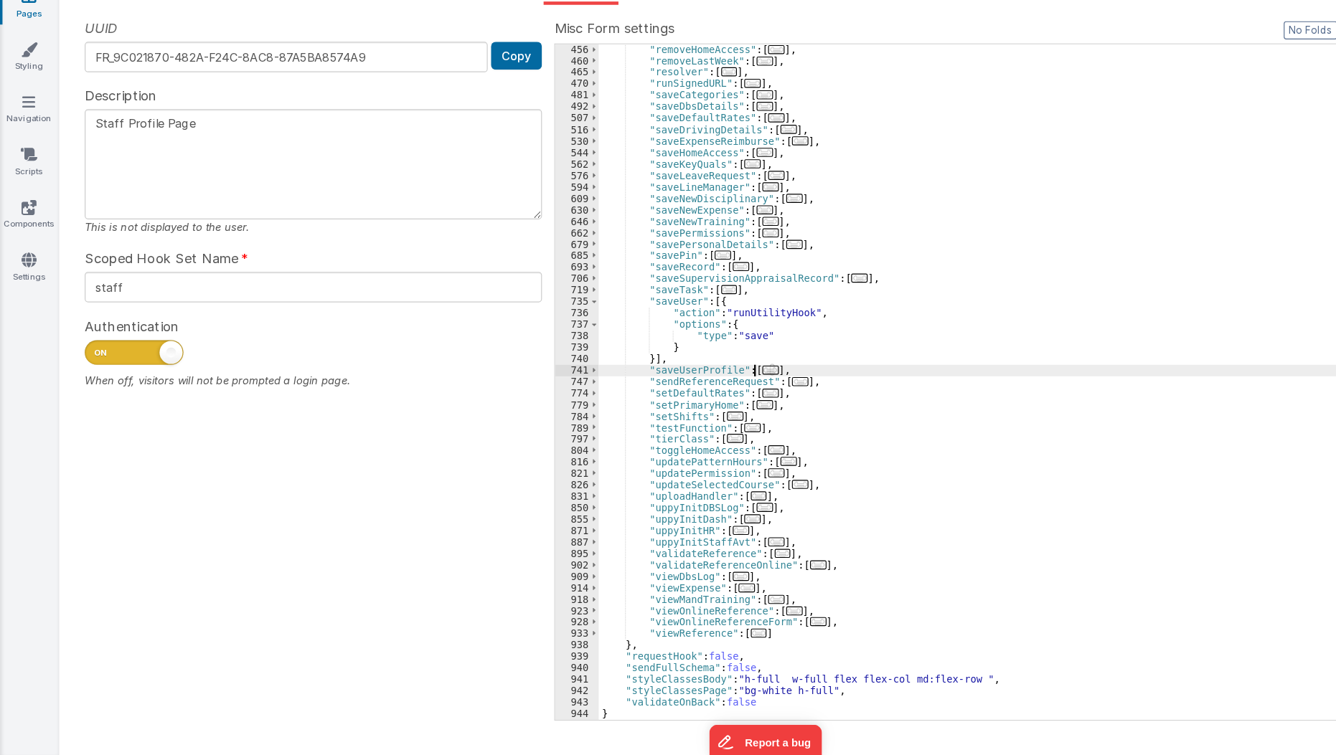
click at [665, 415] on span "..." at bounding box center [672, 418] width 14 height 8
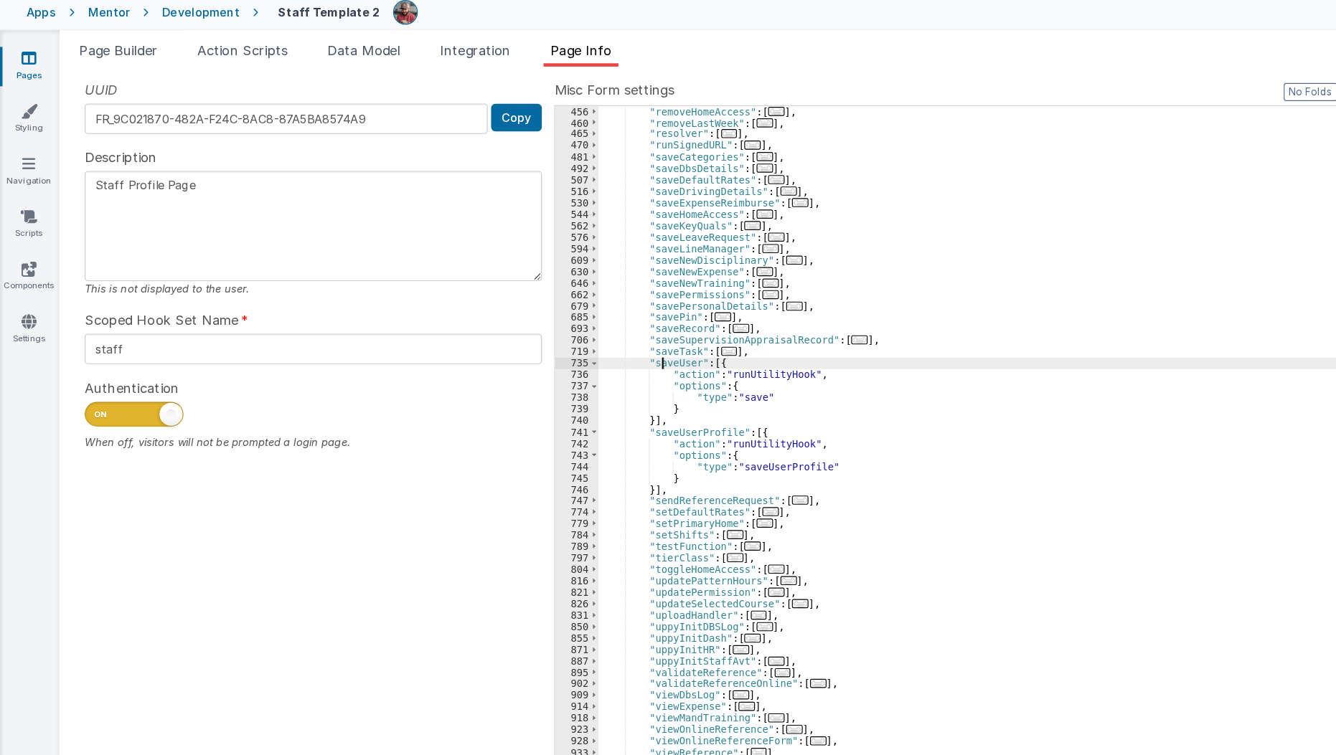
click at [577, 361] on div ""removeHomeAccess" : [ ... ] , "removeLastWeek" : [ ... ] , "resolver" : [ ... …" at bounding box center [918, 438] width 792 height 610
click at [126, 93] on li "Page Builder" at bounding box center [103, 87] width 80 height 23
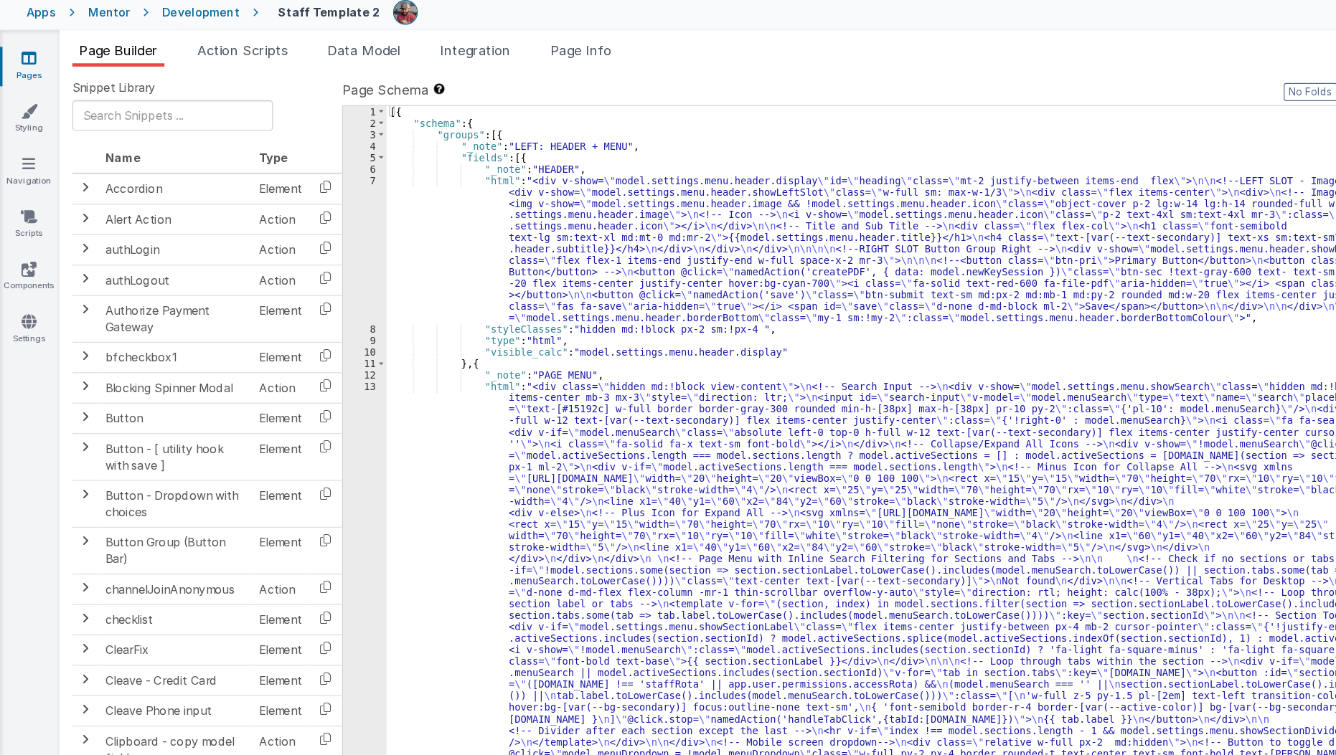
click at [441, 232] on div "[{ "schema" : { "groups" : [{ "_note" : "LEFT: HEADER + MENU" , "fields" : [{ "…" at bounding box center [825, 698] width 977 height 1130
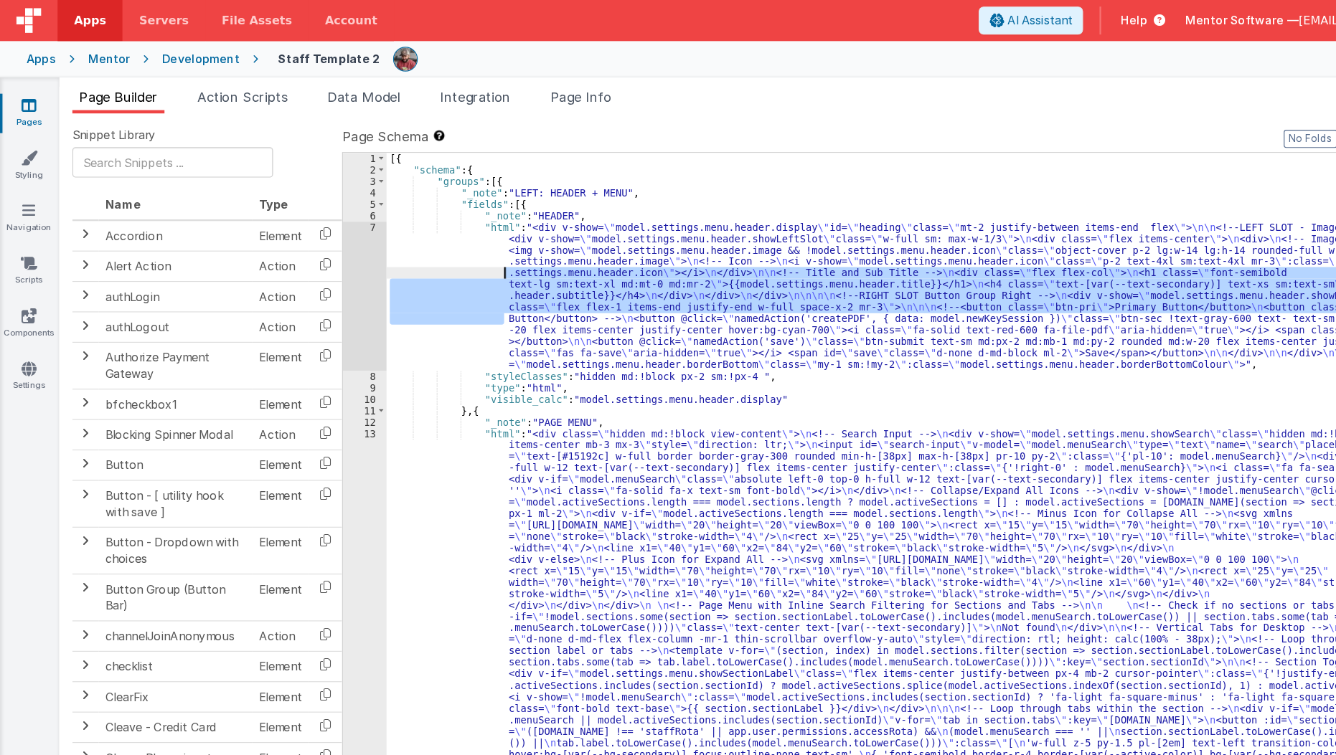
click at [441, 232] on div "[{ "schema" : { "groups" : [{ "_note" : "LEFT: HEADER + MENU" , "fields" : [{ "…" at bounding box center [825, 698] width 977 height 1130
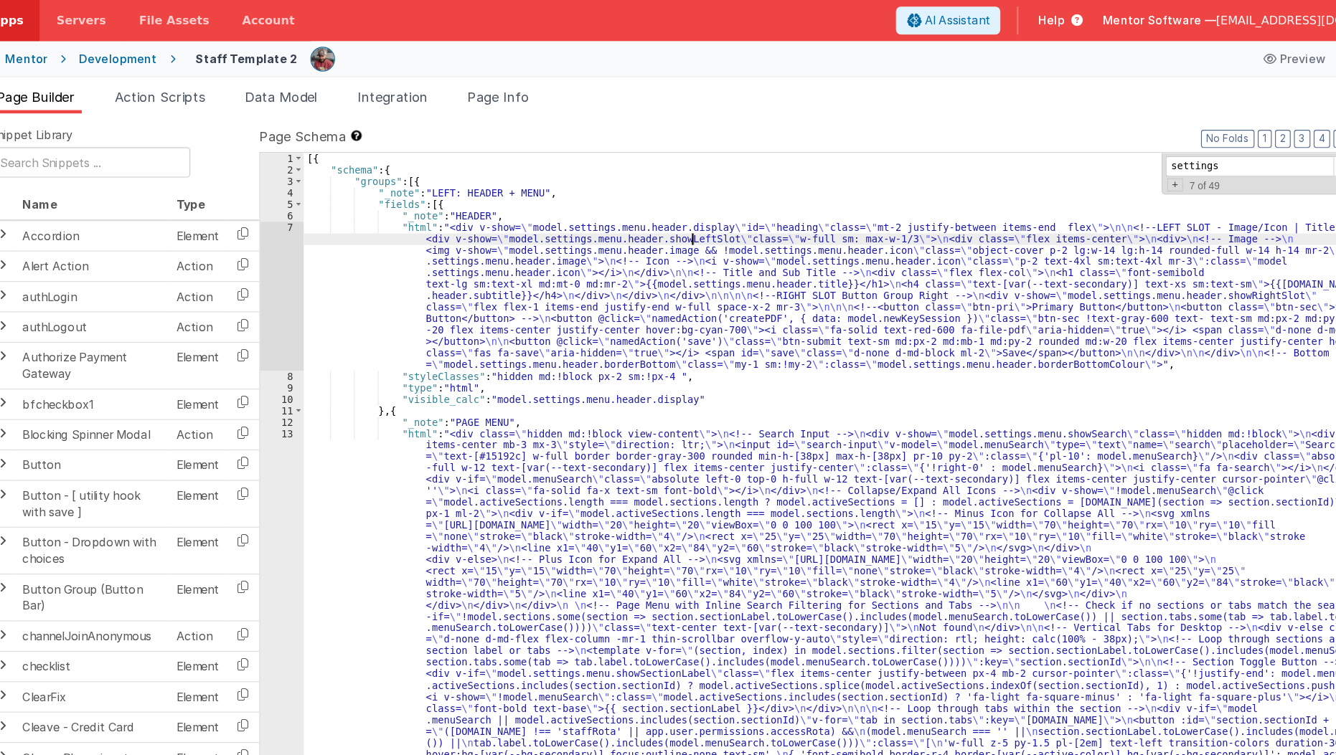
click at [676, 212] on div "[{ "schema" : { "groups" : [{ "_note" : "LEFT: HEADER + MENU" , "fields" : [{ "…" at bounding box center [825, 698] width 977 height 1130
paste input "aveUser"
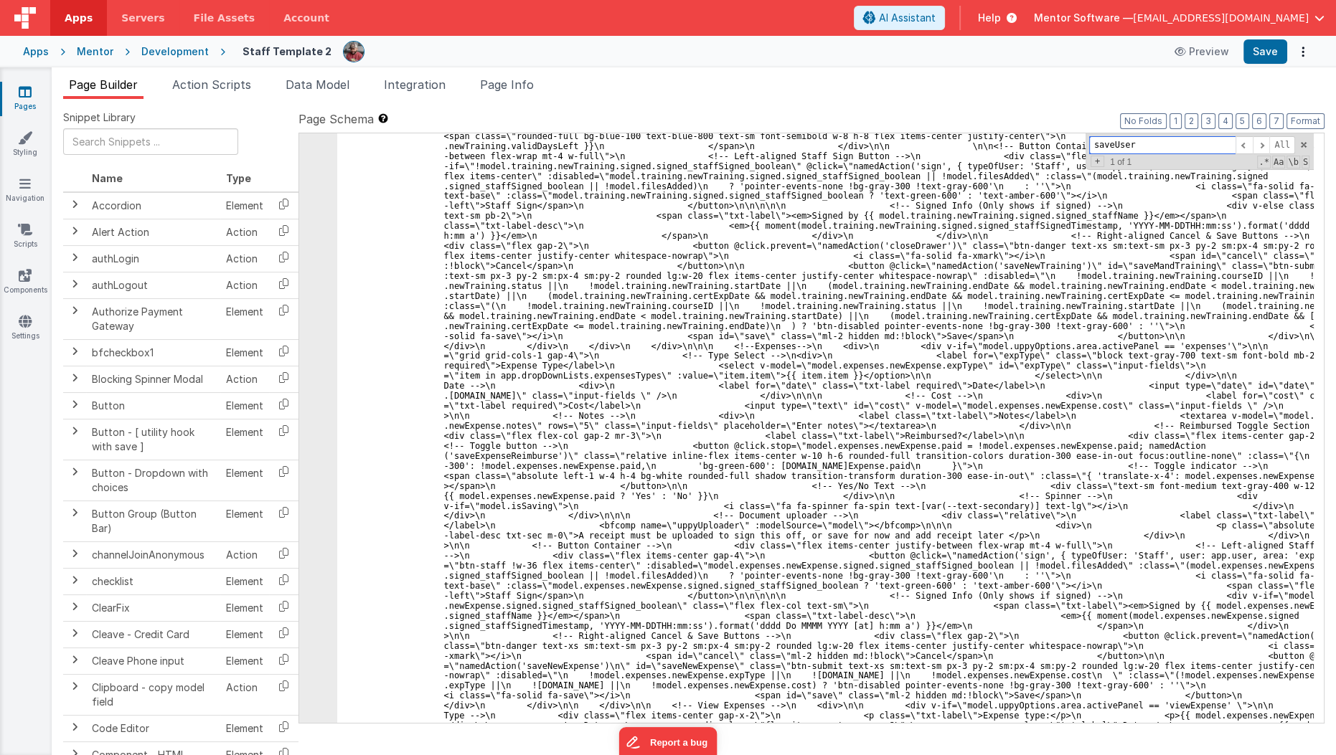
scroll to position [19452, 0]
type input "saveUser"
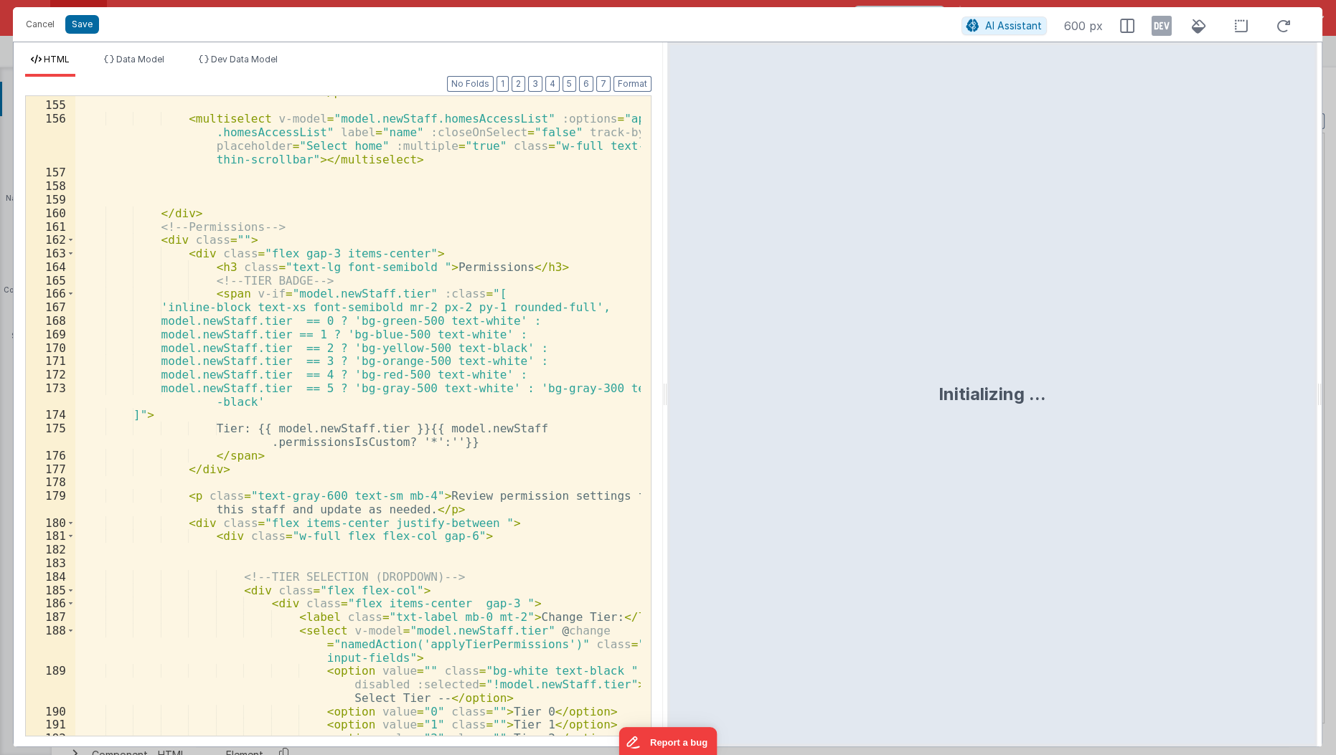
scroll to position [2341, 0]
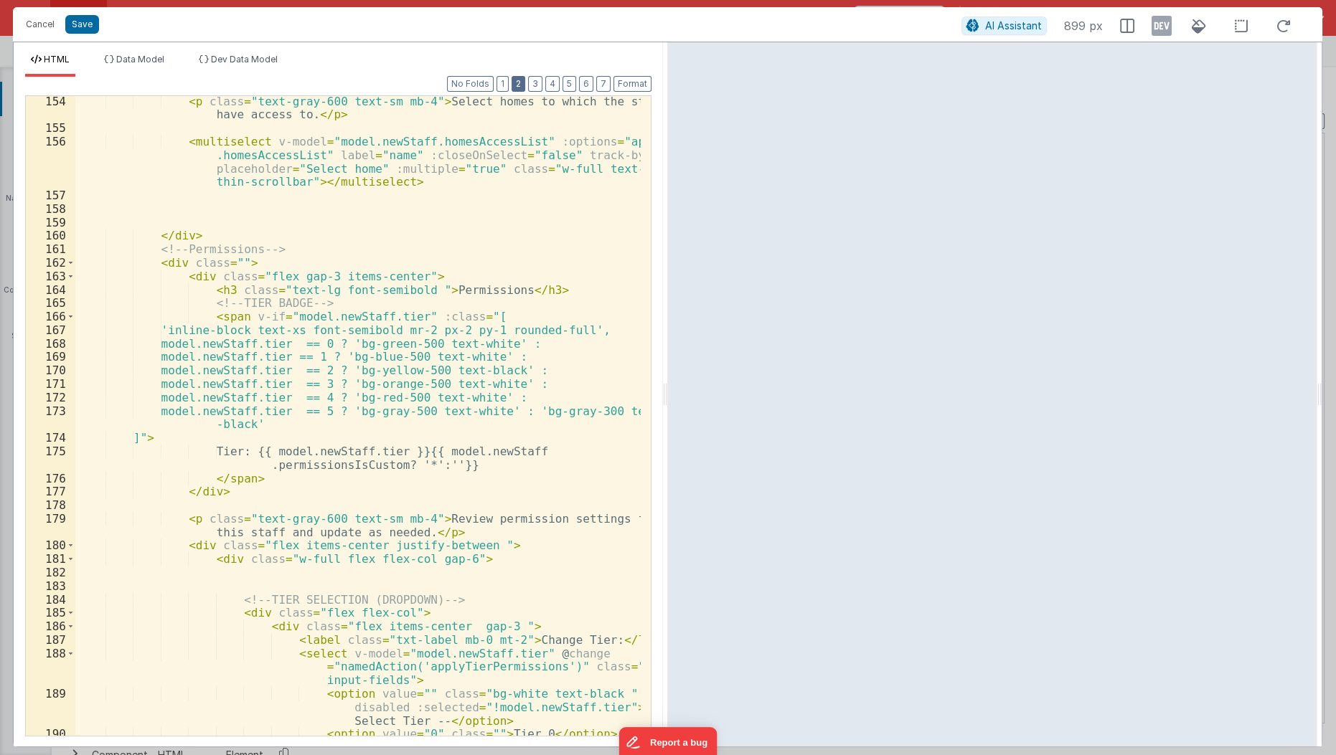
click at [525, 78] on button "2" at bounding box center [519, 84] width 14 height 16
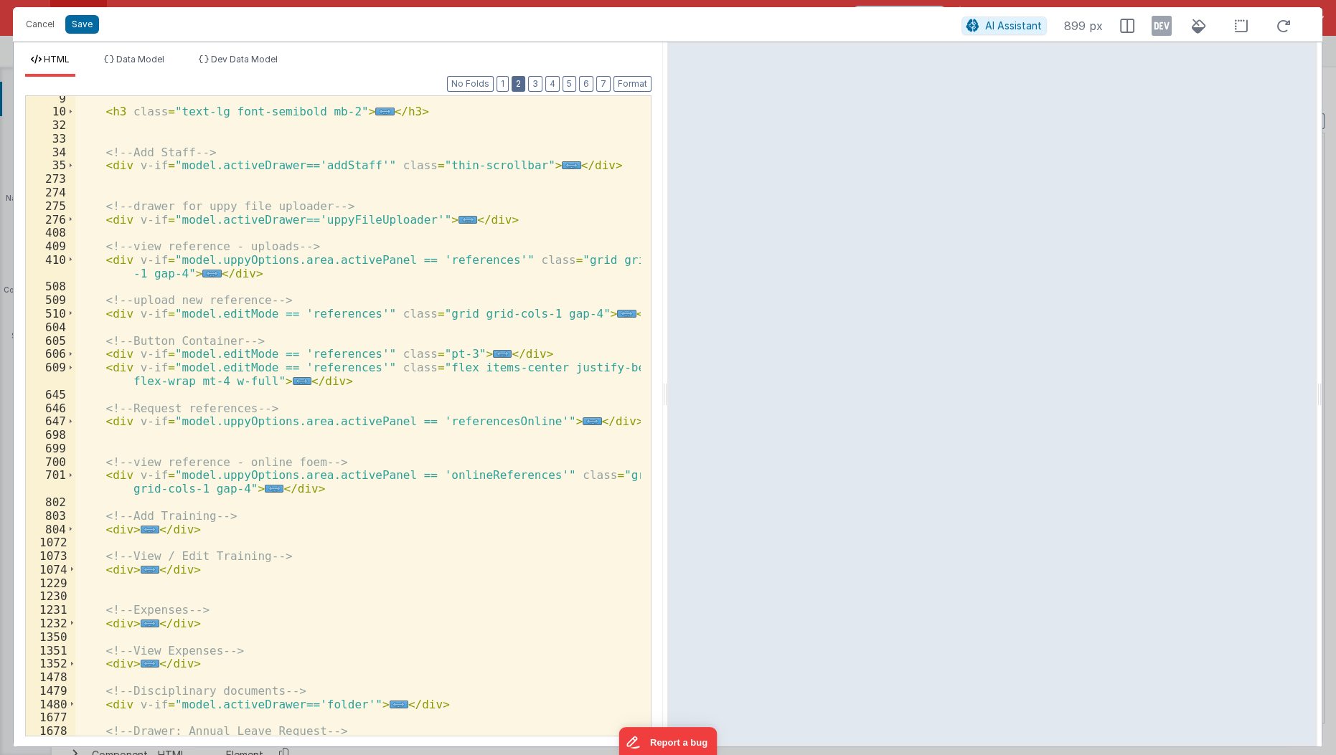
scroll to position [69, 0]
click at [562, 166] on span "..." at bounding box center [571, 168] width 19 height 8
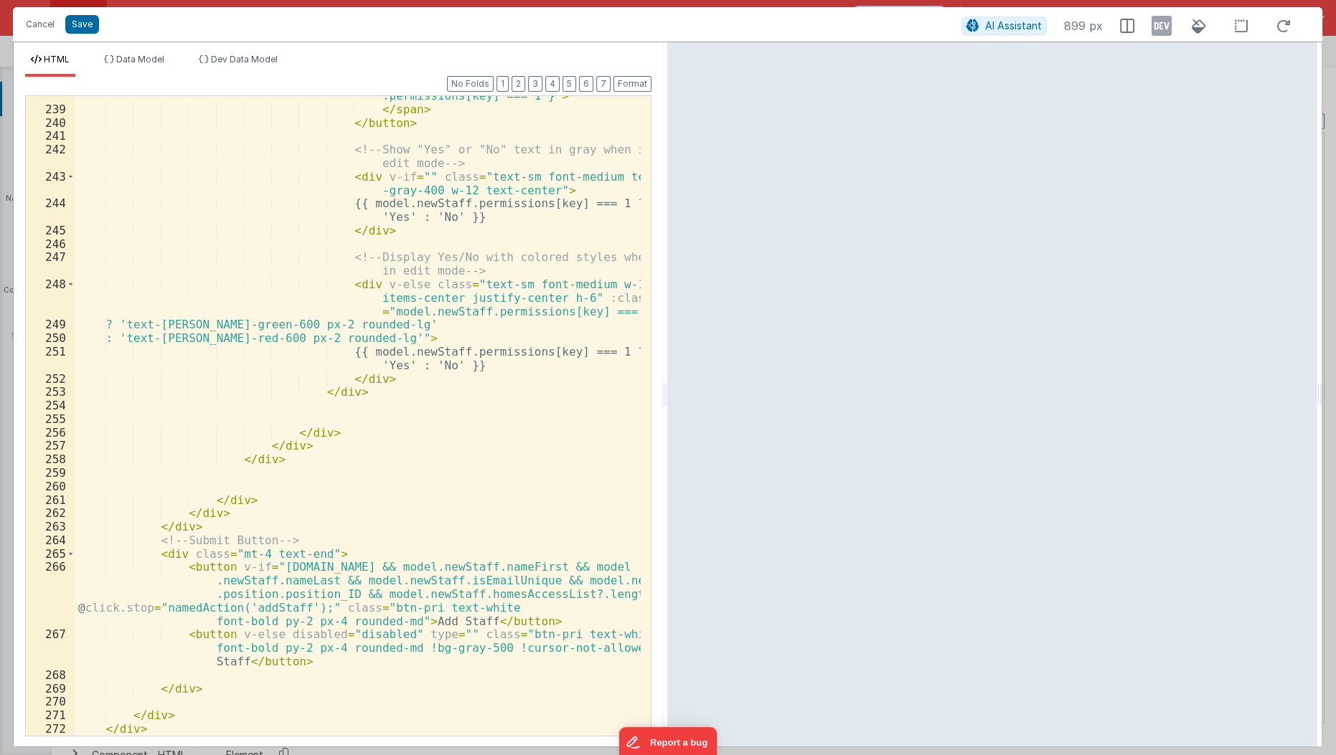
scroll to position [4360, 0]
click at [395, 596] on div "< span class = "absolute left-1 w-4 h-4 bg -white rounded-full shadow transitio…" at bounding box center [358, 396] width 567 height 722
click at [392, 611] on div "< span class = "absolute left-1 w-4 h-4 bg -white rounded-full shadow transitio…" at bounding box center [358, 396] width 567 height 722
click at [37, 20] on button "Cancel" at bounding box center [40, 24] width 43 height 20
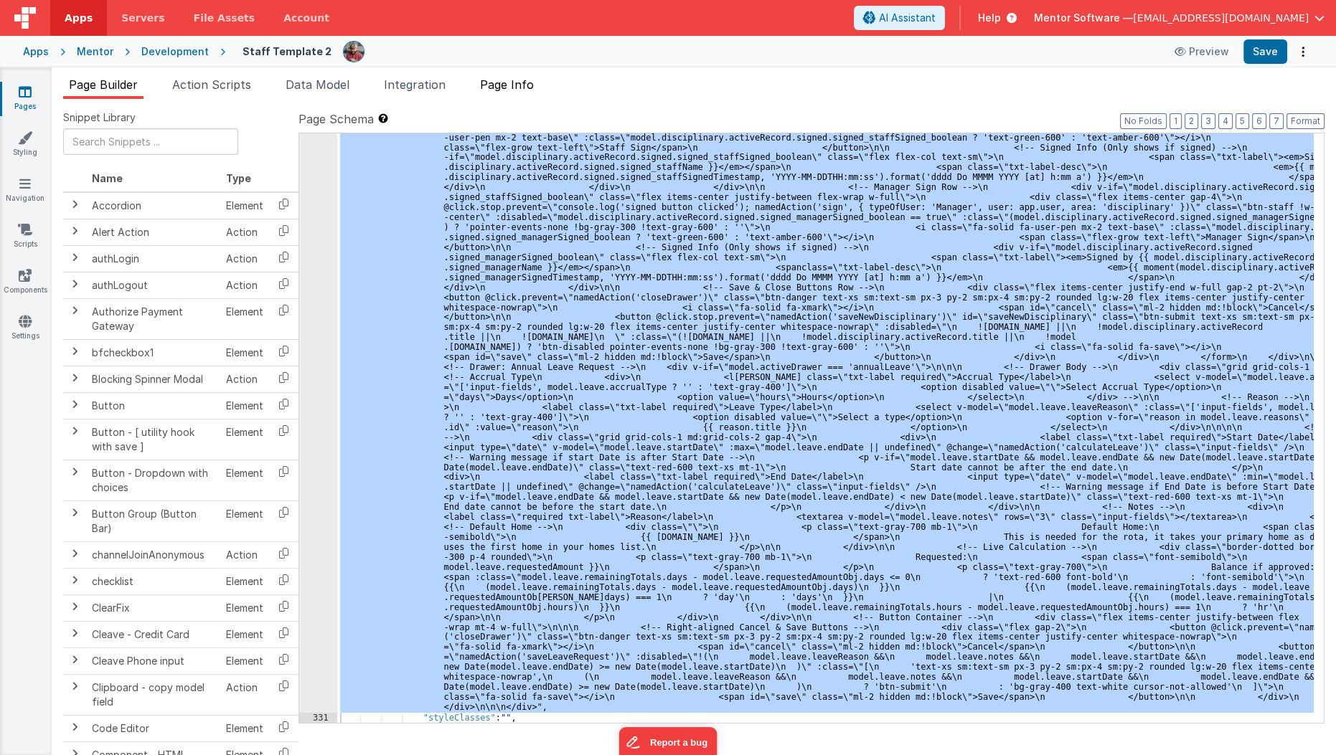
click at [506, 83] on span "Page Info" at bounding box center [507, 84] width 54 height 14
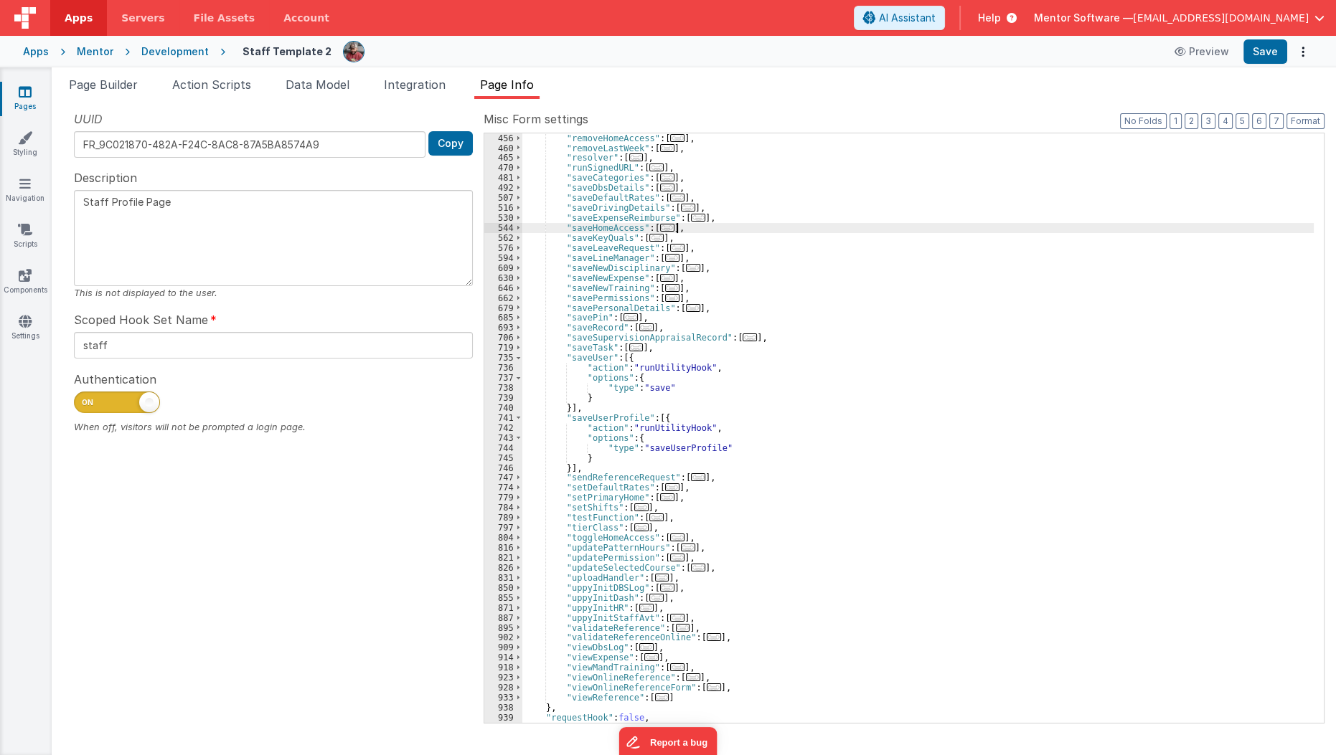
click at [831, 229] on div ""removeHomeAccess" : [ ... ] , "removeLastWeek" : [ ... ] , "resolver" : [ ... …" at bounding box center [918, 438] width 792 height 610
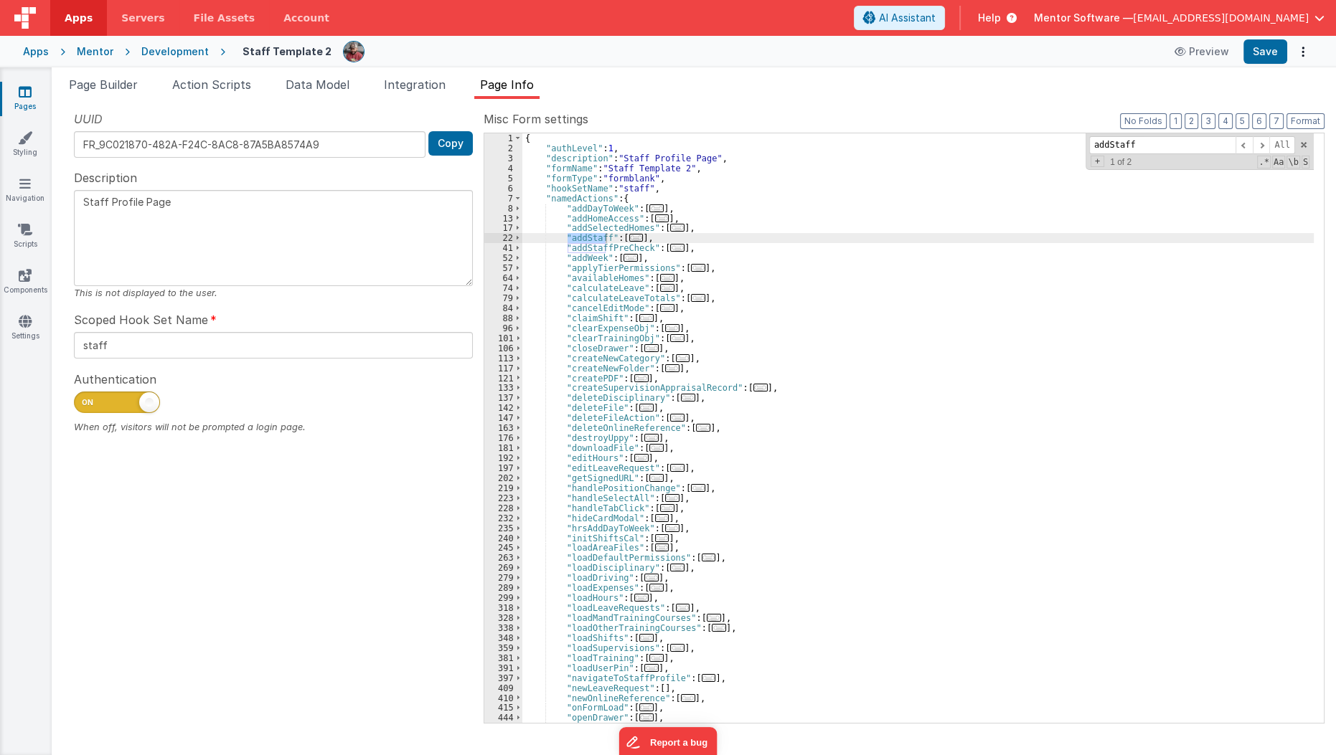
scroll to position [0, 0]
type input "addStaff"
click at [649, 239] on div "{ "authLevel" : 1 , "description" : "Staff Profile Page" , "formName" : "Staff …" at bounding box center [918, 438] width 792 height 610
click at [634, 237] on span "..." at bounding box center [636, 238] width 14 height 8
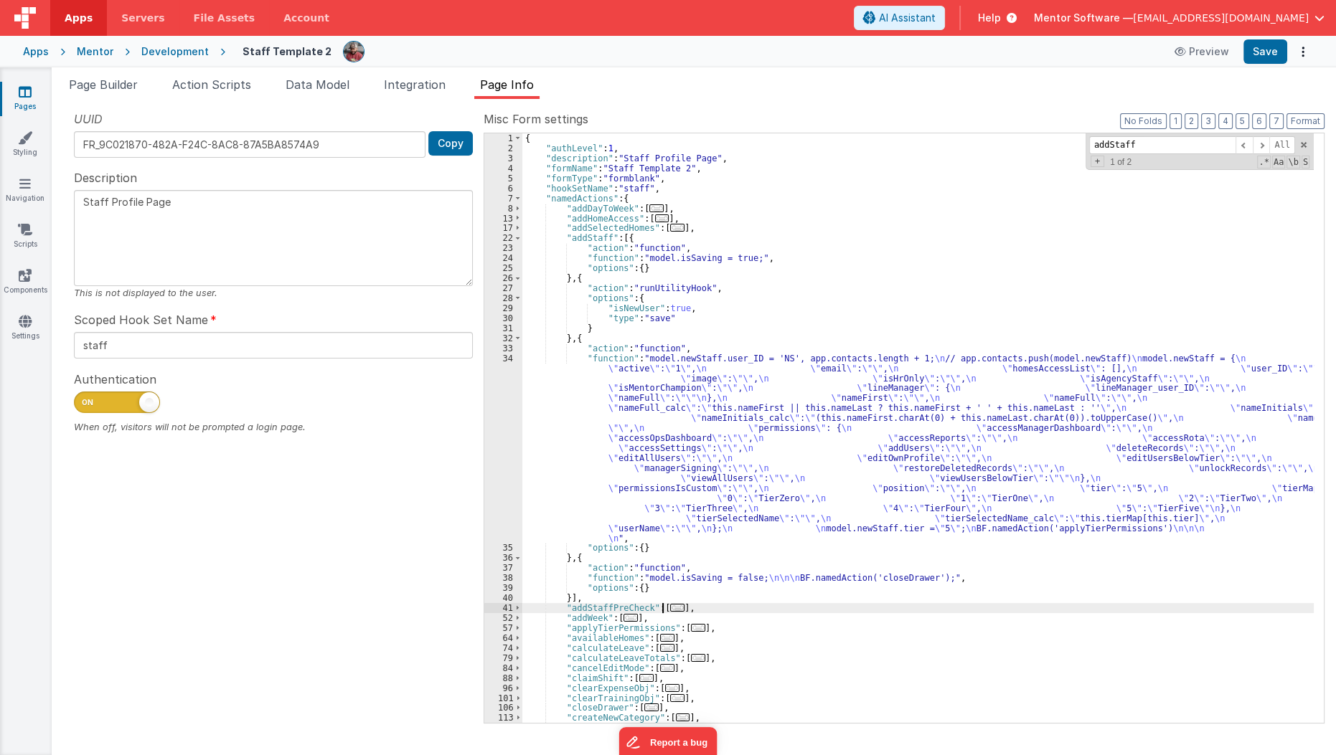
click at [674, 612] on span "..." at bounding box center [677, 608] width 14 height 8
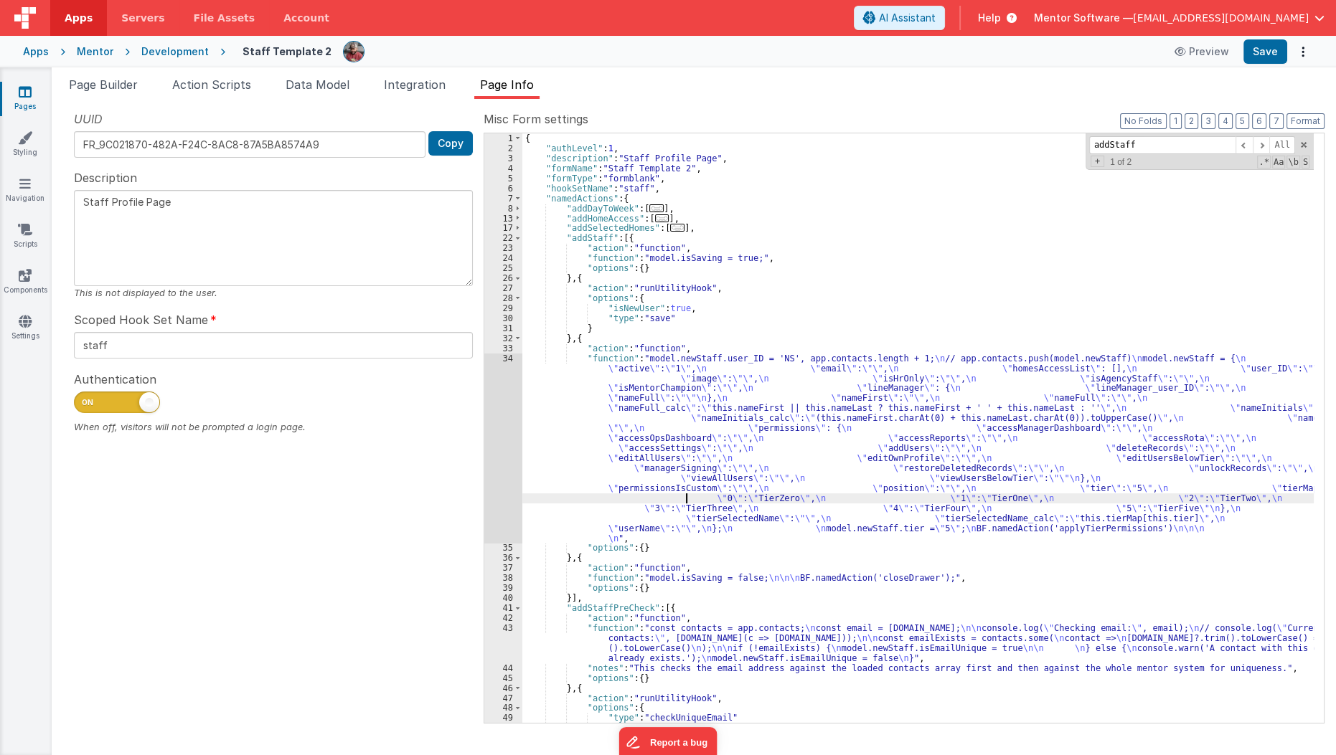
click at [687, 496] on div "{ "authLevel" : 1 , "description" : "Staff Profile Page" , "formName" : "Staff …" at bounding box center [918, 438] width 792 height 610
click at [495, 466] on div "34" at bounding box center [503, 449] width 38 height 190
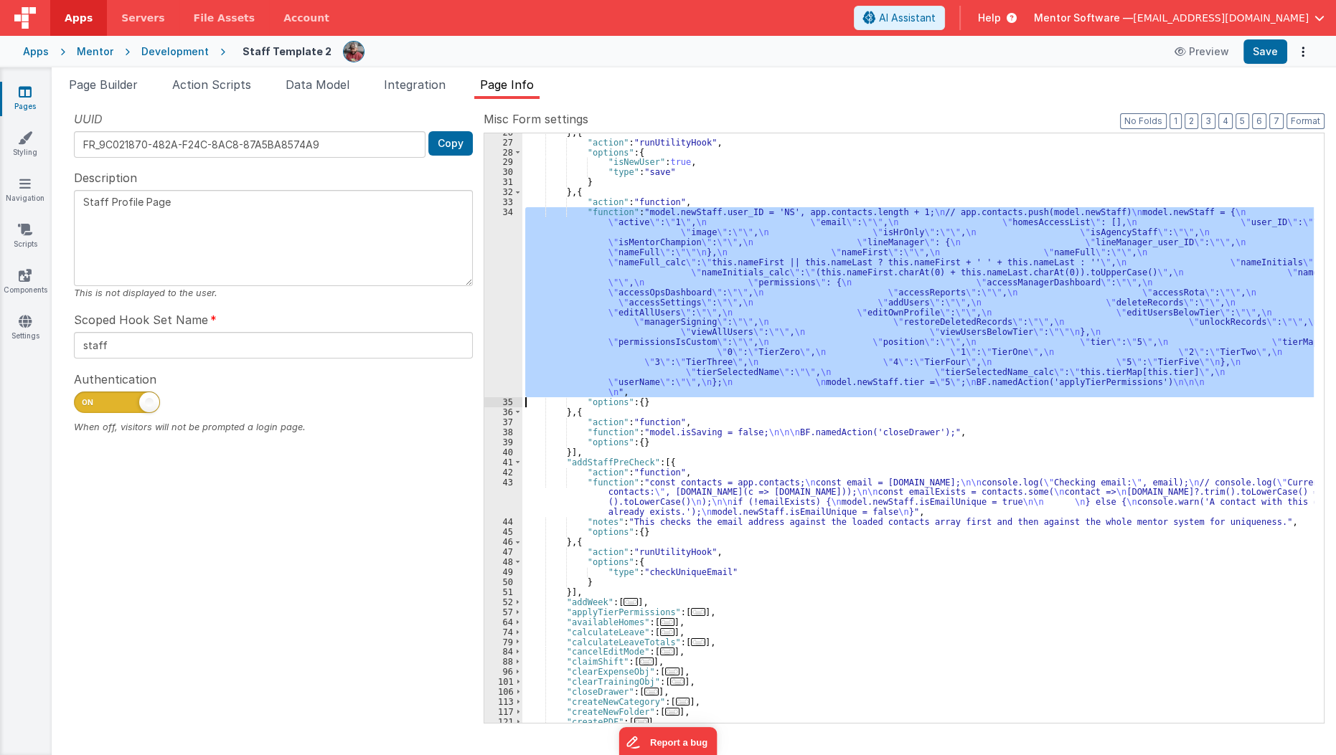
scroll to position [146, 0]
click at [132, 80] on span "Page Builder" at bounding box center [103, 84] width 69 height 14
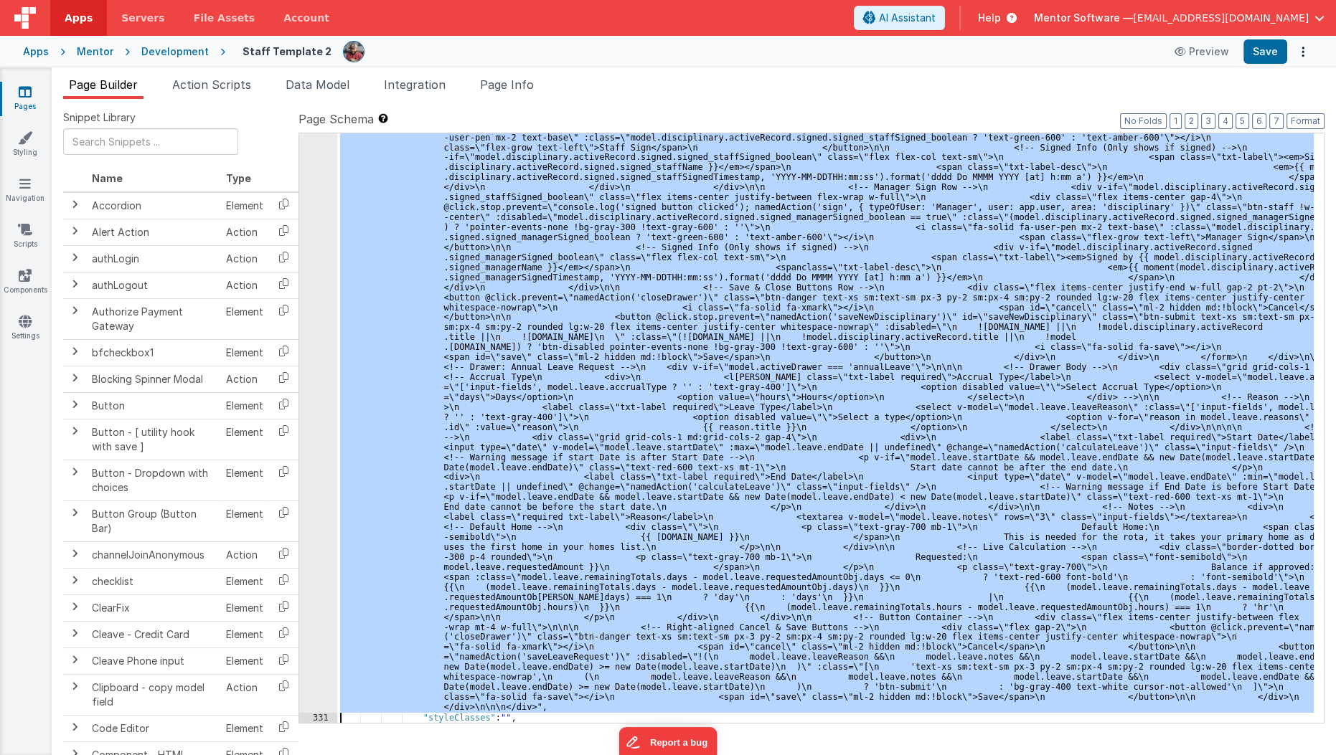
click at [503, 407] on div ""html" : "<div id= \" info-drawer \" class= \" fixed top-0 right-0 z-40 h-scree…" at bounding box center [825, 428] width 976 height 590
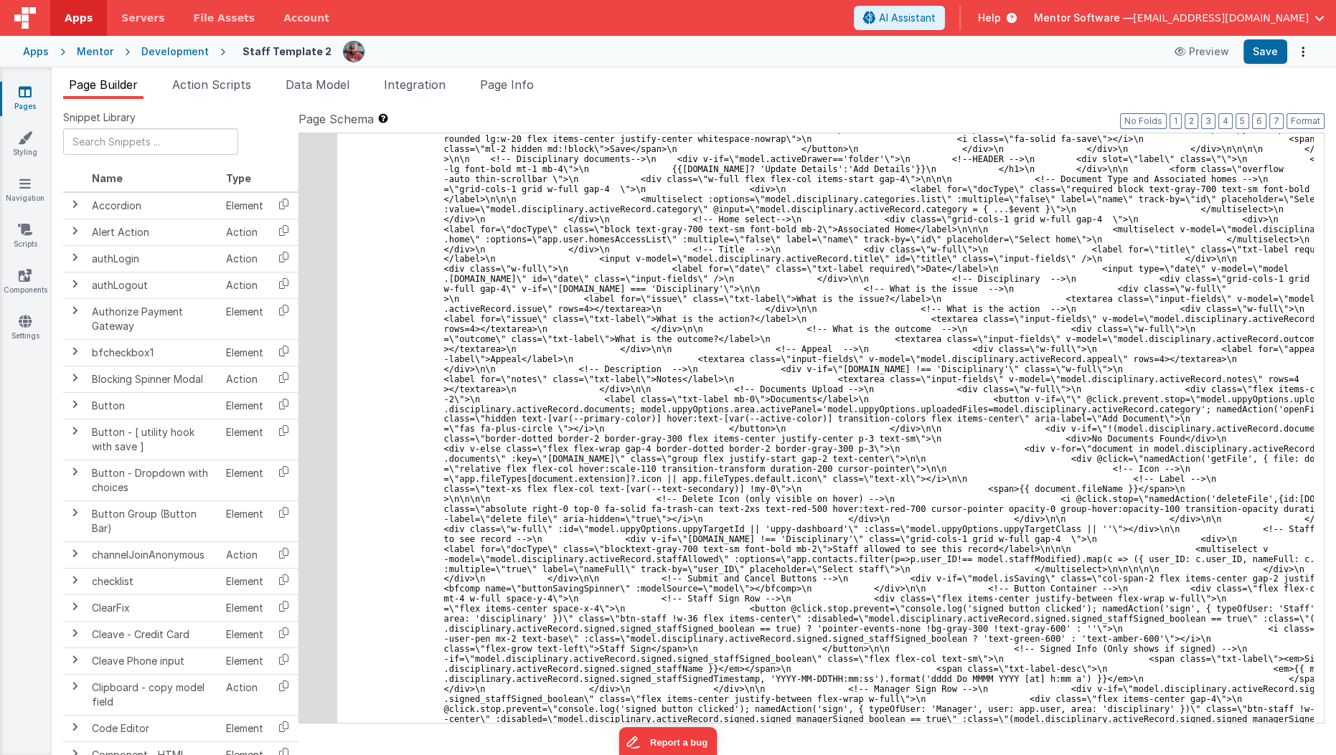
scroll to position [20341, 0]
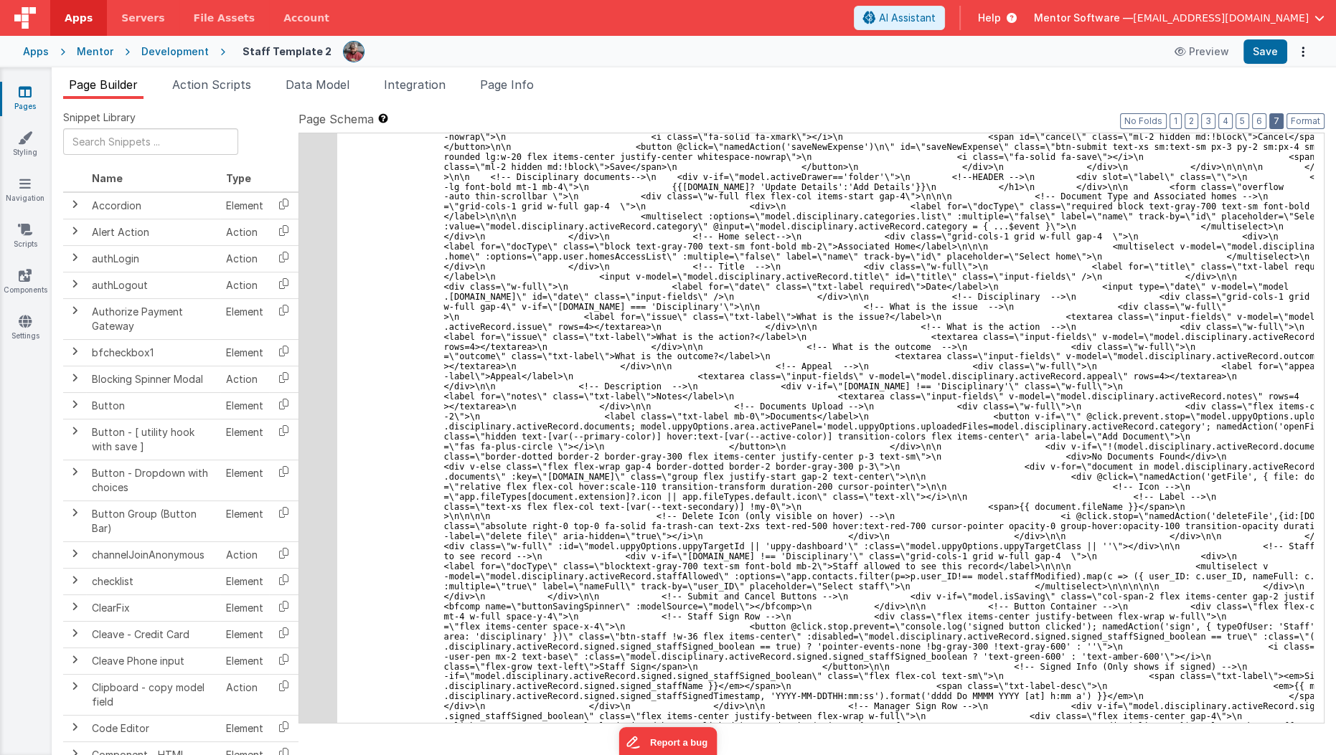
click at [1280, 124] on button "7" at bounding box center [1276, 121] width 14 height 16
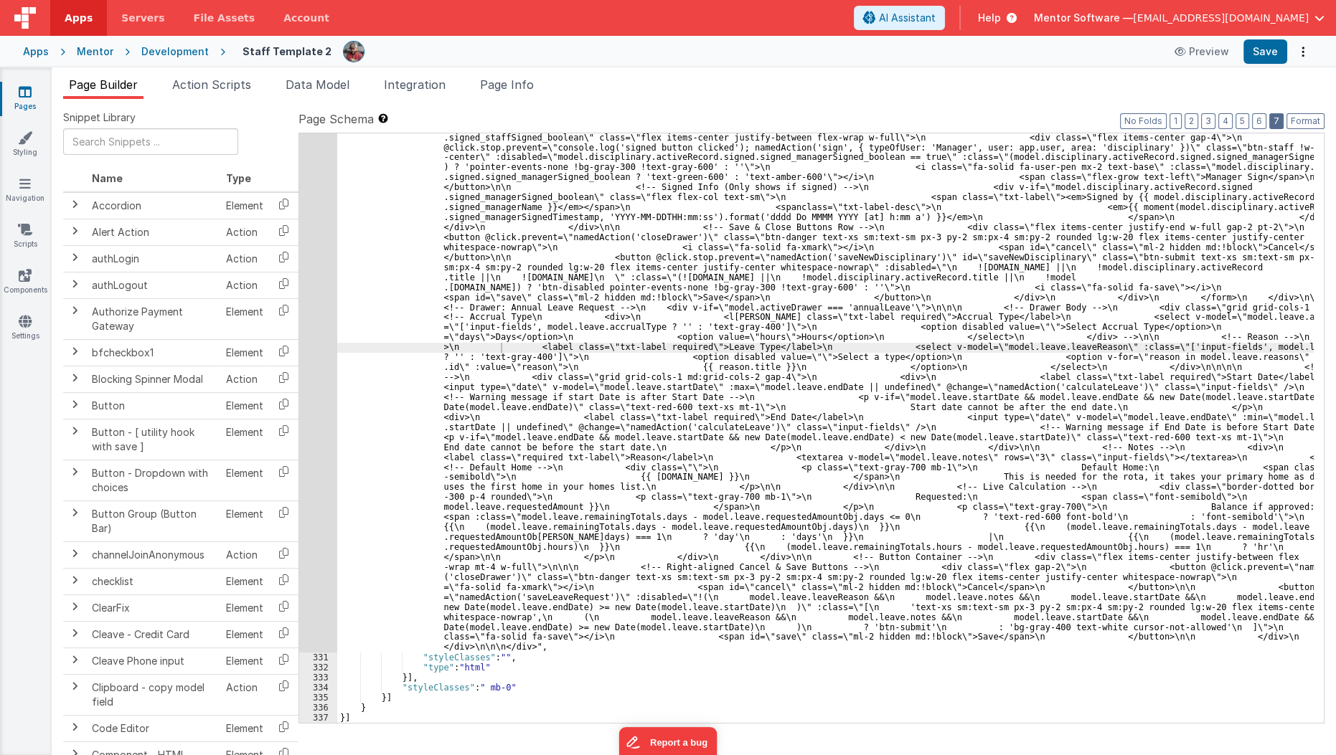
scroll to position [8430, 0]
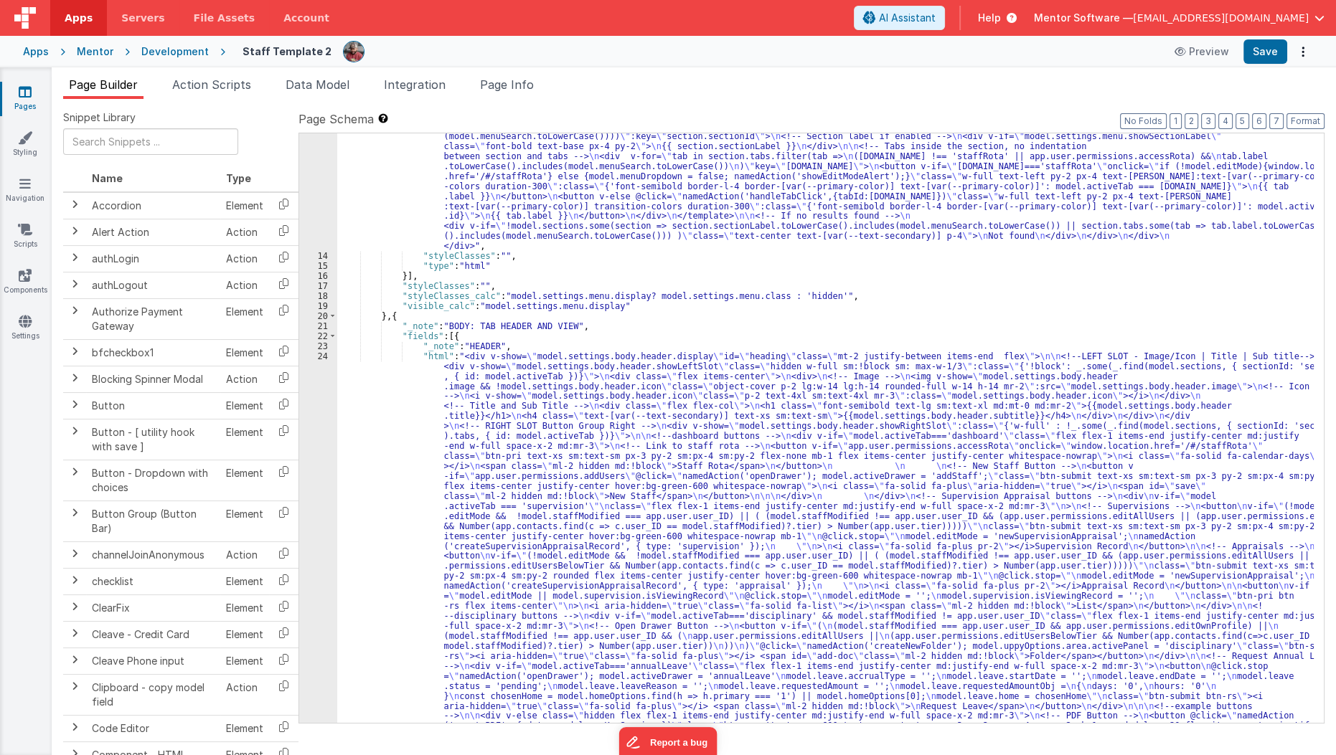
scroll to position [708, 0]
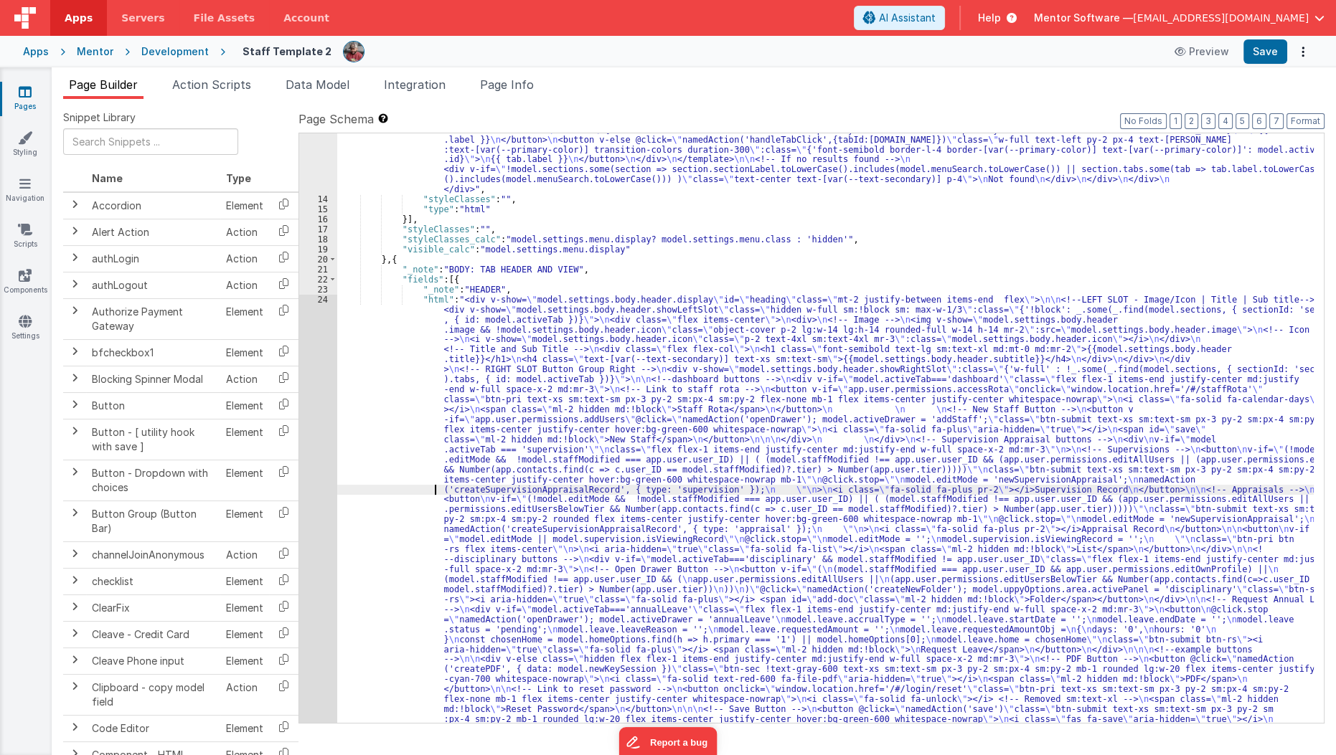
click at [430, 491] on div ""html" : "<div class= \" hidden md:!block view-content \" > \n <!-- Search Inpu…" at bounding box center [825, 465] width 977 height 1600
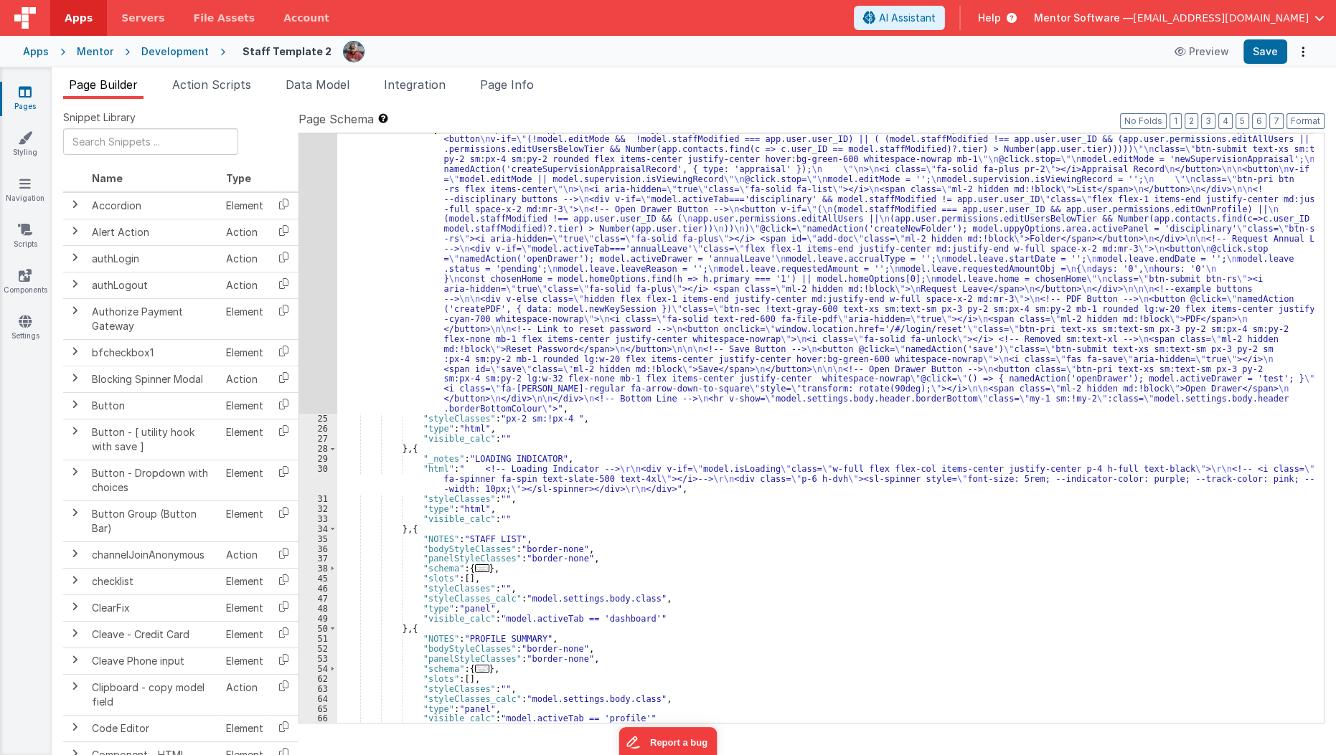
scroll to position [1069, 0]
click at [555, 392] on div ""html" : "<div v-show= \" model.settings.body.header.display \" id= \" heading …" at bounding box center [825, 474] width 977 height 1080
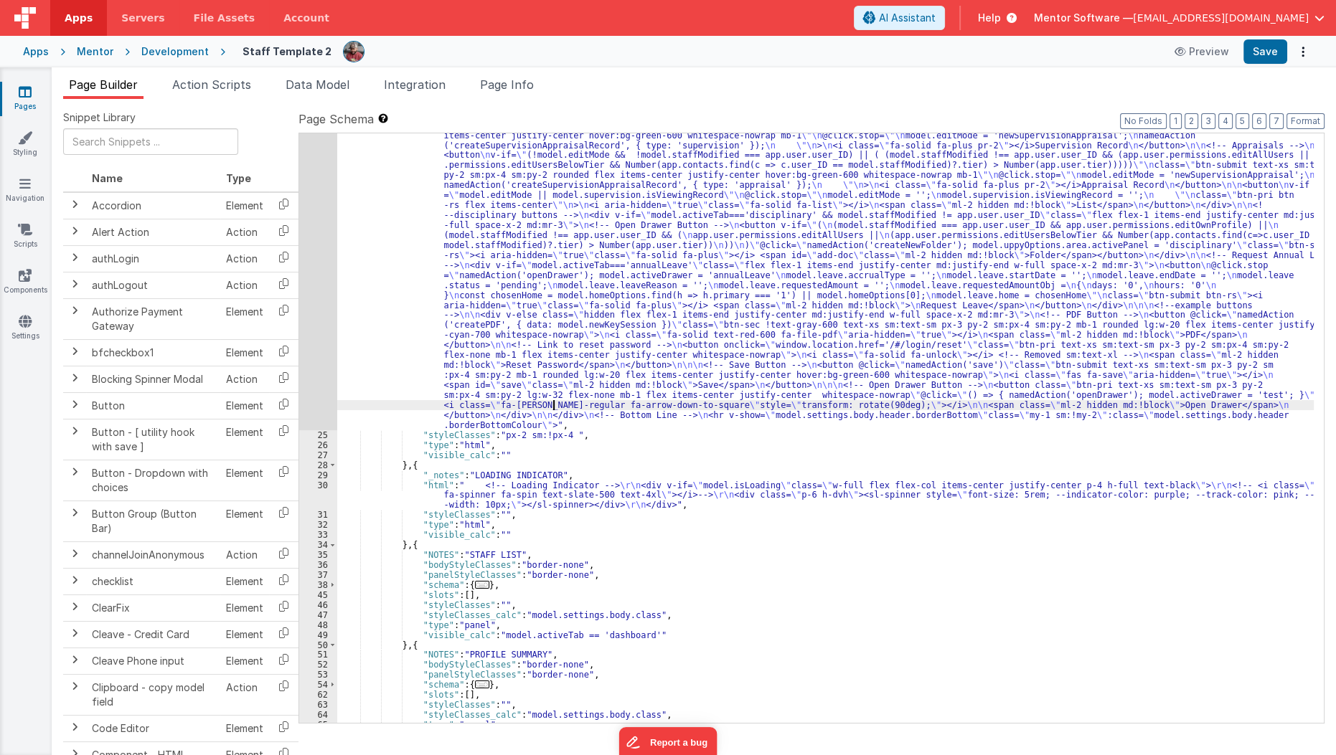
scroll to position [1056, 0]
click at [475, 583] on span "..." at bounding box center [482, 582] width 14 height 8
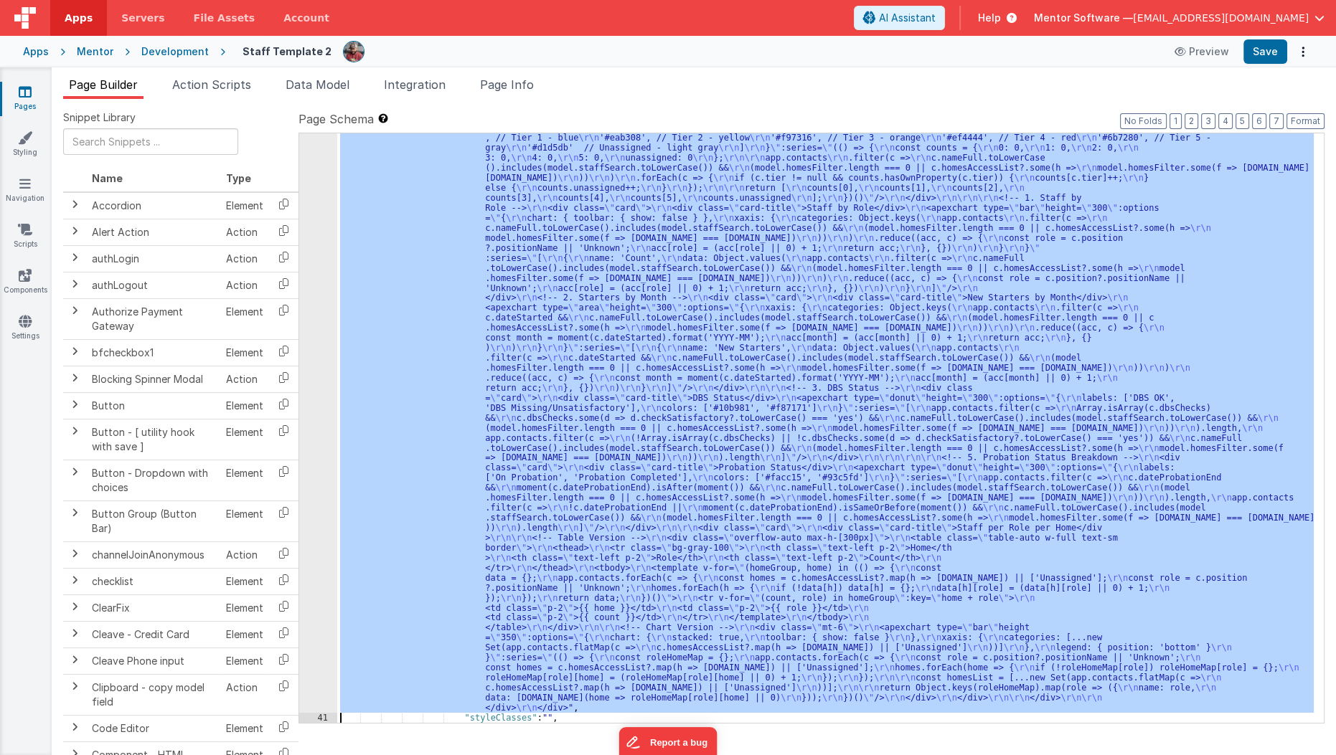
scroll to position [2310, 0]
click at [314, 654] on div "40 41 42 43 44 45 46 47 48 49 50 51 52 53 54 62 63 64 65 66 67 68 69 70 71 78 7…" at bounding box center [318, 328] width 38 height 1970
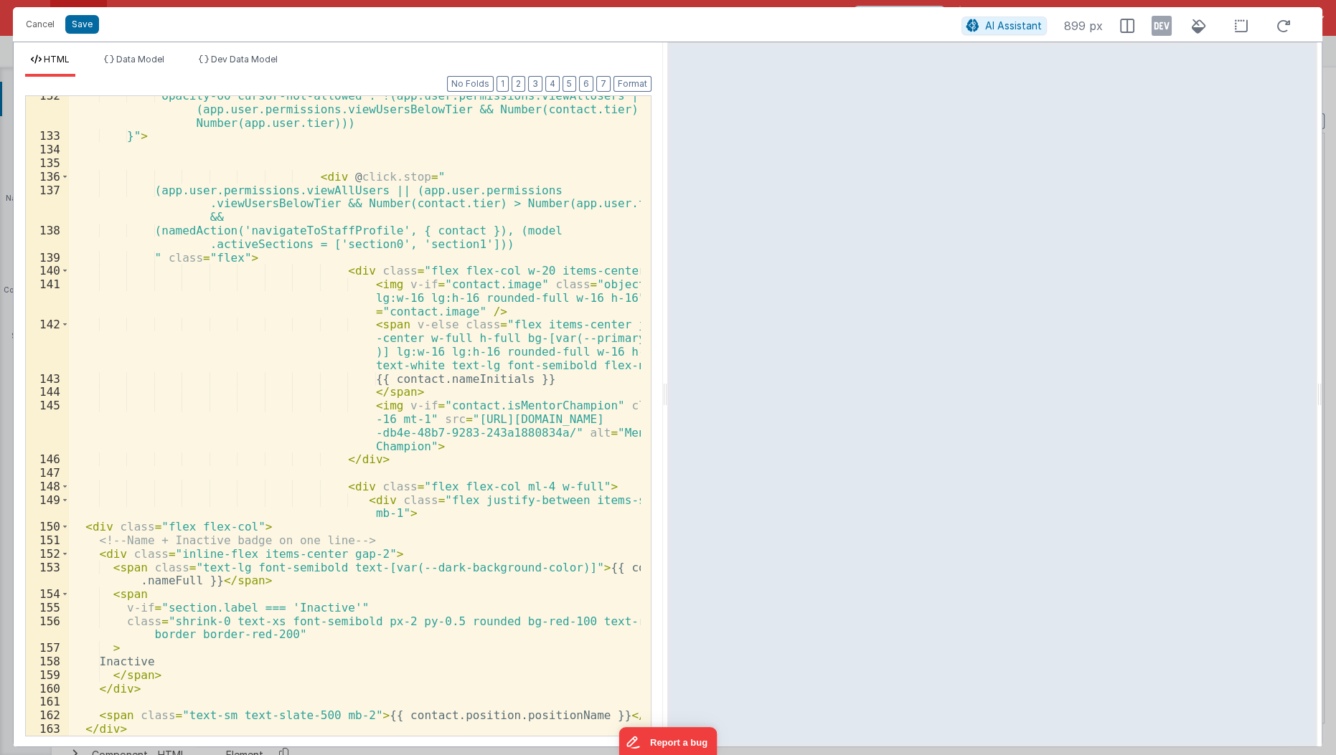
scroll to position [2224, 0]
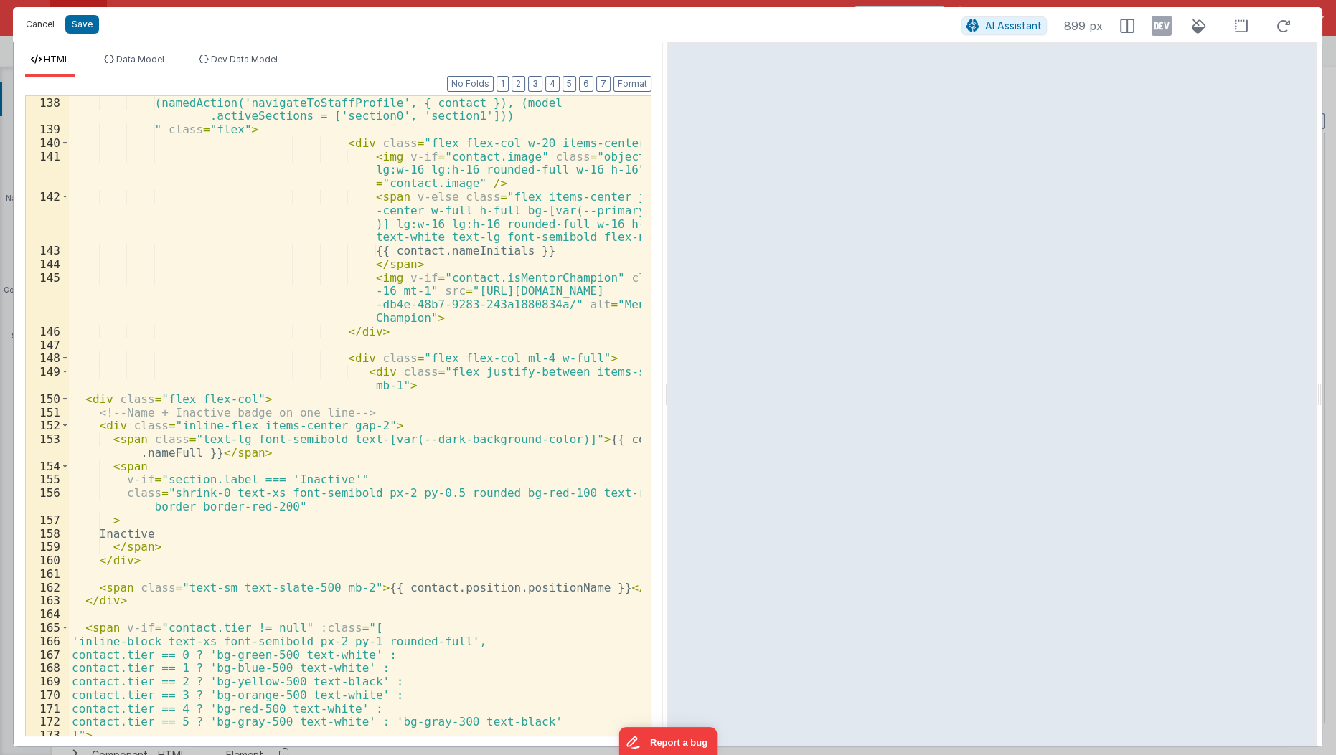
click at [25, 27] on button "Cancel" at bounding box center [40, 24] width 43 height 20
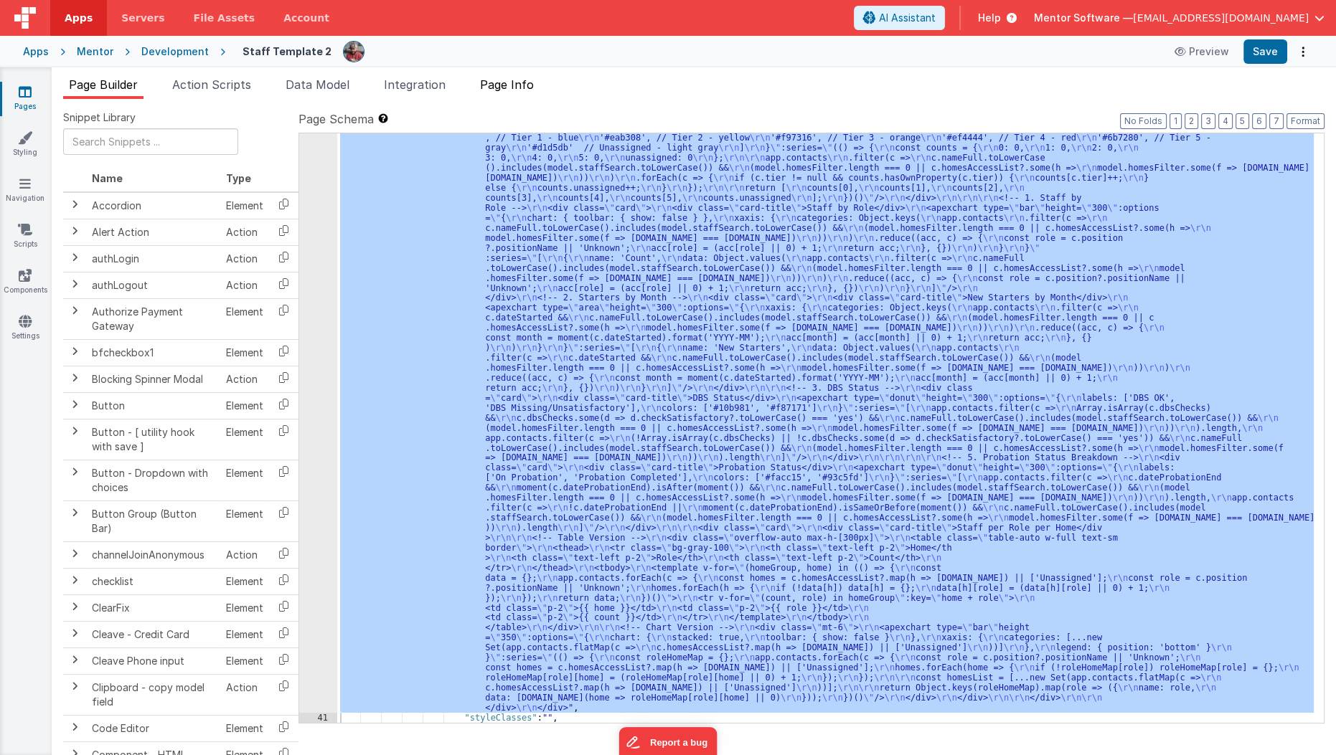
click at [516, 96] on li "Page Info" at bounding box center [506, 87] width 65 height 23
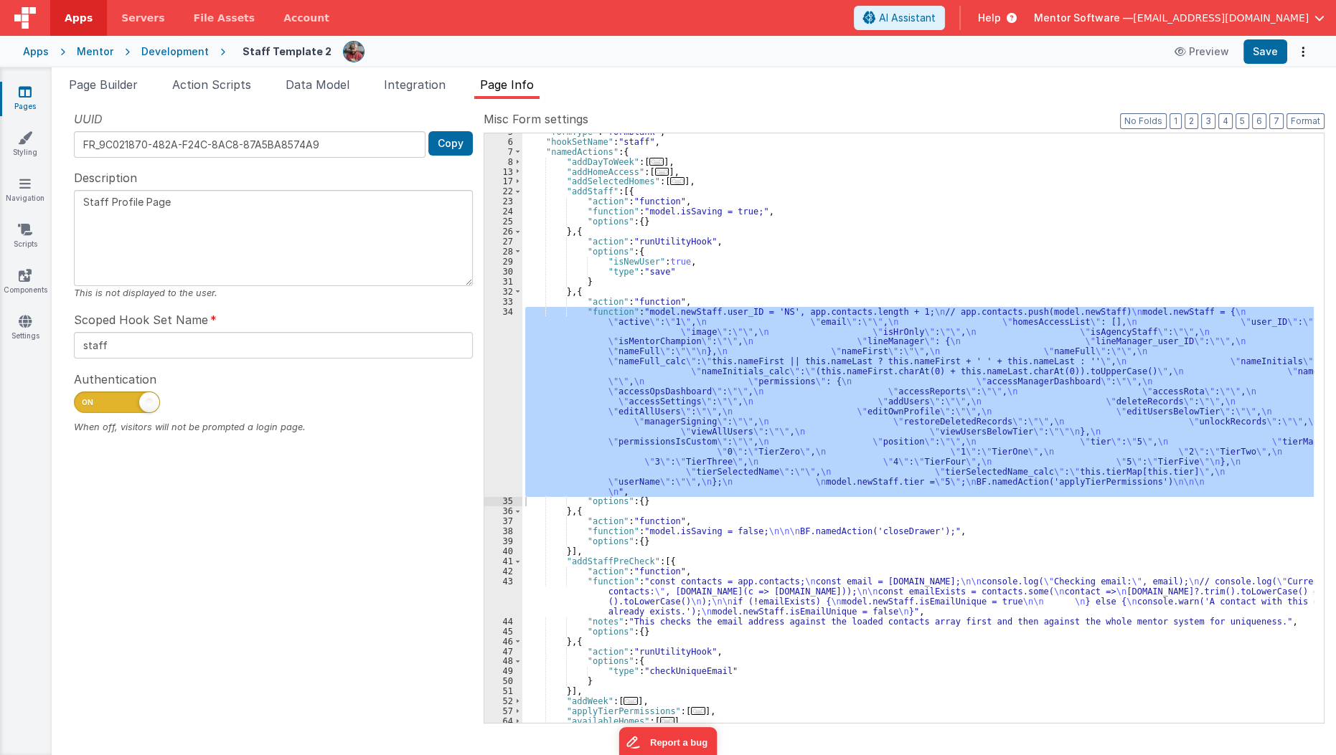
scroll to position [42, 0]
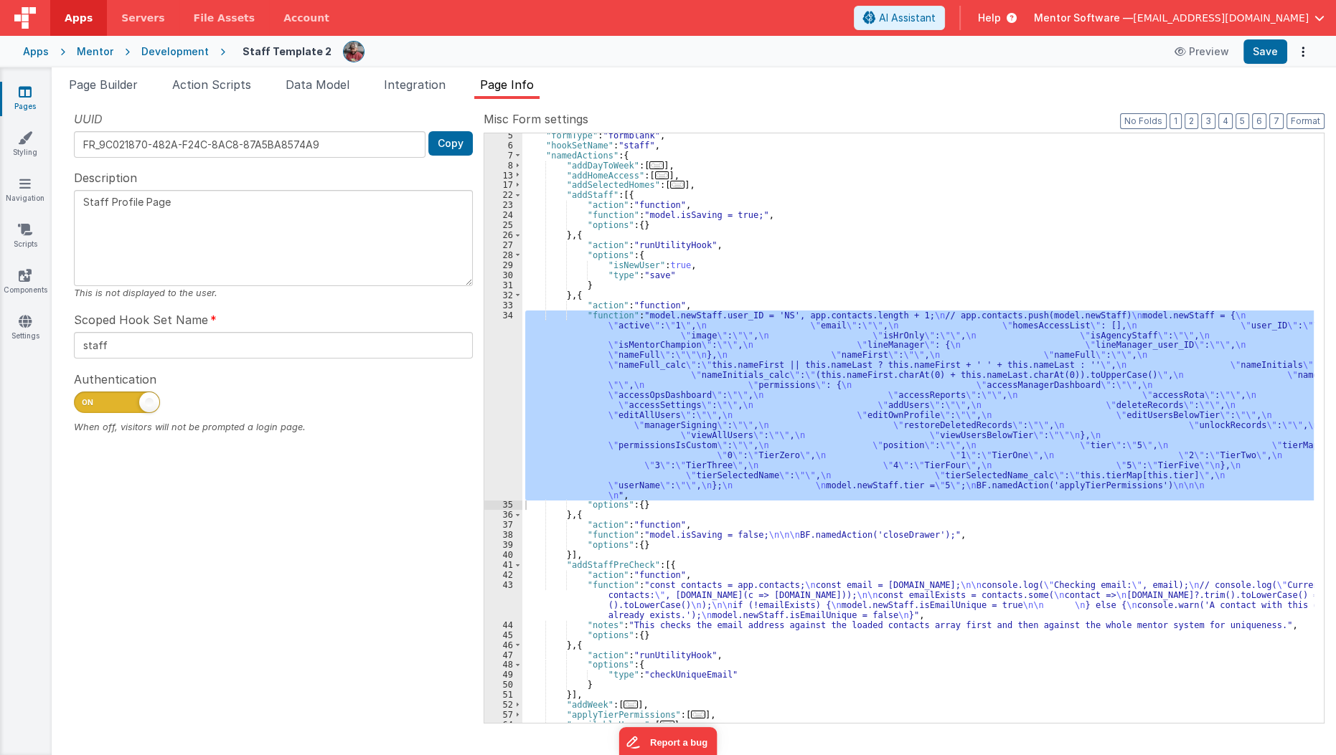
click at [25, 102] on link "Pages" at bounding box center [25, 99] width 52 height 29
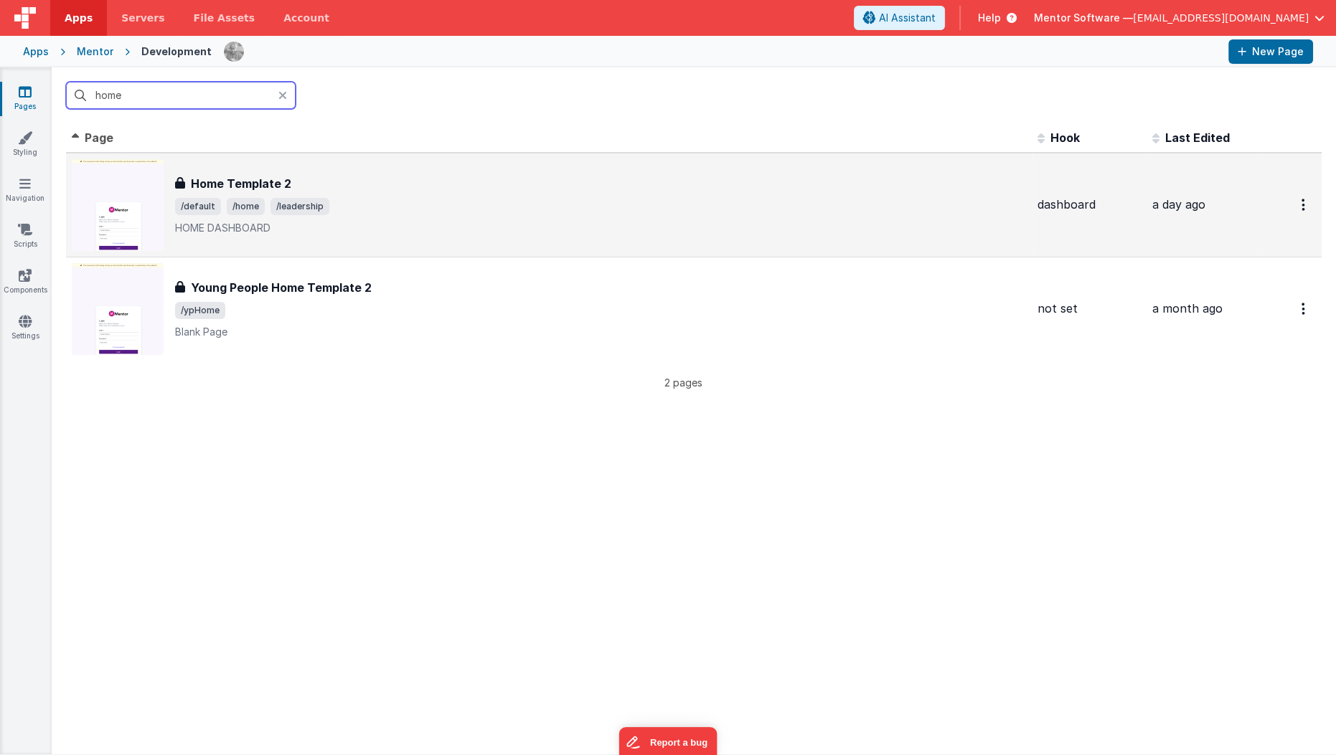
type input "home"
click at [361, 187] on div "Home Template 2" at bounding box center [600, 183] width 851 height 17
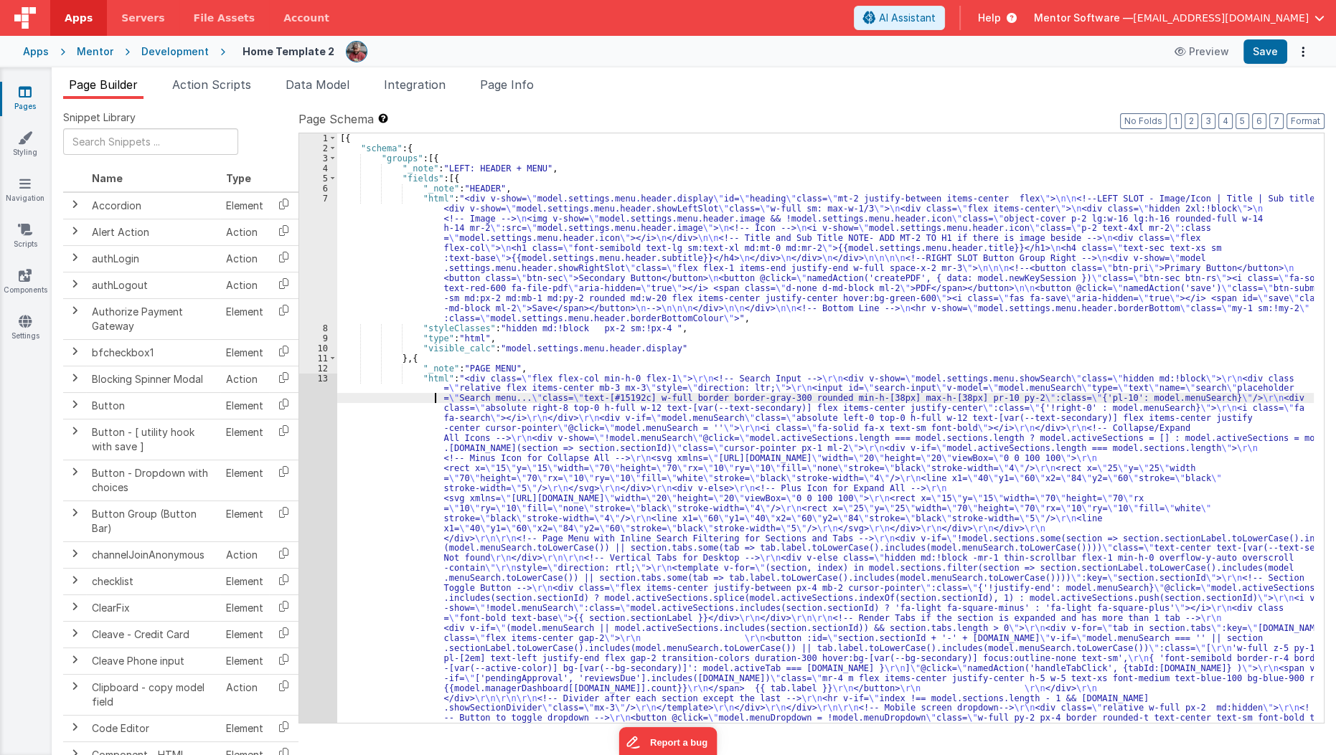
click at [425, 392] on div "[{ "schema" : { "groups" : [{ "_note" : "LEFT: HEADER + MENU" , "fields" : [{ "…" at bounding box center [825, 722] width 977 height 1179
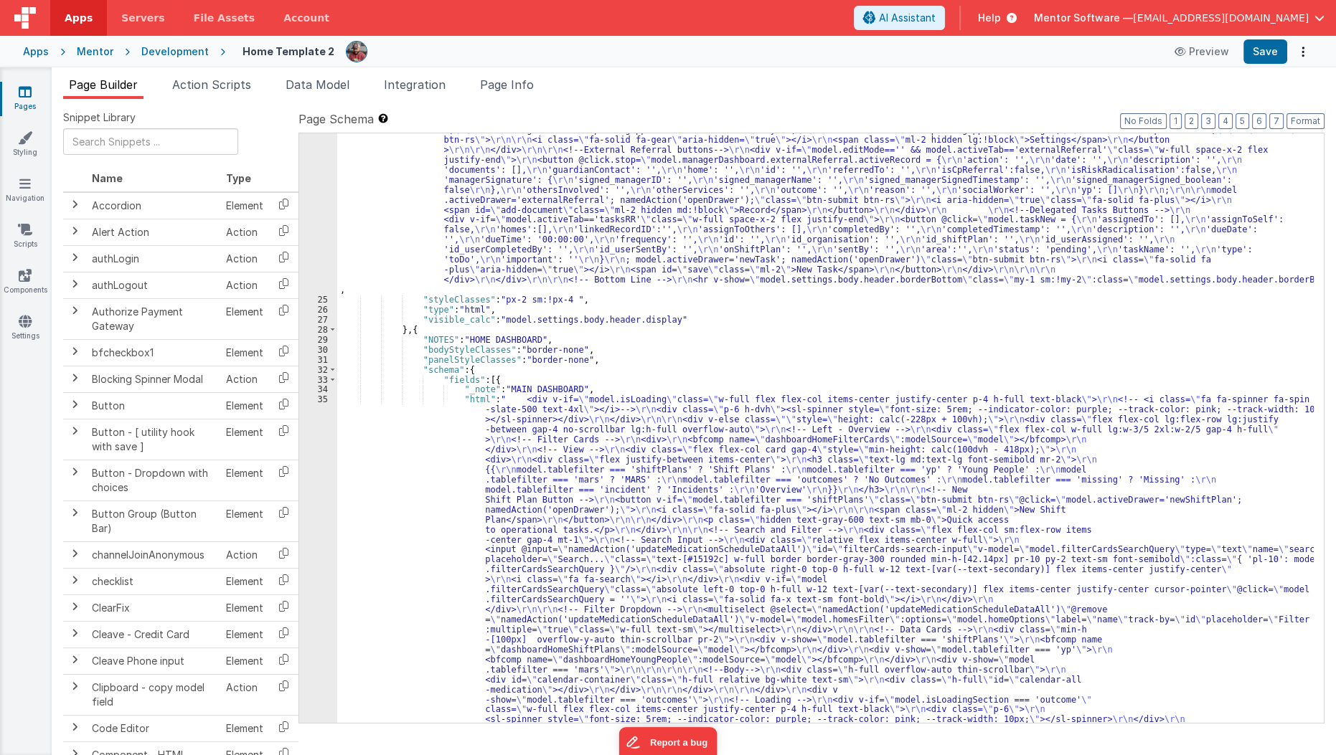
scroll to position [1103, 0]
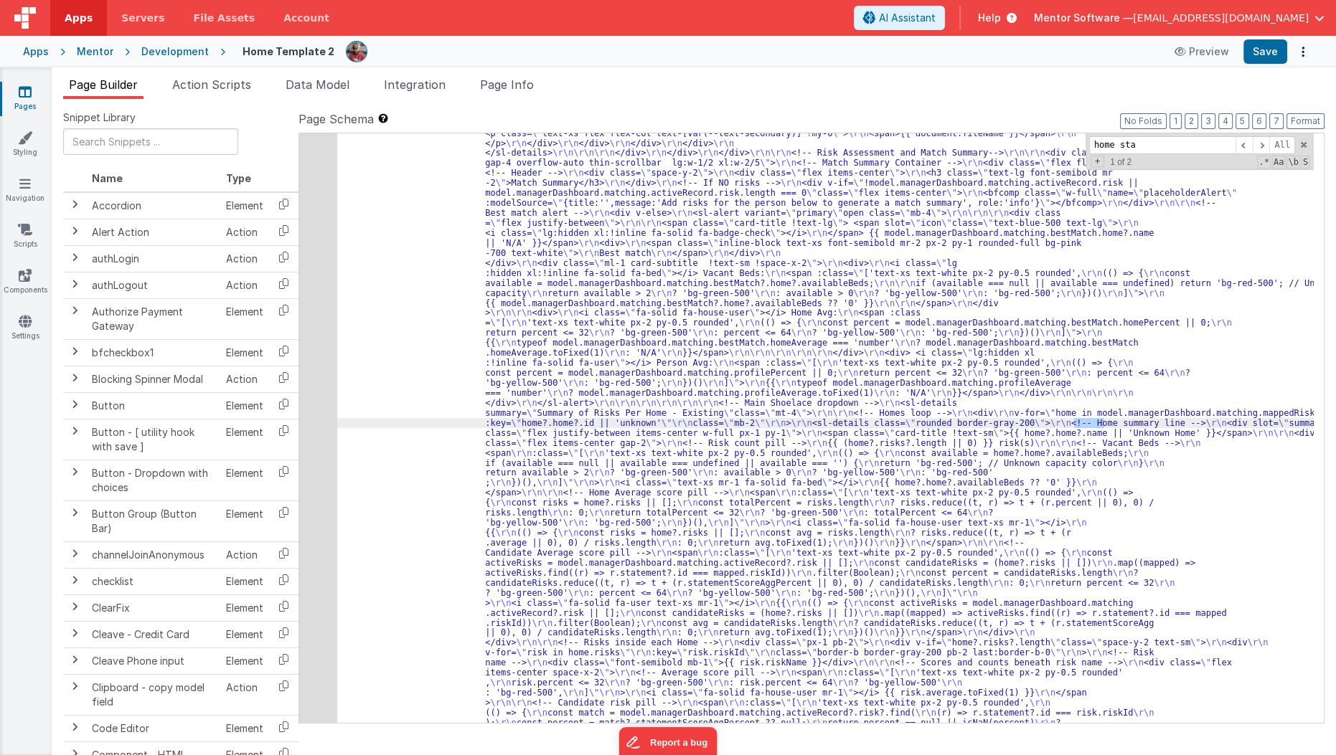
scroll to position [15168, 0]
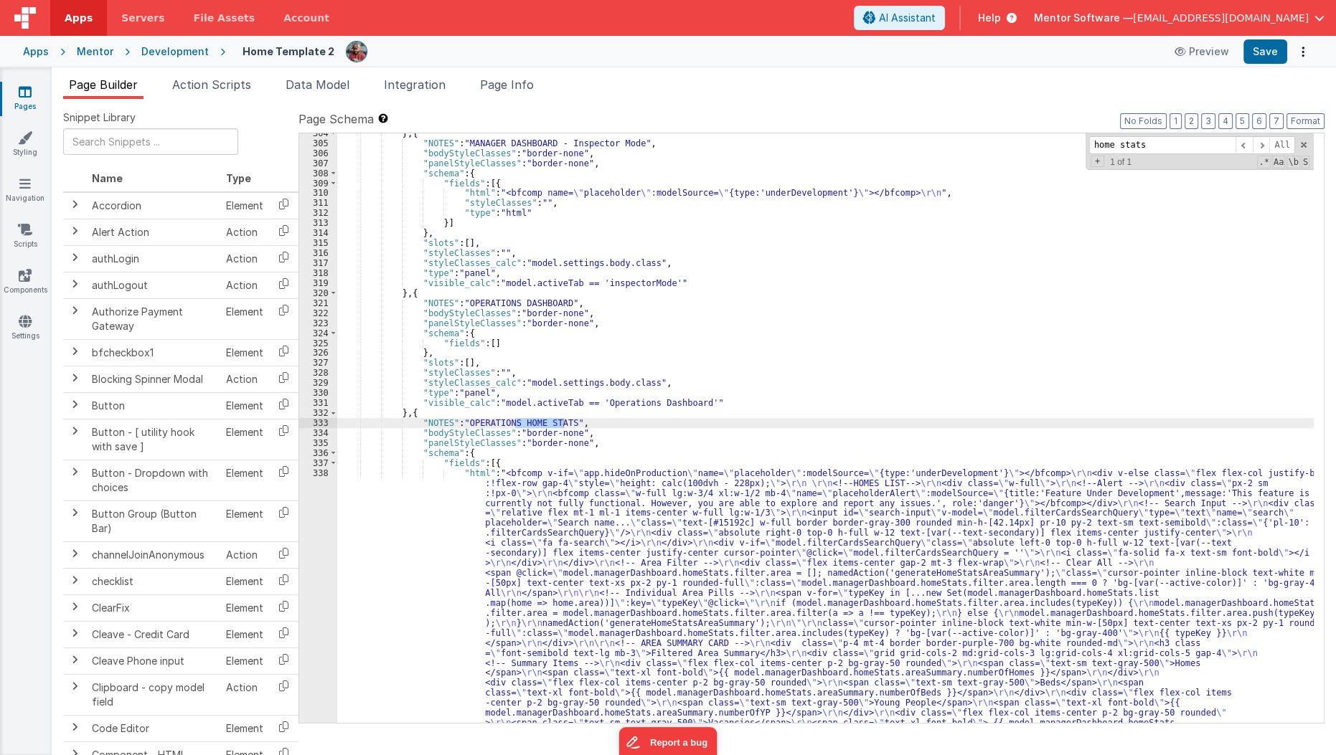
type input "home stats"
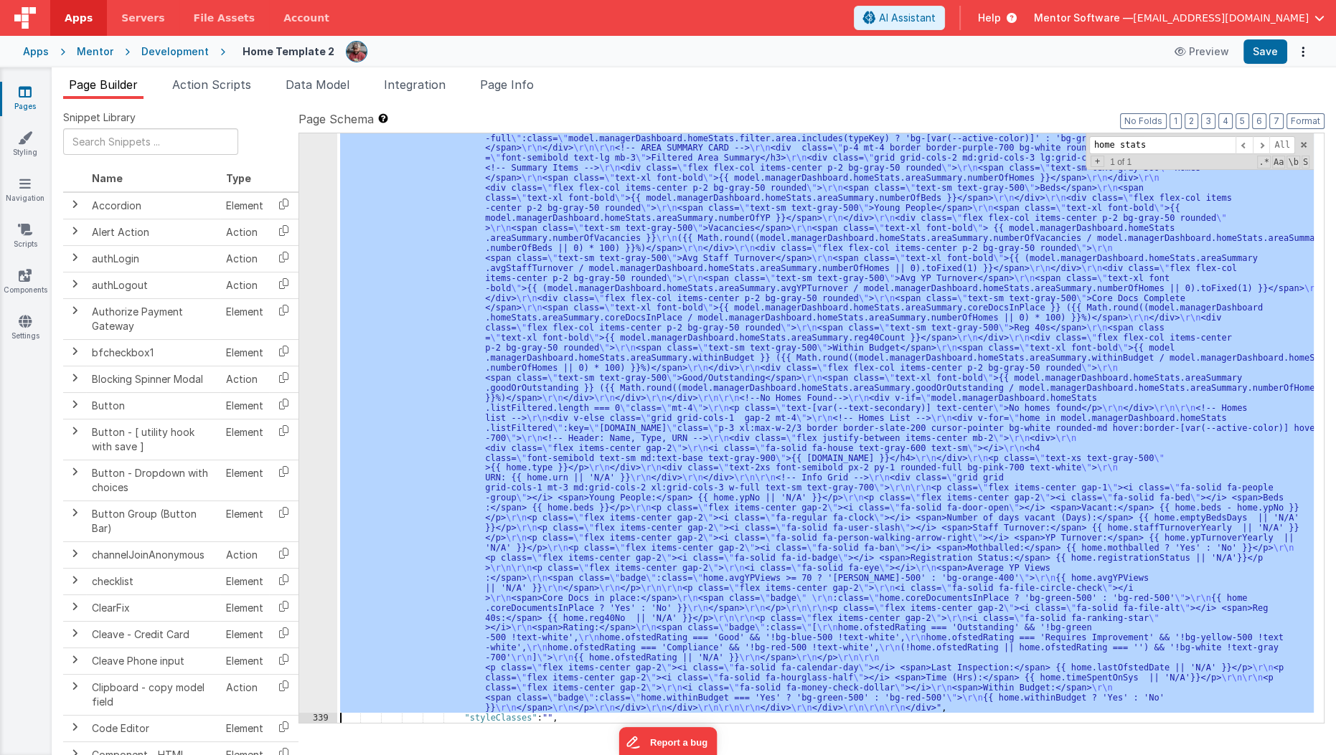
click at [313, 560] on div "338" at bounding box center [318, 343] width 38 height 740
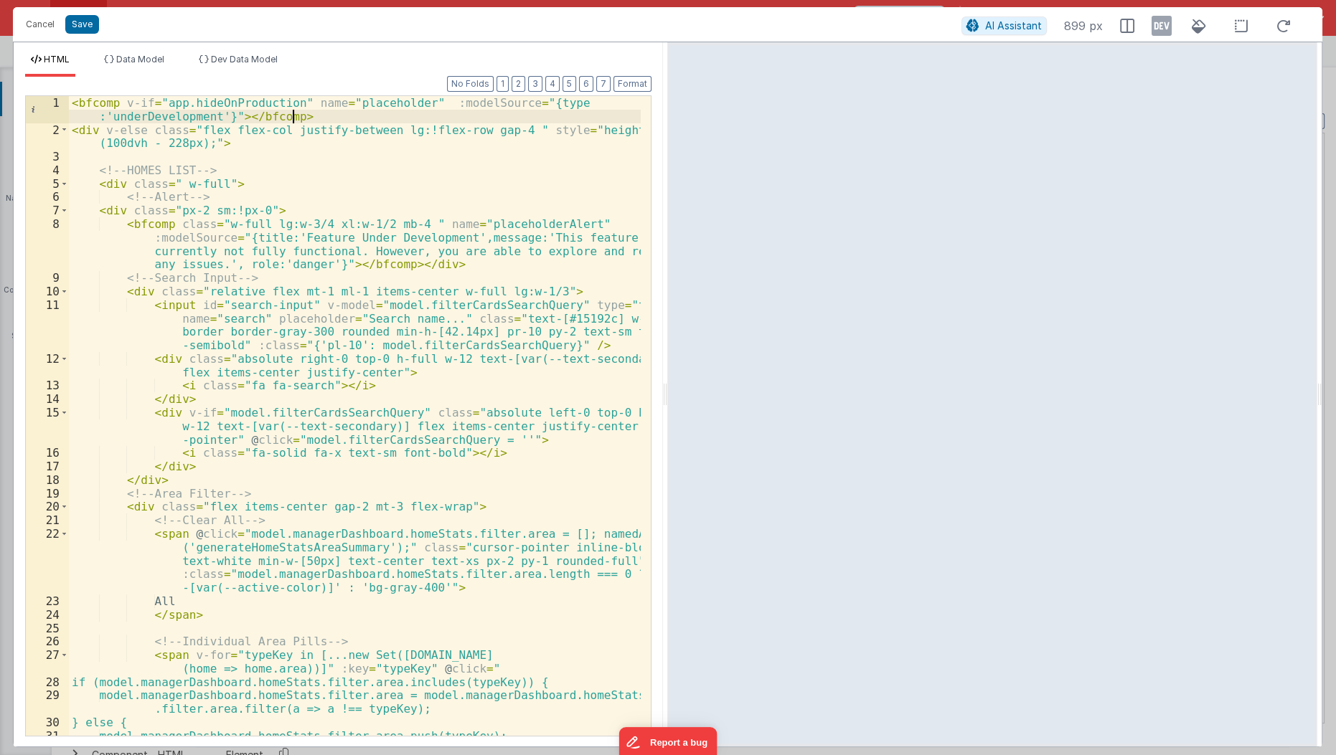
click at [319, 114] on div "< bfcomp v-if = "app.hideOnProduction" name = "placeholder" :modelSource = "{ty…" at bounding box center [355, 437] width 573 height 682
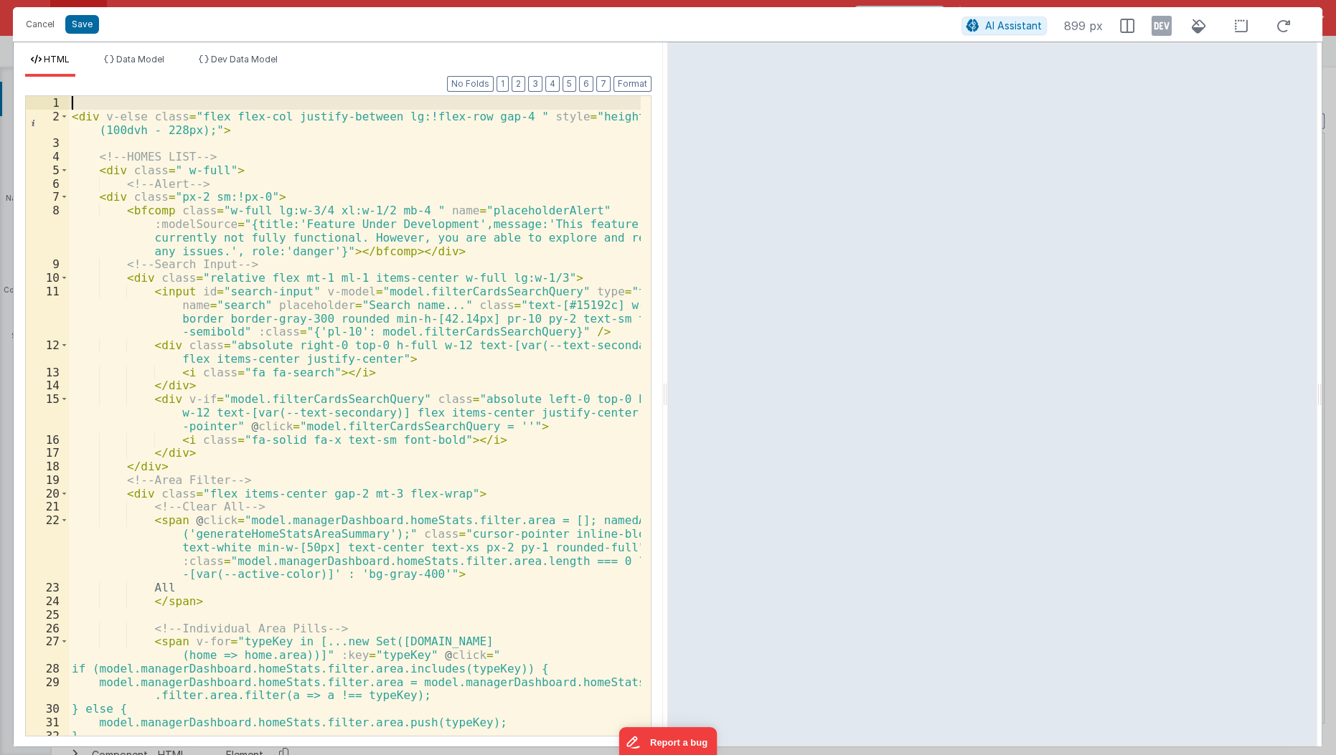
click at [138, 115] on div "< div v-else class = "flex flex-col justify-between lg:!flex-row gap-4 " style …" at bounding box center [355, 430] width 573 height 669
click at [80, 23] on button "Save" at bounding box center [82, 24] width 34 height 19
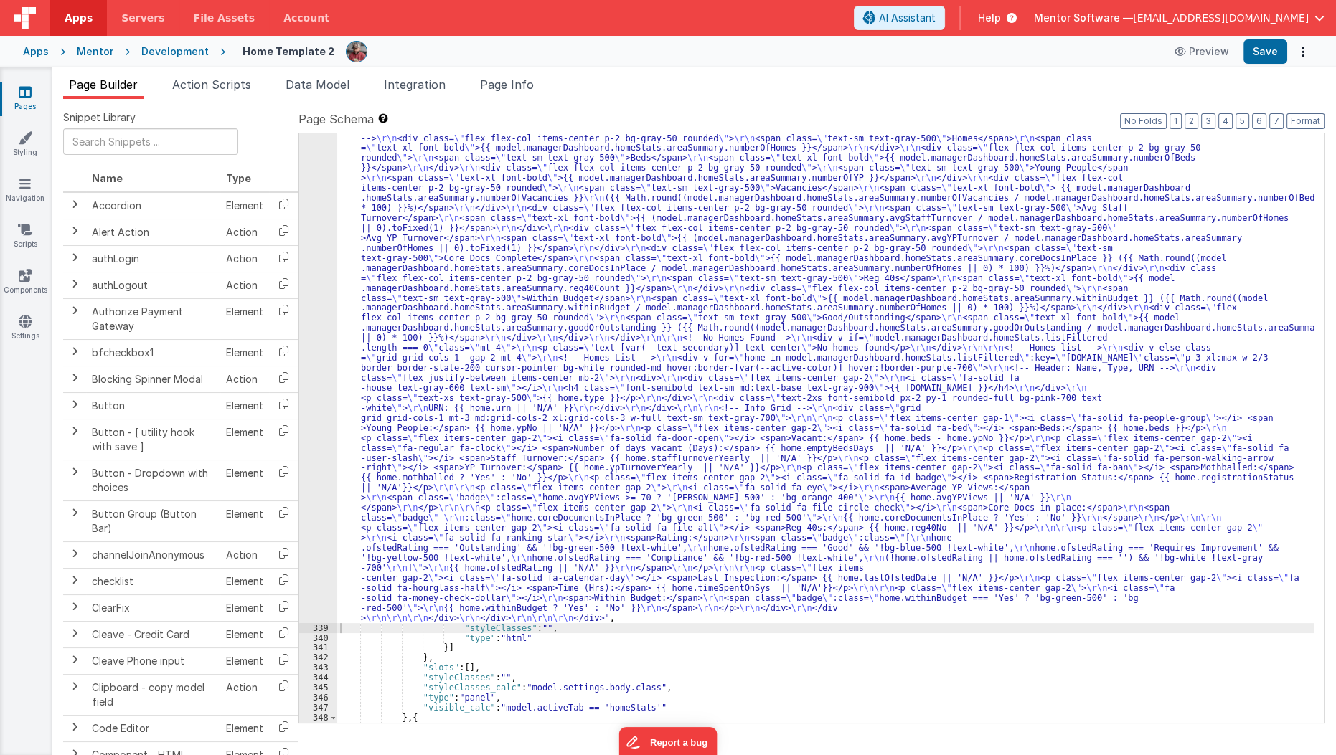
scroll to position [15633, 0]
click at [1277, 50] on button "Save" at bounding box center [1265, 51] width 44 height 24
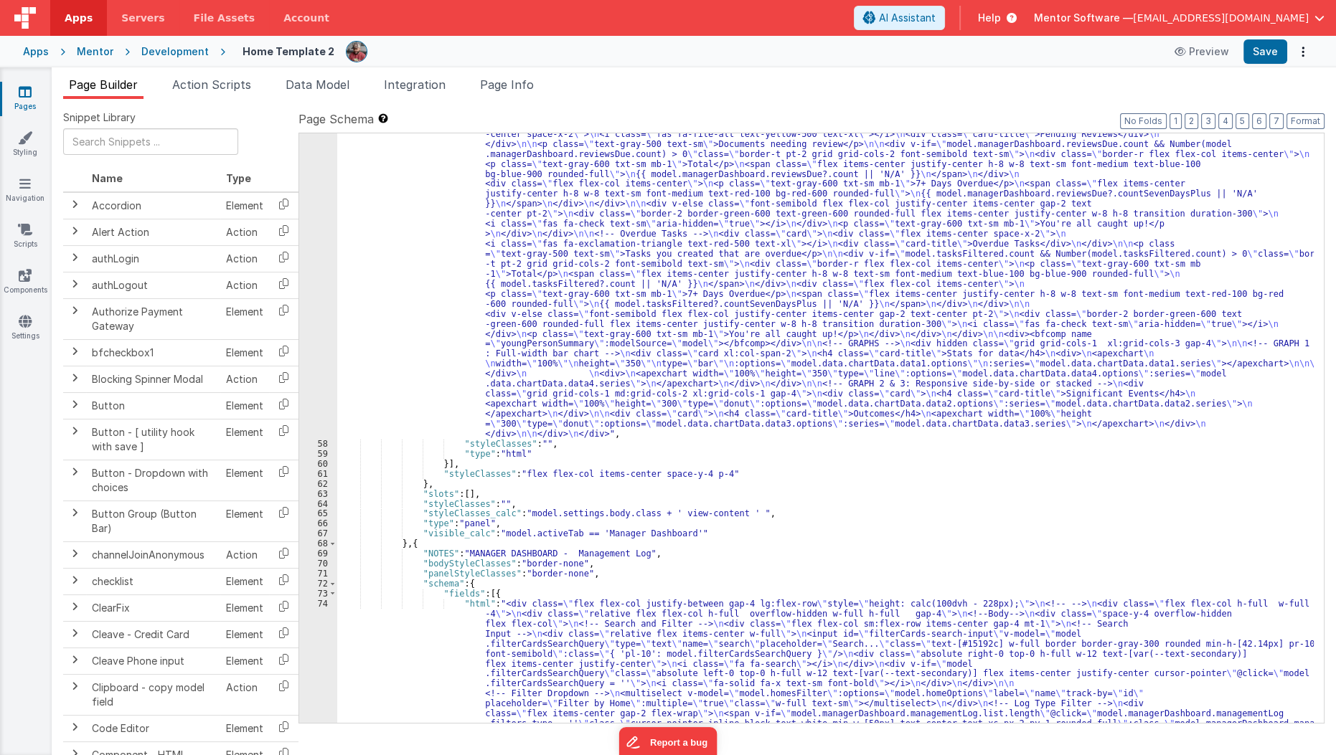
scroll to position [2626, 0]
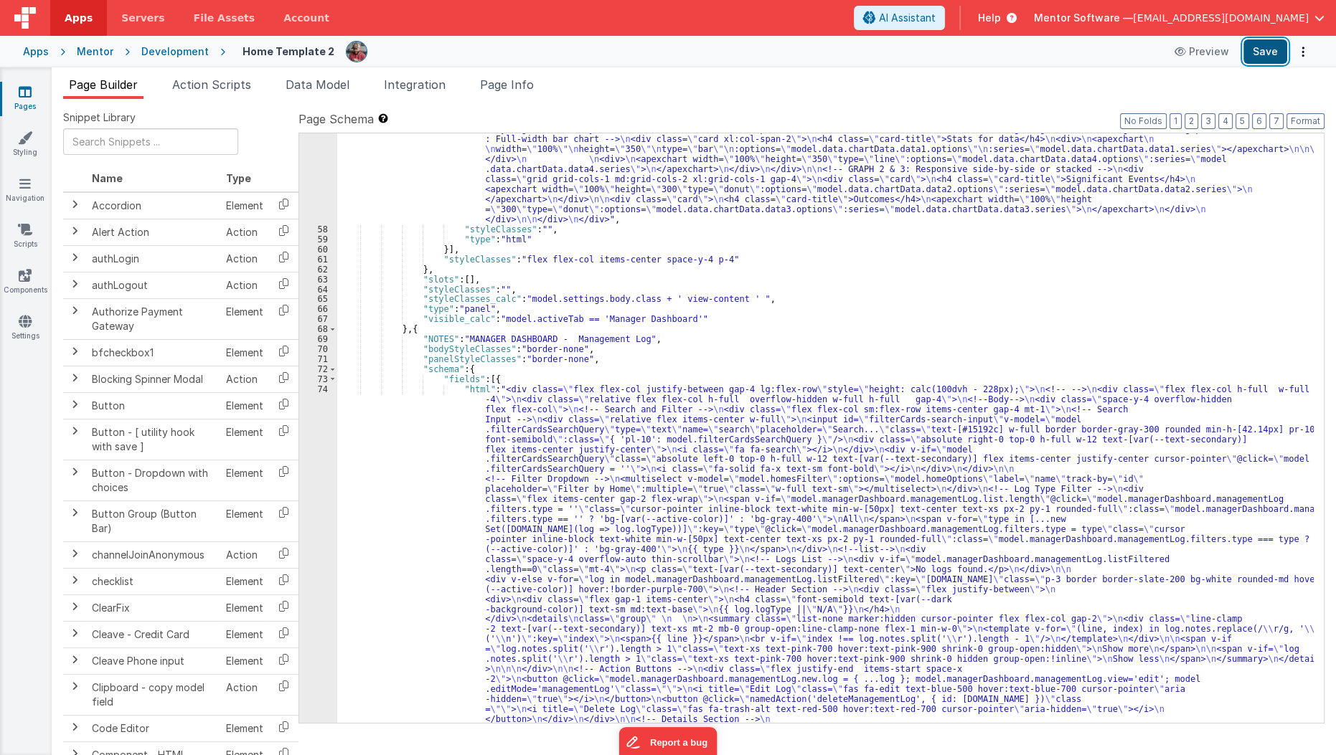
click at [1271, 47] on button "Save" at bounding box center [1265, 51] width 44 height 24
click at [530, 301] on div ""html" : "<div v-if= \" model.activeTab == 'Manager Dashboard' \" class= \" fle…" at bounding box center [825, 530] width 977 height 1490
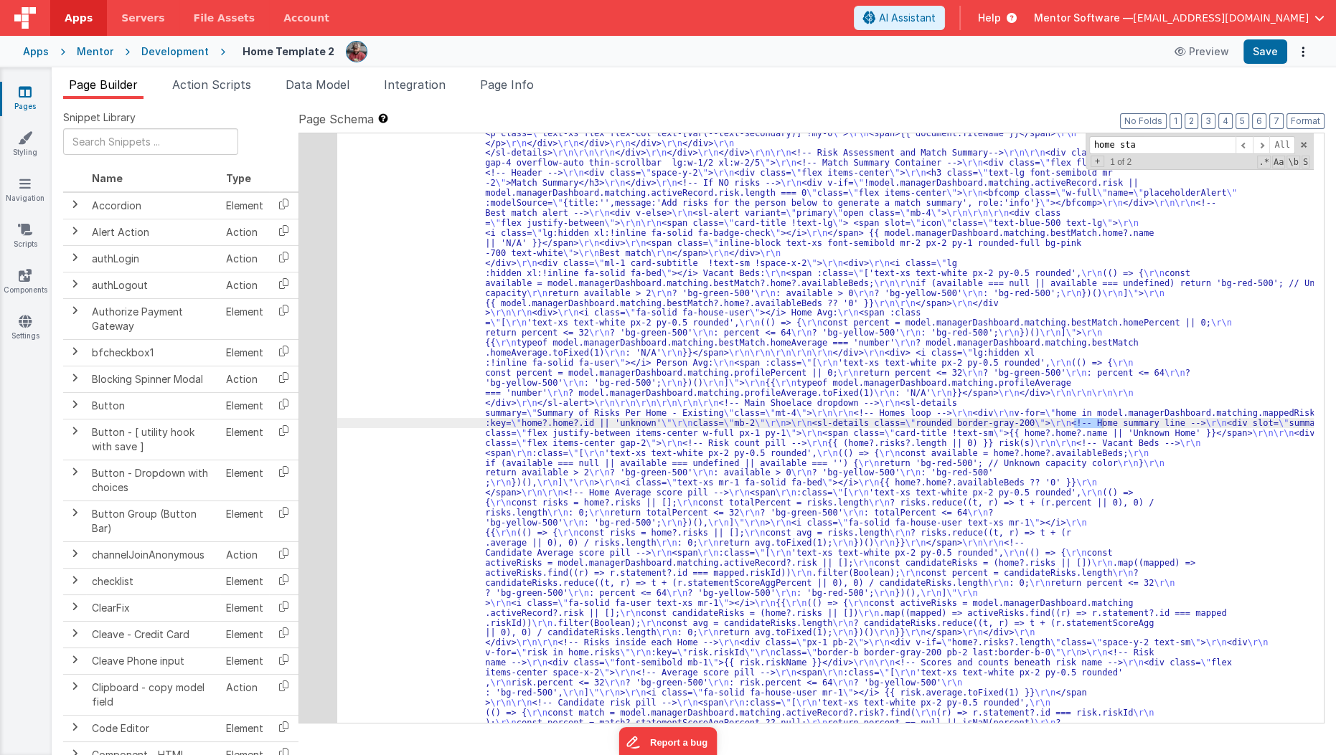
scroll to position [15168, 0]
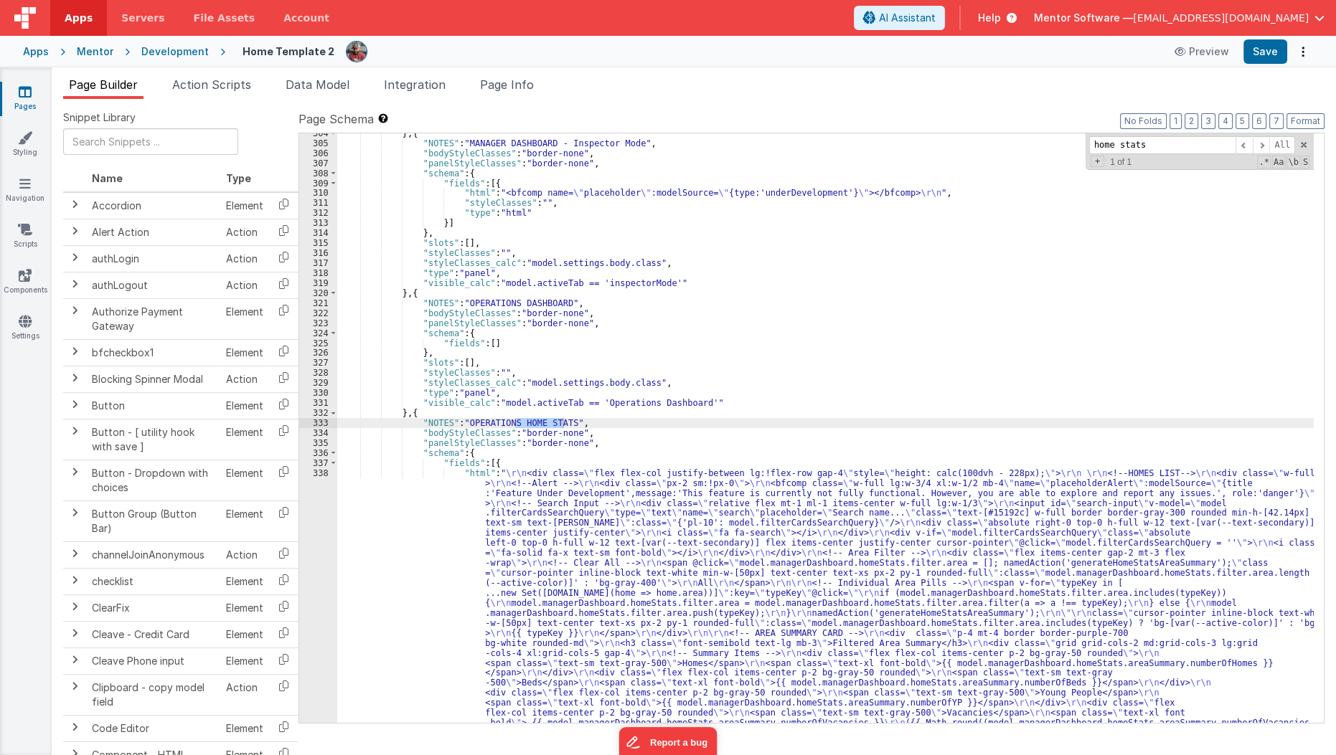
type input "home stats"
